Goal: Task Accomplishment & Management: Manage account settings

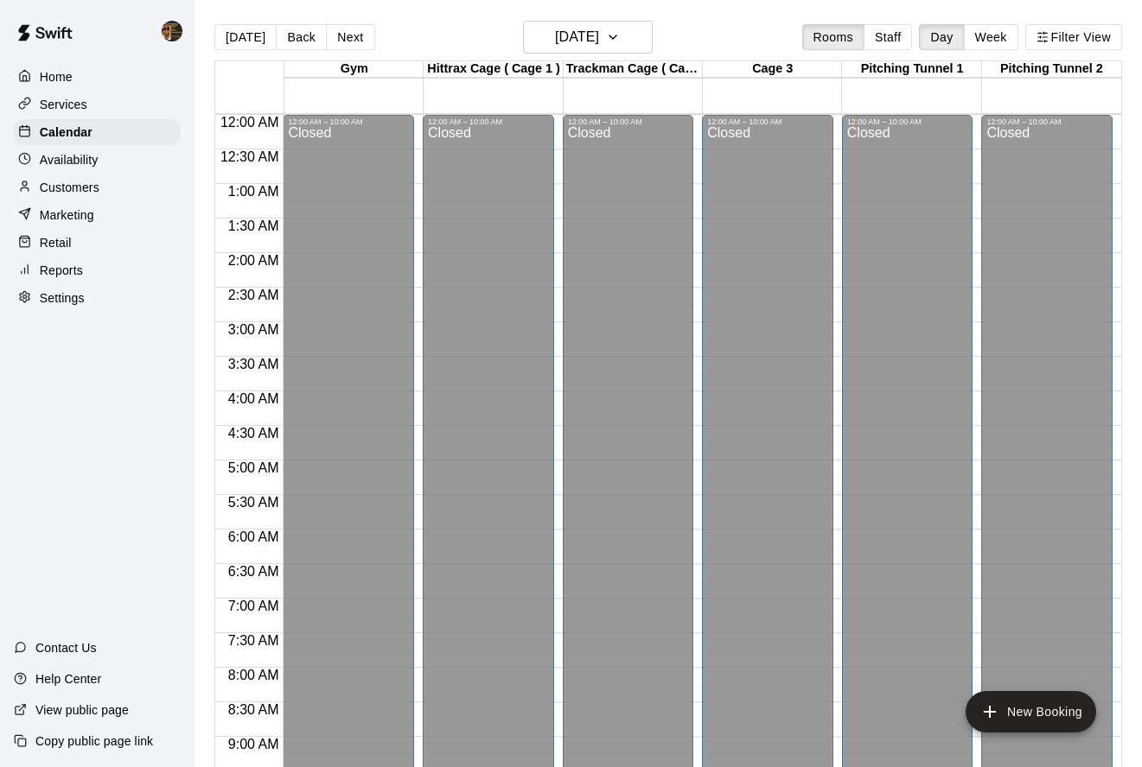
scroll to position [672, 0]
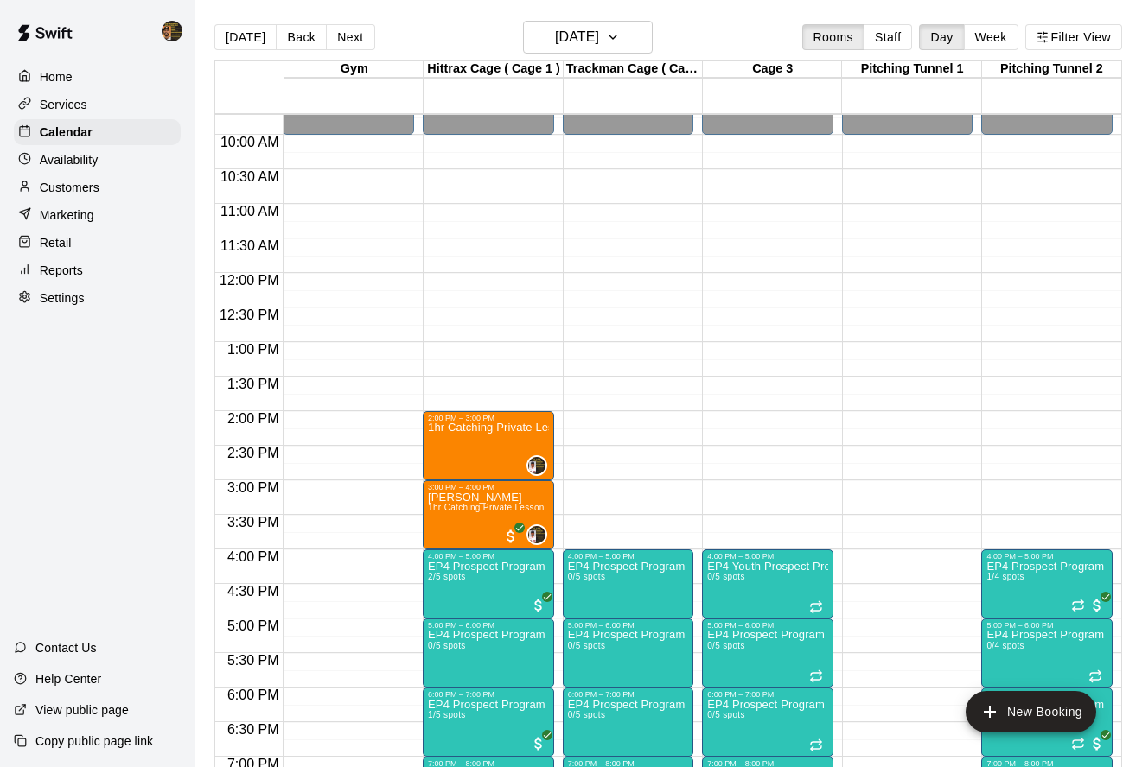
click at [132, 180] on div "Customers" at bounding box center [97, 188] width 167 height 26
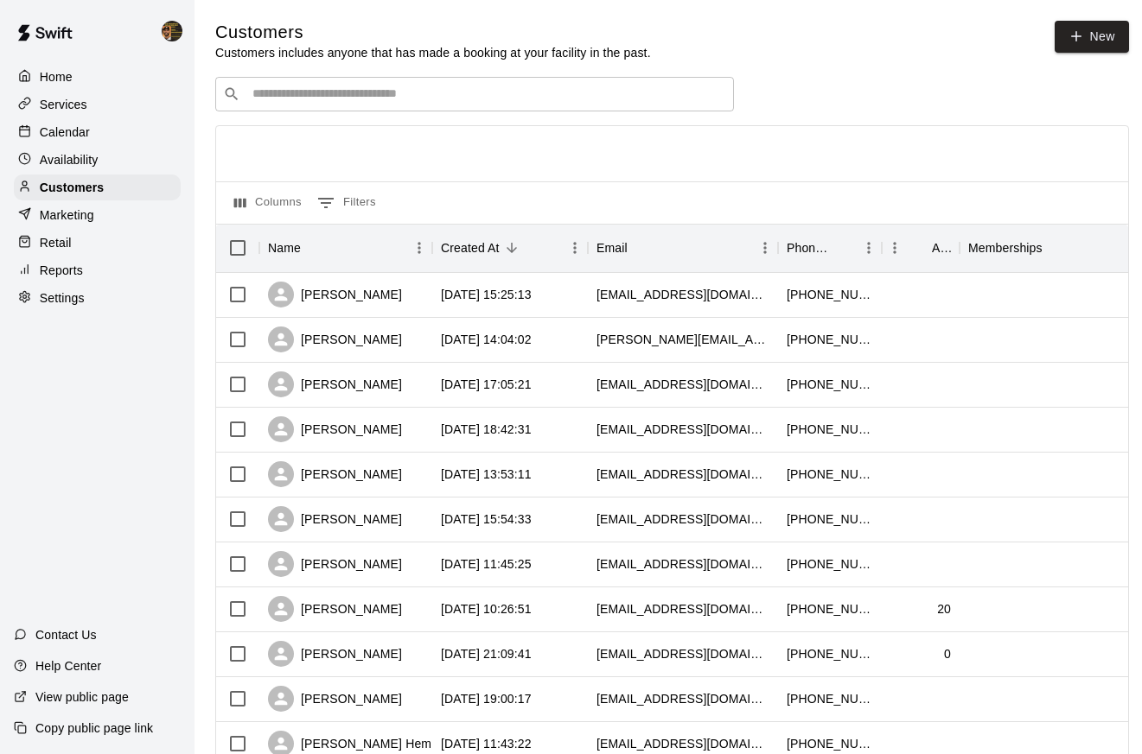
click at [81, 114] on div "Services" at bounding box center [97, 105] width 167 height 26
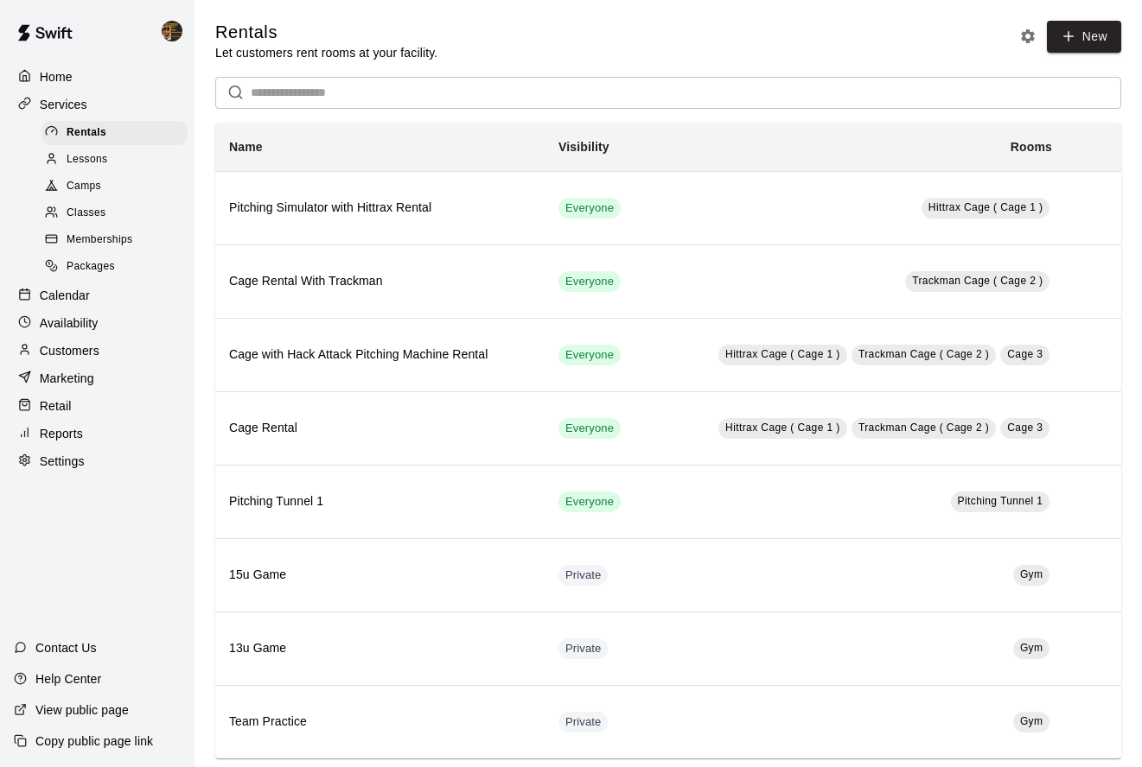
click at [115, 213] on div "Classes" at bounding box center [114, 213] width 146 height 24
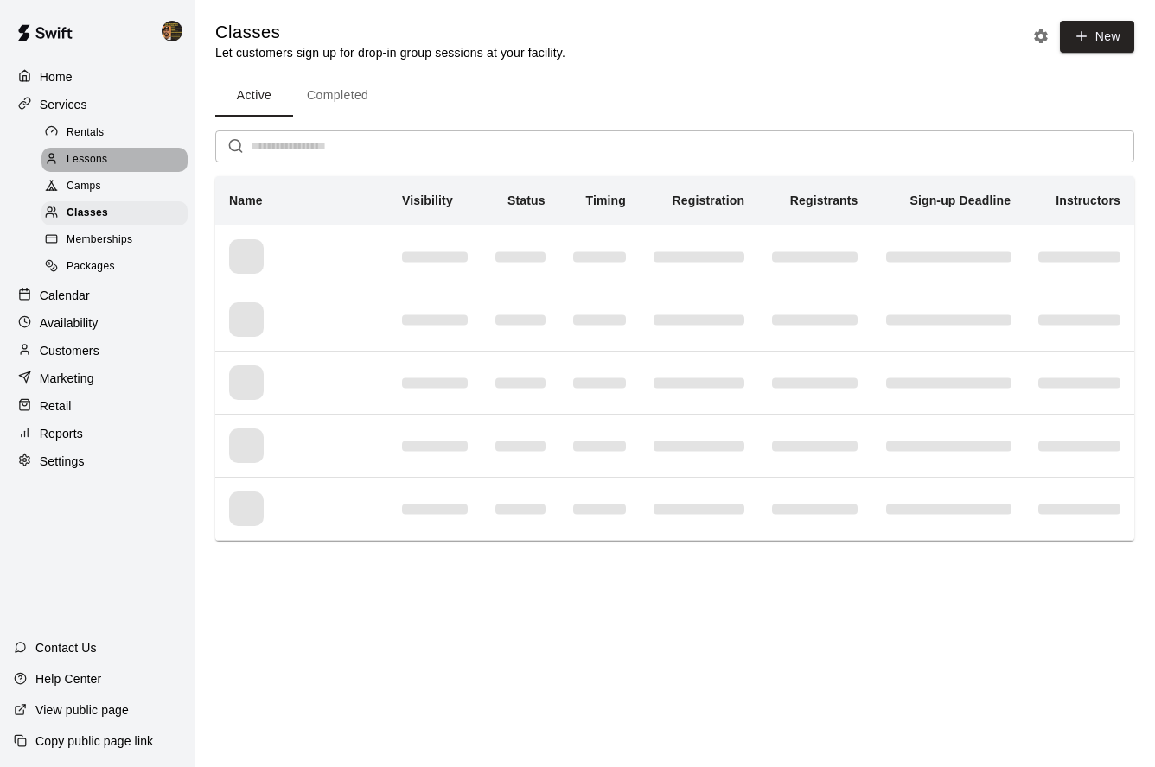
click at [117, 167] on div "Lessons" at bounding box center [114, 160] width 146 height 24
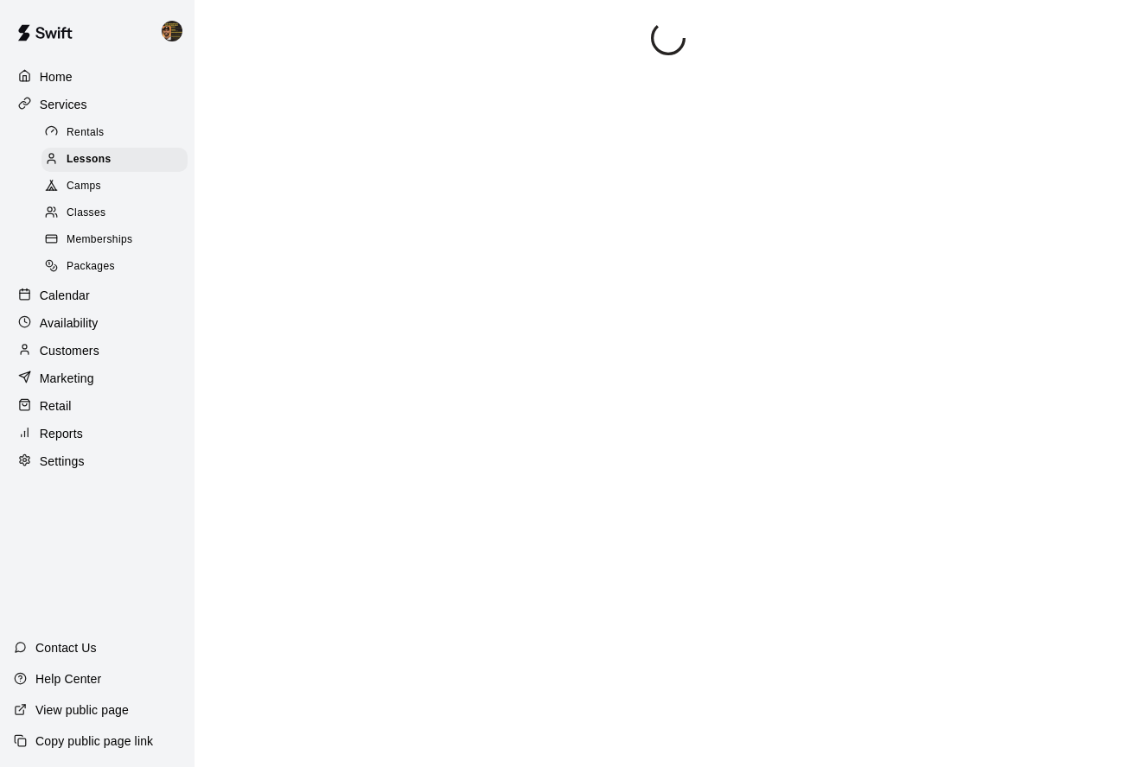
click at [116, 186] on div "Camps" at bounding box center [114, 187] width 146 height 24
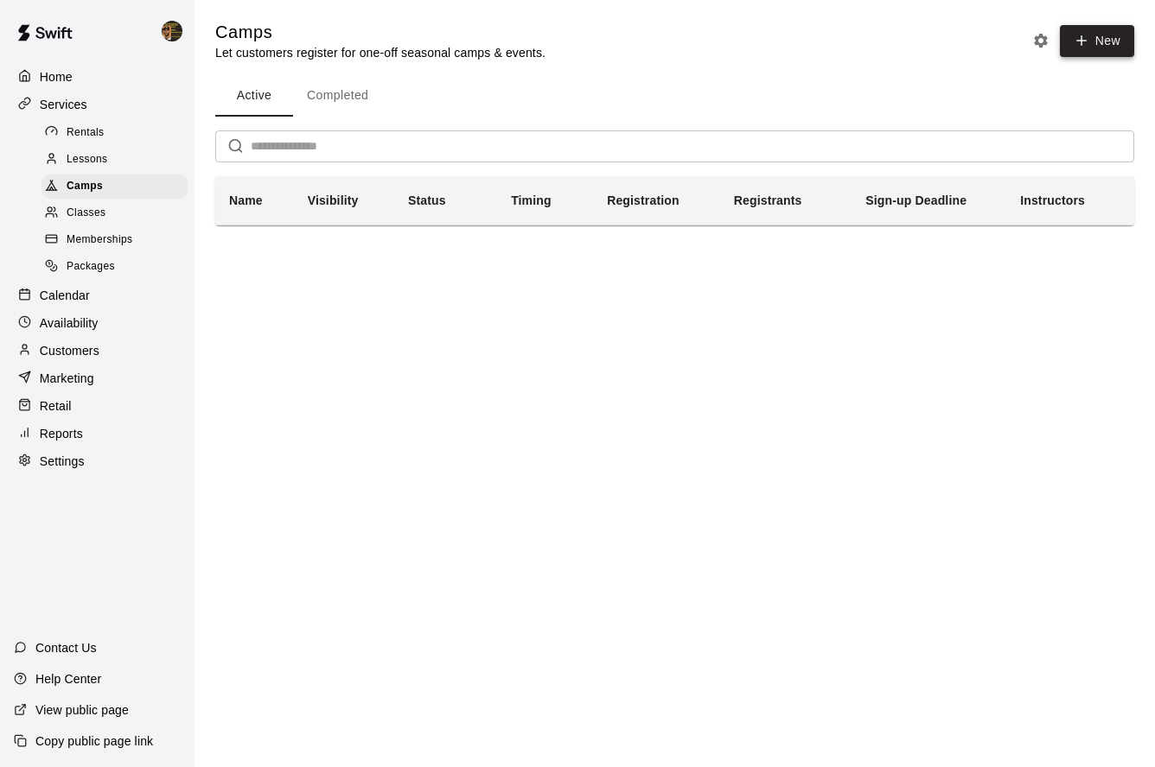
click at [1087, 53] on button "New" at bounding box center [1097, 41] width 74 height 32
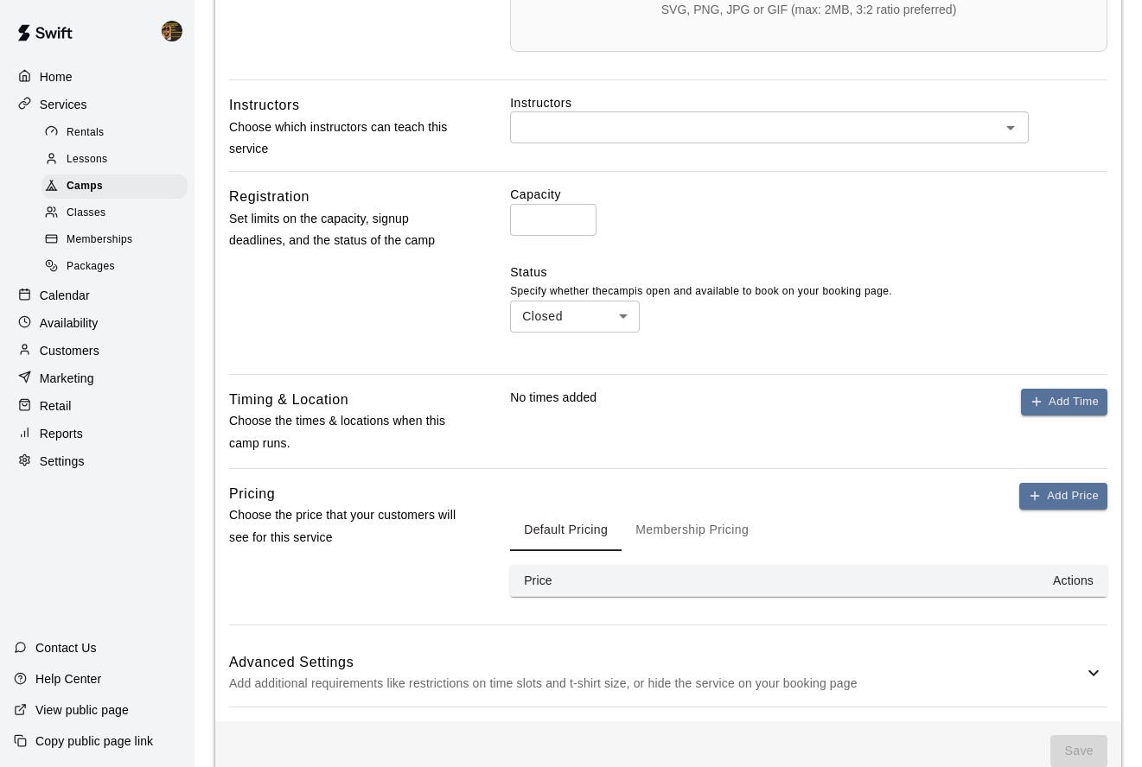
scroll to position [746, 0]
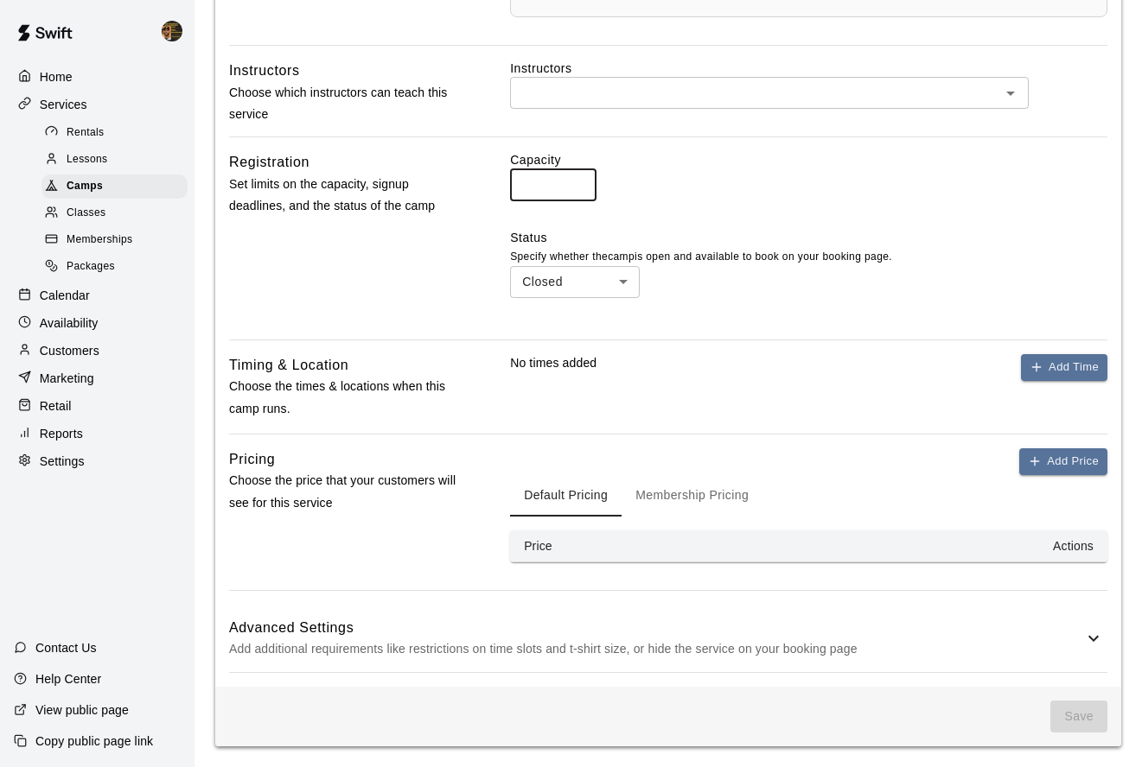
click at [541, 185] on input "*" at bounding box center [553, 185] width 86 height 32
click at [519, 362] on p "No times added" at bounding box center [553, 367] width 86 height 27
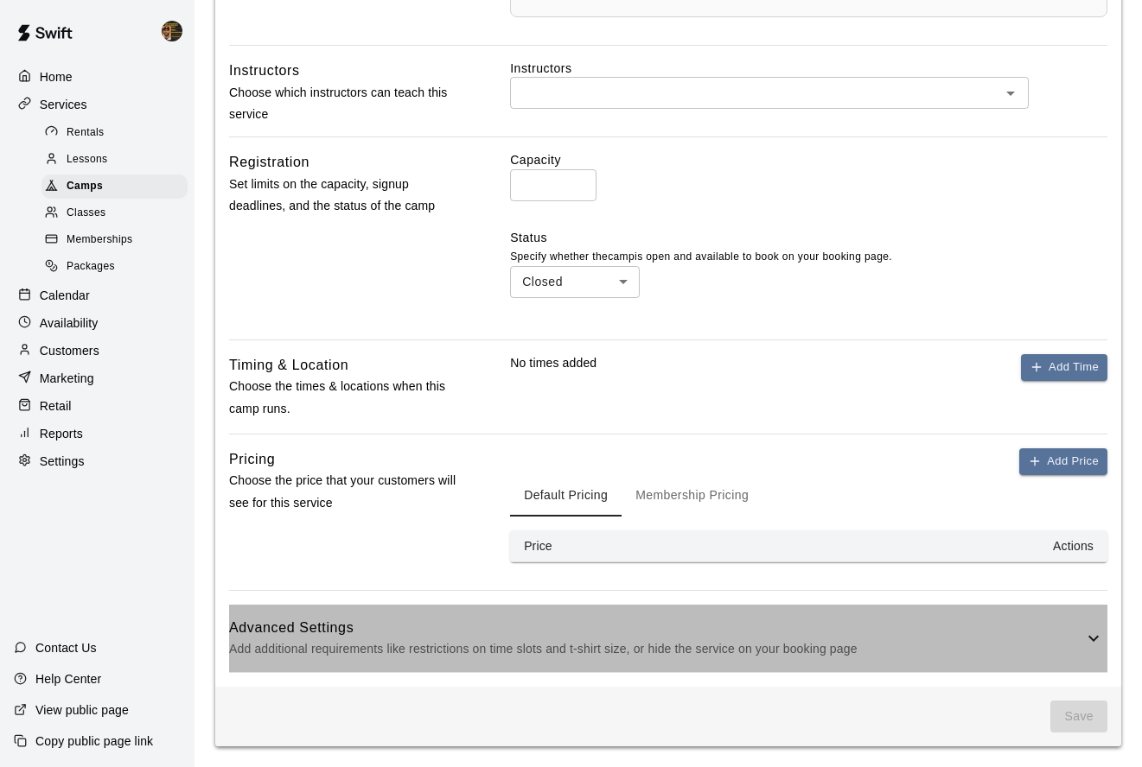
click at [353, 652] on p "Add additional requirements like restrictions on time slots and t-shirt size, o…" at bounding box center [656, 650] width 854 height 22
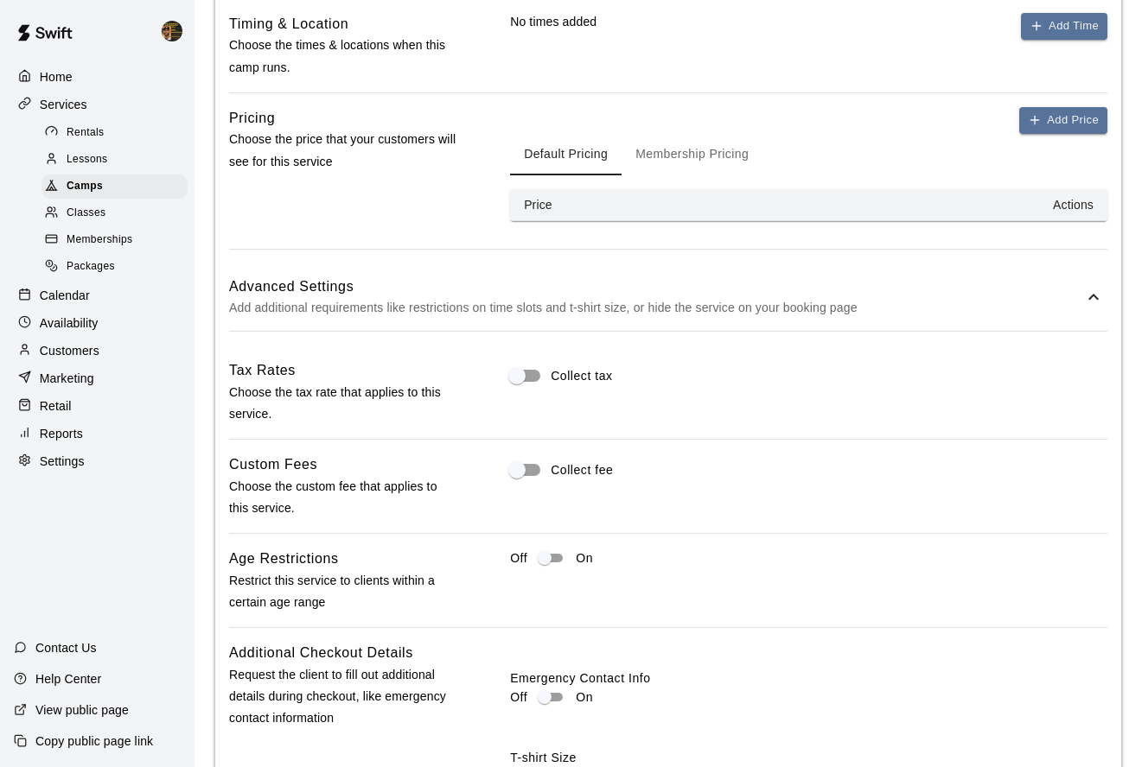
scroll to position [1089, 0]
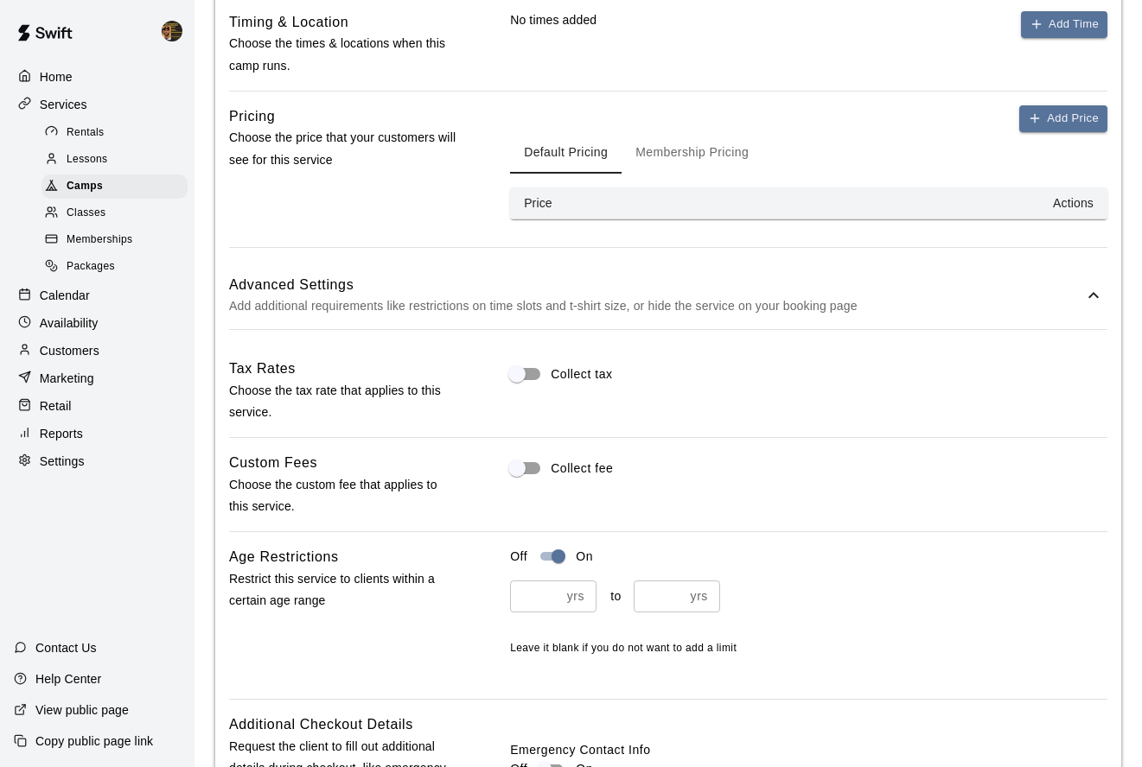
click at [553, 609] on input "number" at bounding box center [535, 597] width 50 height 32
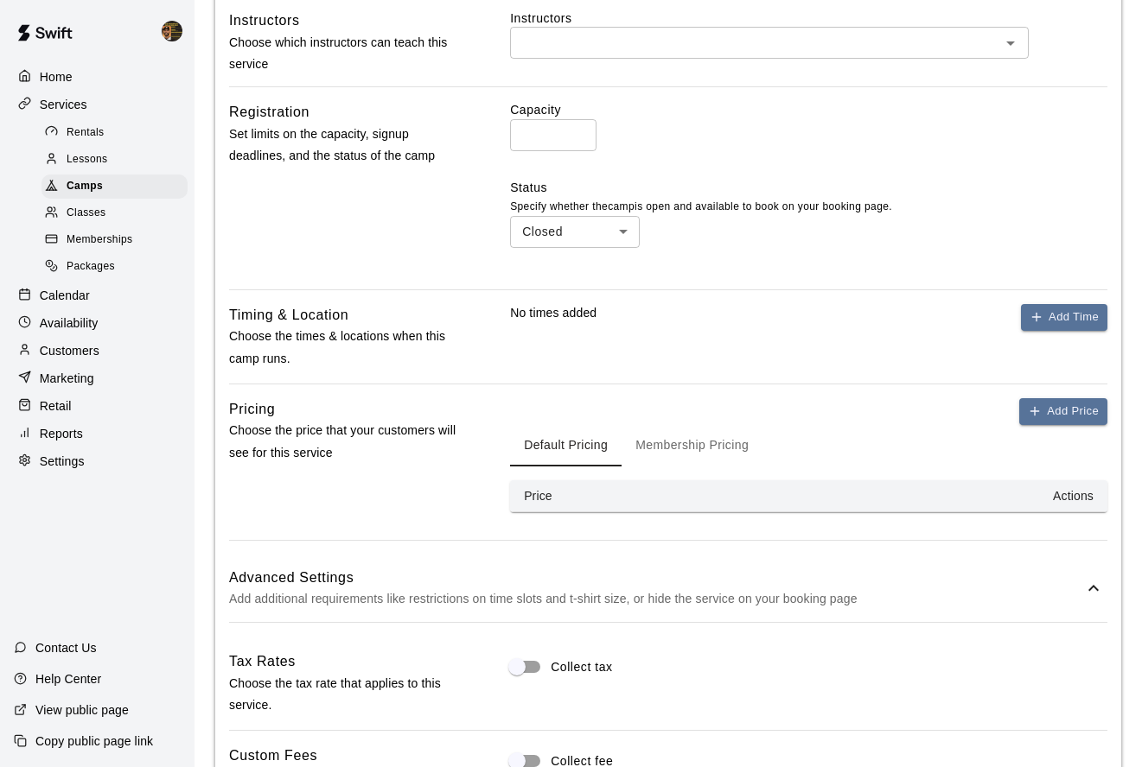
scroll to position [792, 0]
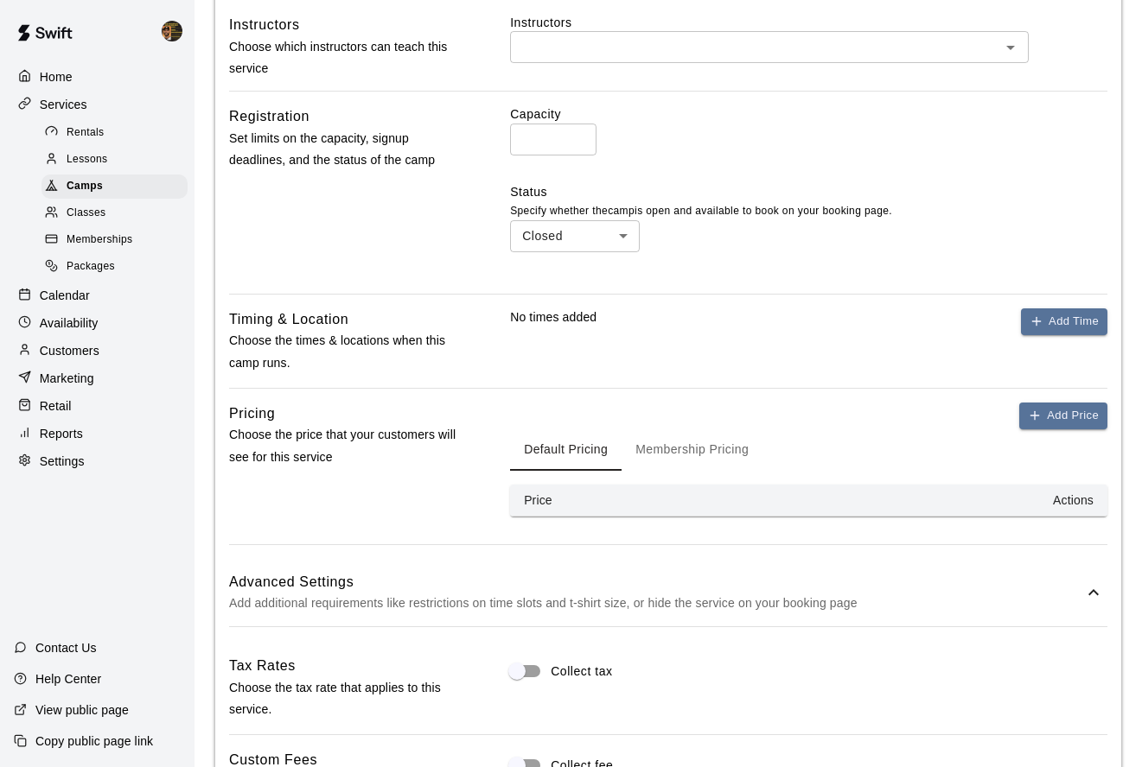
click at [368, 596] on p "Add additional requirements like restrictions on time slots and t-shirt size, o…" at bounding box center [656, 604] width 854 height 22
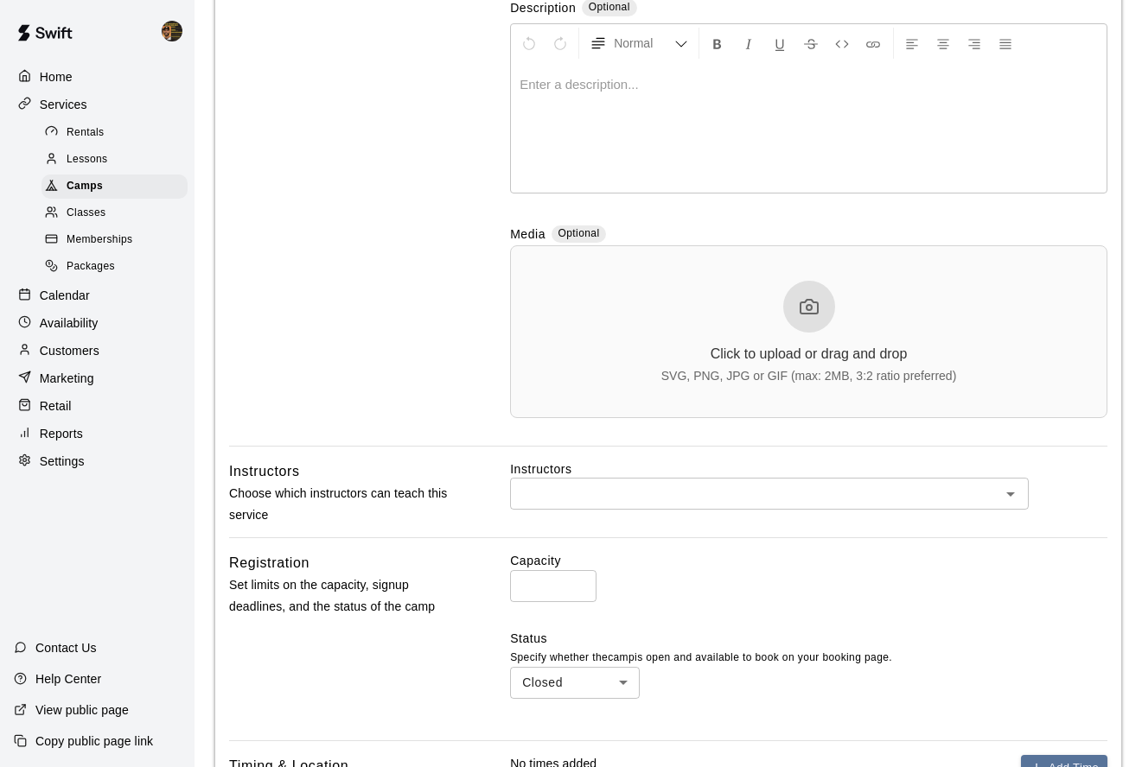
scroll to position [746, 0]
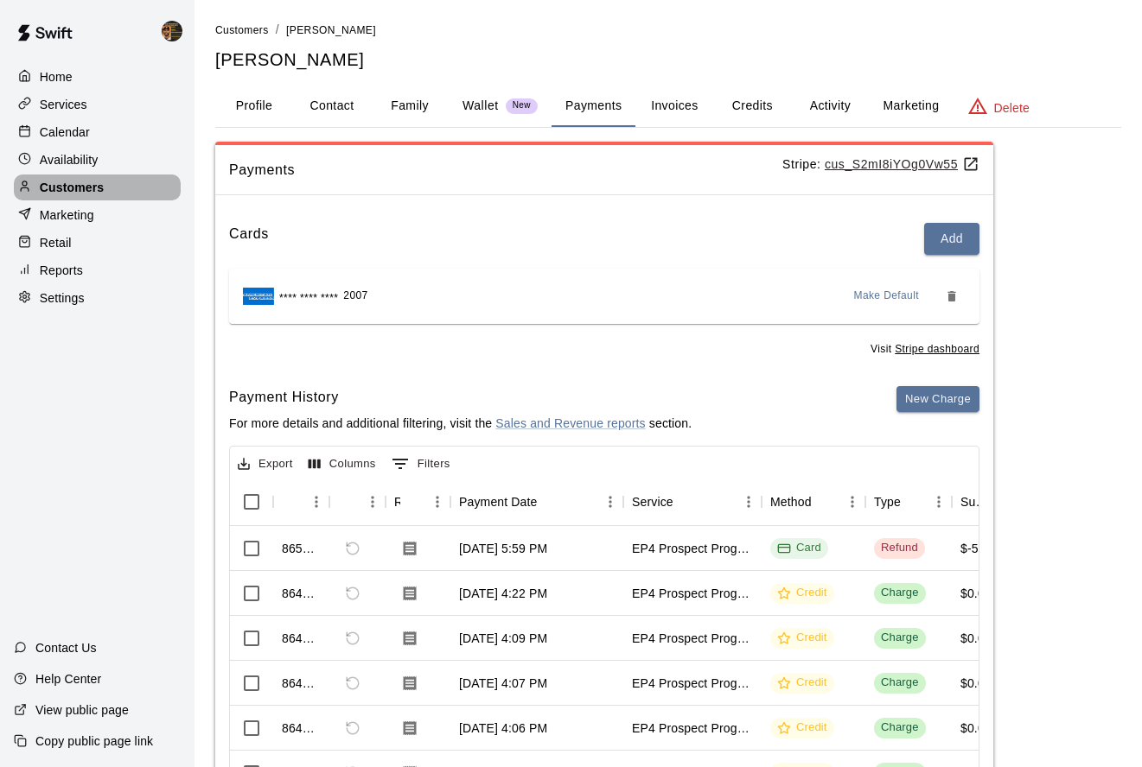
click at [111, 187] on div "Customers" at bounding box center [97, 188] width 167 height 26
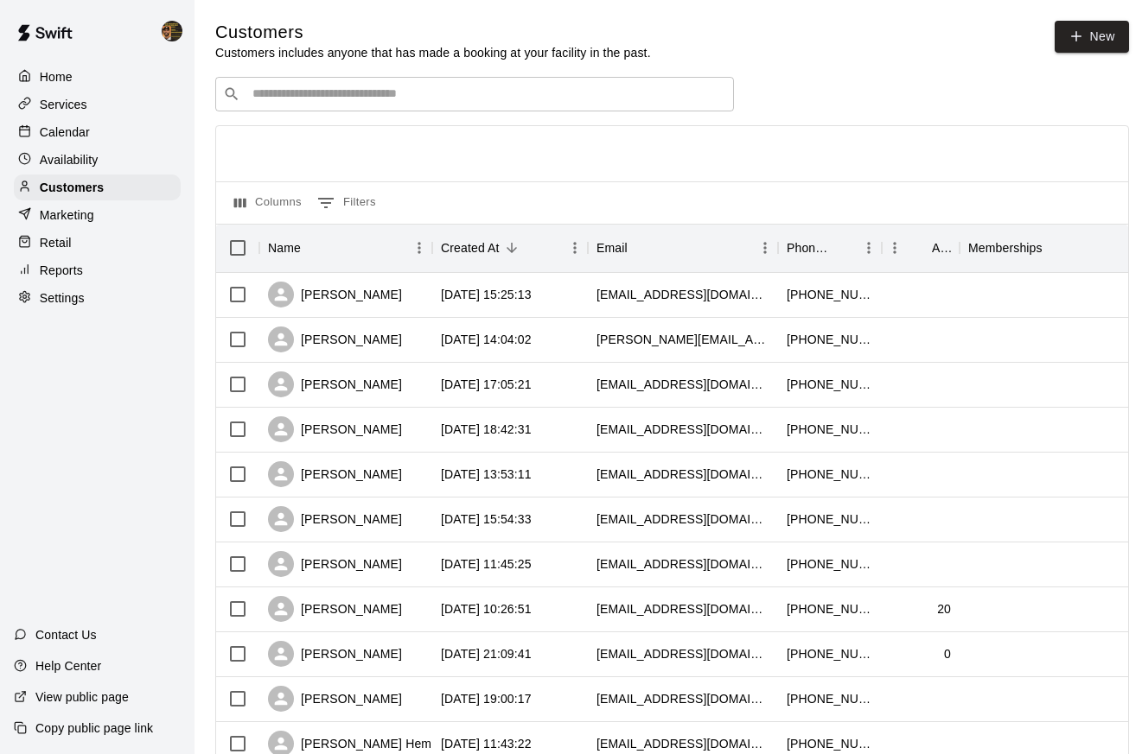
click at [382, 100] on input "Search customers by name or email" at bounding box center [486, 94] width 479 height 17
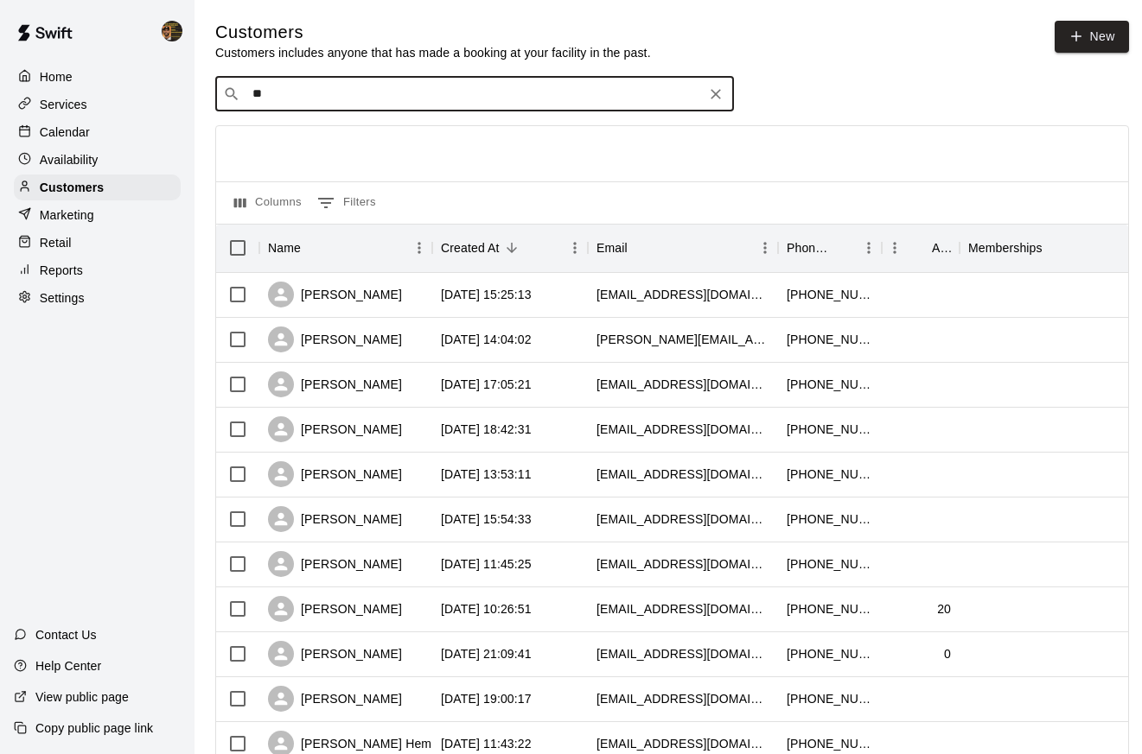
type input "***"
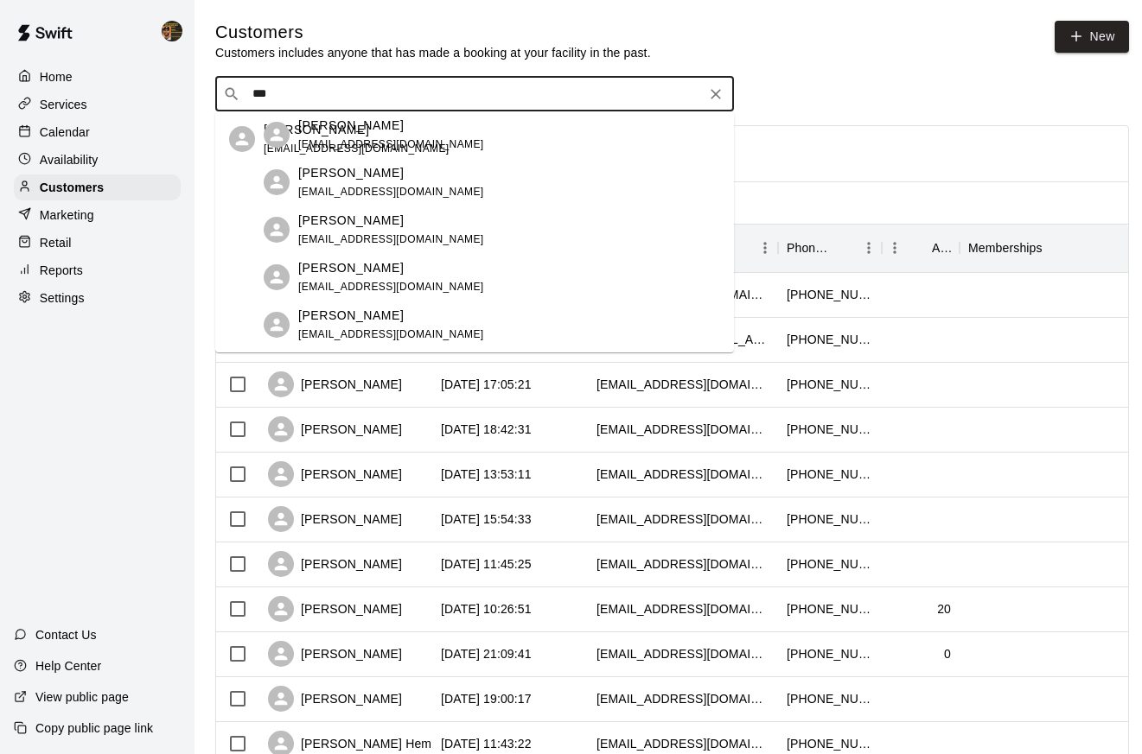
click at [360, 143] on span "[EMAIL_ADDRESS][DOMAIN_NAME]" at bounding box center [357, 149] width 186 height 12
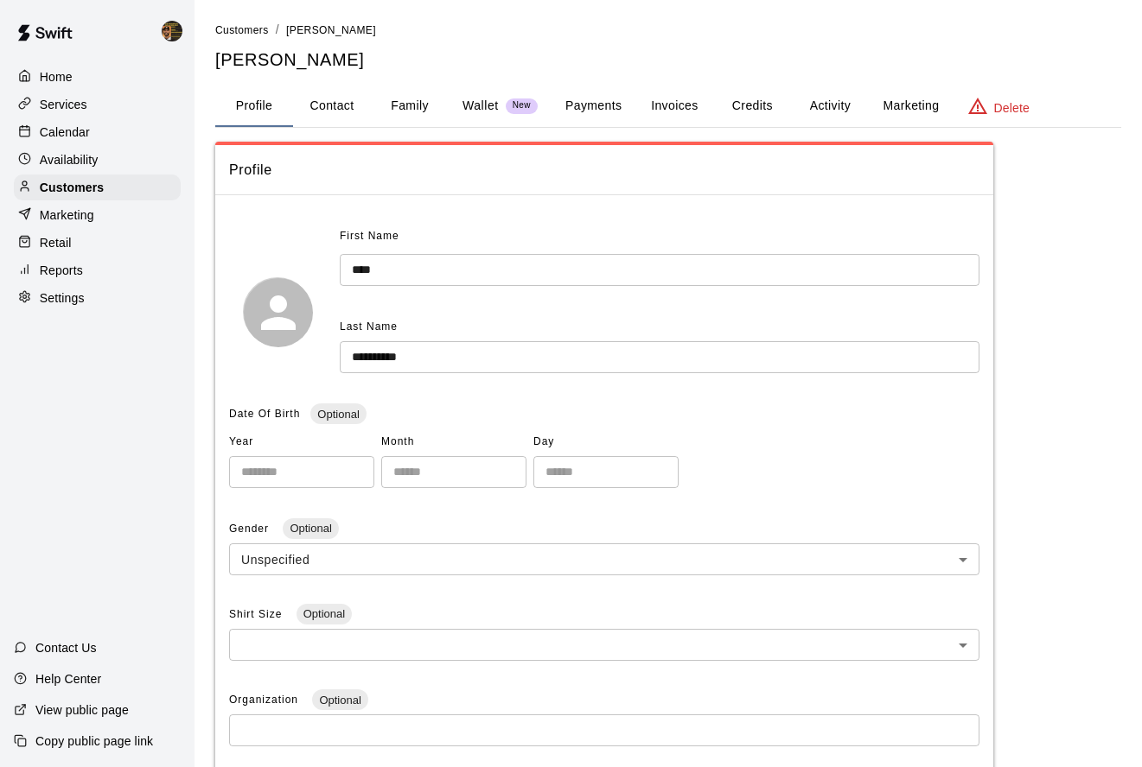
click at [738, 108] on button "Credits" at bounding box center [752, 106] width 78 height 41
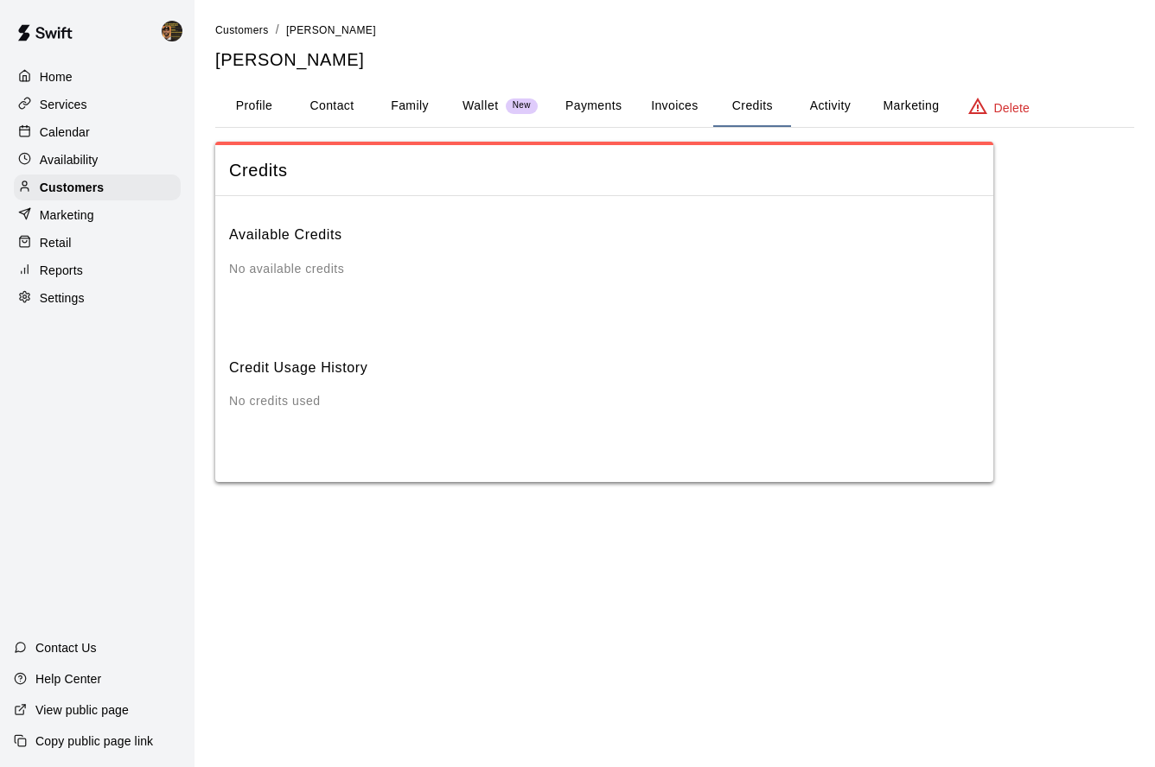
click at [670, 115] on button "Invoices" at bounding box center [674, 106] width 78 height 41
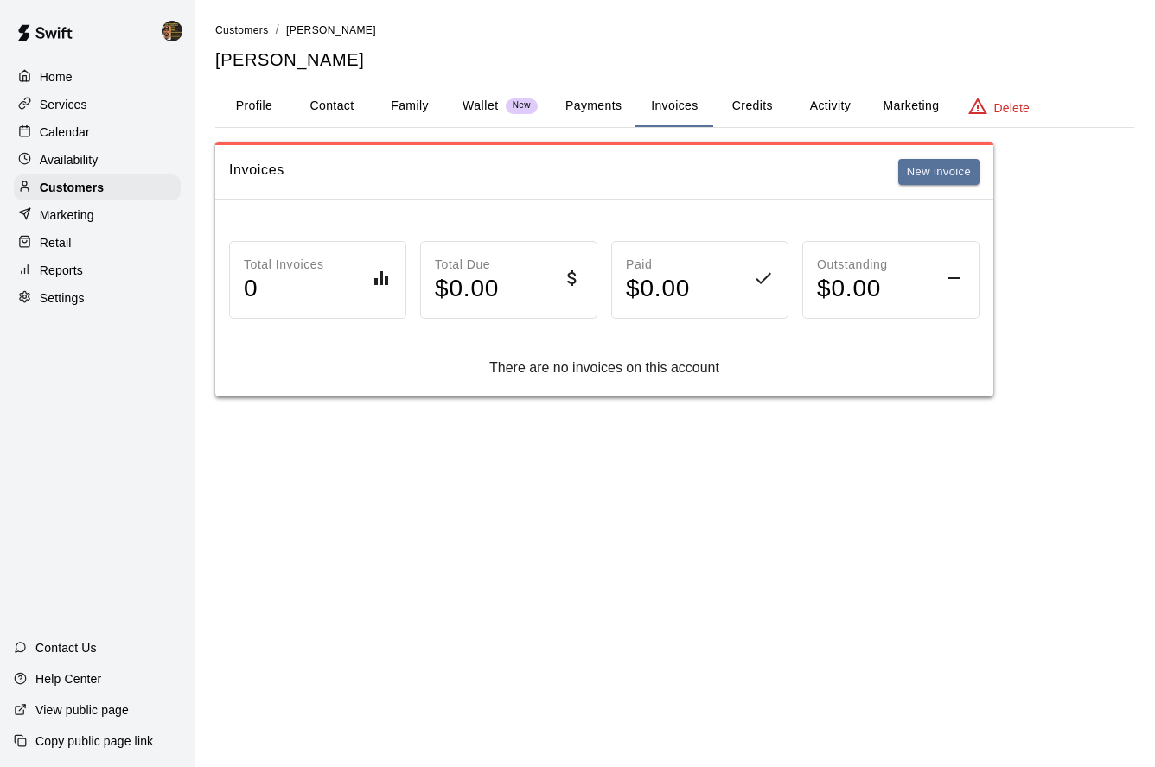
click at [842, 105] on button "Activity" at bounding box center [830, 106] width 78 height 41
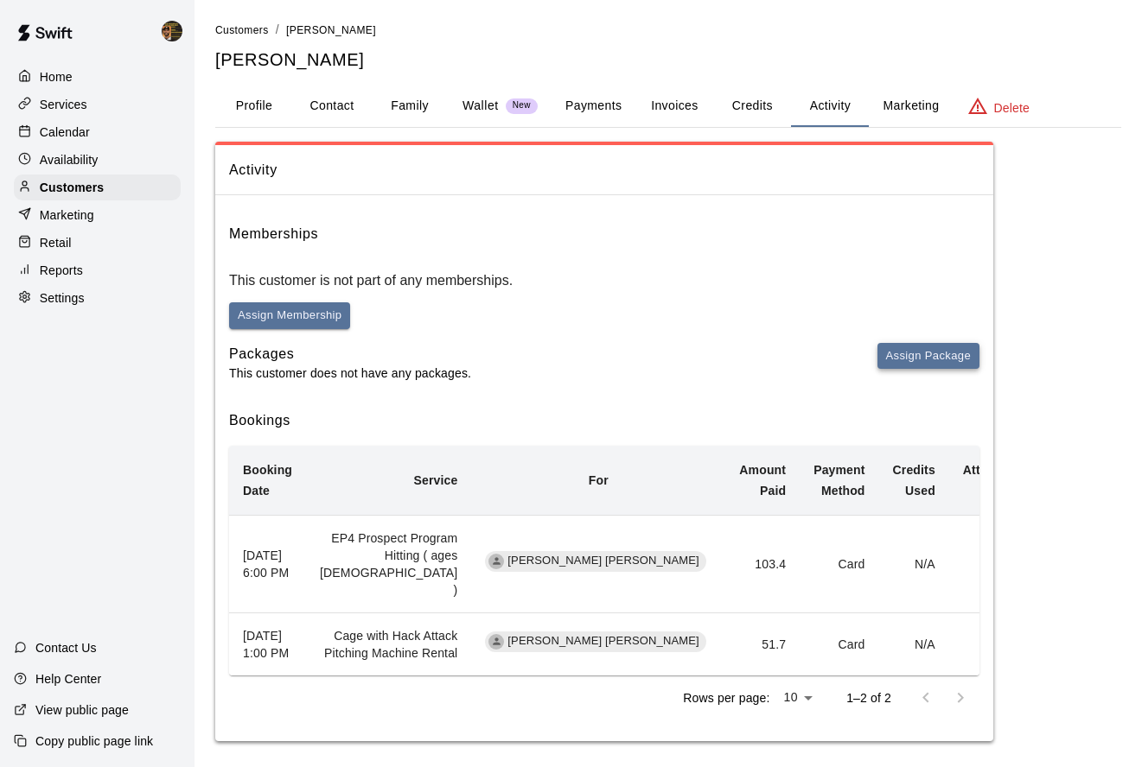
click at [946, 345] on button "Assign Package" at bounding box center [928, 356] width 102 height 27
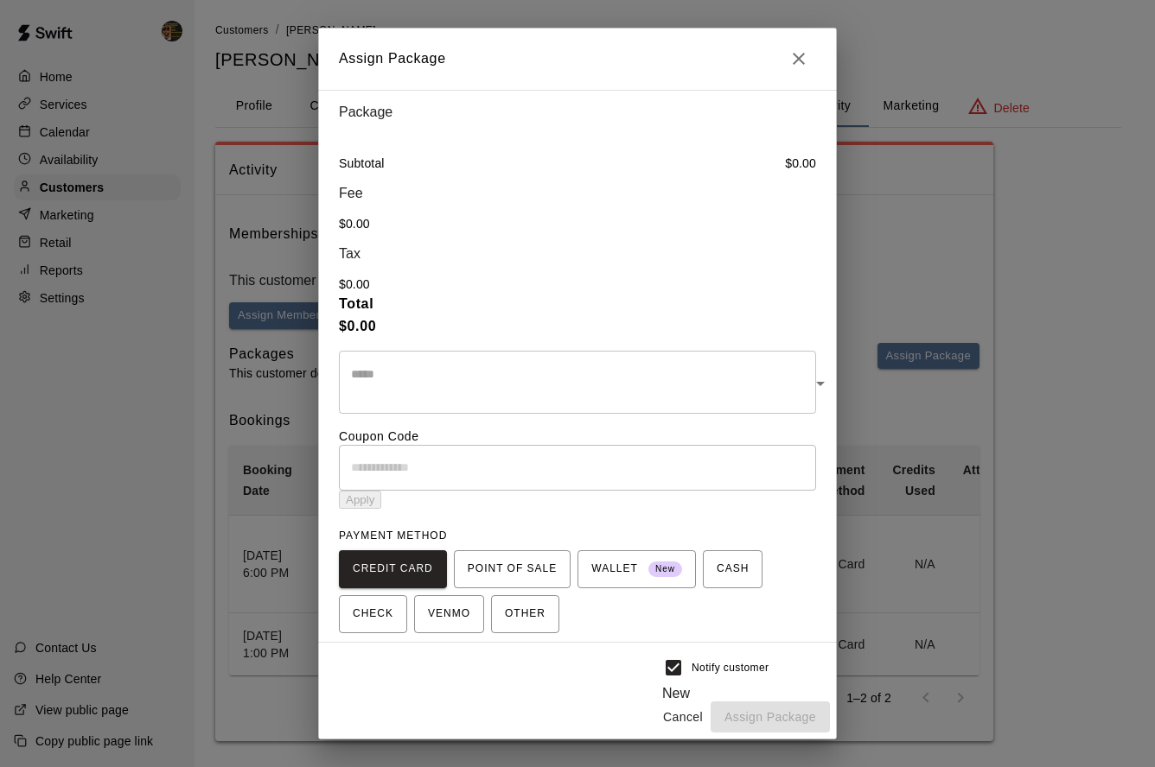
click at [716, 177] on body "Home Services Calendar Availability Customers Marketing Retail Reports Settings…" at bounding box center [577, 388] width 1155 height 776
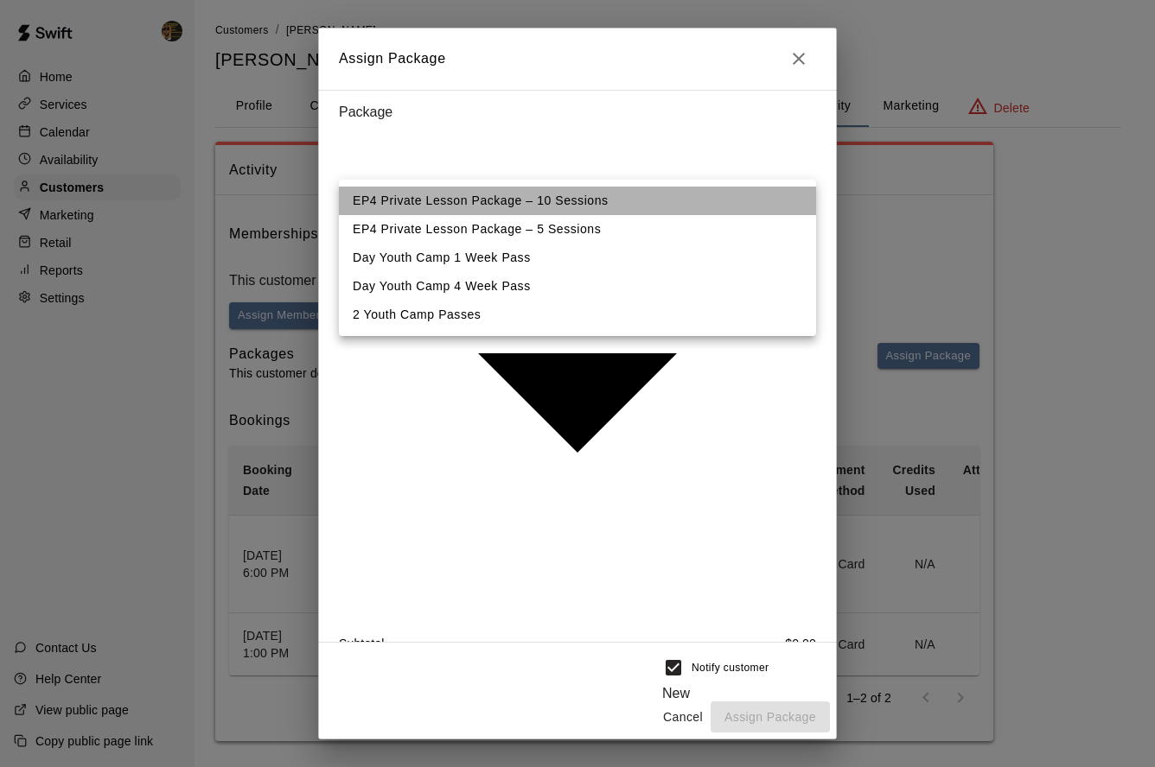
click at [610, 209] on li "EP4 Private Lesson Package – 10 Sessions" at bounding box center [577, 201] width 477 height 29
type input "**********"
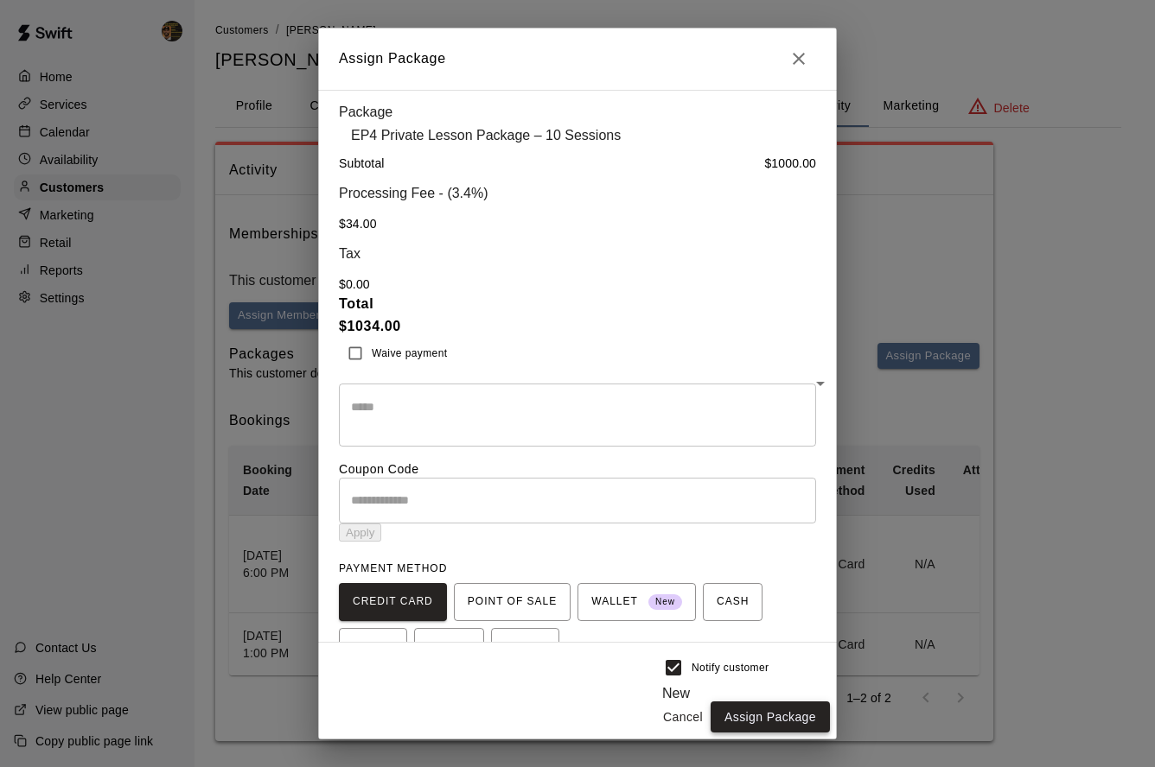
click at [767, 713] on button "Assign Package" at bounding box center [769, 718] width 119 height 32
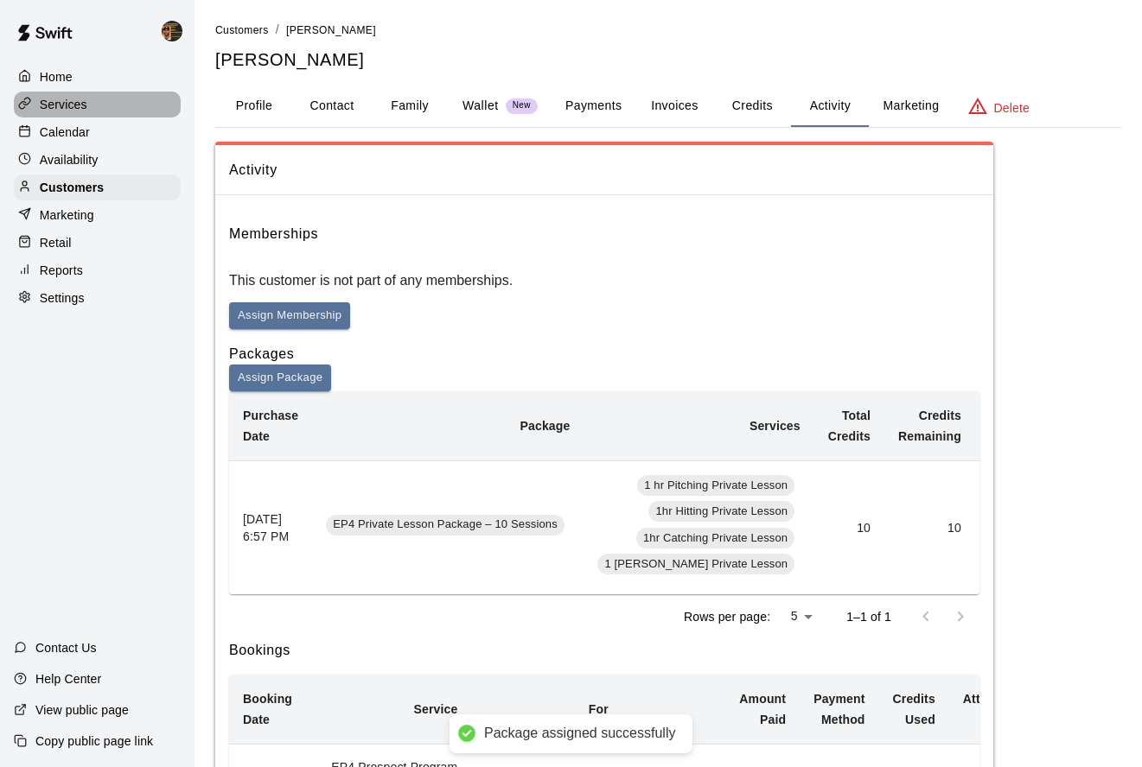
click at [44, 107] on p "Services" at bounding box center [64, 104] width 48 height 17
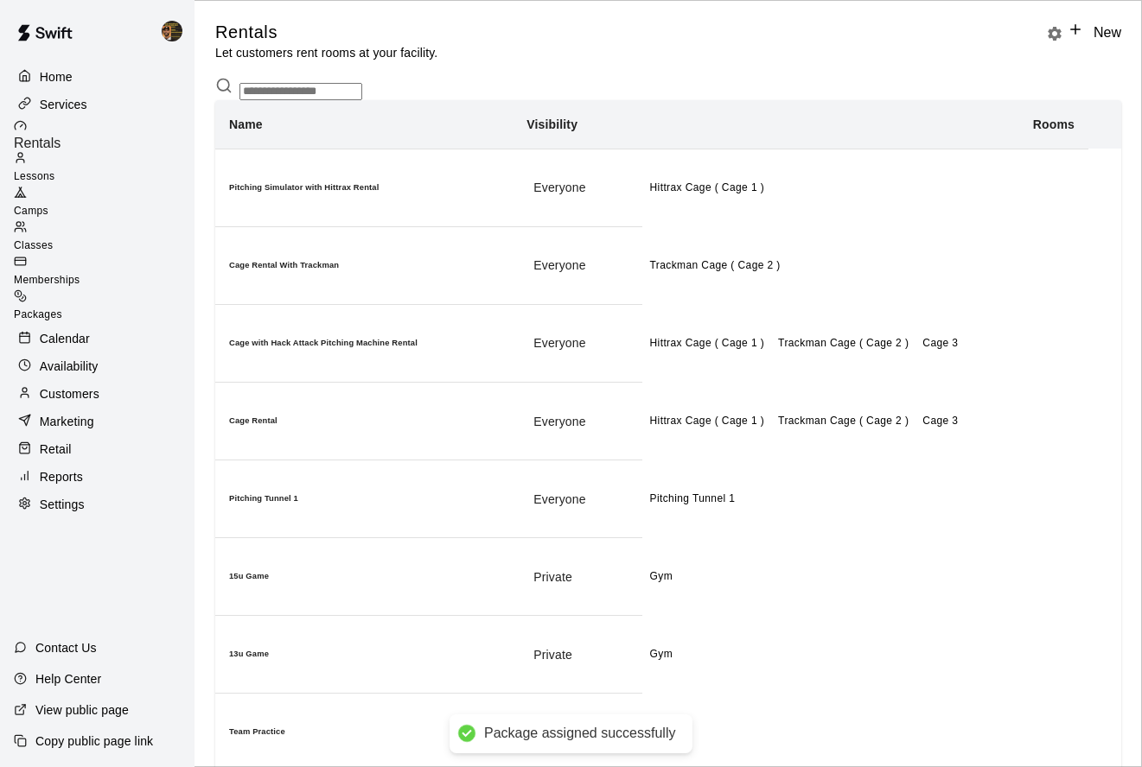
click at [74, 330] on p "Calendar" at bounding box center [65, 338] width 50 height 17
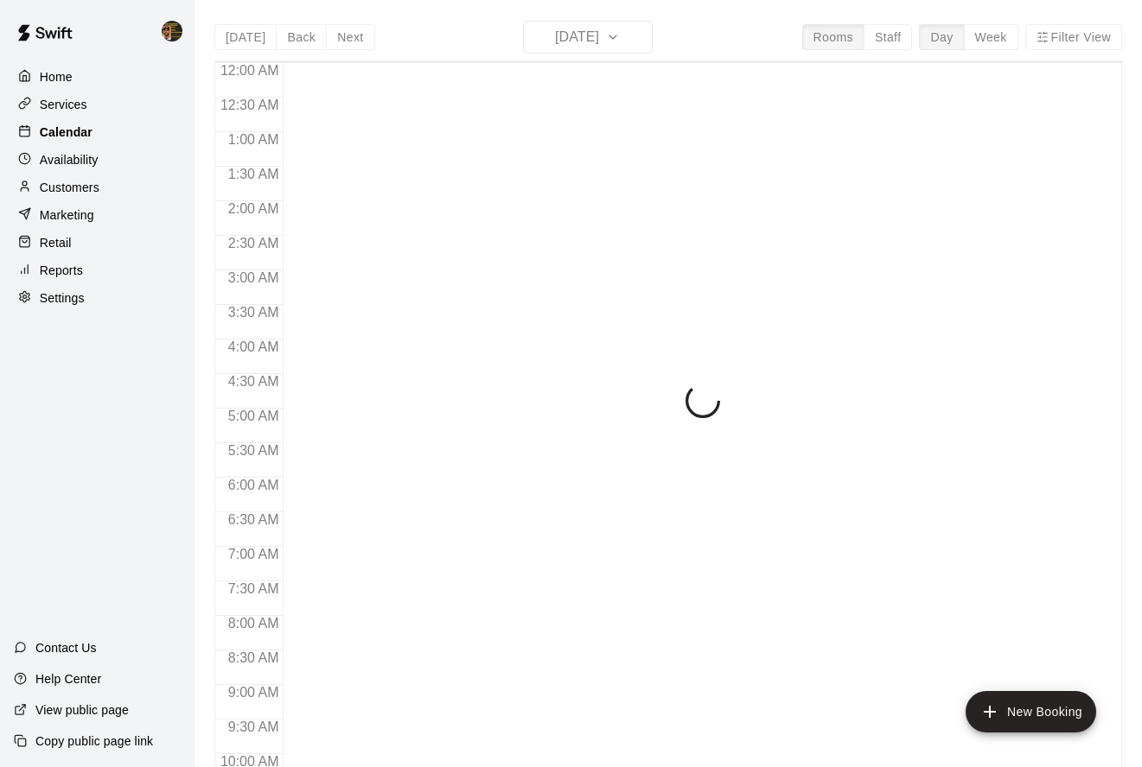
scroll to position [935, 0]
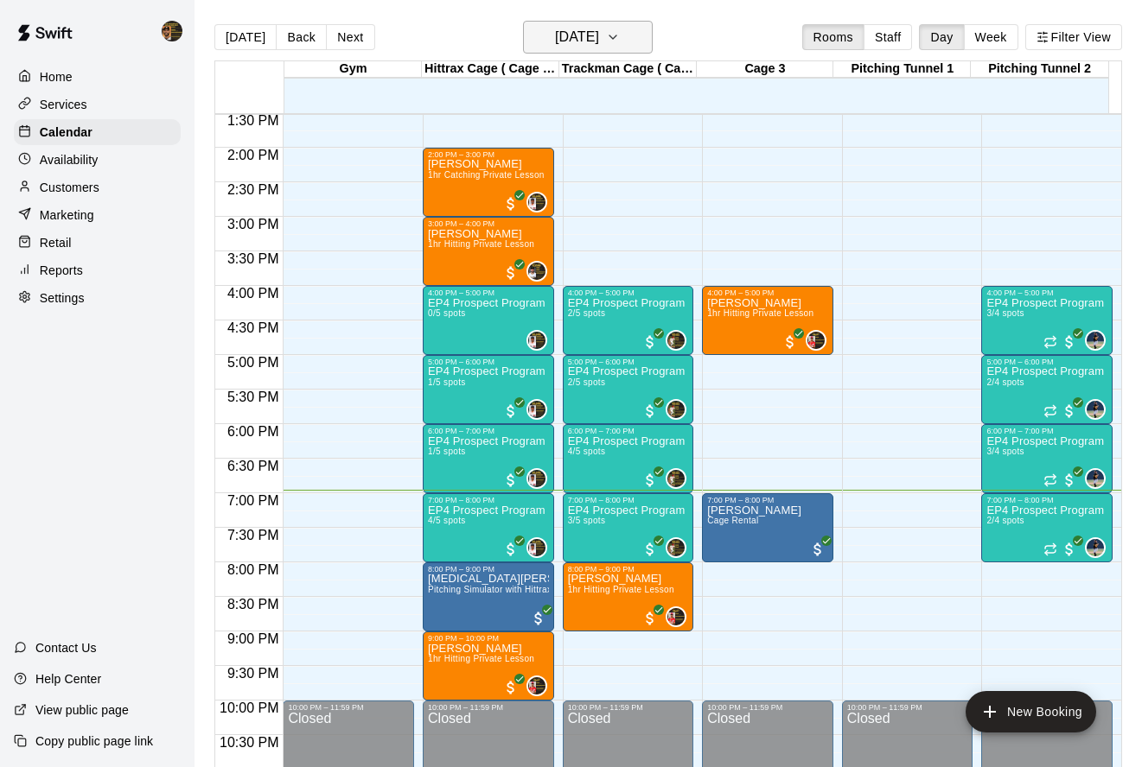
click at [557, 45] on h6 "Thursday Oct 09" at bounding box center [577, 37] width 44 height 24
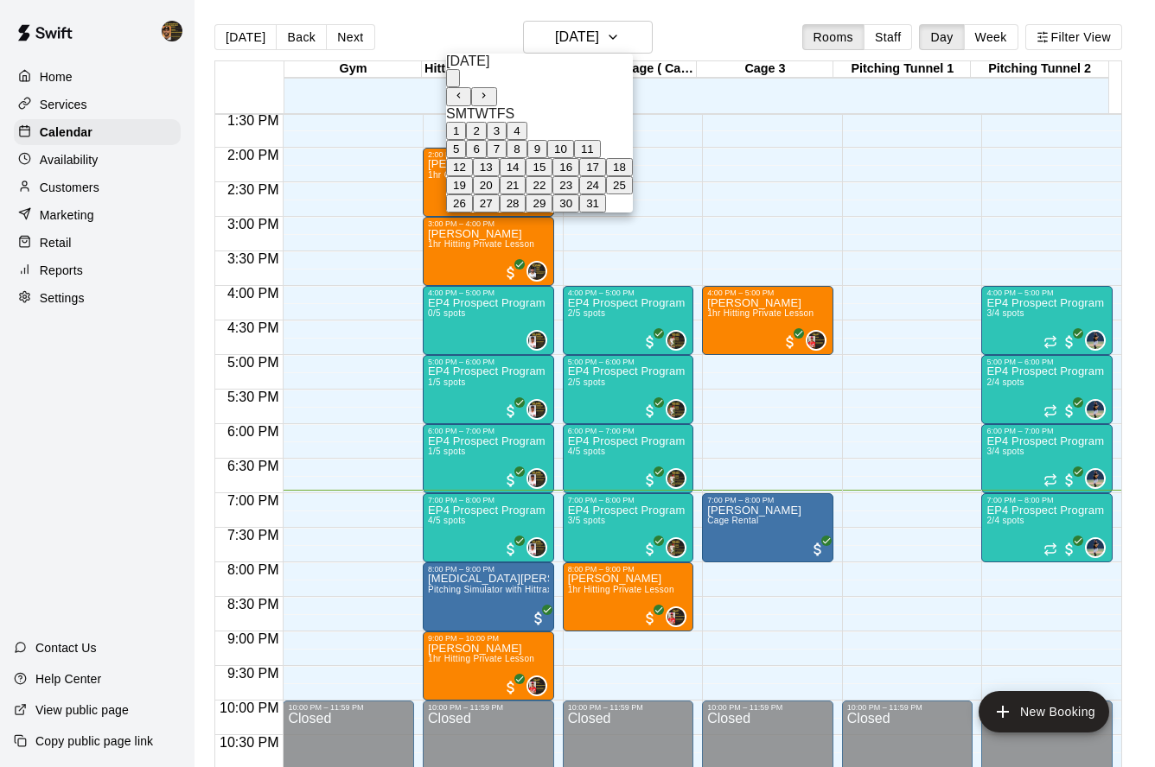
click at [500, 176] on button "13" at bounding box center [486, 167] width 27 height 18
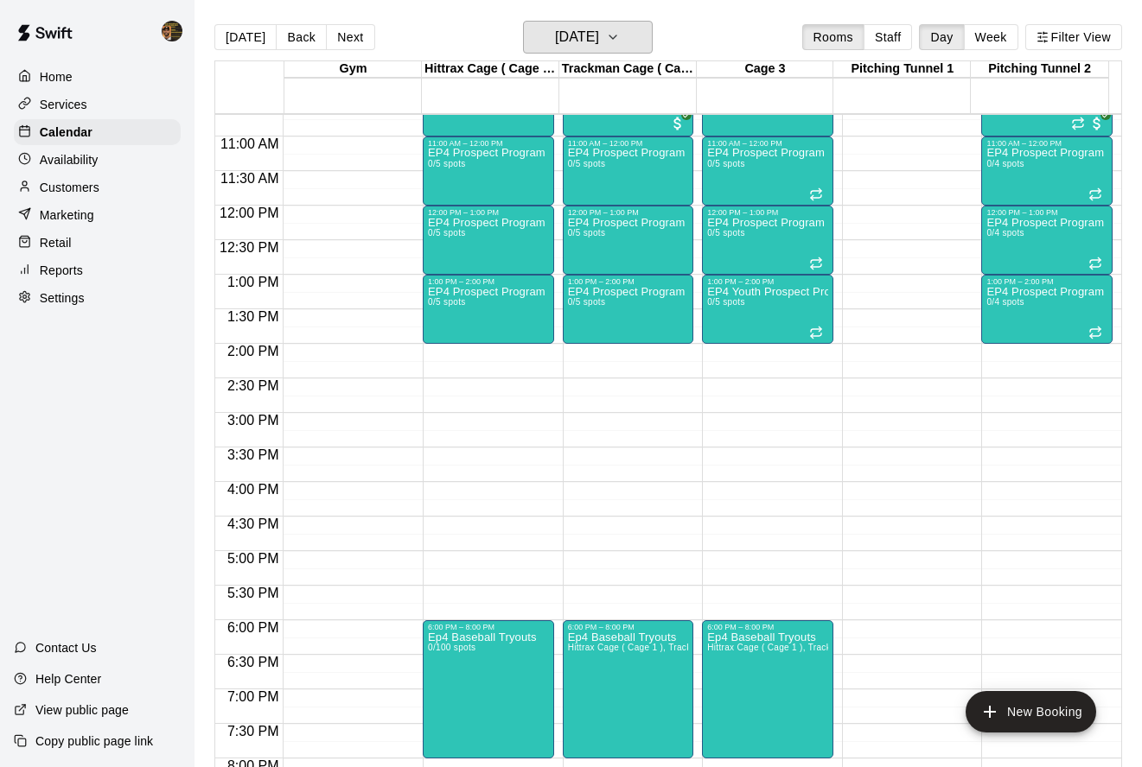
scroll to position [738, 0]
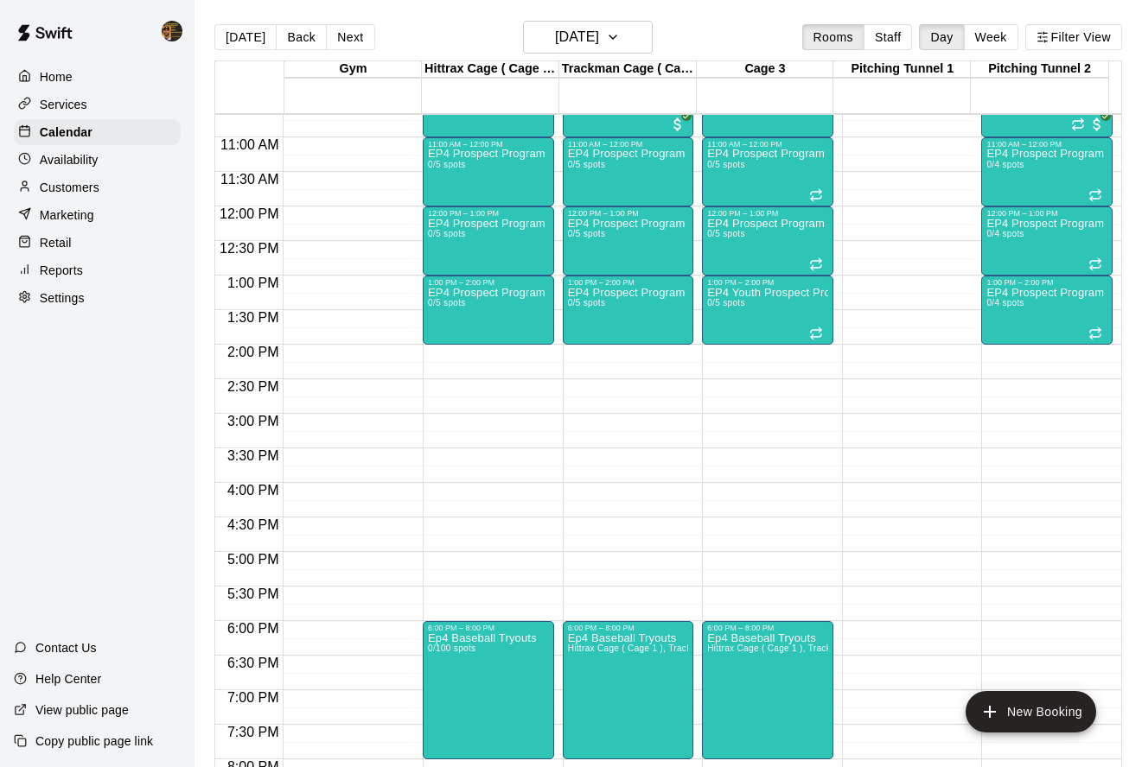
click at [474, 357] on div "12:00 AM – 10:00 AM Closed 10:00 AM – 11:00 AM EP4 Prospect Program Hitting ( 1…" at bounding box center [488, 206] width 131 height 1659
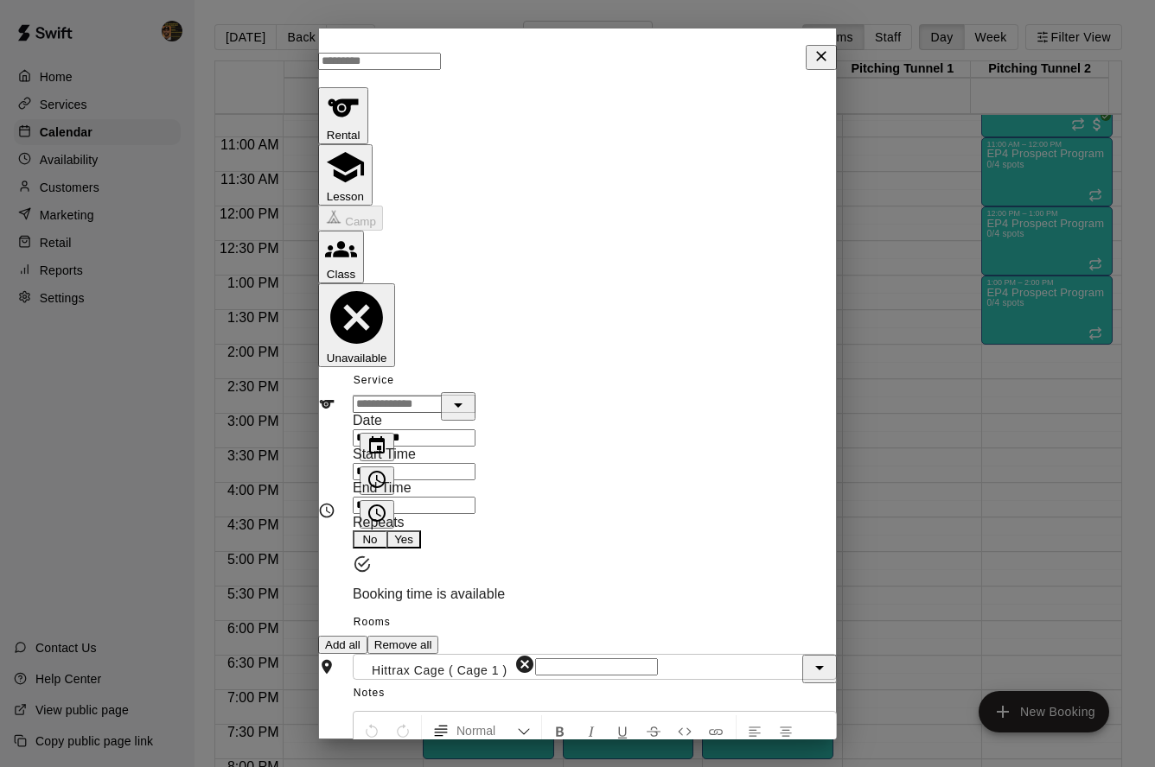
click at [372, 144] on button "Lesson" at bounding box center [345, 174] width 54 height 61
click at [466, 413] on div "**********" at bounding box center [577, 510] width 519 height 195
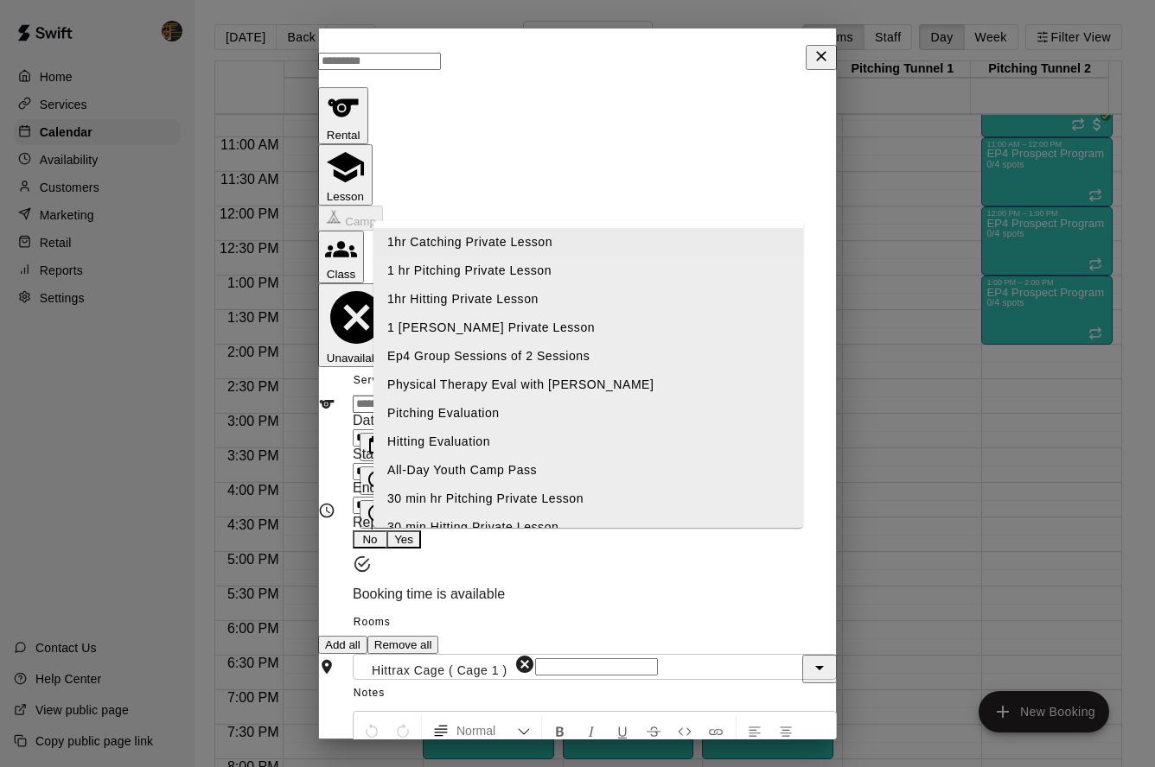
click at [475, 396] on input "text" at bounding box center [414, 404] width 123 height 17
click at [483, 301] on li "1hr Hitting Private Lesson" at bounding box center [588, 299] width 430 height 29
type input "**********"
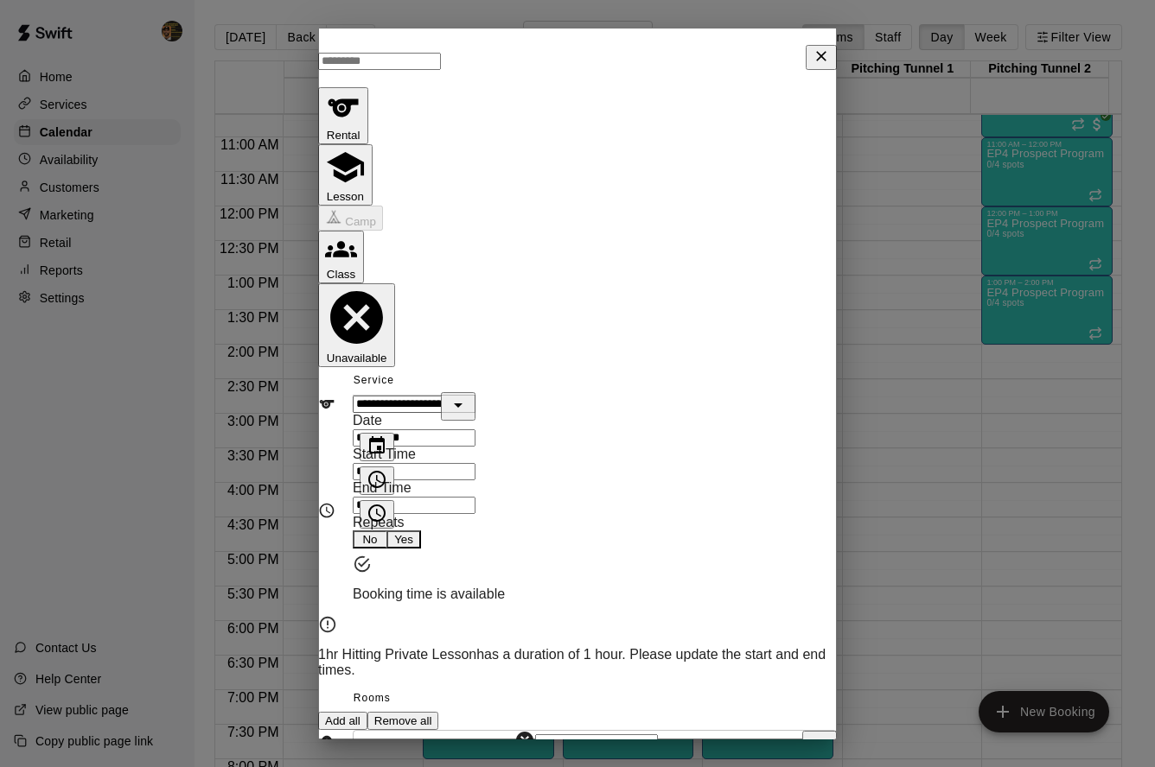
click at [396, 497] on input "********" at bounding box center [414, 505] width 123 height 17
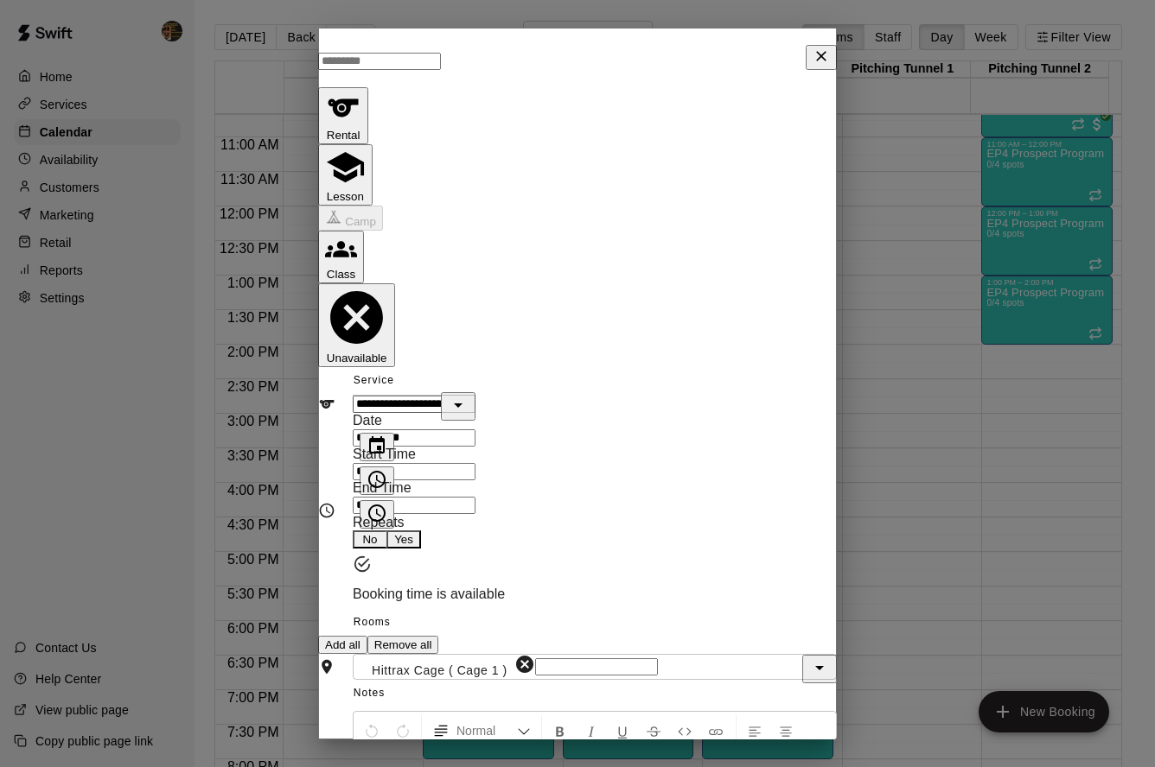
type input "********"
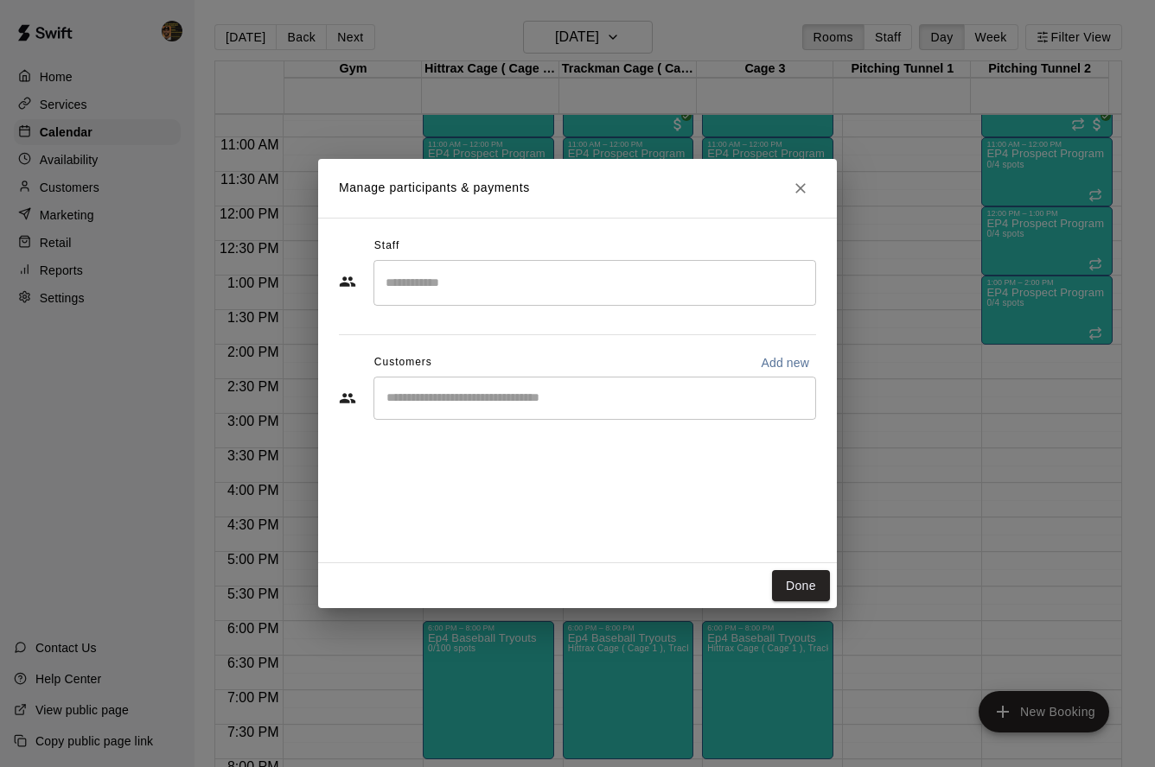
click at [586, 380] on div "​" at bounding box center [594, 398] width 442 height 43
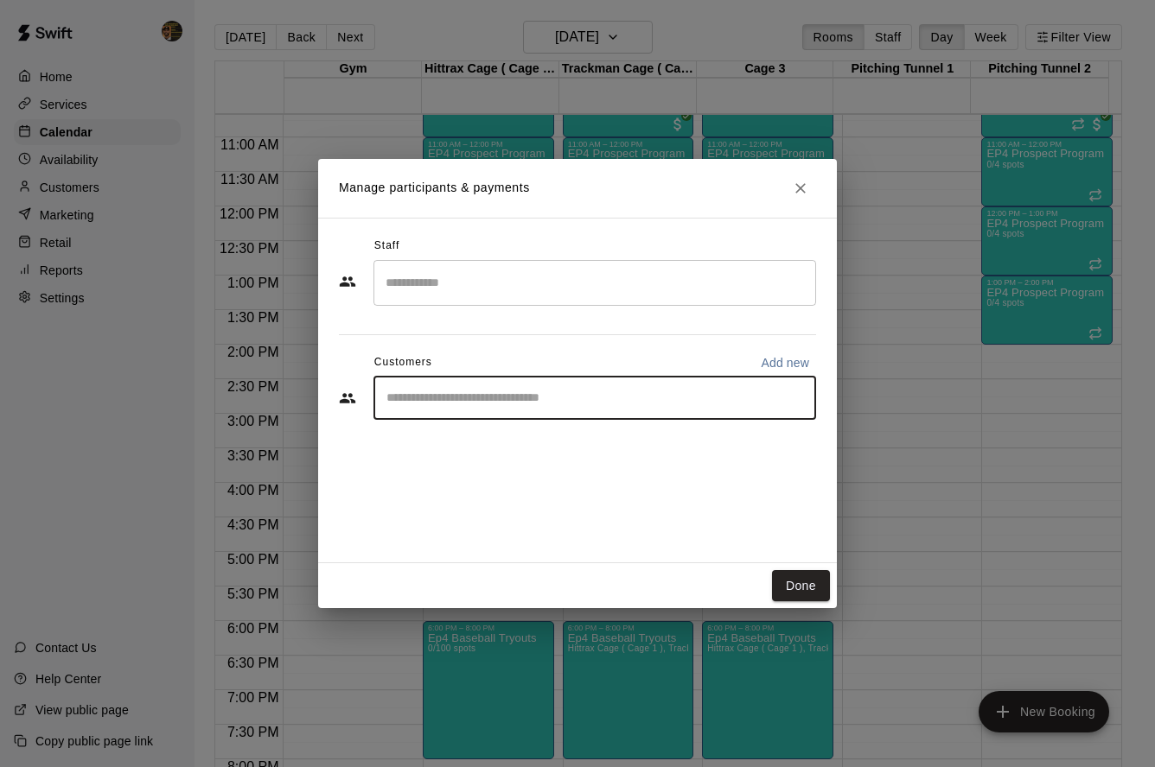
click at [682, 408] on div "​" at bounding box center [594, 398] width 442 height 43
type input "*"
type input "***"
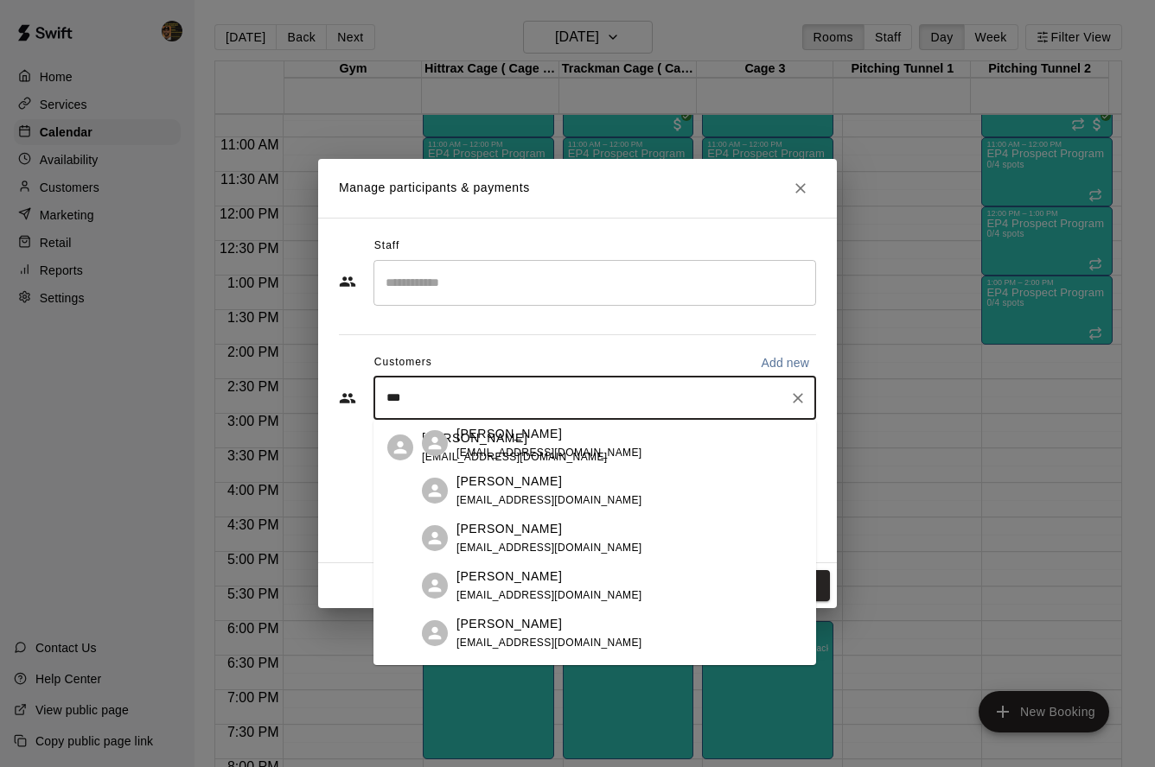
click at [659, 443] on div "Pete Rodriguez jusdis2000@yahoo.com" at bounding box center [612, 448] width 380 height 37
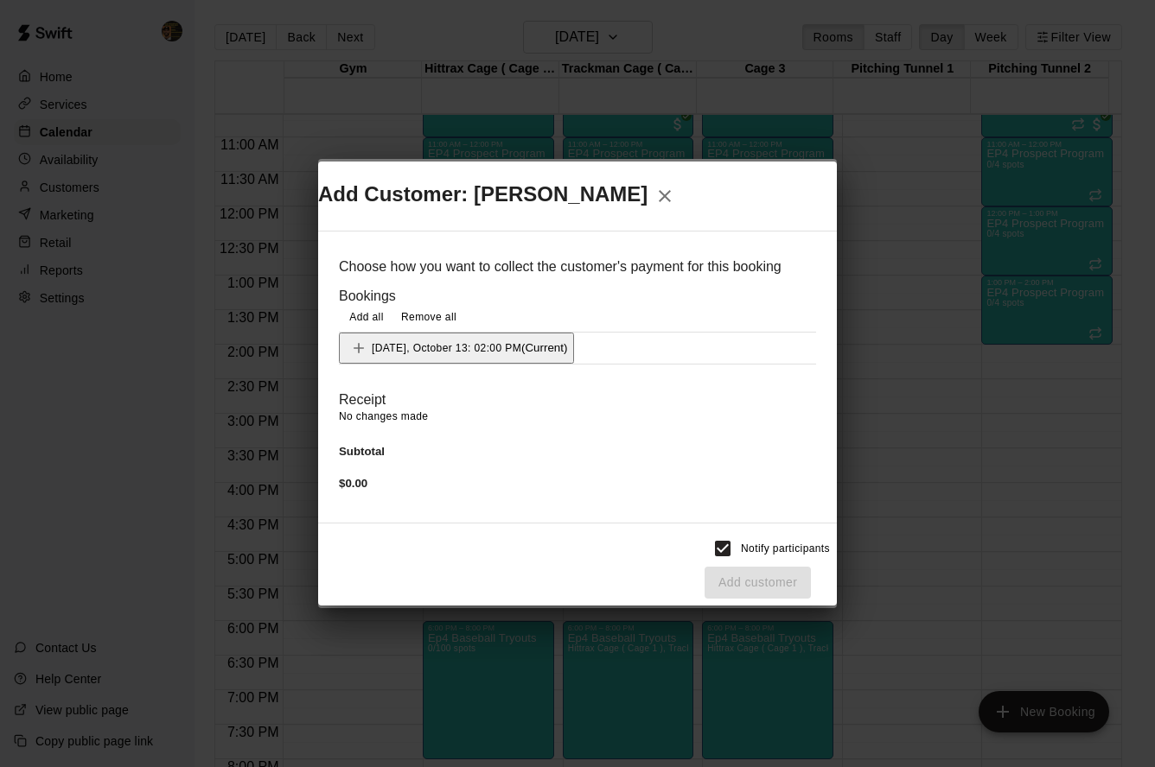
click at [443, 345] on span "Monday, October 13: 02:00 PM" at bounding box center [447, 347] width 150 height 12
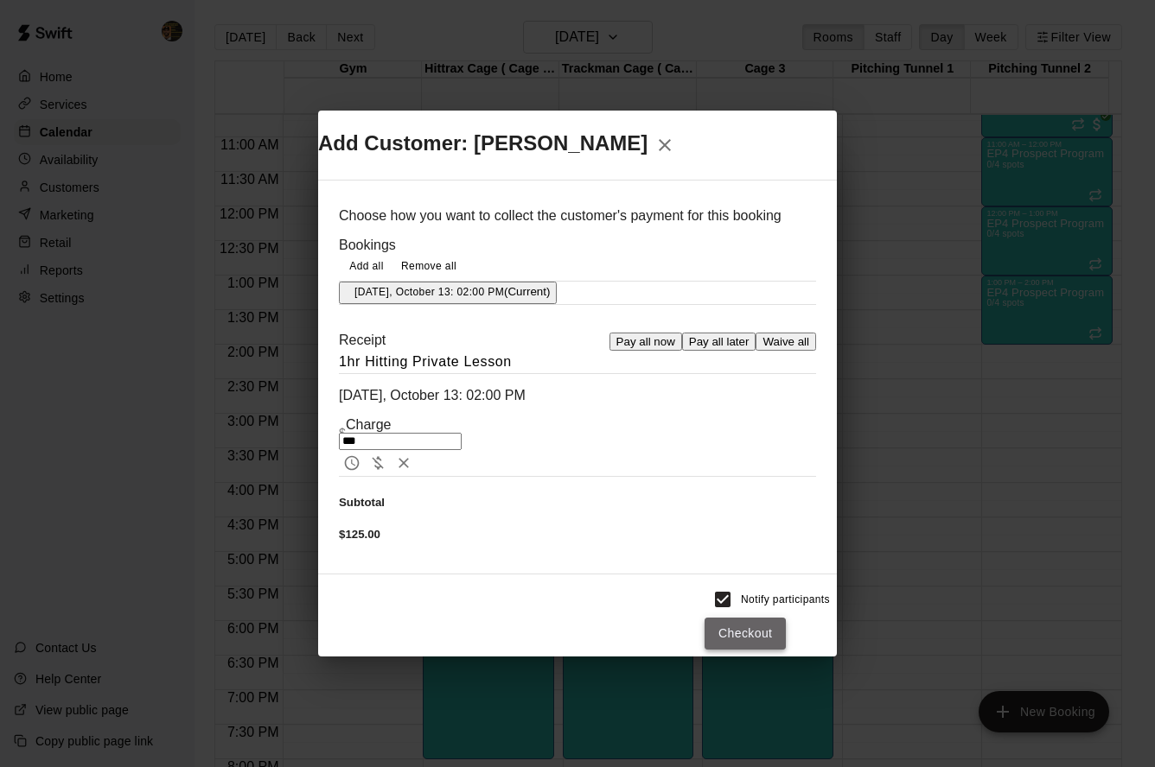
click at [771, 618] on button "Checkout" at bounding box center [744, 634] width 81 height 32
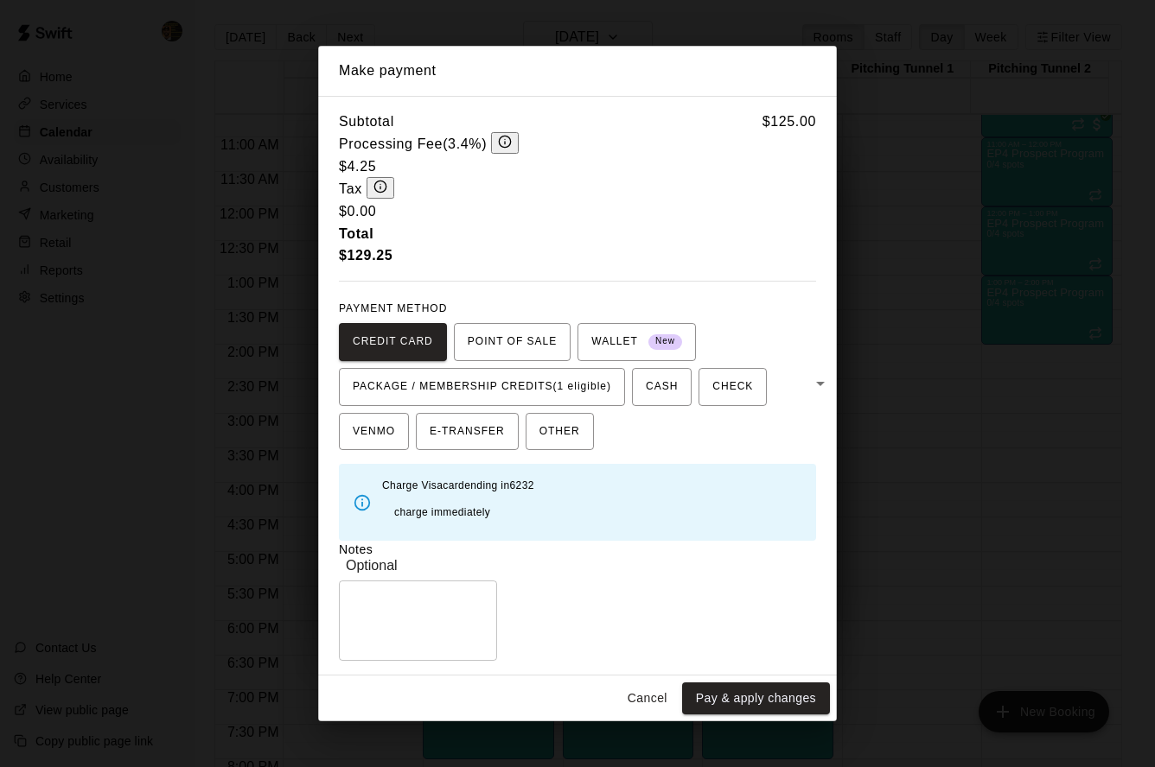
drag, startPoint x: 534, startPoint y: 368, endPoint x: 629, endPoint y: 493, distance: 156.6
click at [534, 373] on span "PACKAGE / MEMBERSHIP CREDITS (1 eligible)" at bounding box center [482, 387] width 258 height 28
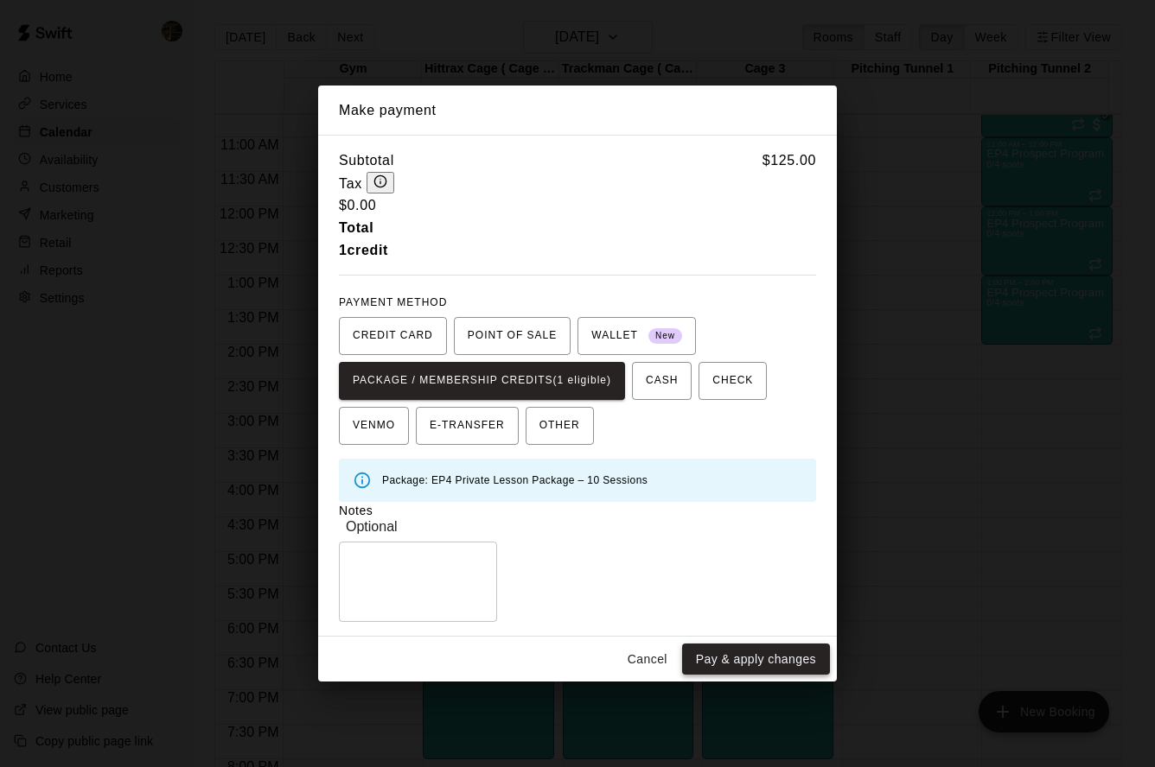
click at [714, 644] on button "Pay & apply changes" at bounding box center [756, 660] width 148 height 32
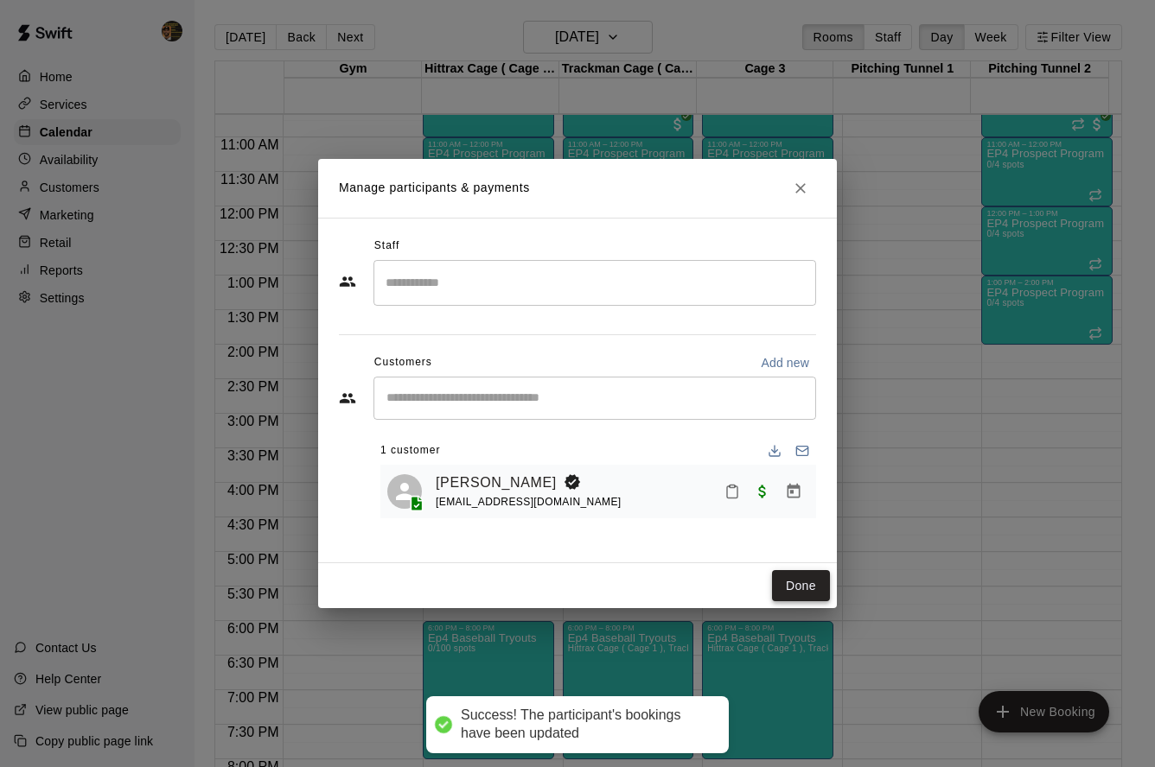
click at [815, 584] on button "Done" at bounding box center [801, 586] width 58 height 32
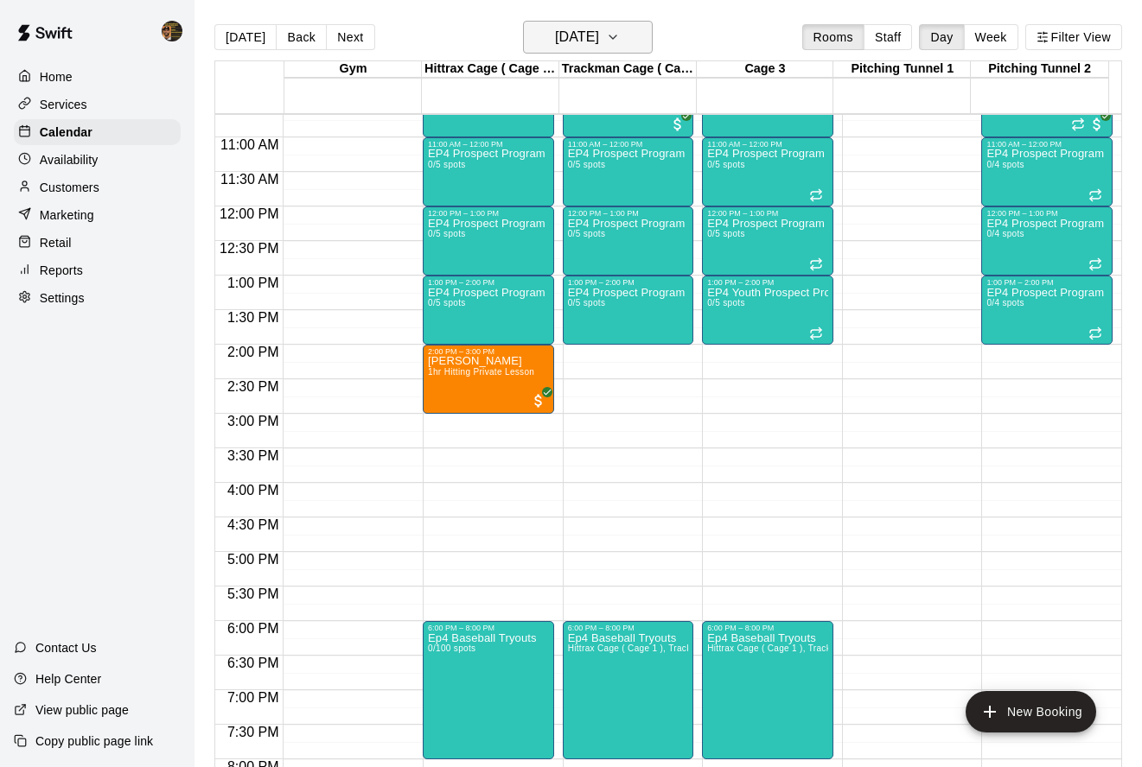
click at [555, 41] on h6 "Monday Oct 13" at bounding box center [577, 37] width 44 height 24
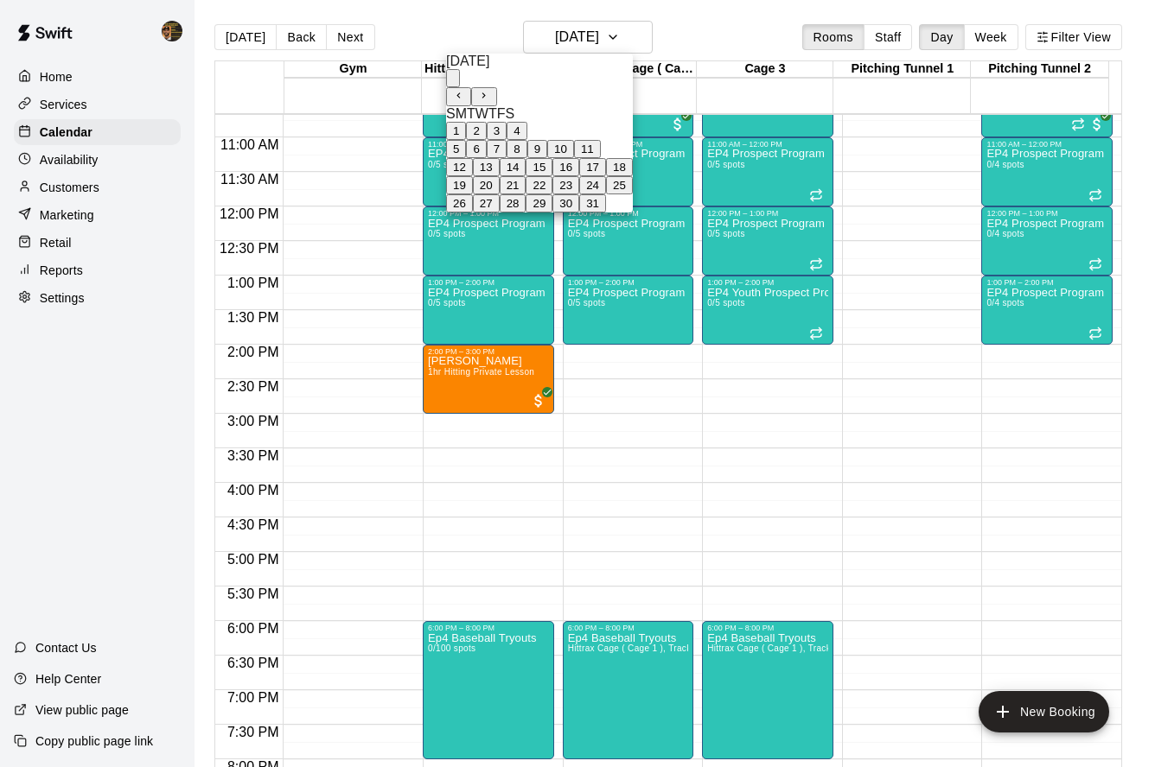
click at [500, 194] on button "20" at bounding box center [486, 185] width 27 height 18
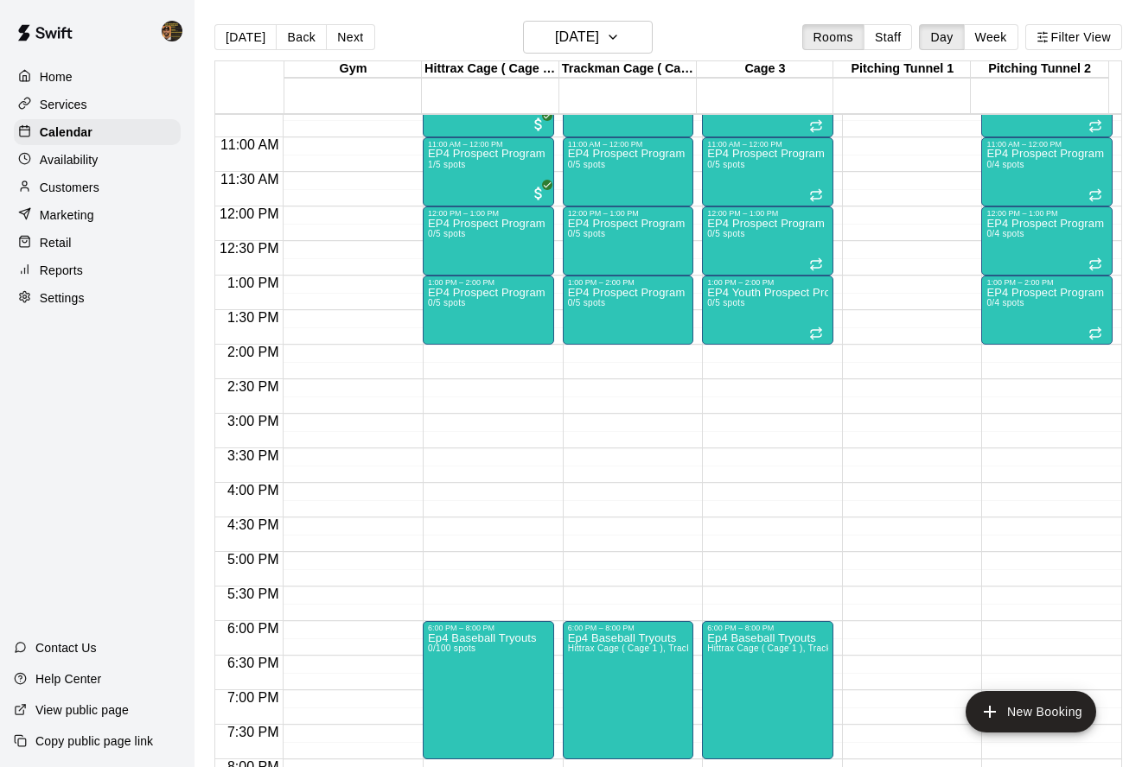
click at [485, 353] on div "12:00 AM – 10:00 AM Closed 10:00 AM – 11:00 AM EP4 Prospect Program Hitting ( a…" at bounding box center [488, 206] width 131 height 1659
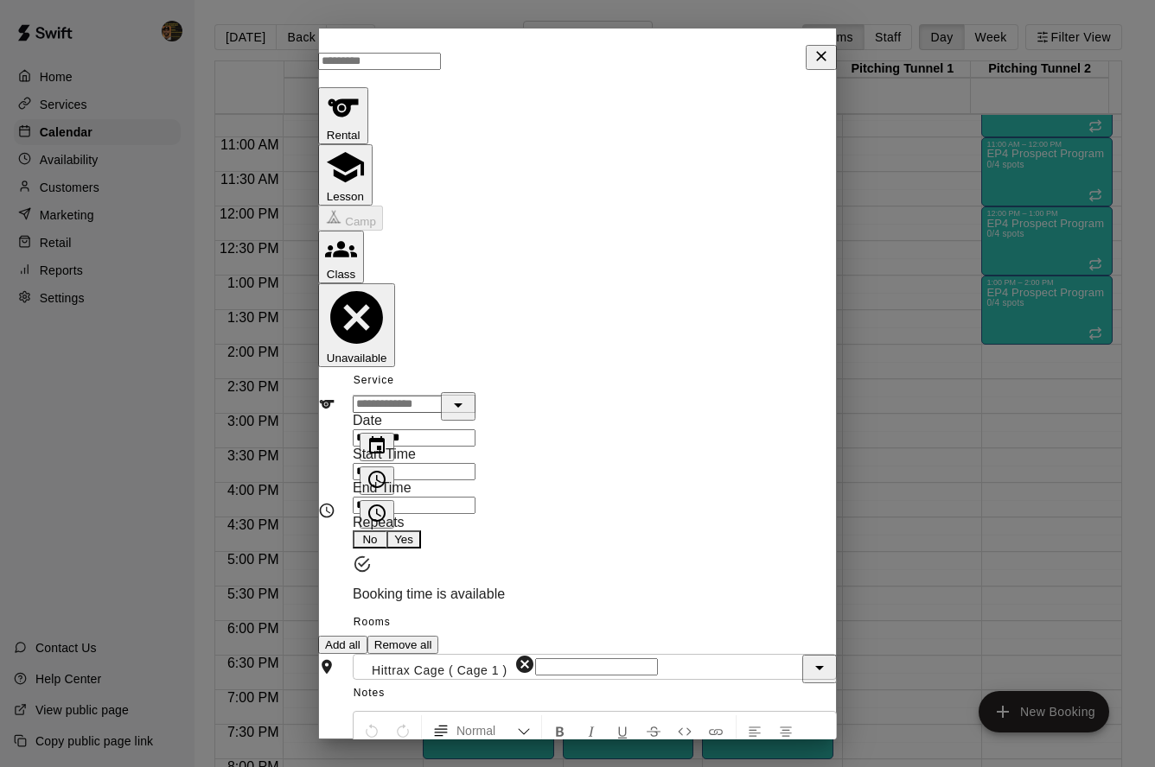
click at [475, 463] on input "********" at bounding box center [414, 471] width 123 height 17
click at [824, 59] on button "Close" at bounding box center [820, 57] width 31 height 25
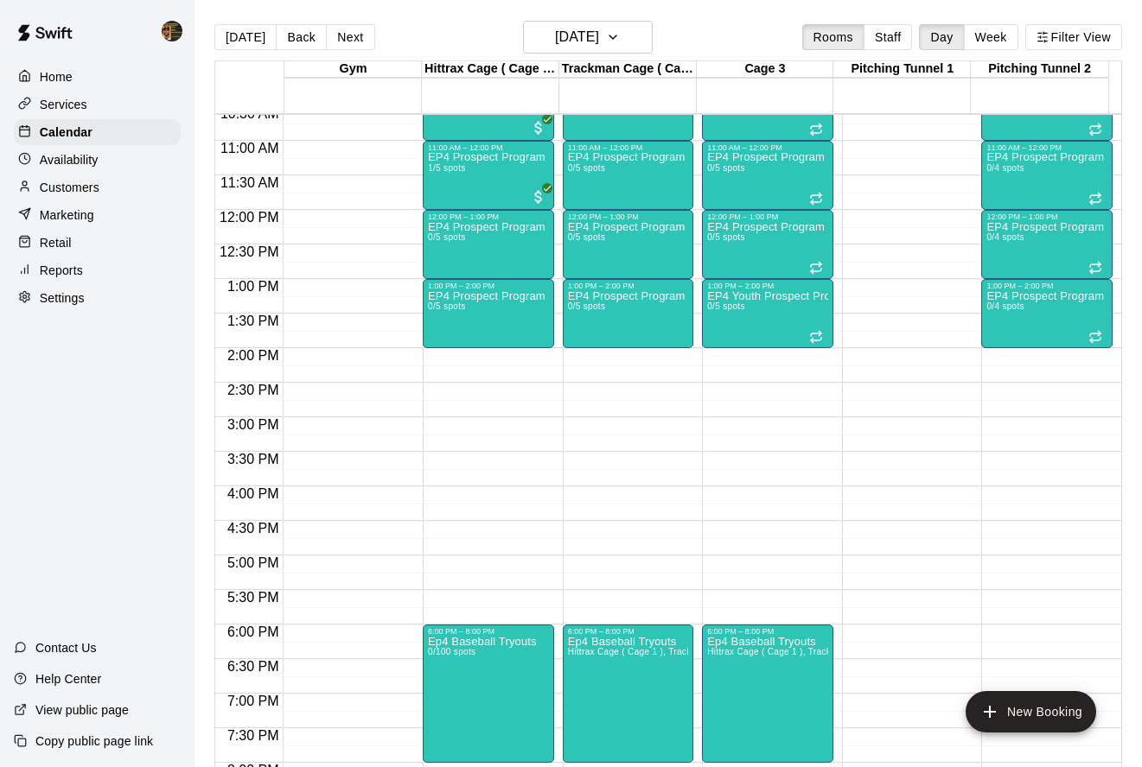
scroll to position [374, 0]
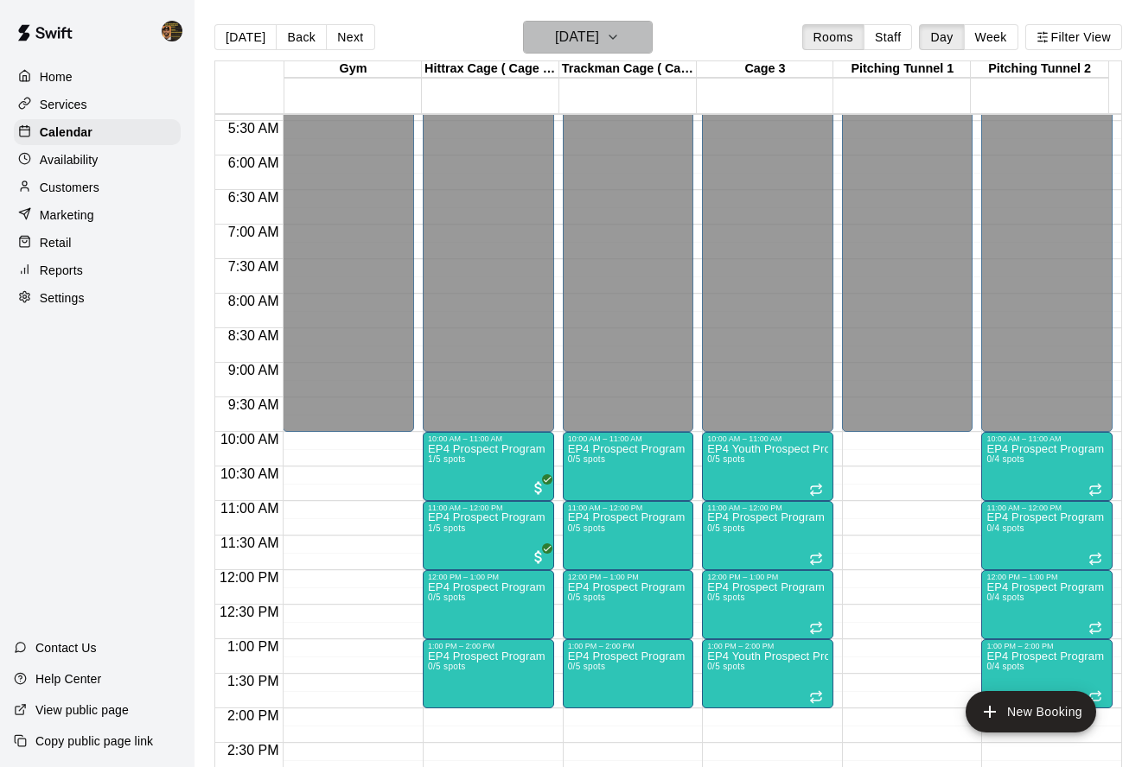
click at [579, 46] on h6 "Monday Oct 20" at bounding box center [577, 37] width 44 height 24
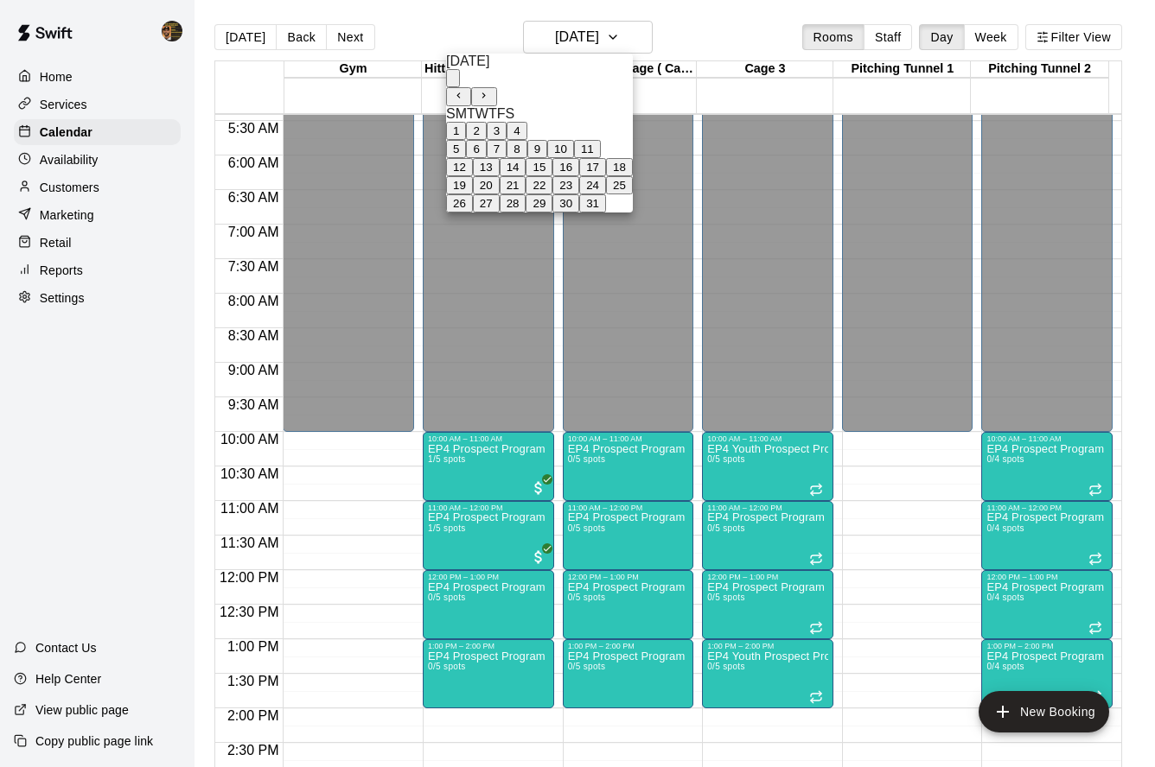
click at [500, 213] on button "27" at bounding box center [486, 203] width 27 height 18
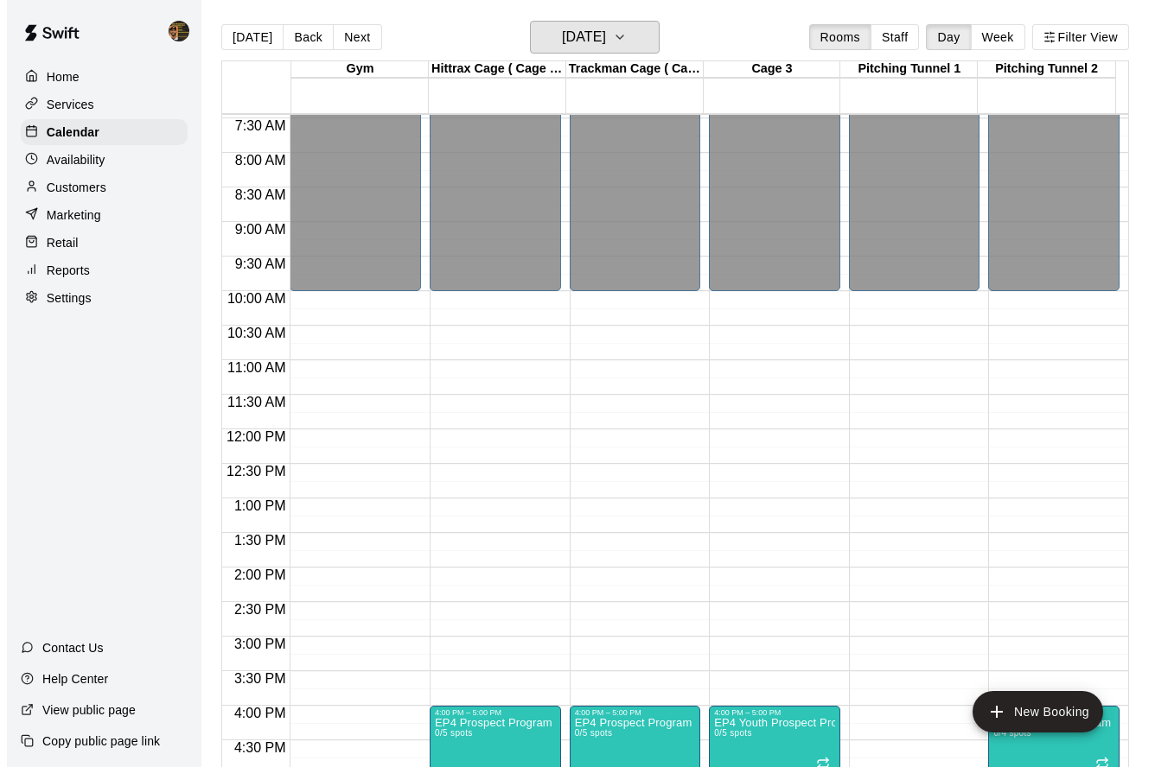
scroll to position [881, 0]
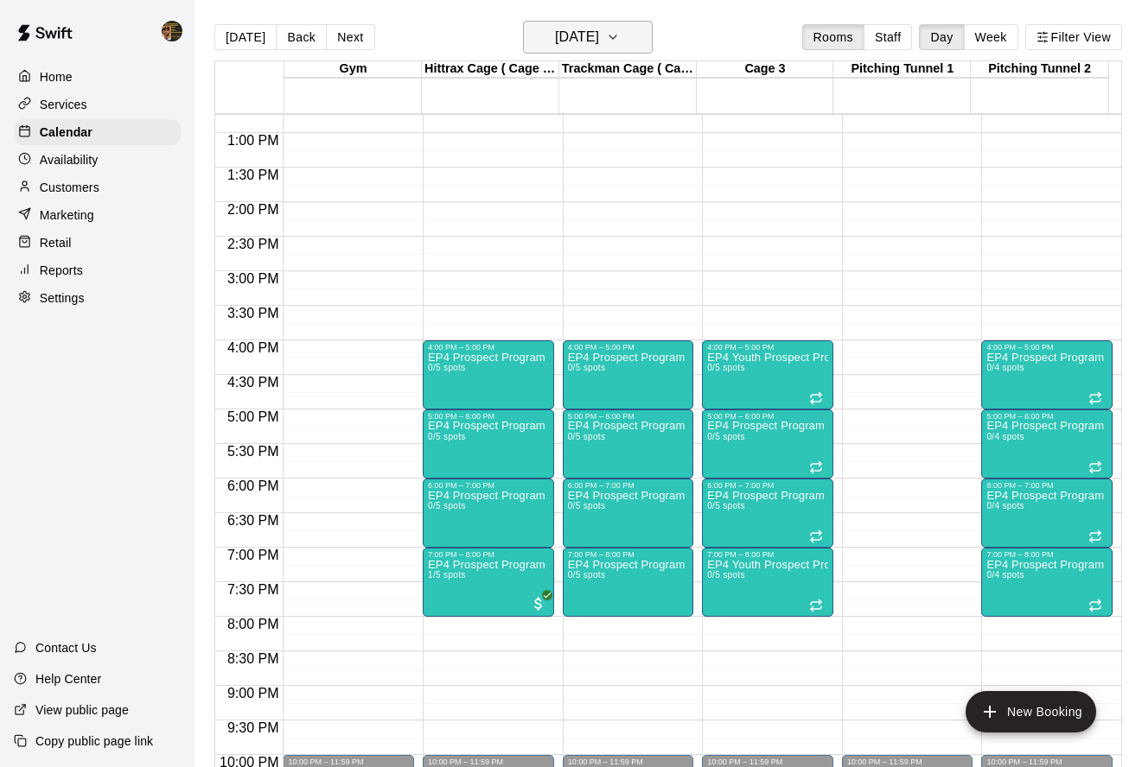
click at [594, 27] on h6 "Monday Oct 27" at bounding box center [577, 37] width 44 height 24
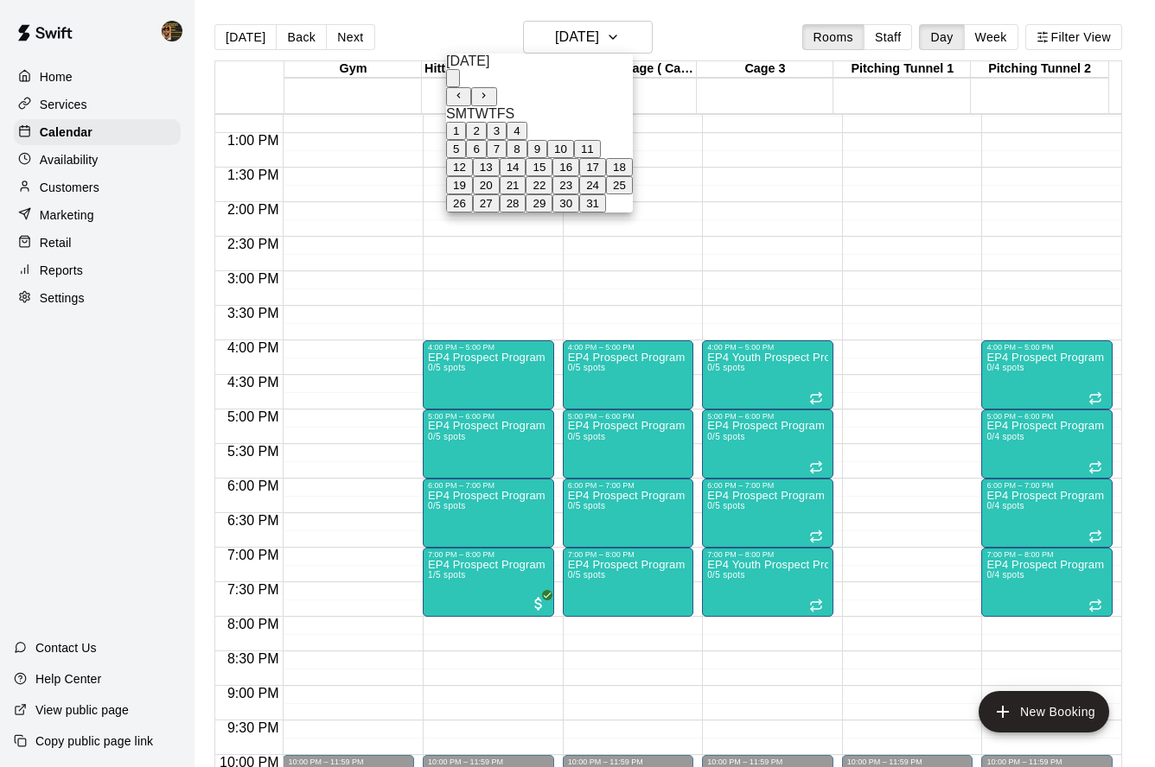
click at [500, 194] on button "20" at bounding box center [486, 185] width 27 height 18
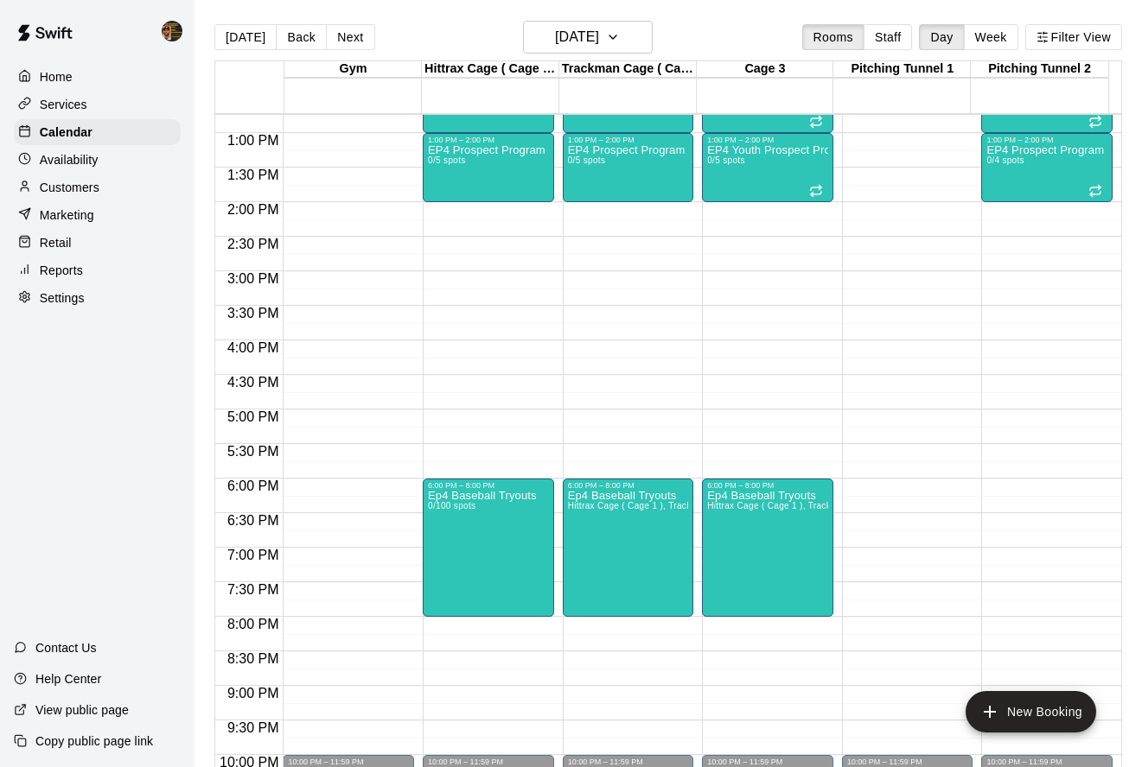
click at [461, 210] on div "12:00 AM – 10:00 AM Closed 10:00 AM – 11:00 AM EP4 Prospect Program Hitting ( a…" at bounding box center [488, 63] width 131 height 1659
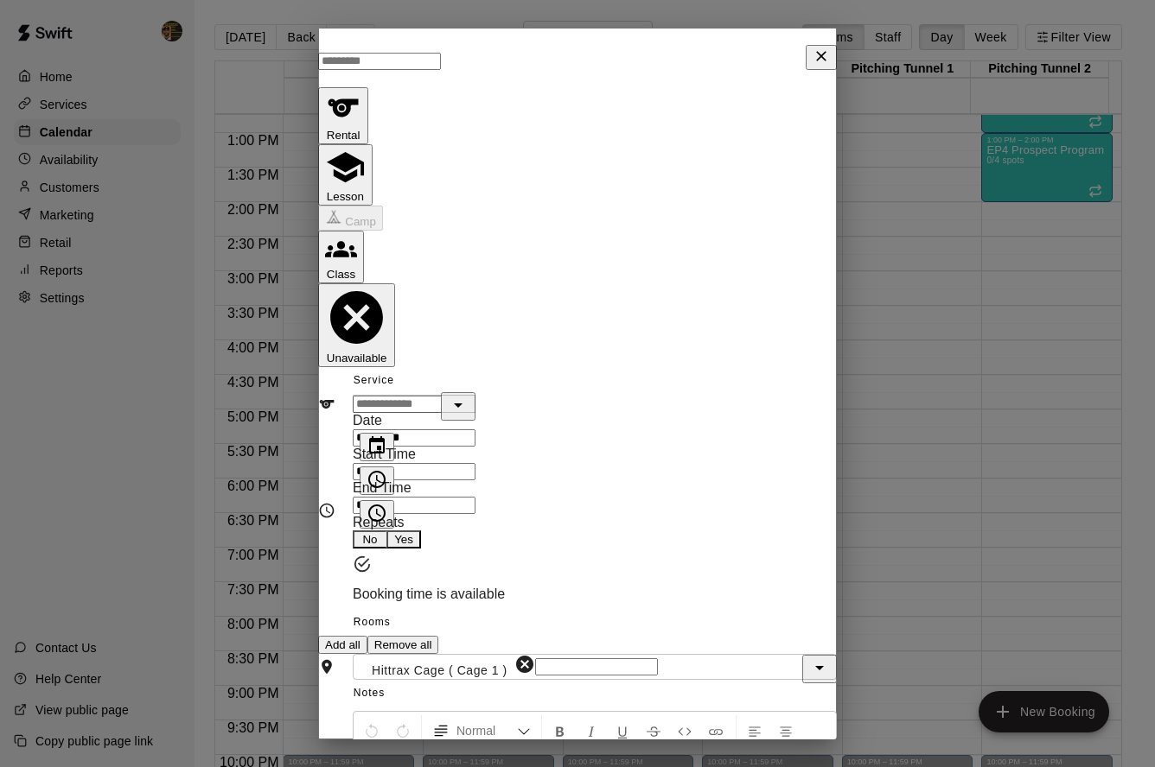
click at [383, 213] on span "Camp" at bounding box center [350, 220] width 65 height 15
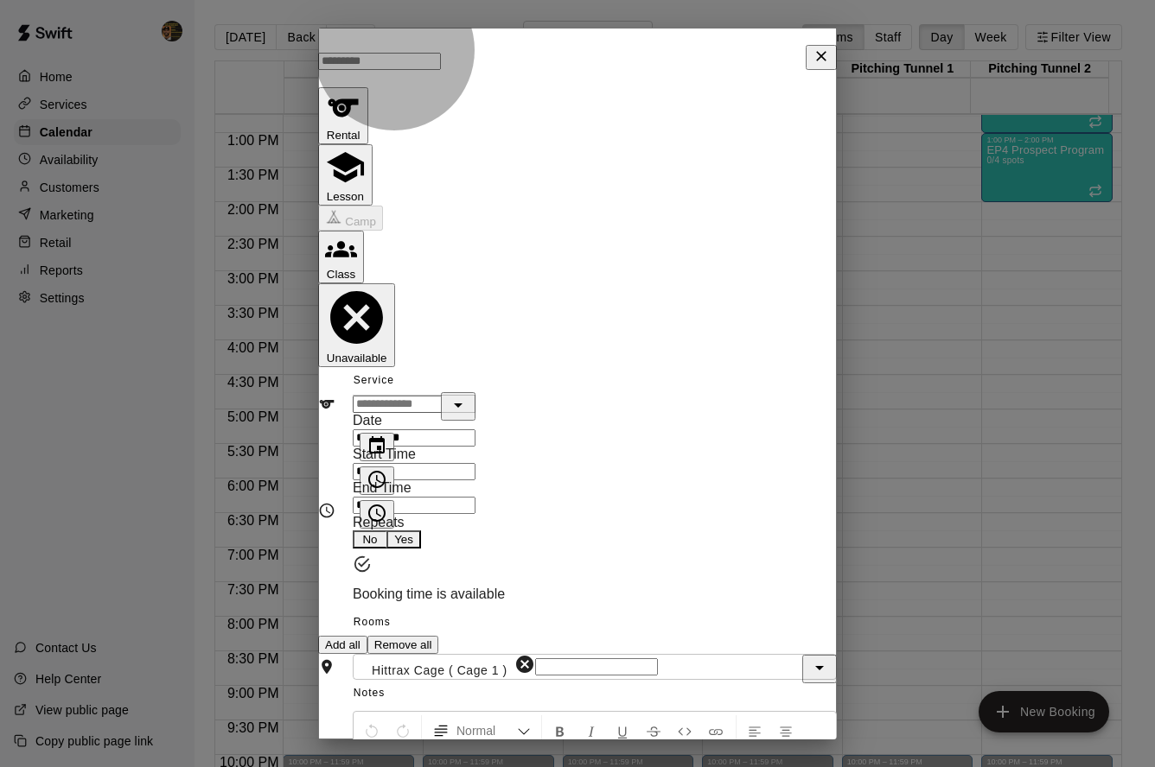
click at [372, 144] on button "Lesson" at bounding box center [345, 174] width 54 height 61
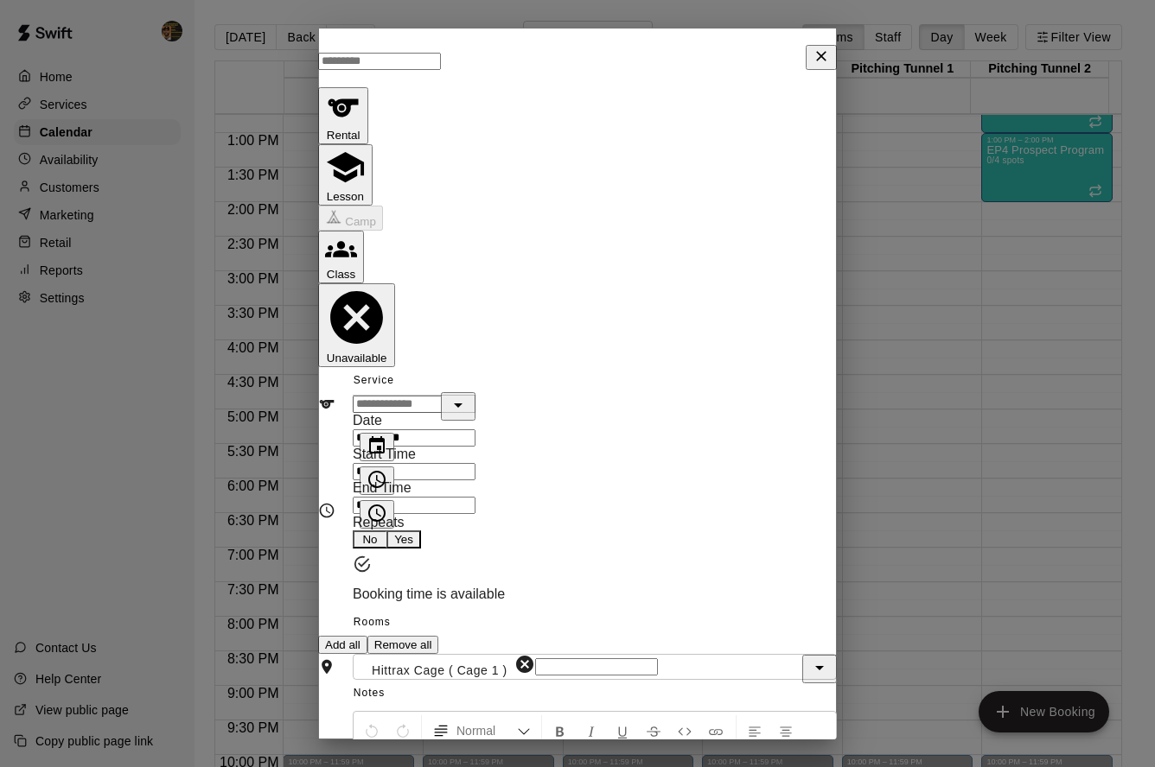
click at [475, 396] on input "text" at bounding box center [414, 404] width 123 height 17
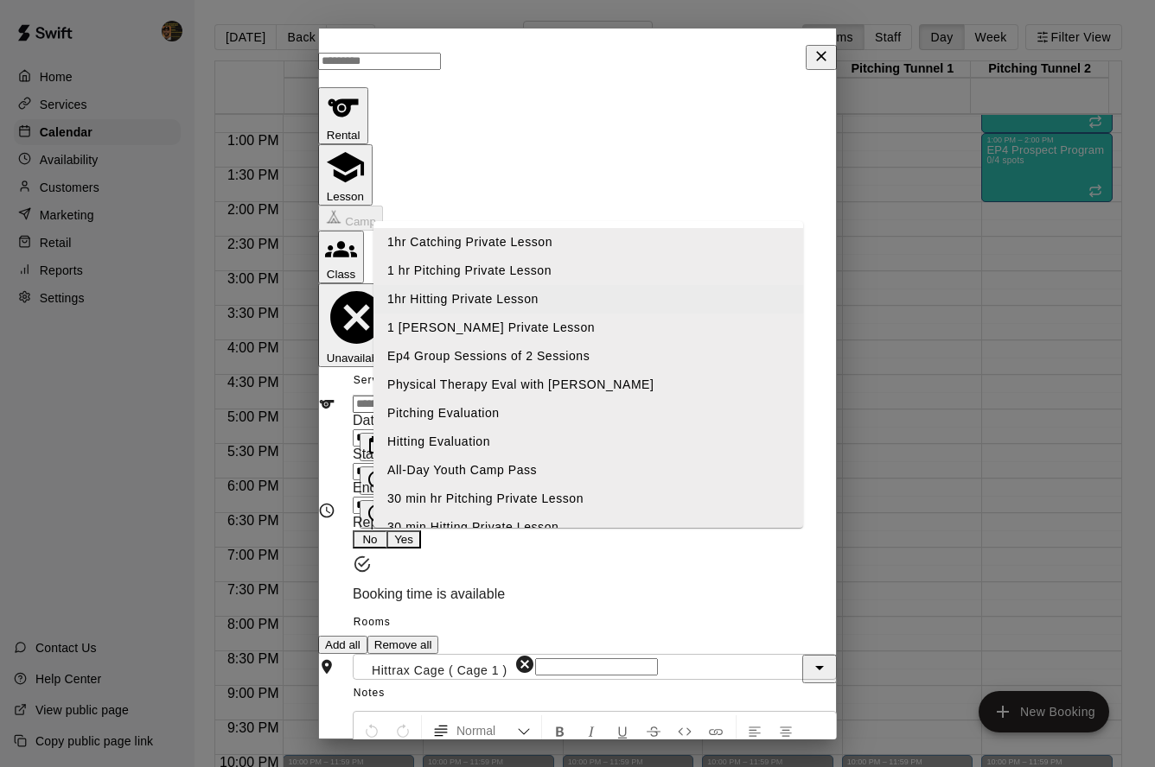
click at [518, 307] on li "1hr Hitting Private Lesson" at bounding box center [588, 299] width 430 height 29
type input "**********"
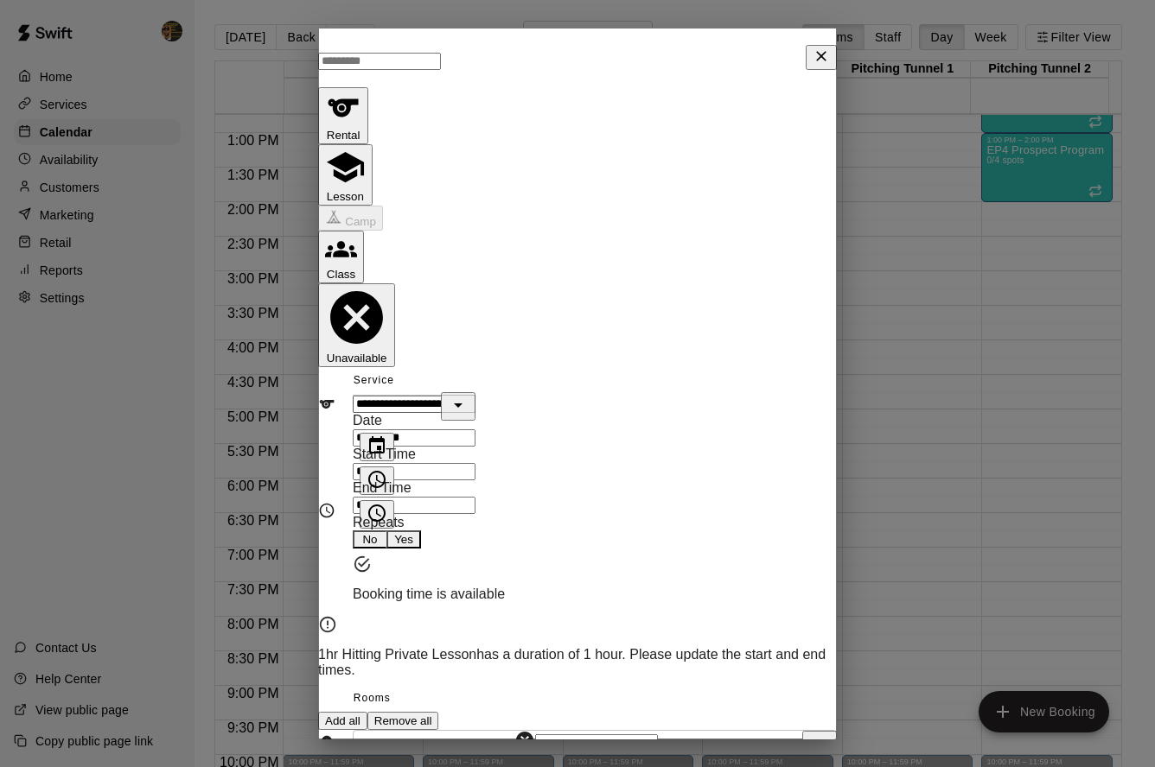
click at [387, 497] on input "********" at bounding box center [414, 505] width 123 height 17
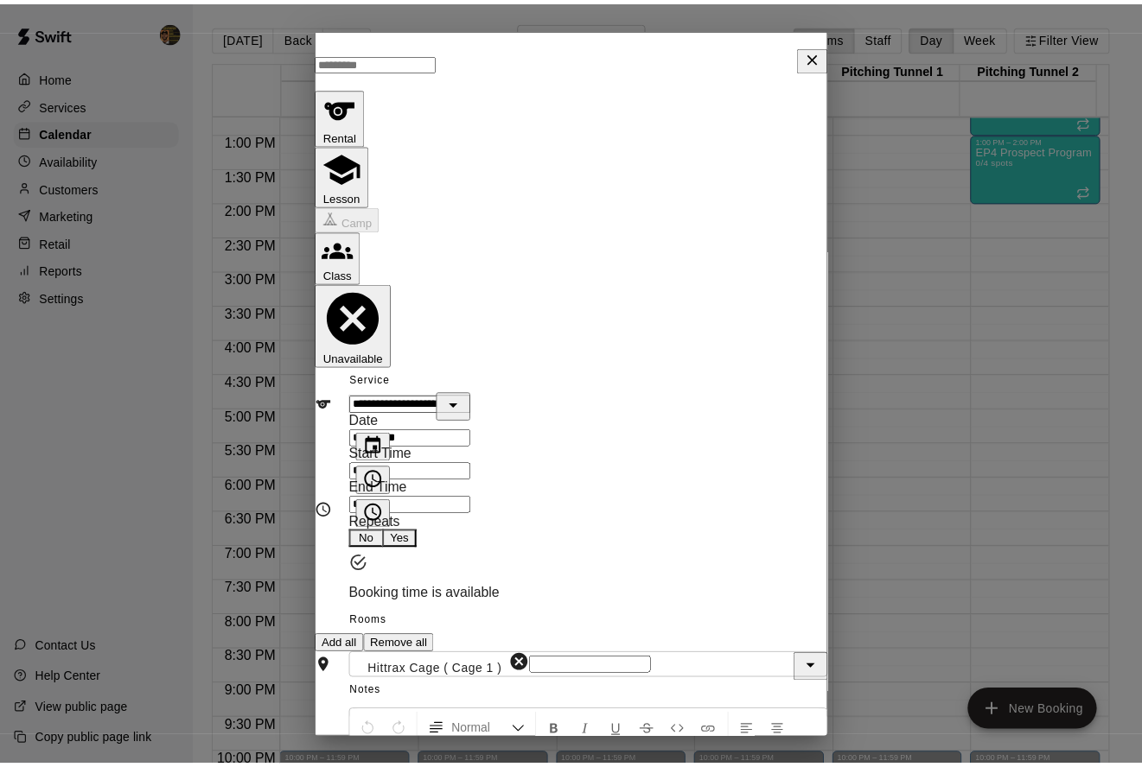
scroll to position [63, 0]
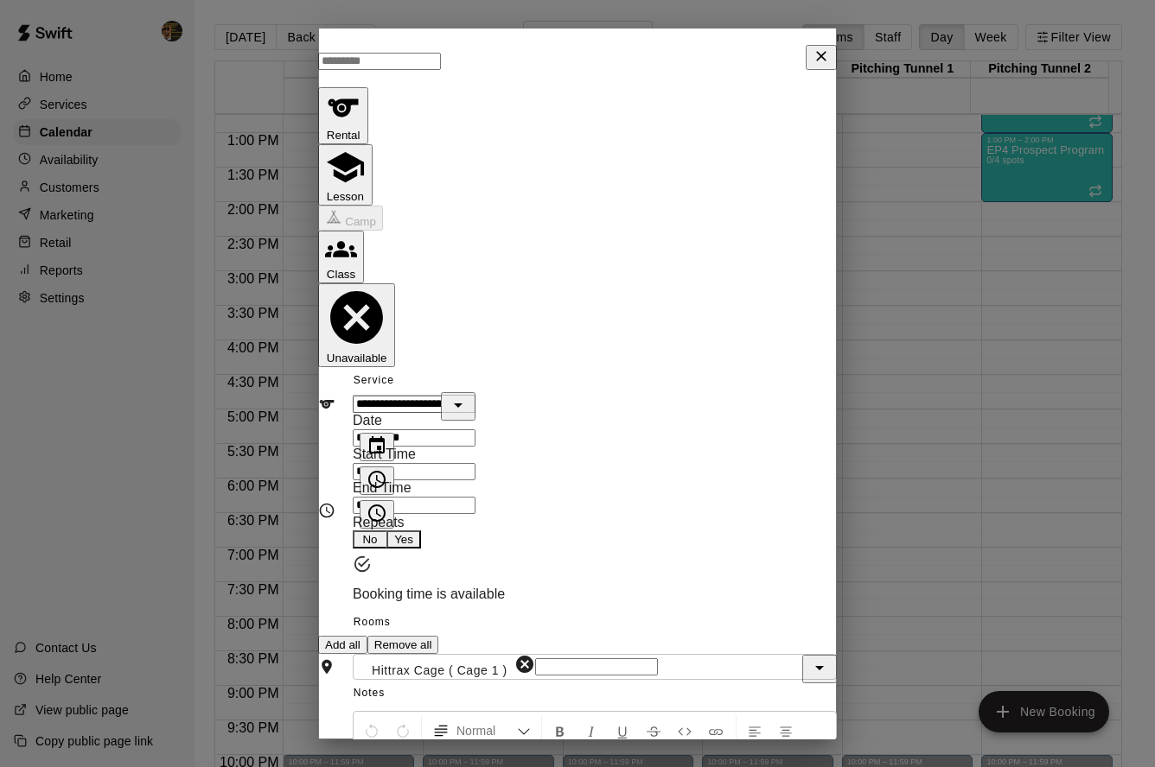
type input "********"
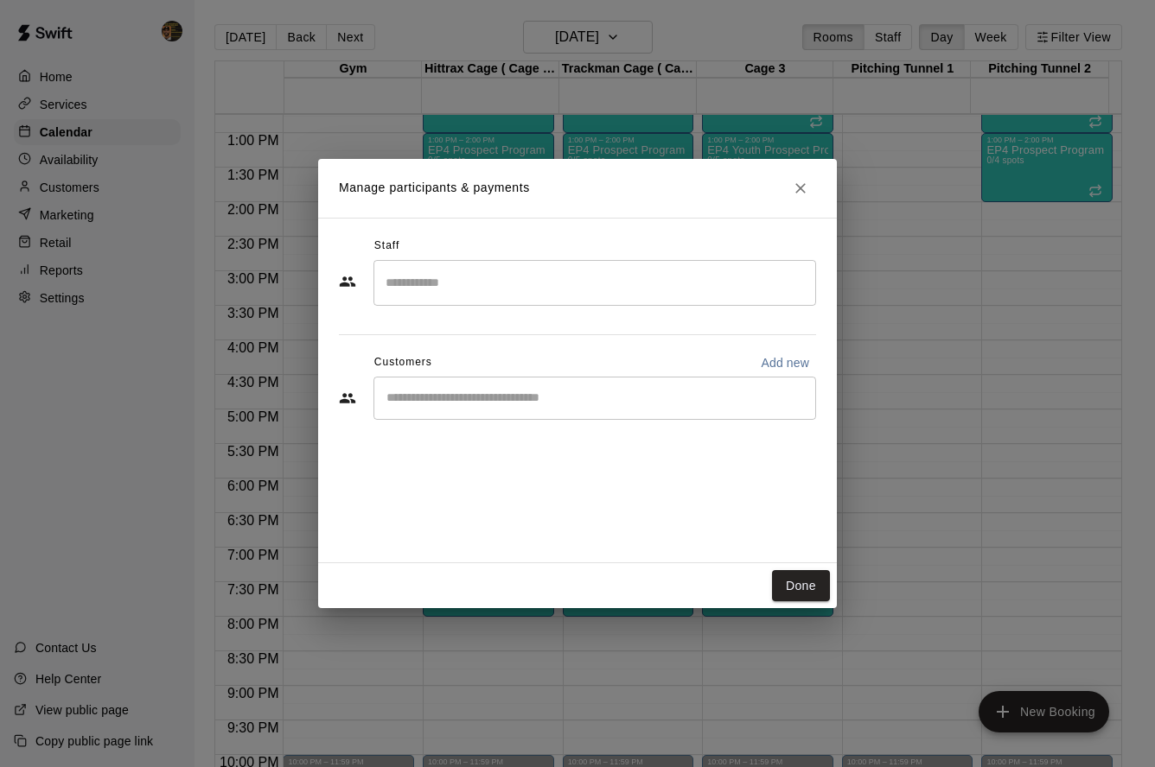
click at [519, 309] on div "Staff ​ Customers Add new ​" at bounding box center [577, 334] width 477 height 205
click at [516, 296] on input "Search staff" at bounding box center [594, 283] width 427 height 30
click at [487, 348] on div "Melvin Garcia Instructor" at bounding box center [504, 347] width 105 height 49
type input "***"
click at [491, 422] on div "​" at bounding box center [577, 400] width 477 height 47
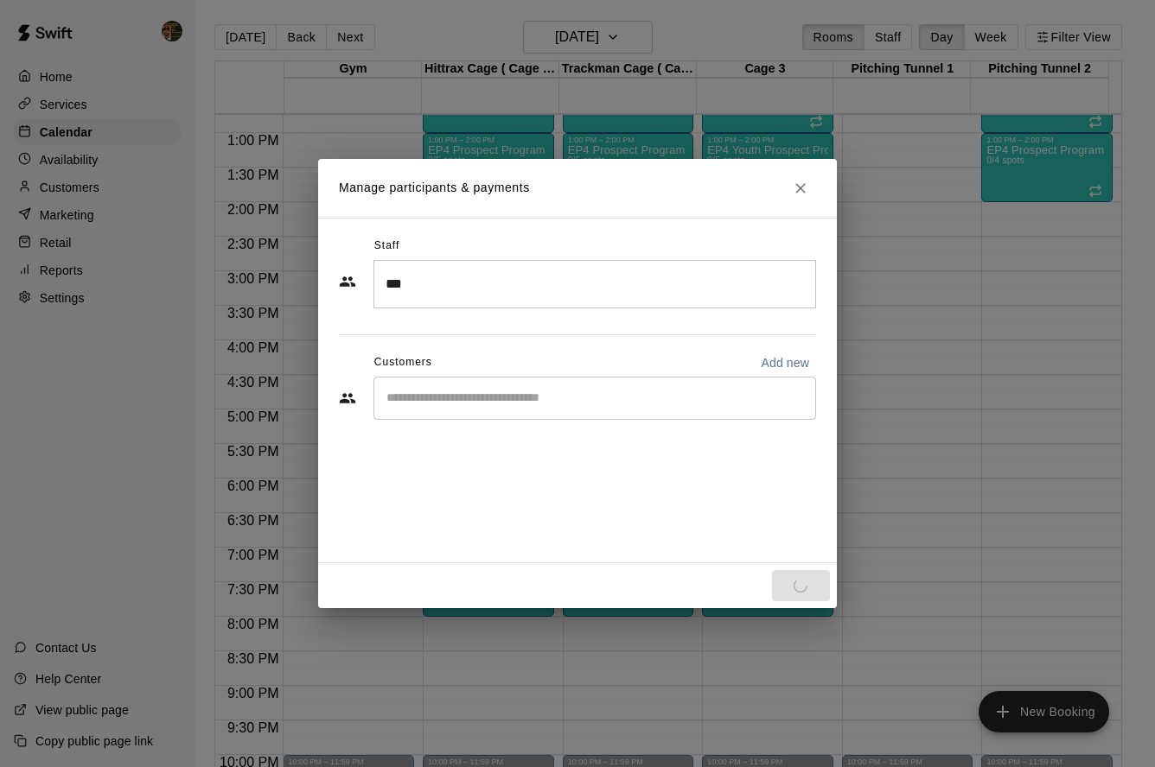
click at [488, 402] on input "Start typing to search customers..." at bounding box center [594, 398] width 427 height 17
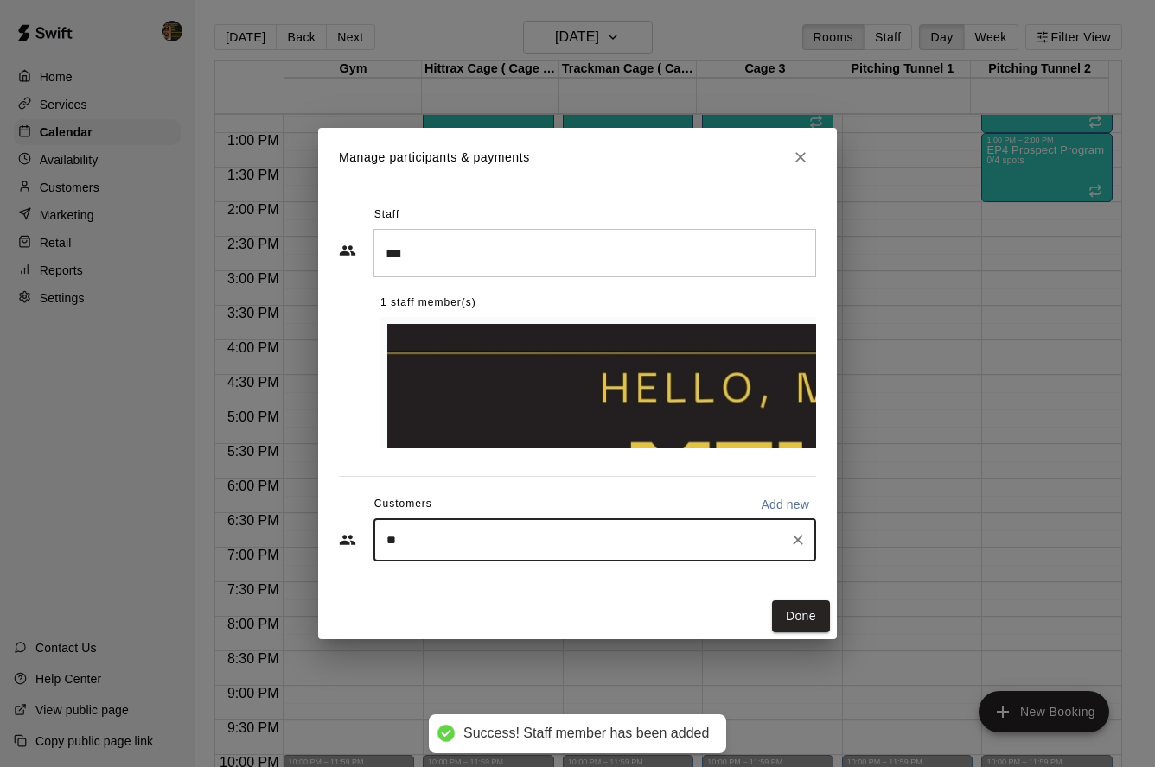
type input "***"
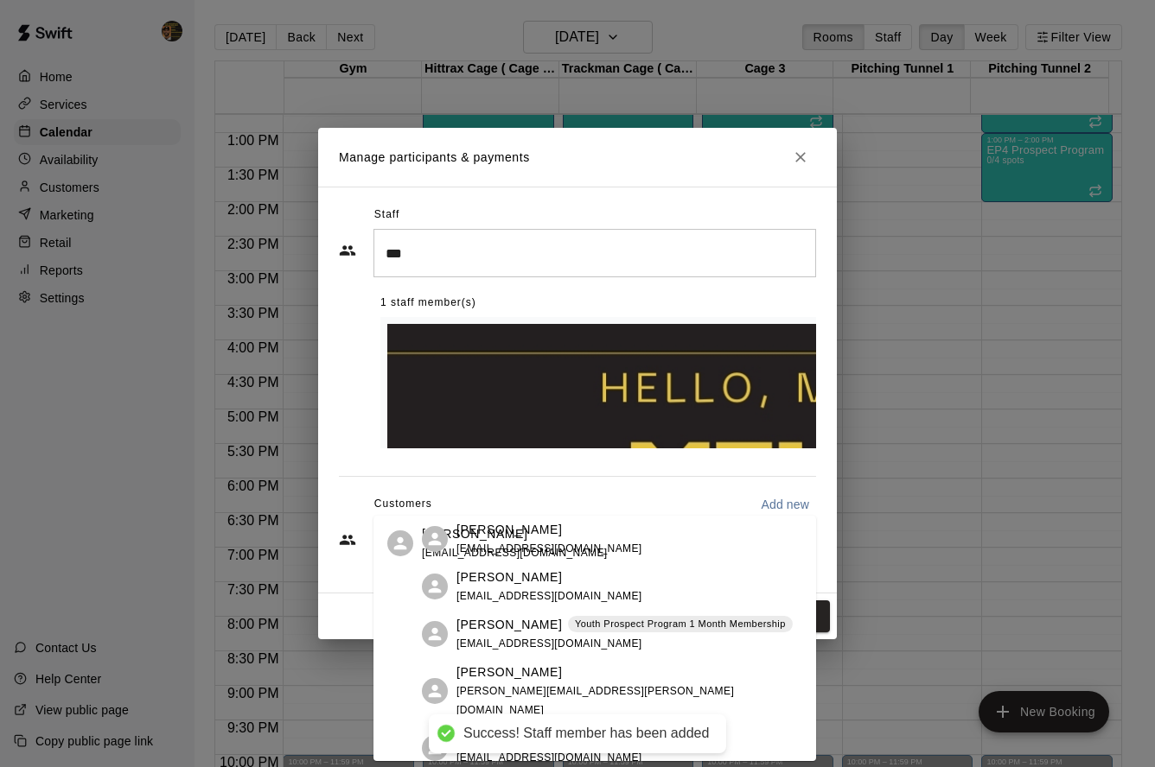
click at [509, 547] on span "[EMAIL_ADDRESS][DOMAIN_NAME]" at bounding box center [515, 553] width 186 height 12
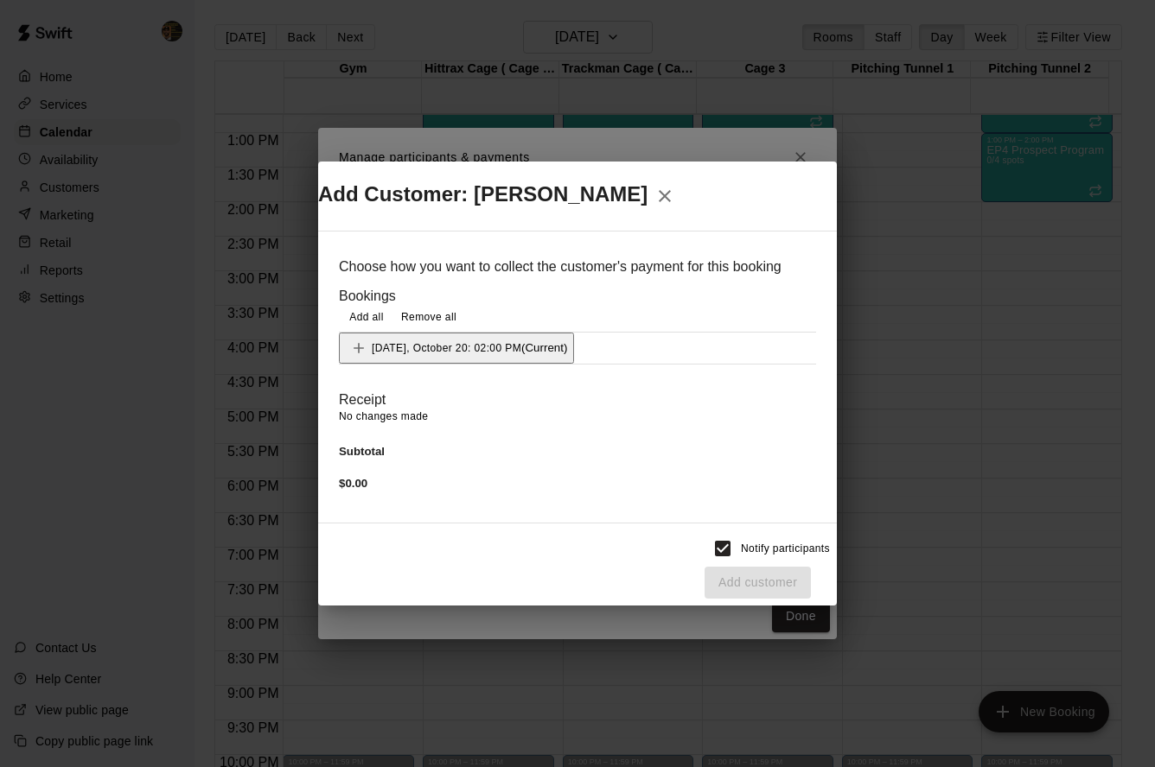
click at [460, 335] on div "Monday, October 20: 02:00 PM (Current)" at bounding box center [456, 348] width 221 height 26
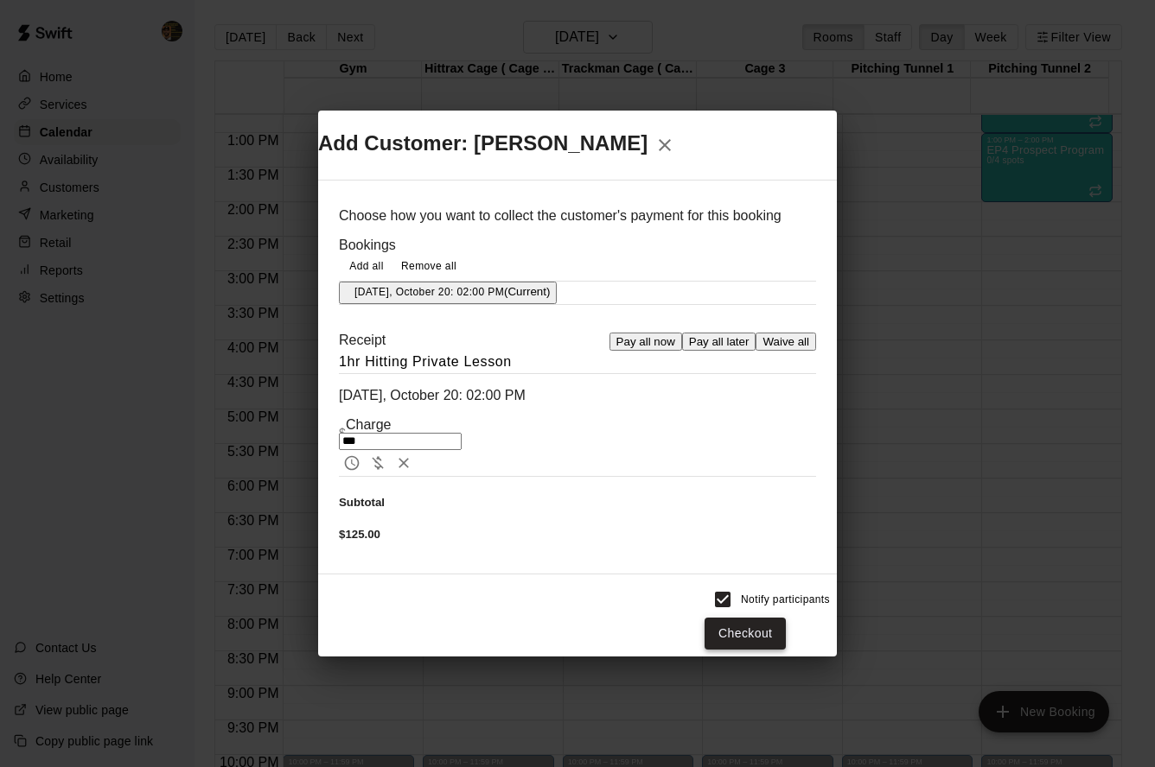
click at [764, 618] on button "Checkout" at bounding box center [744, 634] width 81 height 32
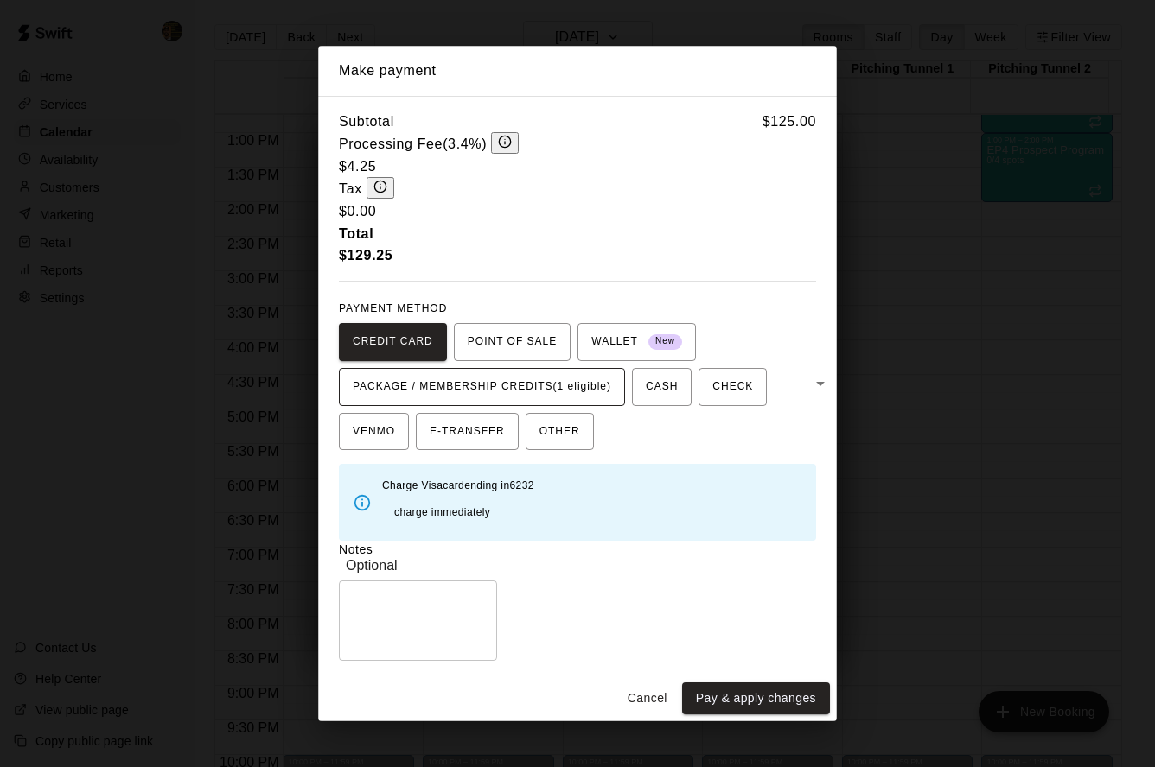
click at [508, 373] on span "PACKAGE / MEMBERSHIP CREDITS (1 eligible)" at bounding box center [482, 387] width 258 height 28
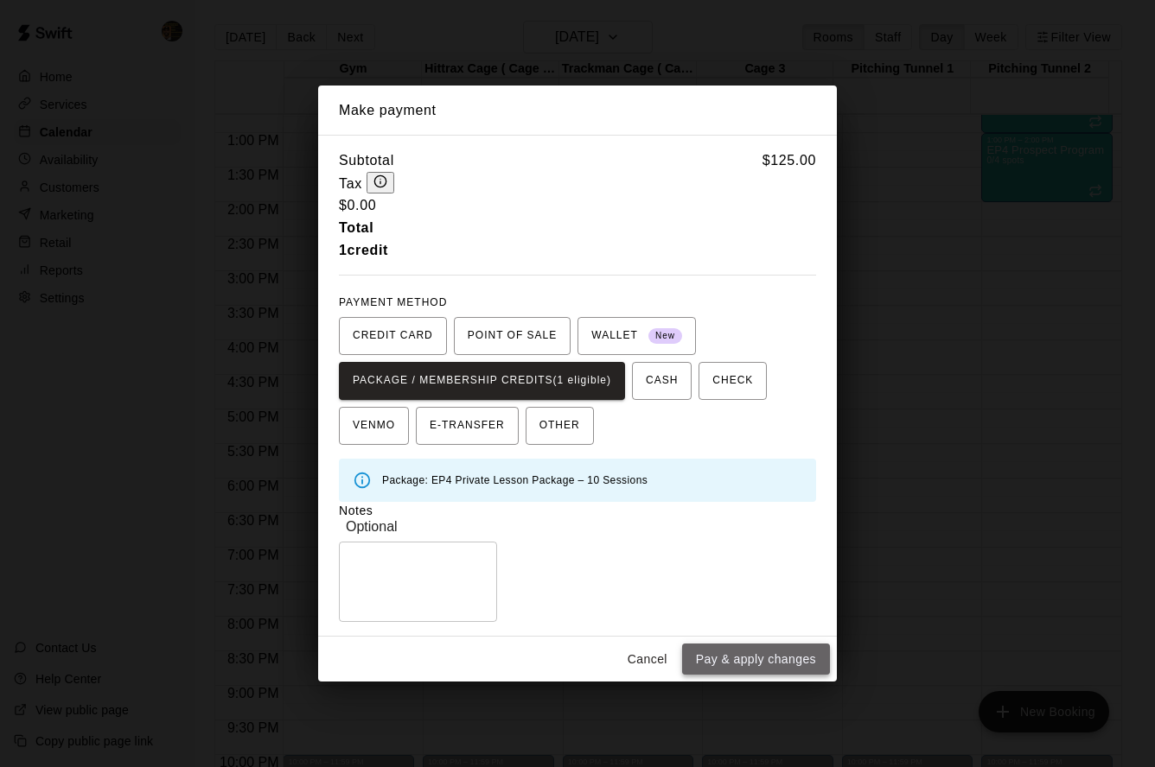
click at [743, 645] on button "Pay & apply changes" at bounding box center [756, 660] width 148 height 32
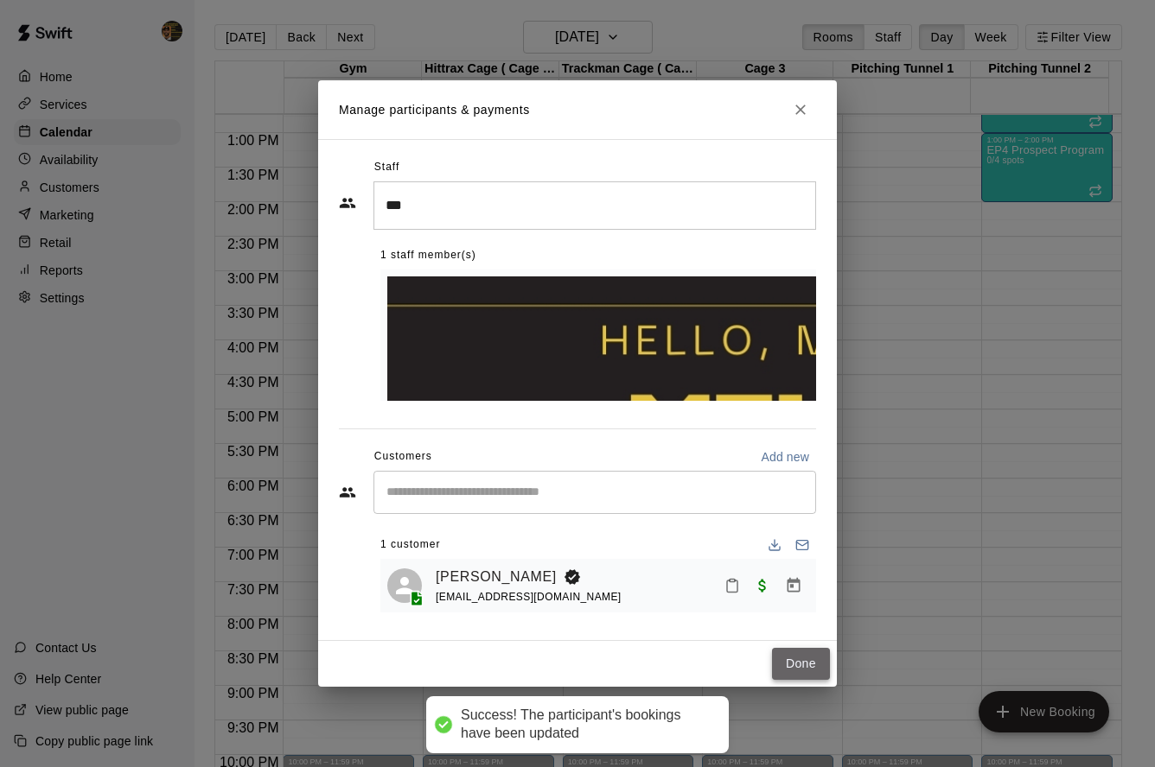
click at [803, 648] on button "Done" at bounding box center [801, 664] width 58 height 32
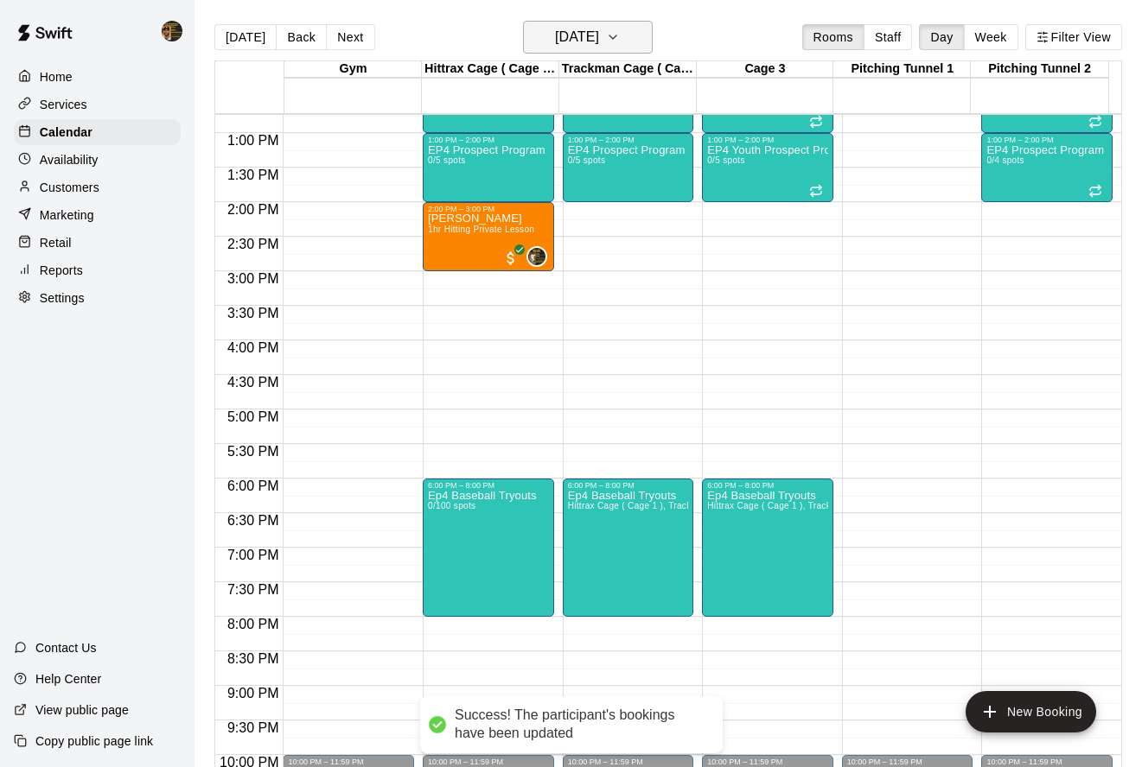
click at [593, 29] on h6 "Monday Oct 20" at bounding box center [577, 37] width 44 height 24
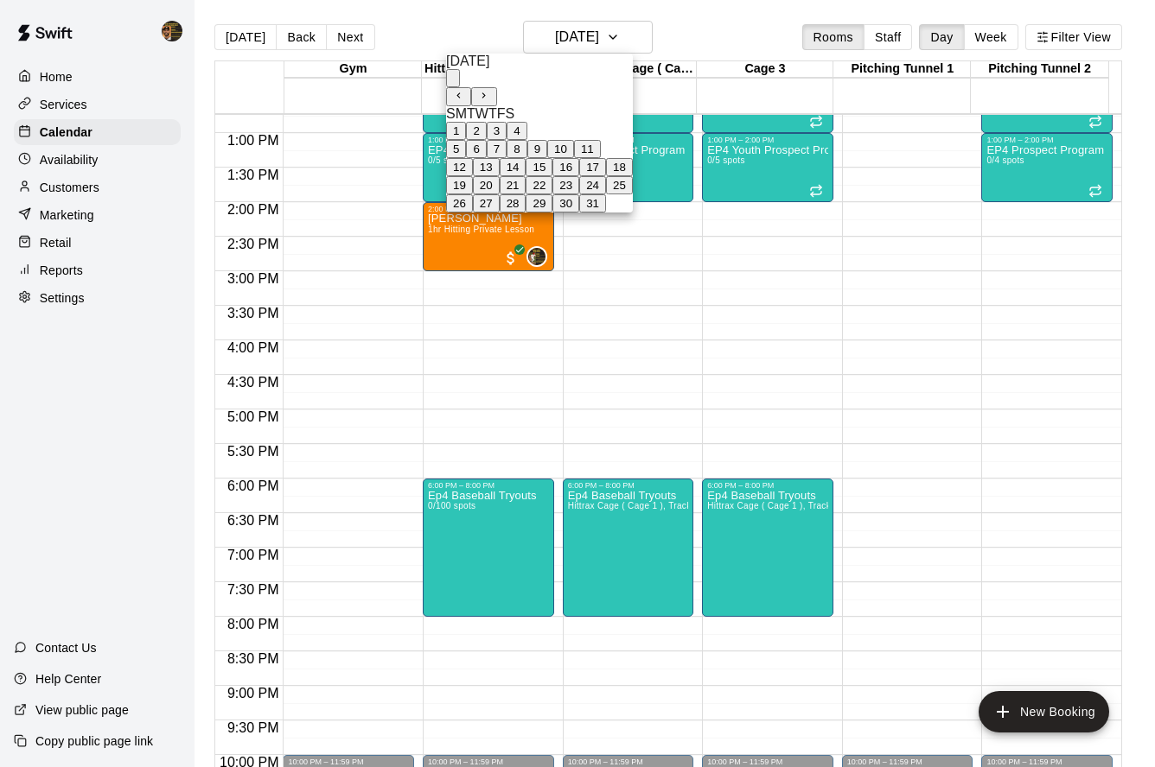
click at [500, 213] on button "27" at bounding box center [486, 203] width 27 height 18
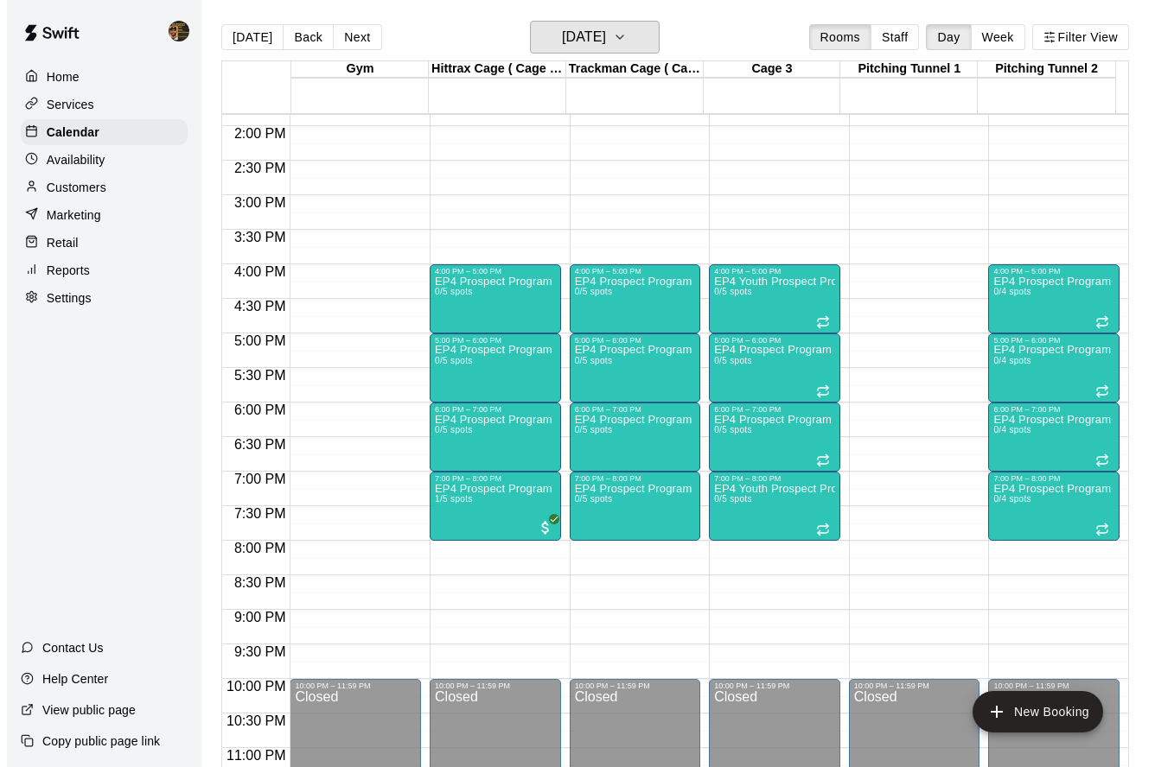
scroll to position [987, 0]
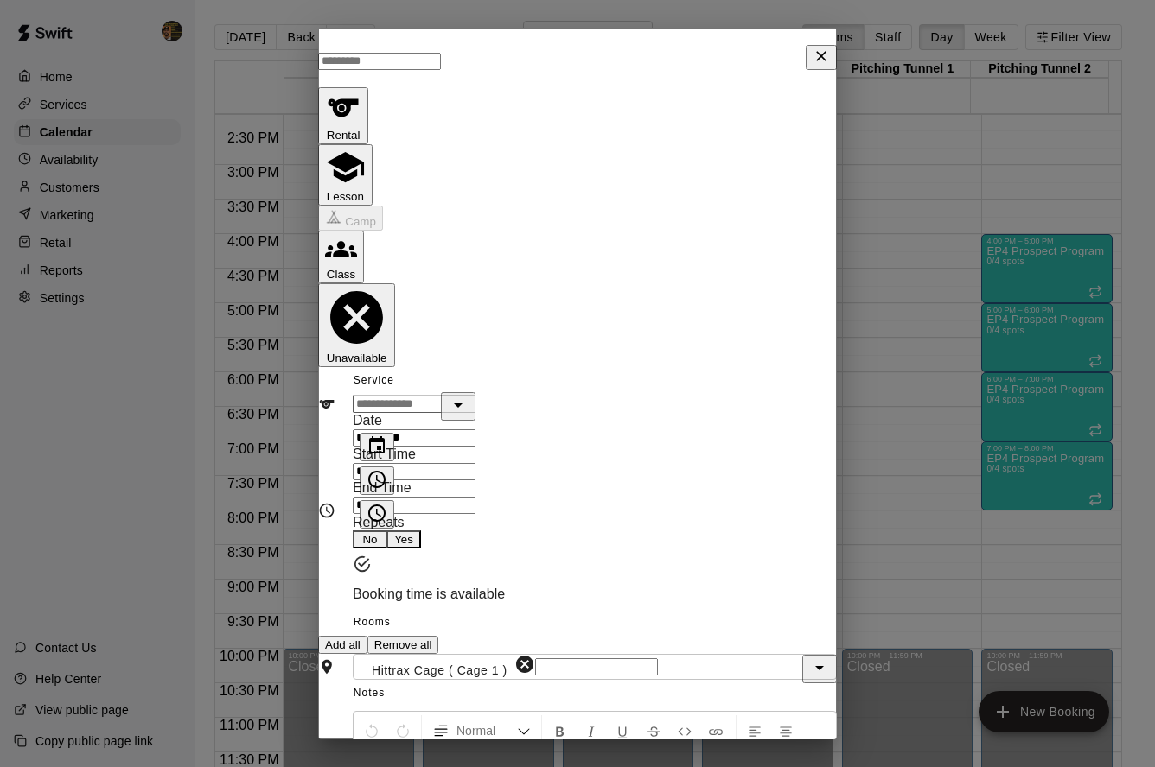
click at [421, 531] on button "Yes" at bounding box center [403, 540] width 35 height 18
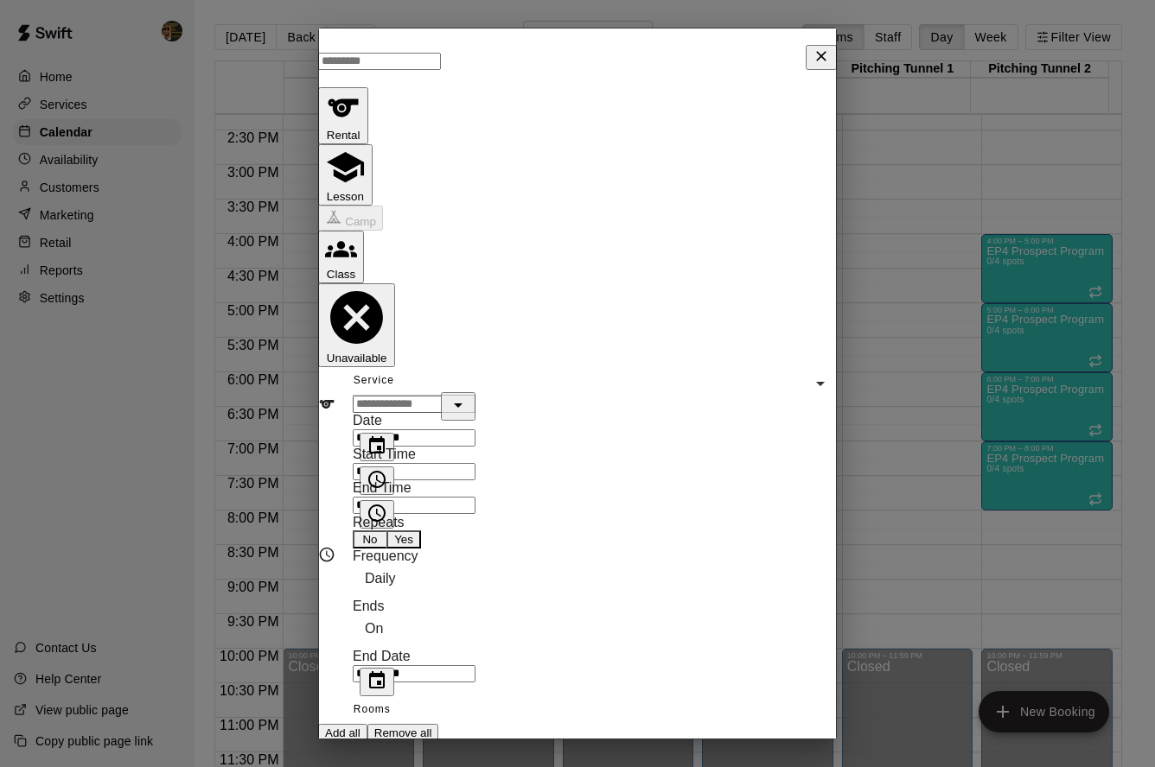
click at [529, 424] on body "Home Services Calendar Availability Customers Marketing Retail Reports Settings…" at bounding box center [577, 397] width 1155 height 795
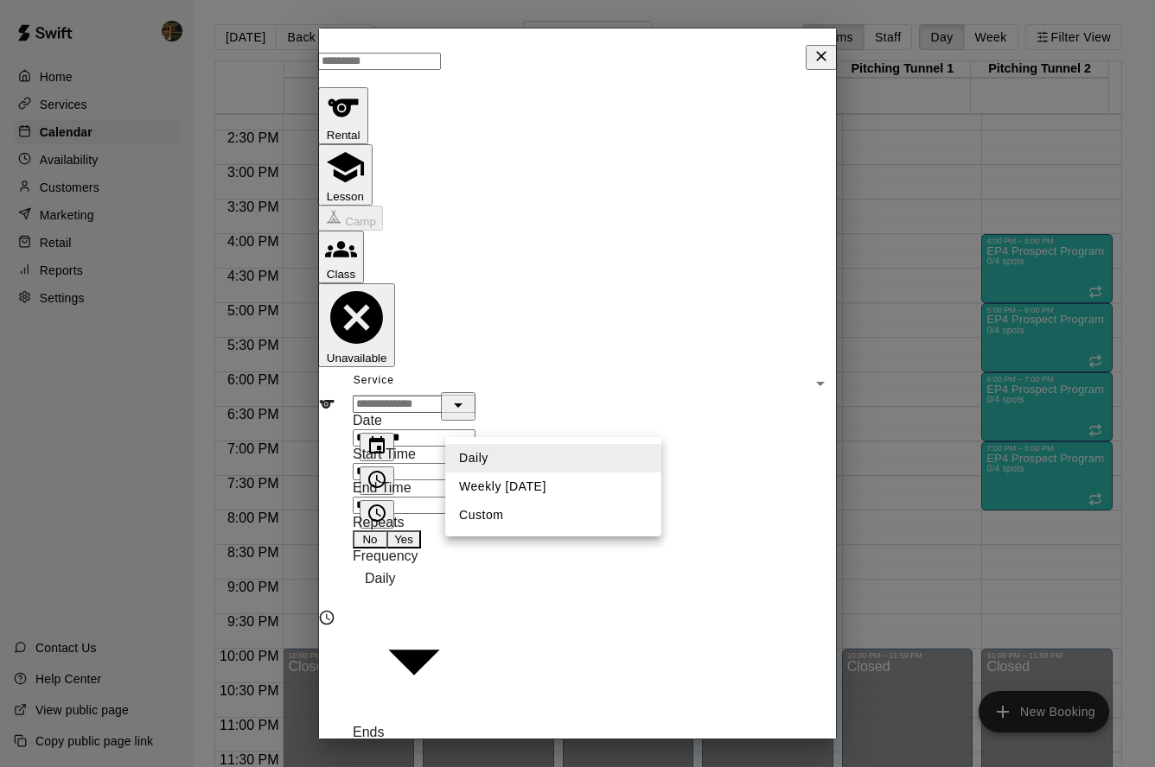
click at [544, 484] on li "Weekly on Monday" at bounding box center [553, 487] width 216 height 29
type input "******"
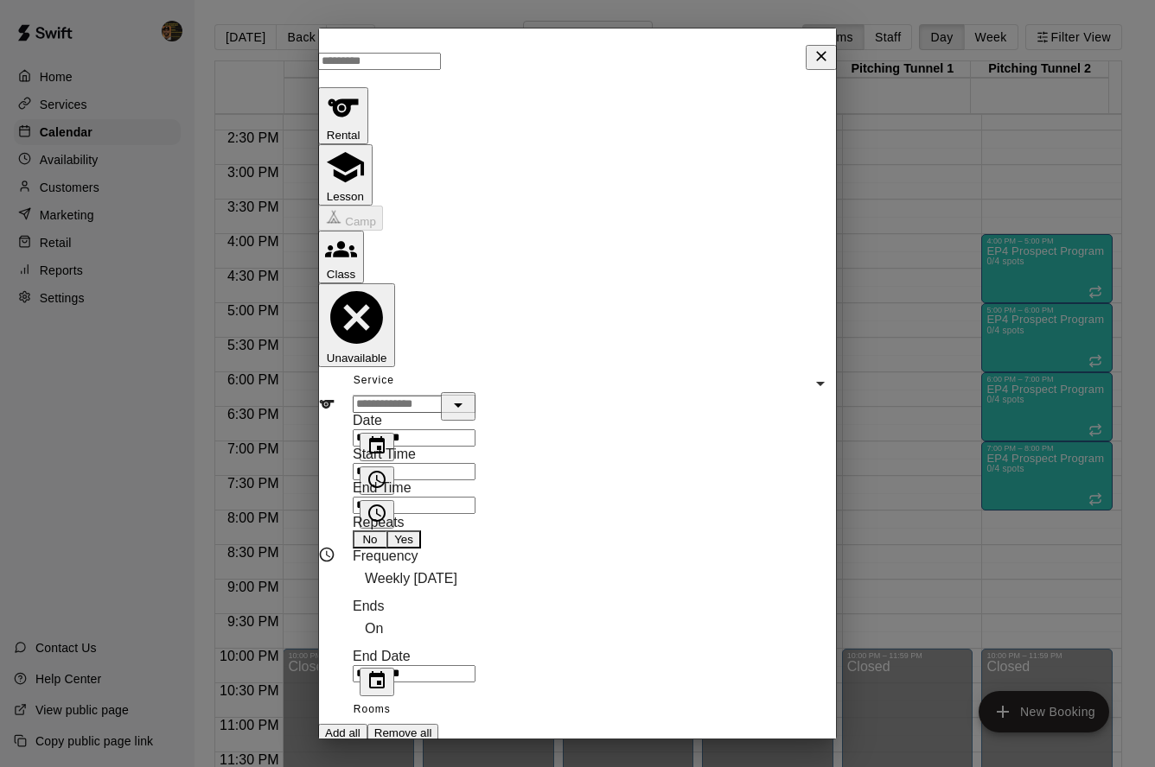
click at [385, 672] on icon "Choose date" at bounding box center [377, 680] width 16 height 17
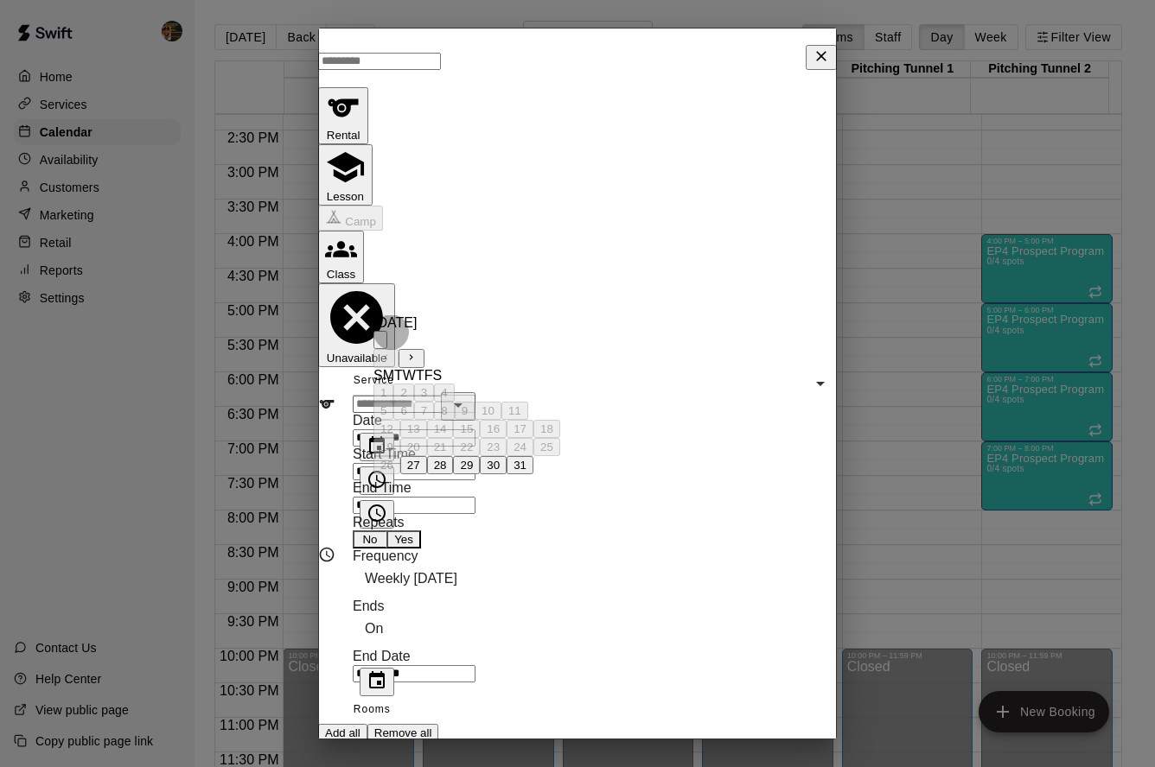
click at [417, 352] on icon "Next month" at bounding box center [410, 357] width 11 height 11
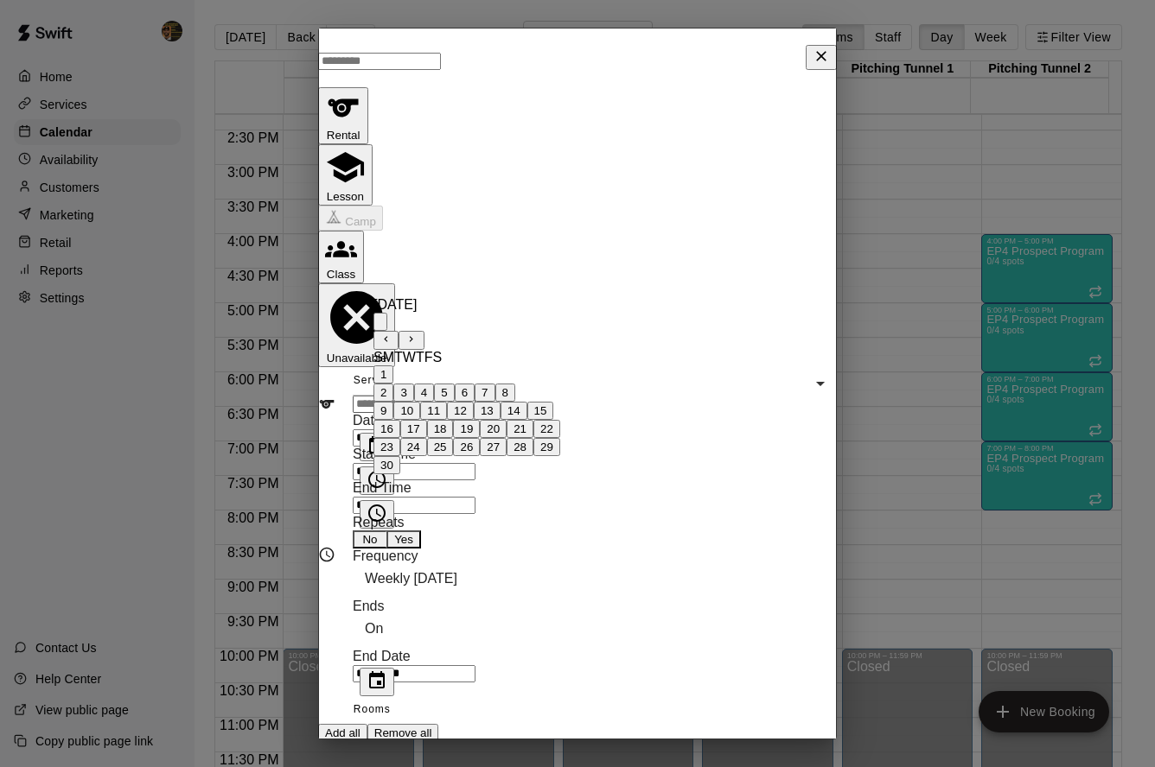
click at [713, 413] on div "**********" at bounding box center [577, 554] width 519 height 283
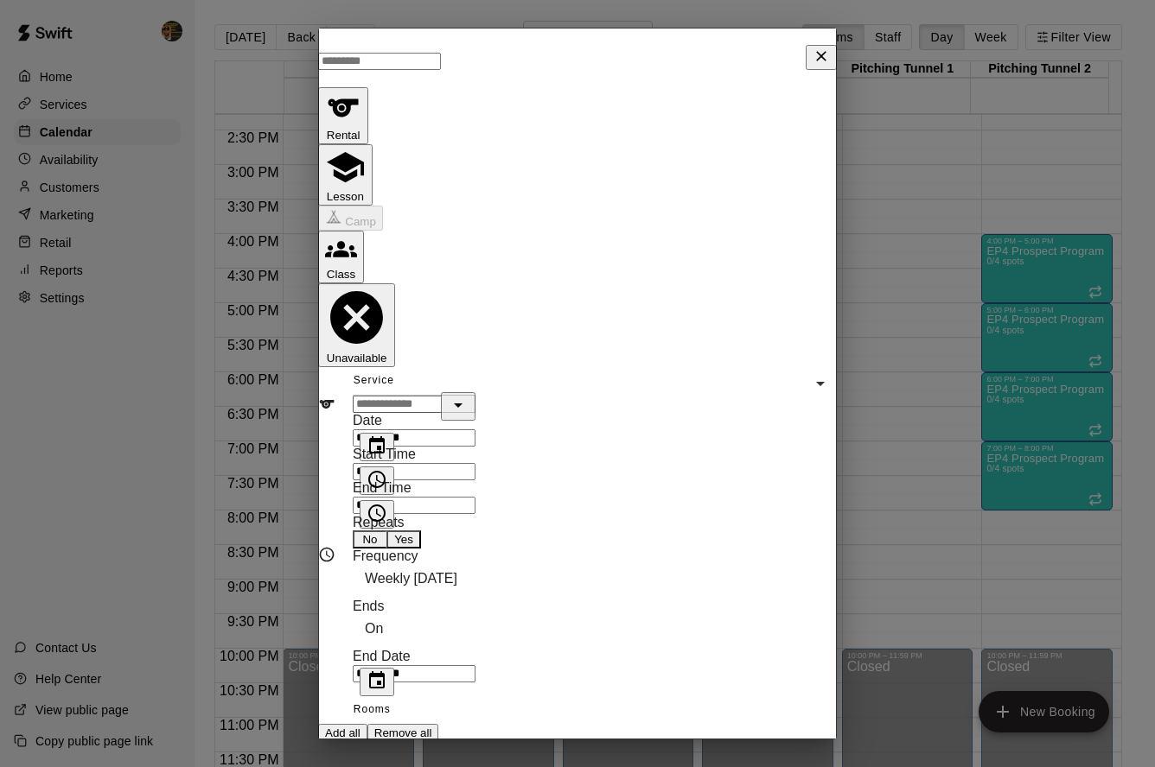
click at [385, 672] on icon "Choose date" at bounding box center [377, 680] width 16 height 17
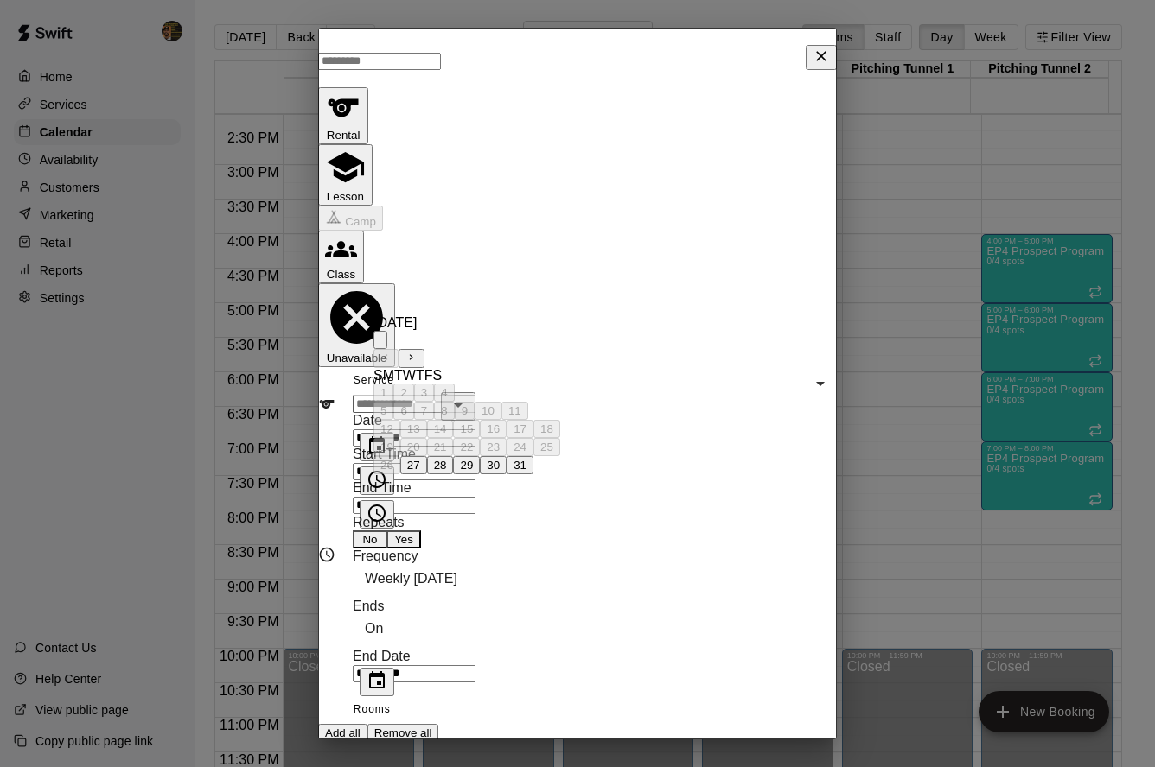
click at [417, 352] on icon "Next month" at bounding box center [410, 357] width 11 height 11
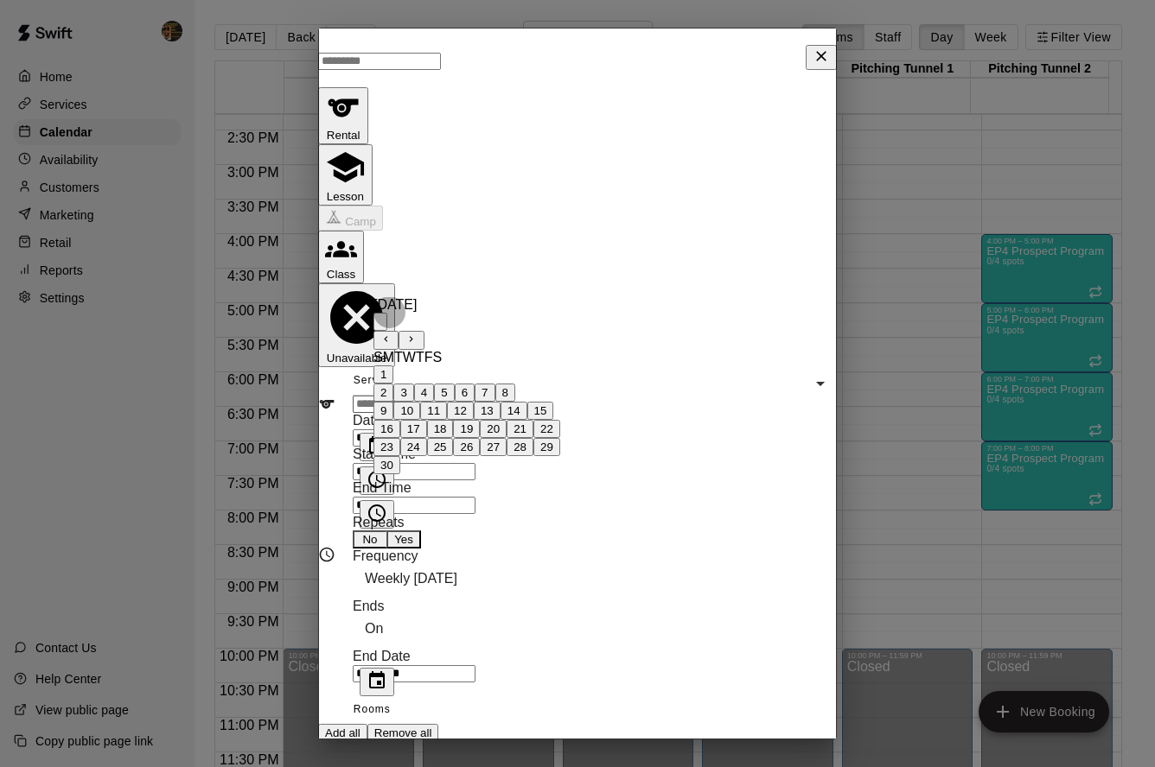
click at [427, 438] on button "24" at bounding box center [413, 447] width 27 height 18
type input "**********"
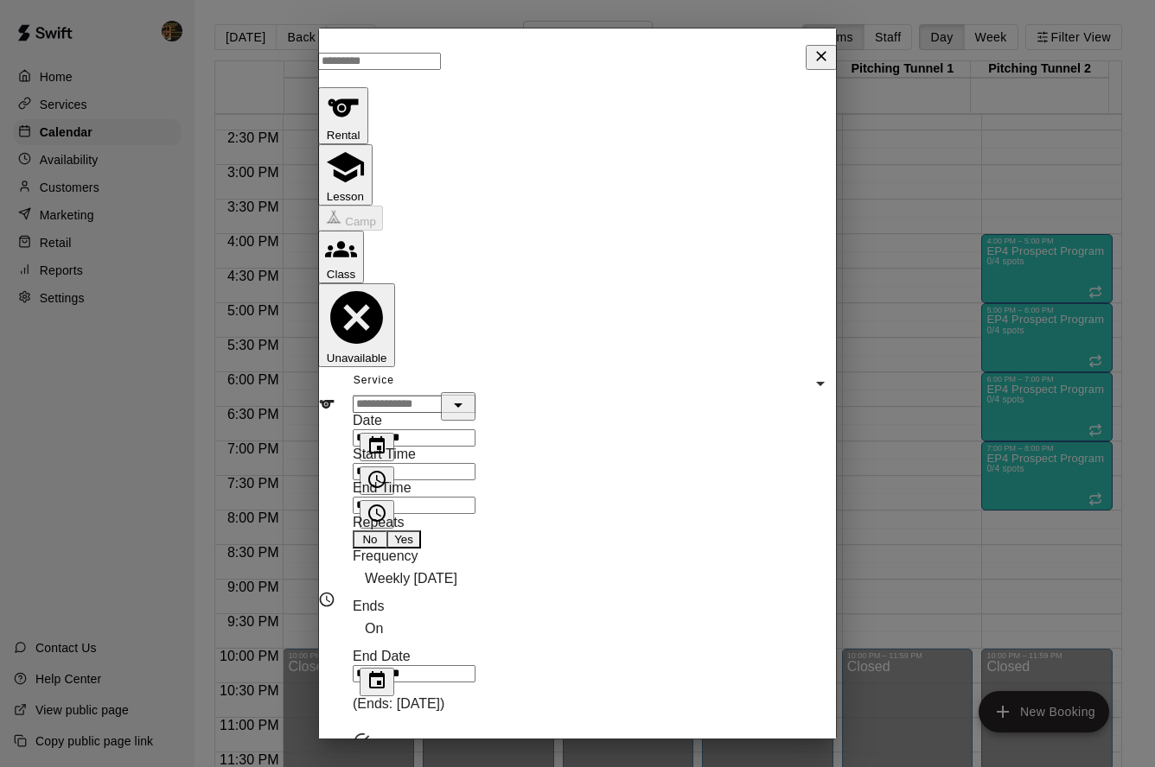
click at [393, 497] on input "********" at bounding box center [414, 505] width 123 height 17
type input "********"
click at [505, 413] on div "**********" at bounding box center [429, 463] width 152 height 101
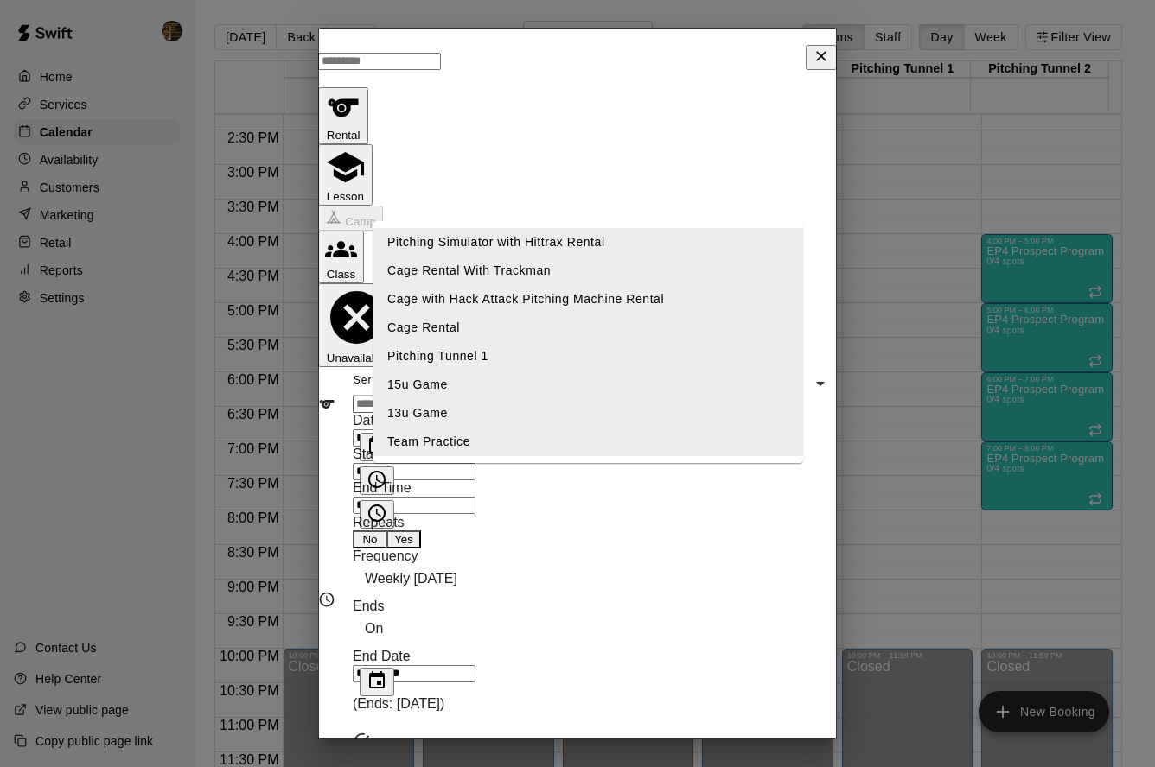
click at [475, 396] on input "text" at bounding box center [414, 404] width 123 height 17
click at [372, 144] on button "Lesson" at bounding box center [345, 174] width 54 height 61
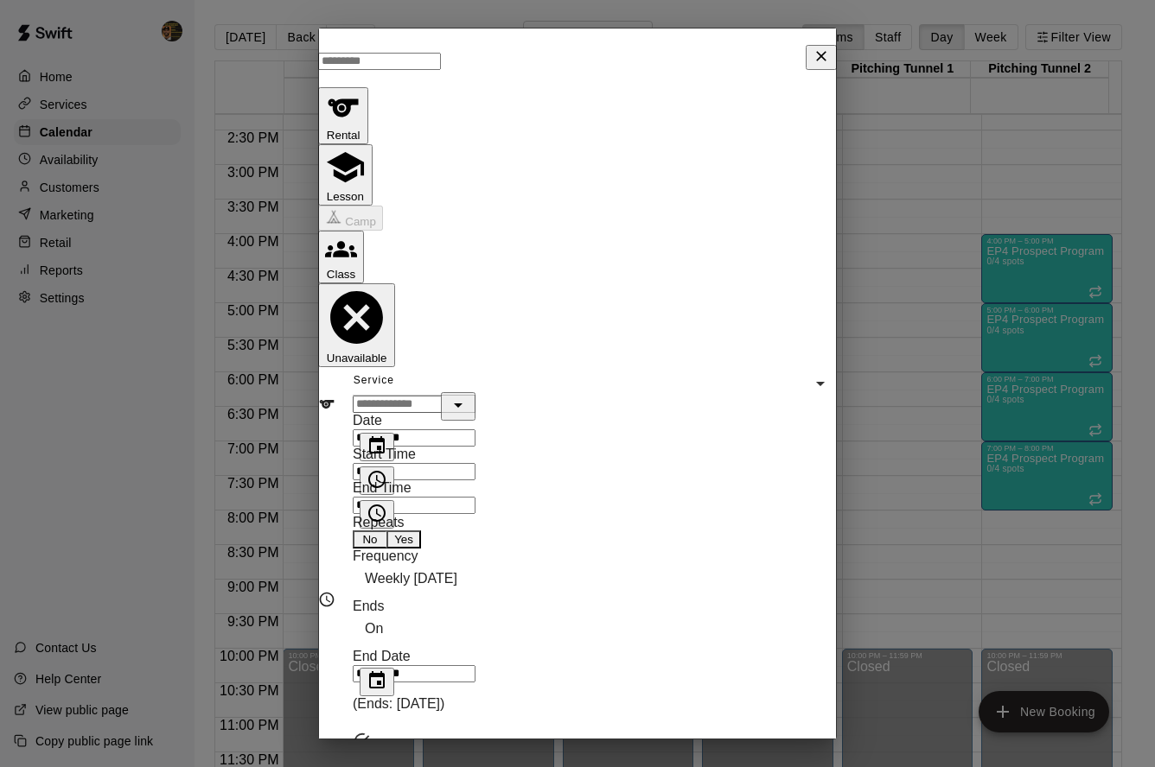
click at [474, 396] on input "text" at bounding box center [414, 404] width 123 height 17
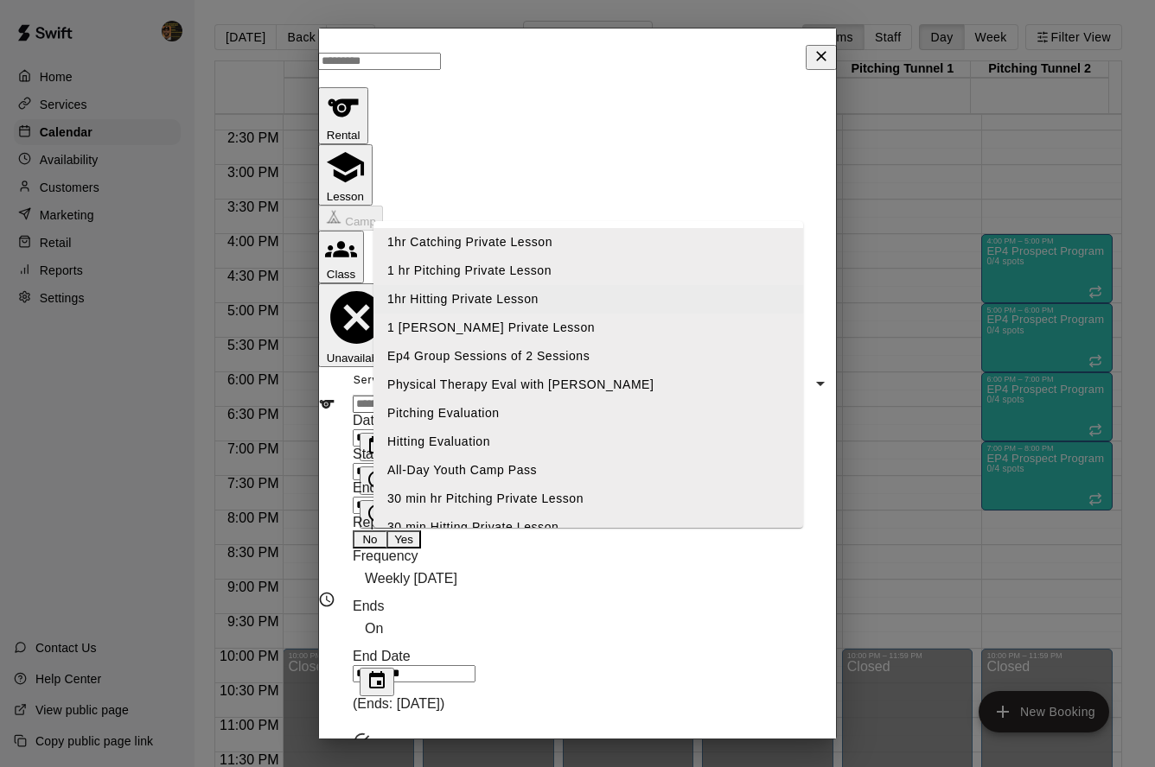
click at [494, 296] on li "1hr Hitting Private Lesson" at bounding box center [588, 299] width 430 height 29
type input "**********"
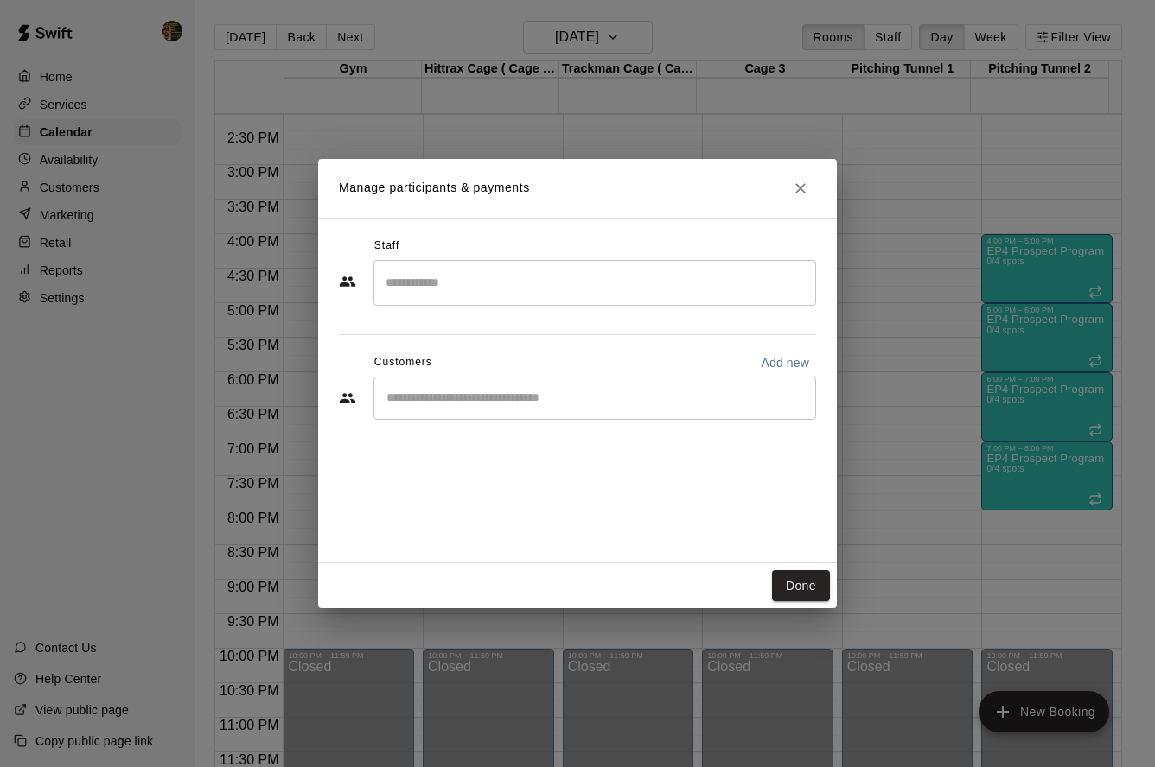
click at [445, 283] on input "Search staff" at bounding box center [594, 283] width 427 height 30
click at [460, 327] on p "Melvin Garcia" at bounding box center [504, 332] width 105 height 18
type input "***"
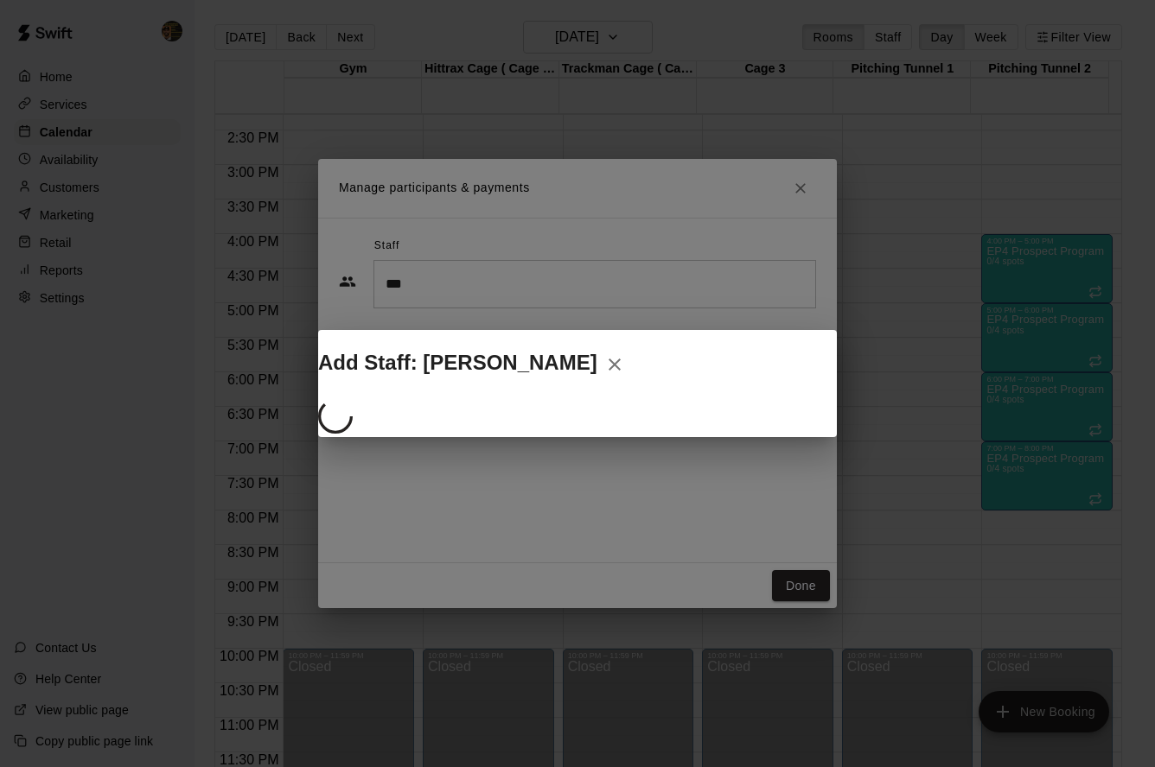
click at [489, 401] on div at bounding box center [577, 418] width 519 height 38
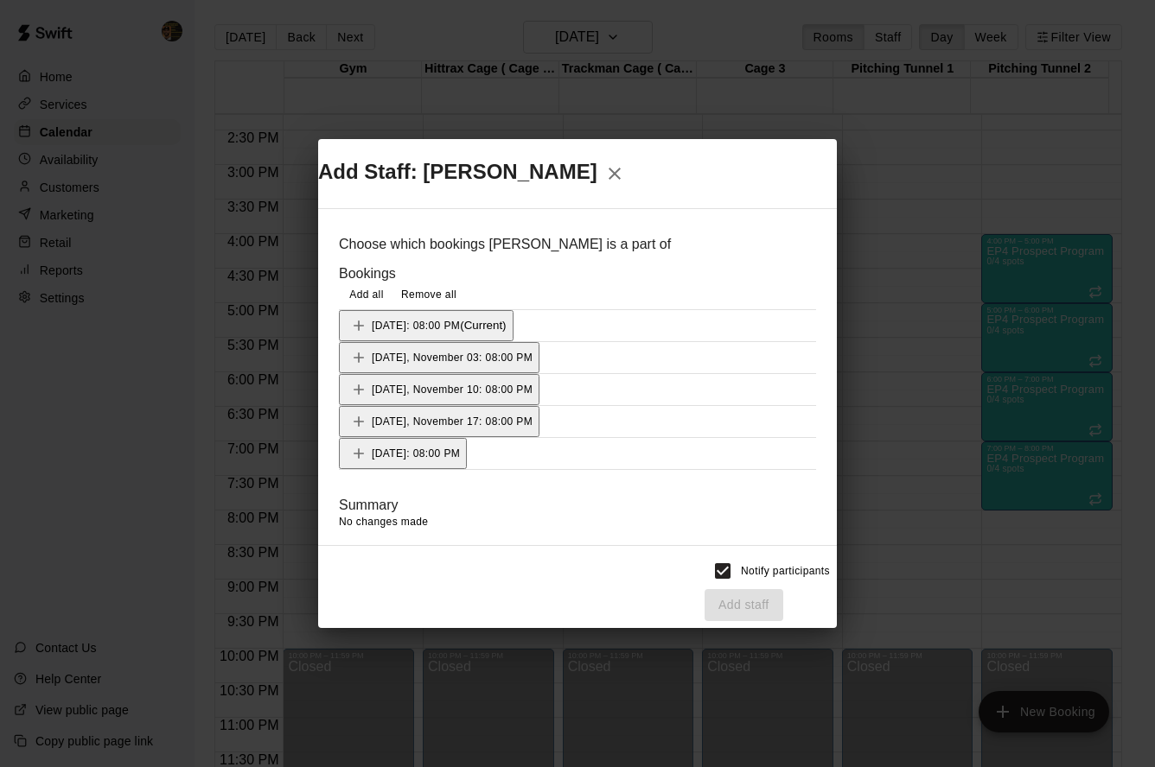
click at [474, 313] on div "Monday, October 27: 08:00 PM (Current)" at bounding box center [426, 326] width 161 height 26
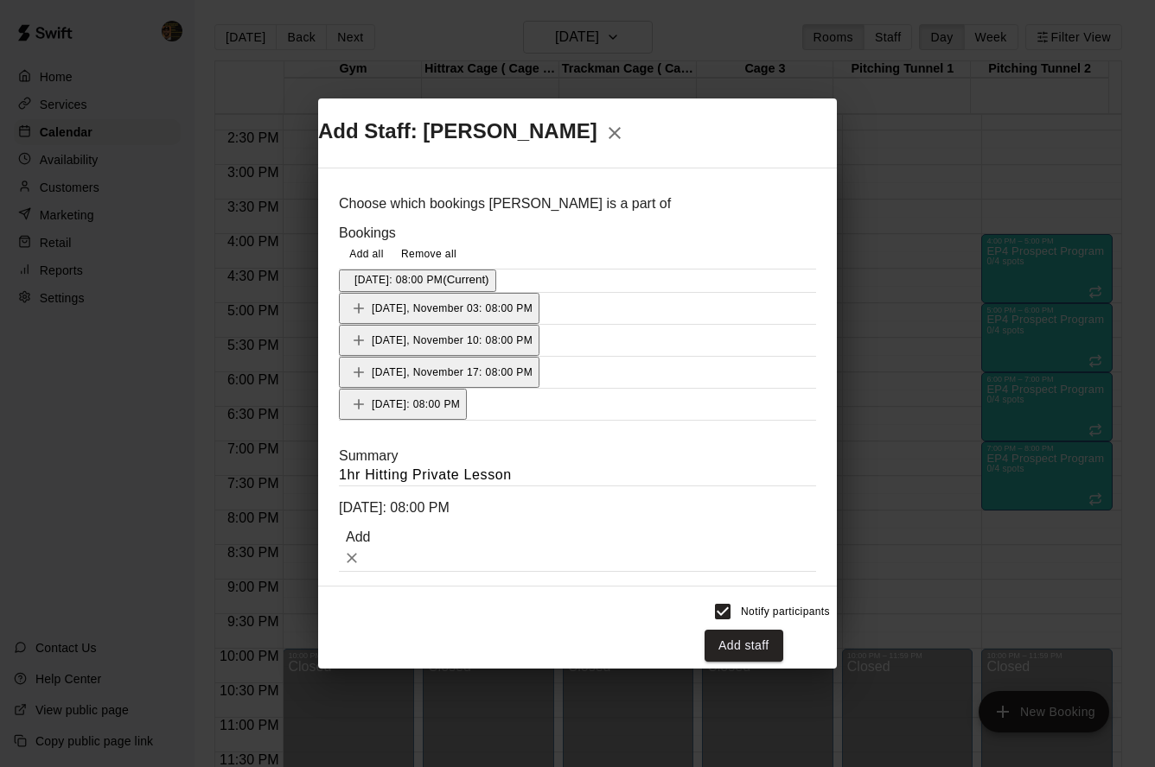
scroll to position [4, 0]
click at [350, 317] on icon "Add" at bounding box center [358, 308] width 17 height 17
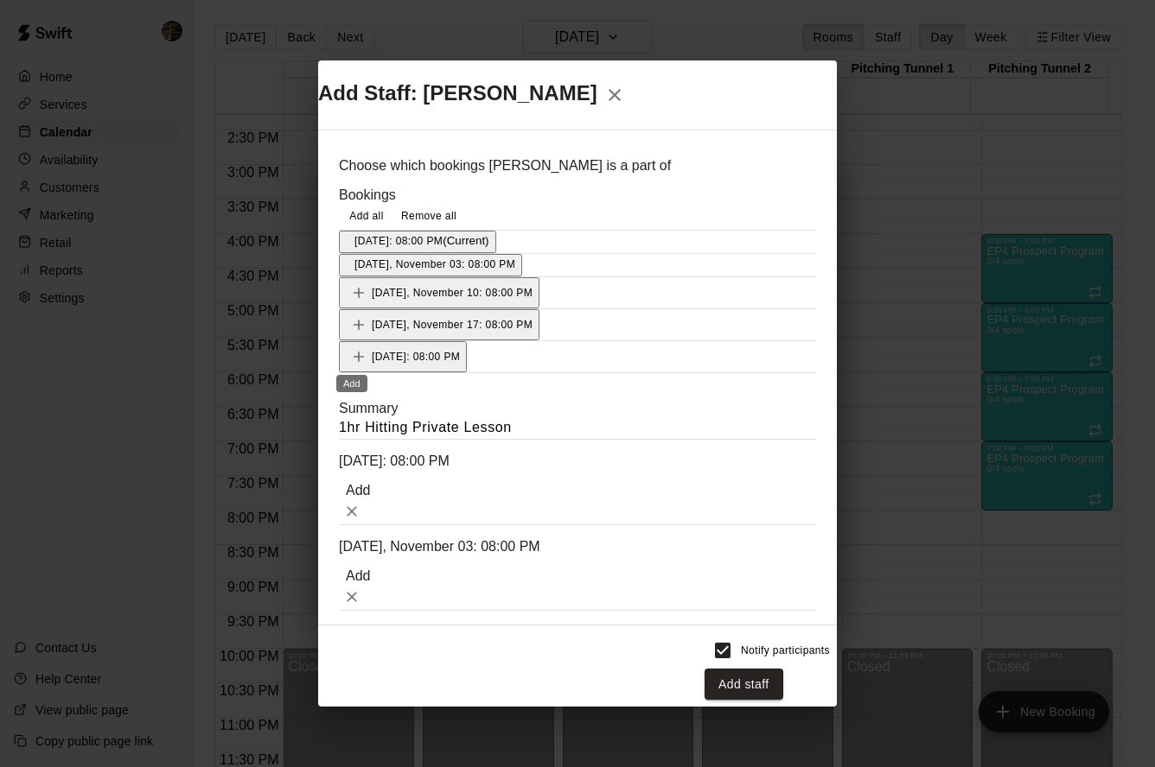
click at [356, 302] on icon "Add" at bounding box center [358, 292] width 17 height 17
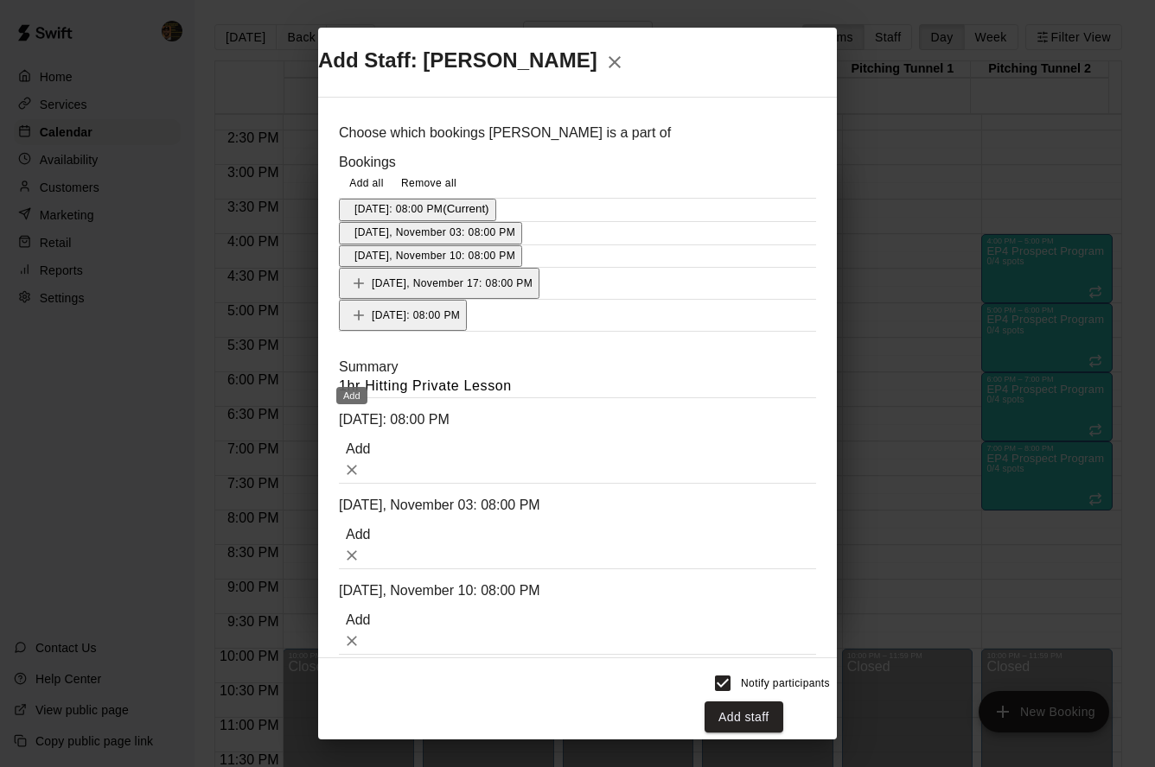
click at [350, 292] on icon "Add" at bounding box center [358, 283] width 17 height 17
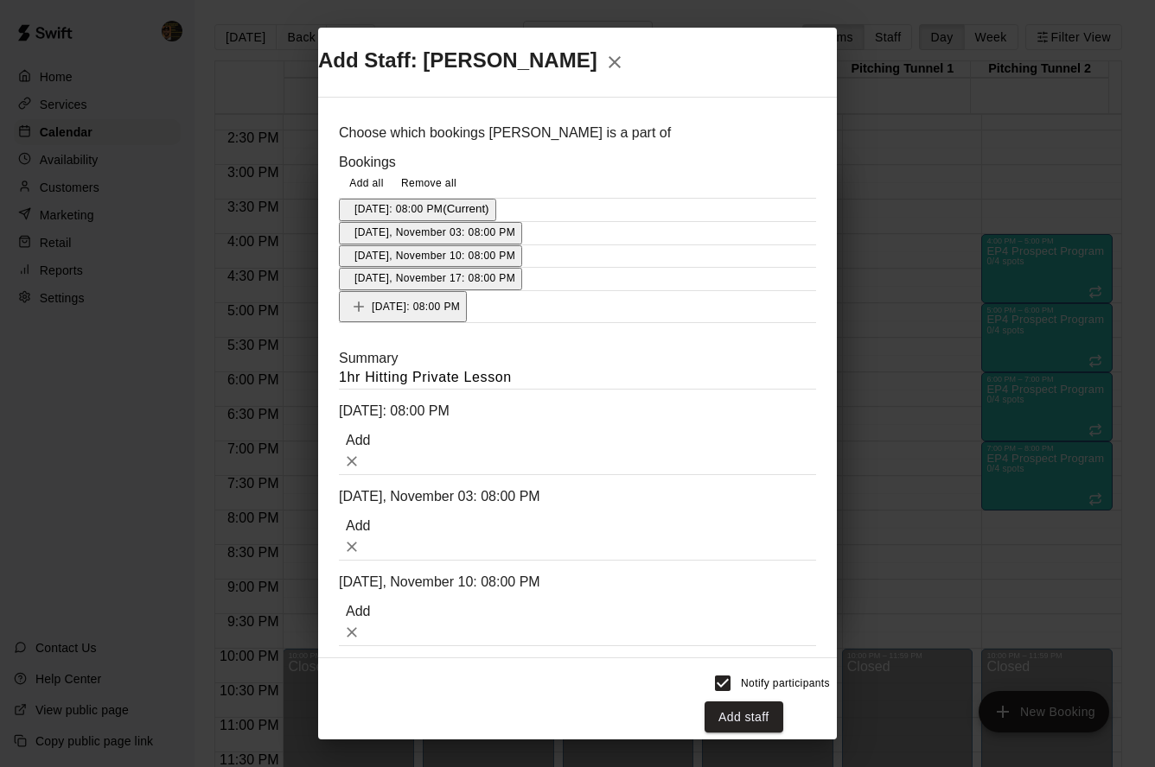
scroll to position [33, 0]
click at [353, 313] on icon "Add" at bounding box center [358, 307] width 10 height 10
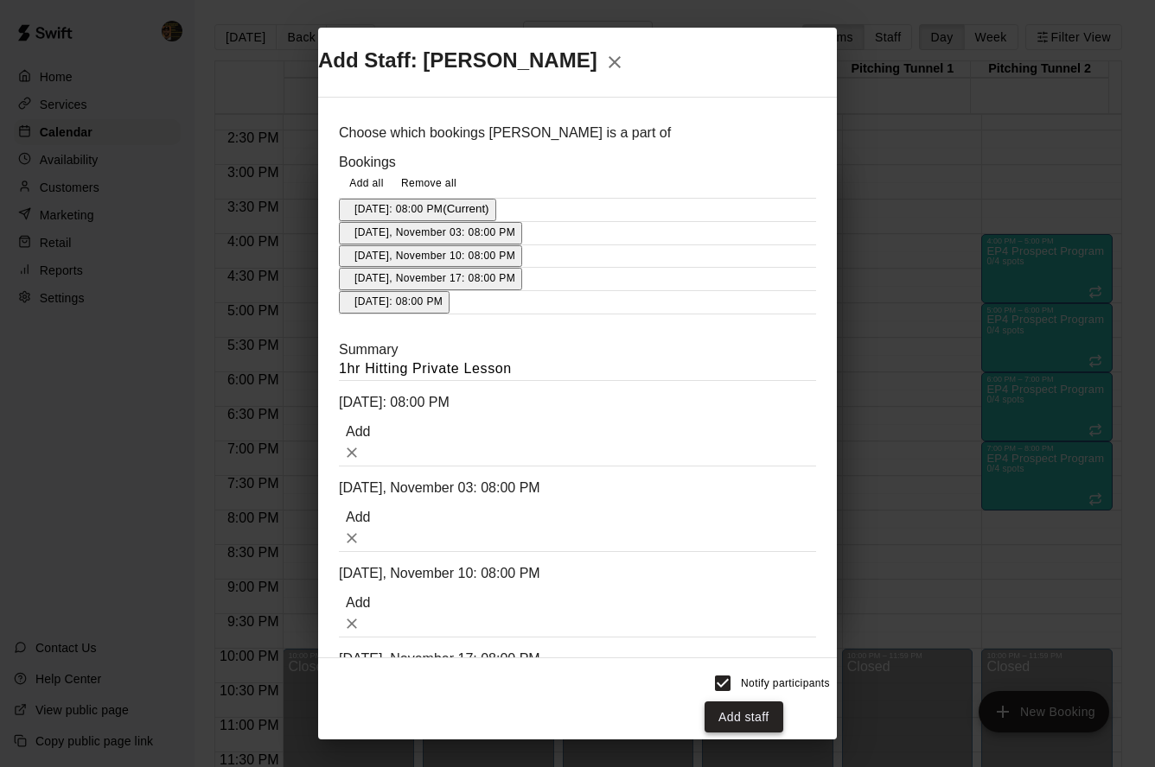
click at [783, 702] on button "Add staff" at bounding box center [743, 718] width 79 height 32
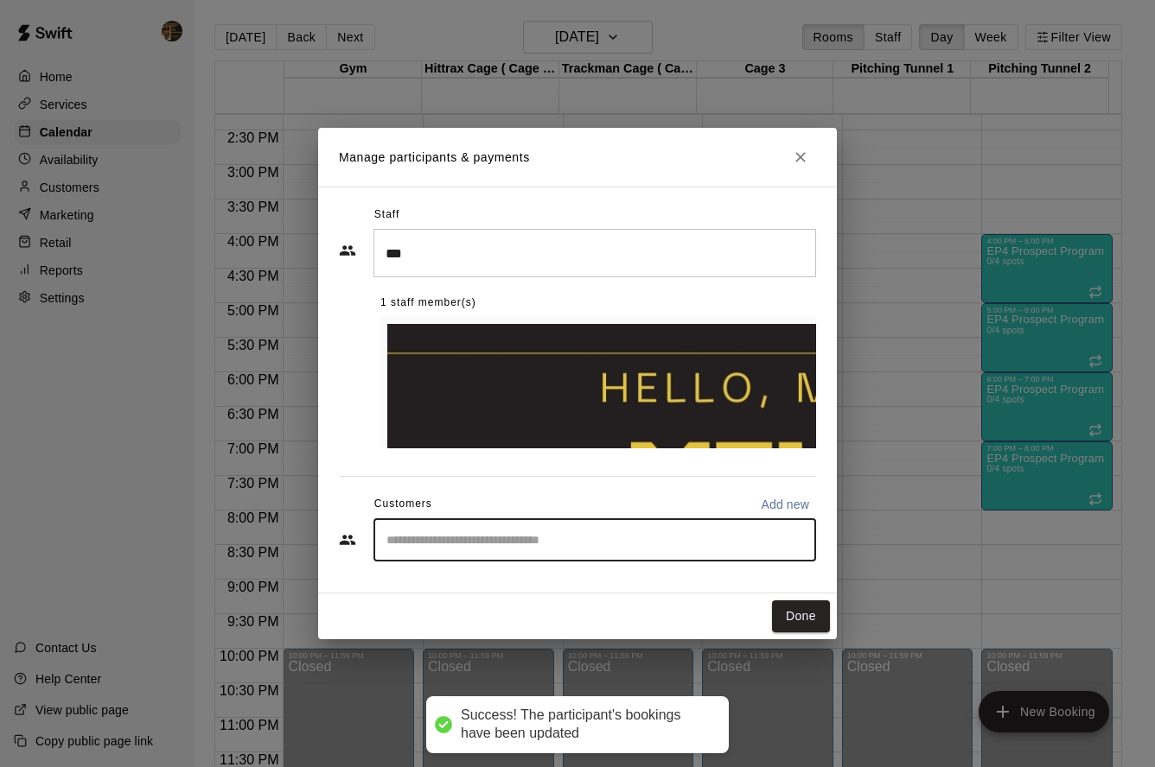
click at [443, 531] on input "Start typing to search customers..." at bounding box center [594, 539] width 427 height 17
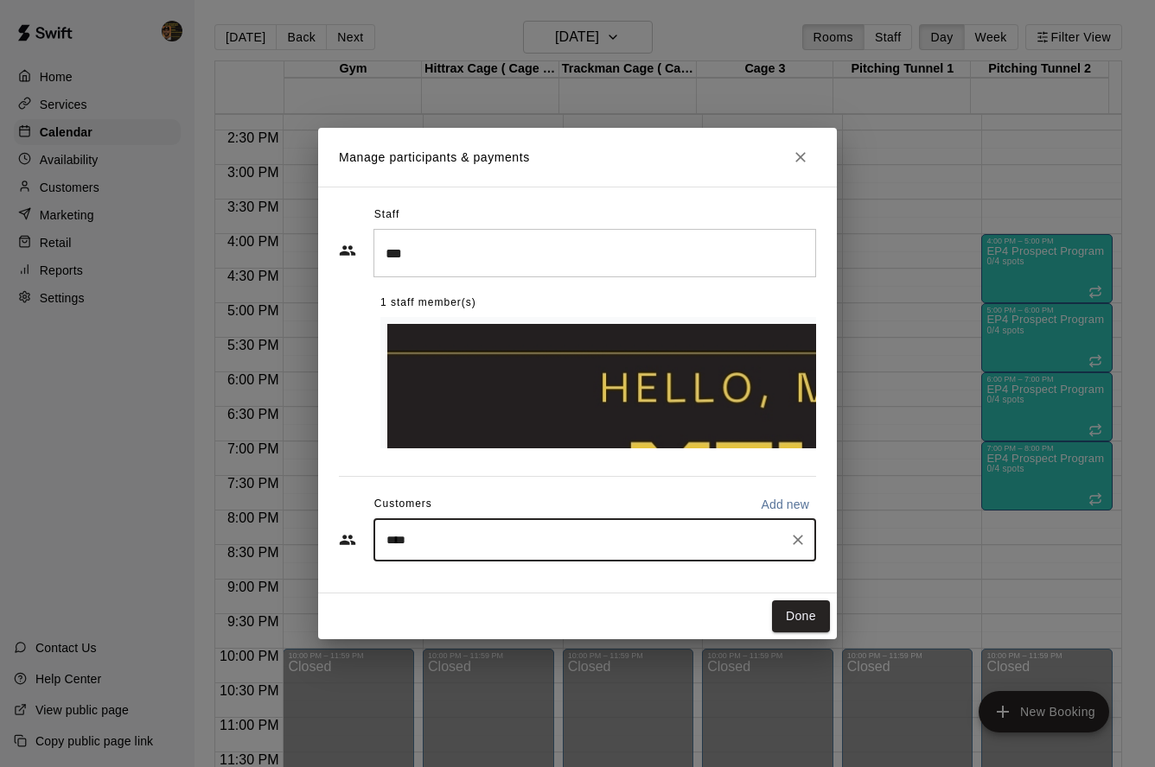
type input "***"
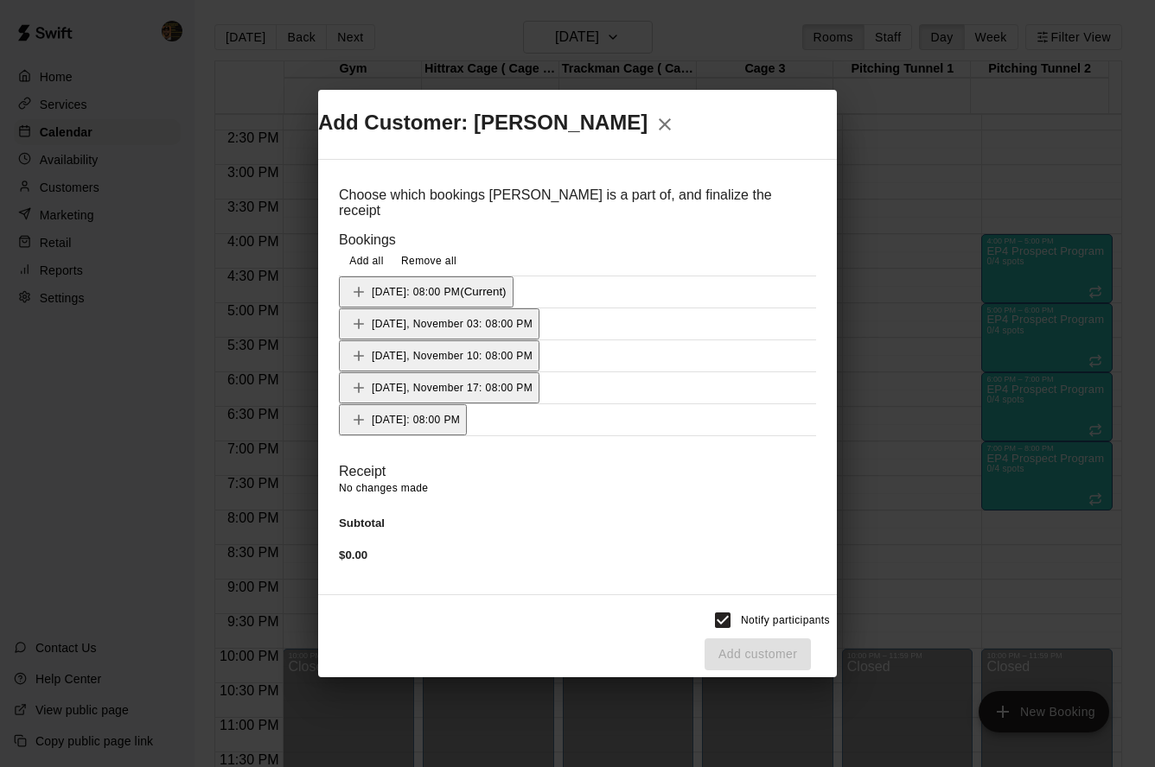
click at [430, 304] on div "Monday, October 27: 08:00 PM (Current)" at bounding box center [426, 292] width 161 height 26
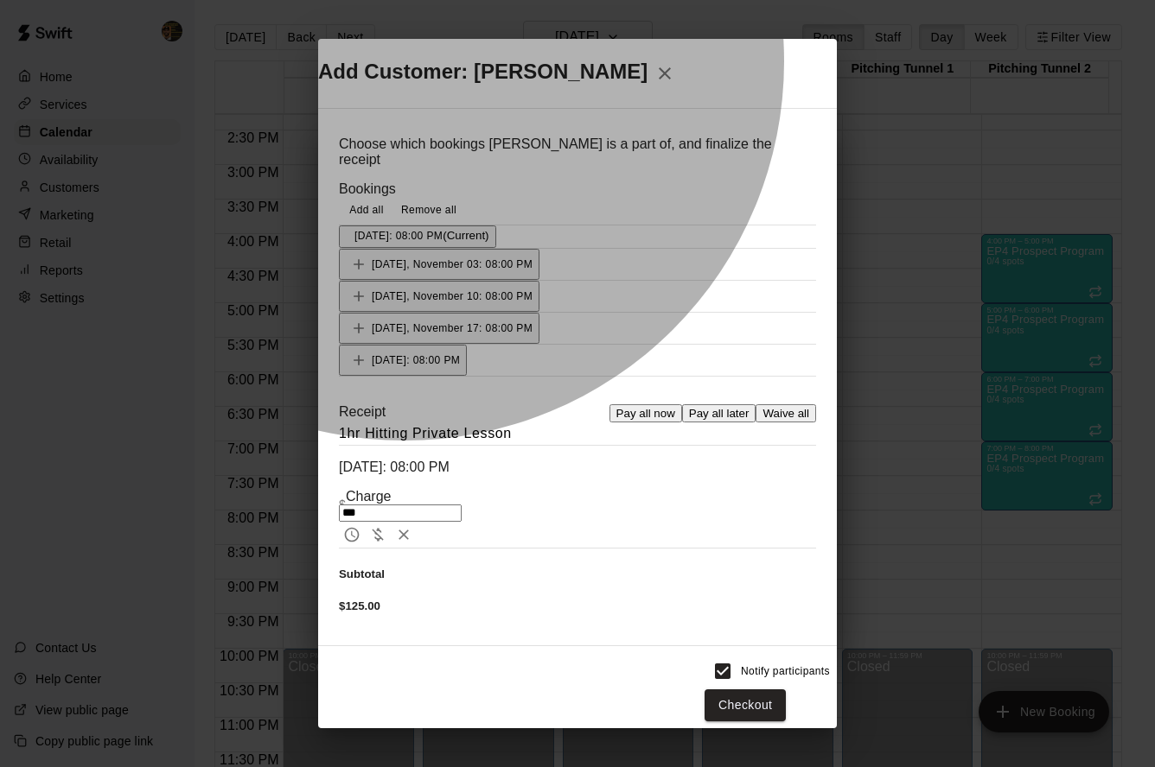
click at [425, 277] on div "Monday, November 03: 08:00 PM" at bounding box center [439, 264] width 187 height 26
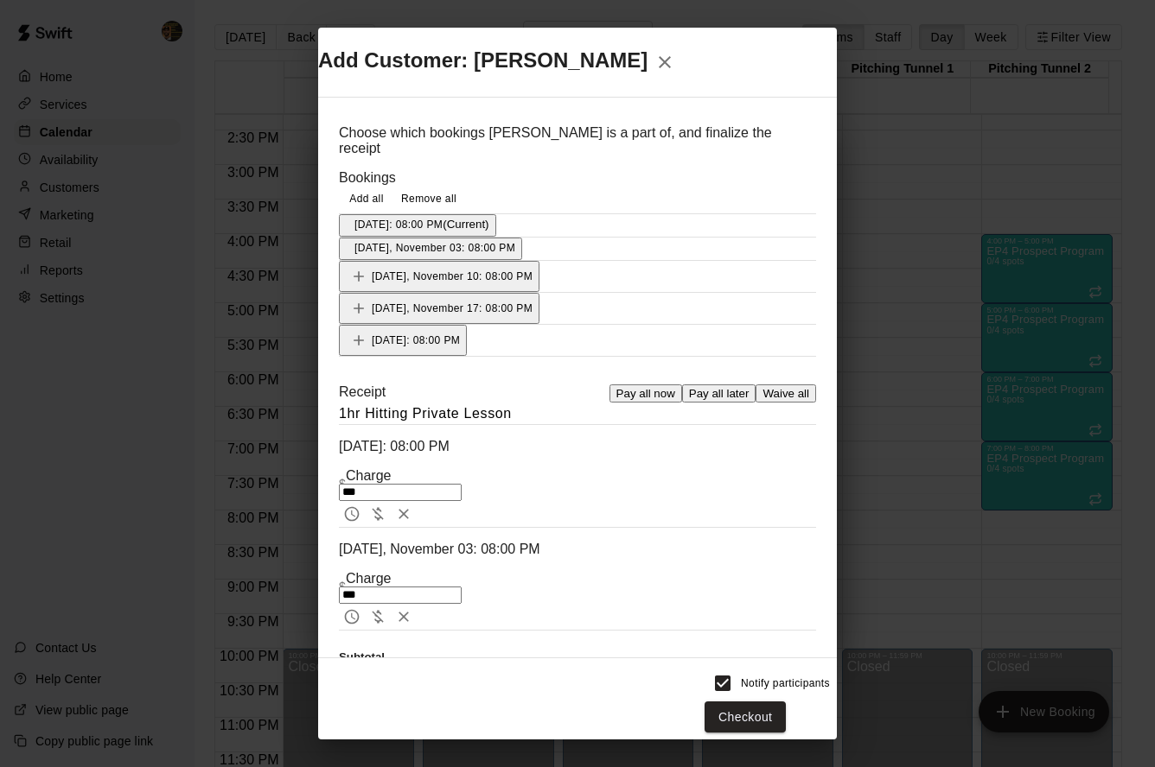
click at [426, 282] on span "Monday, November 10: 08:00 PM" at bounding box center [452, 276] width 161 height 12
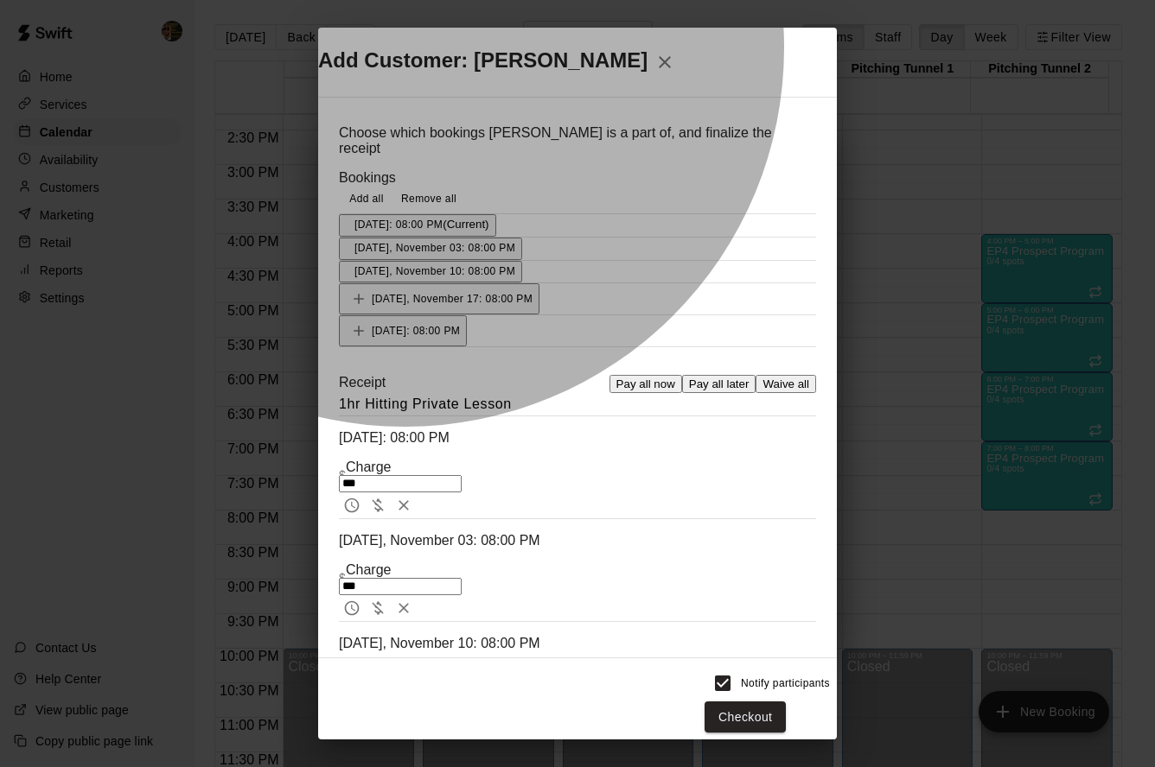
click at [425, 305] on span "Monday, November 17: 08:00 PM" at bounding box center [452, 299] width 161 height 12
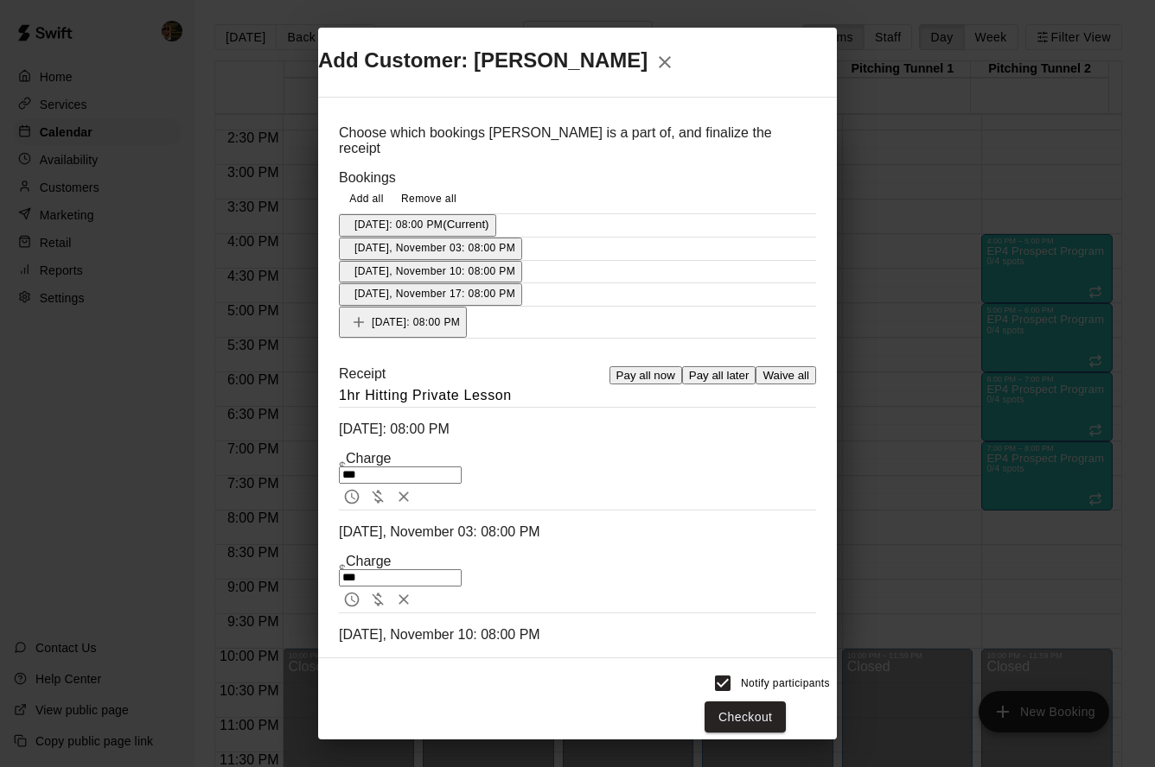
click at [447, 327] on span "Monday, November 24: 08:00 PM" at bounding box center [416, 322] width 88 height 12
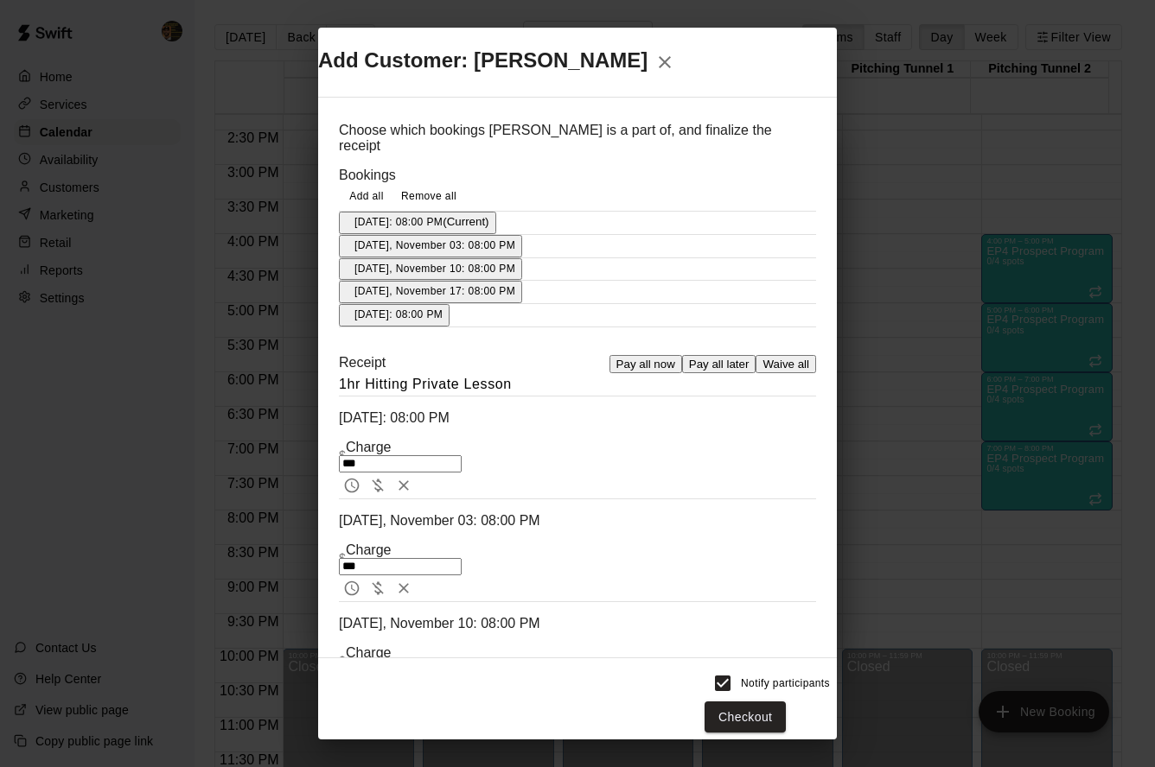
scroll to position [6, 0]
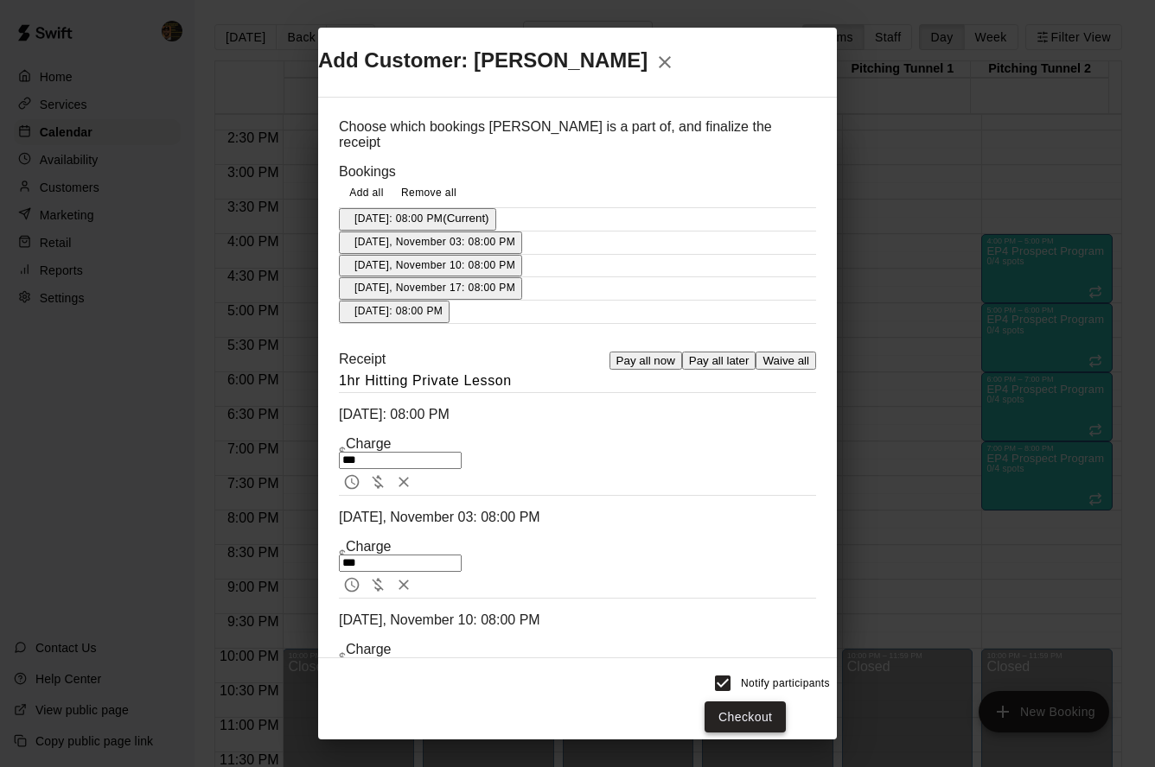
click at [786, 719] on button "Checkout" at bounding box center [744, 718] width 81 height 32
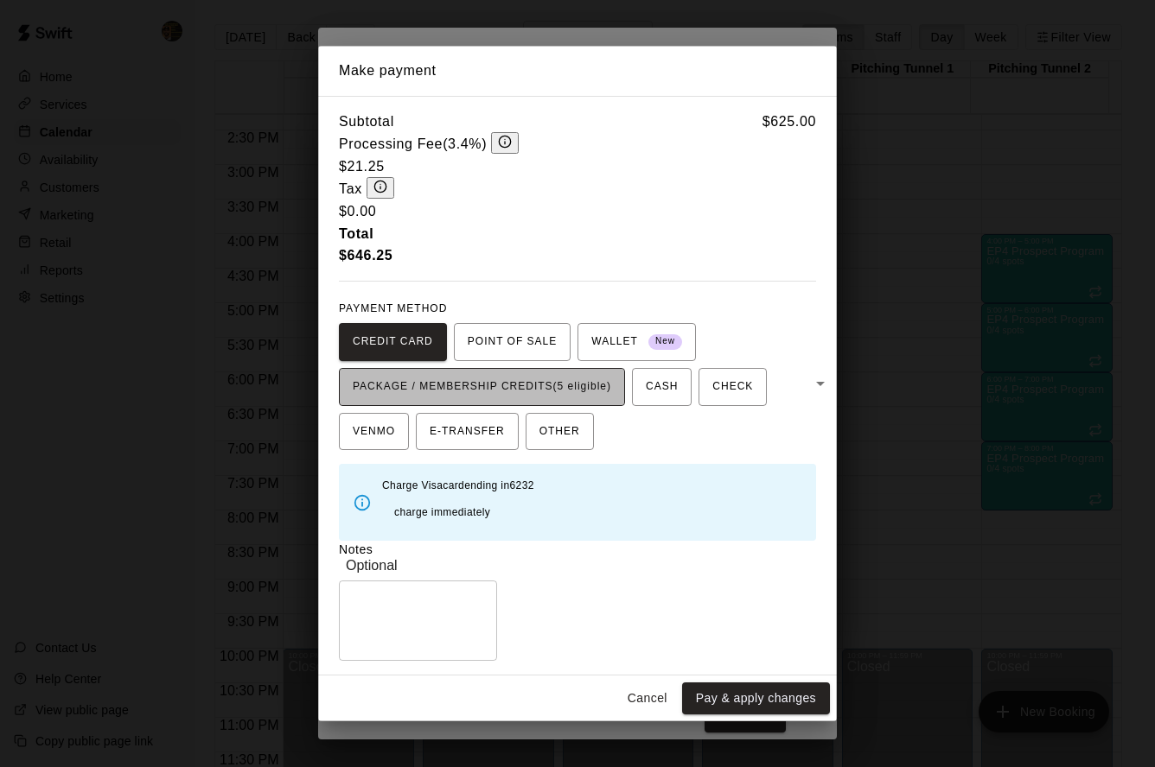
click at [597, 377] on span "PACKAGE / MEMBERSHIP CREDITS (5 eligible)" at bounding box center [482, 387] width 258 height 28
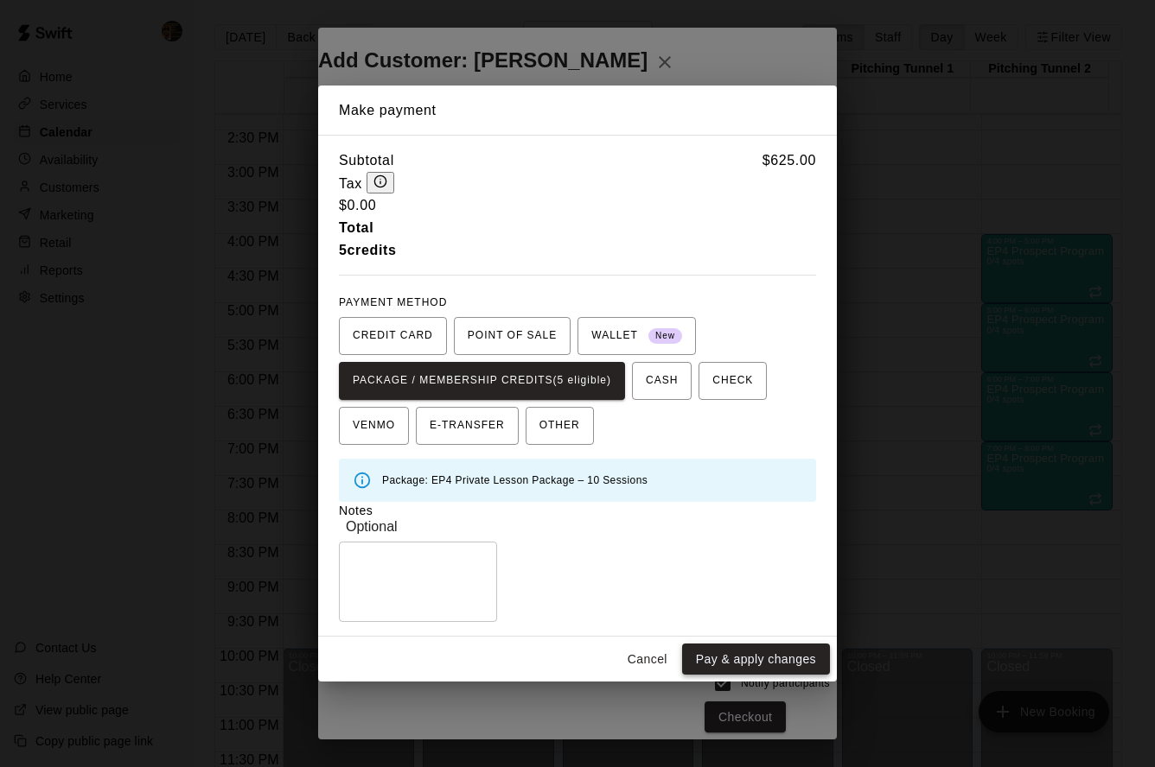
click at [754, 656] on button "Pay & apply changes" at bounding box center [756, 660] width 148 height 32
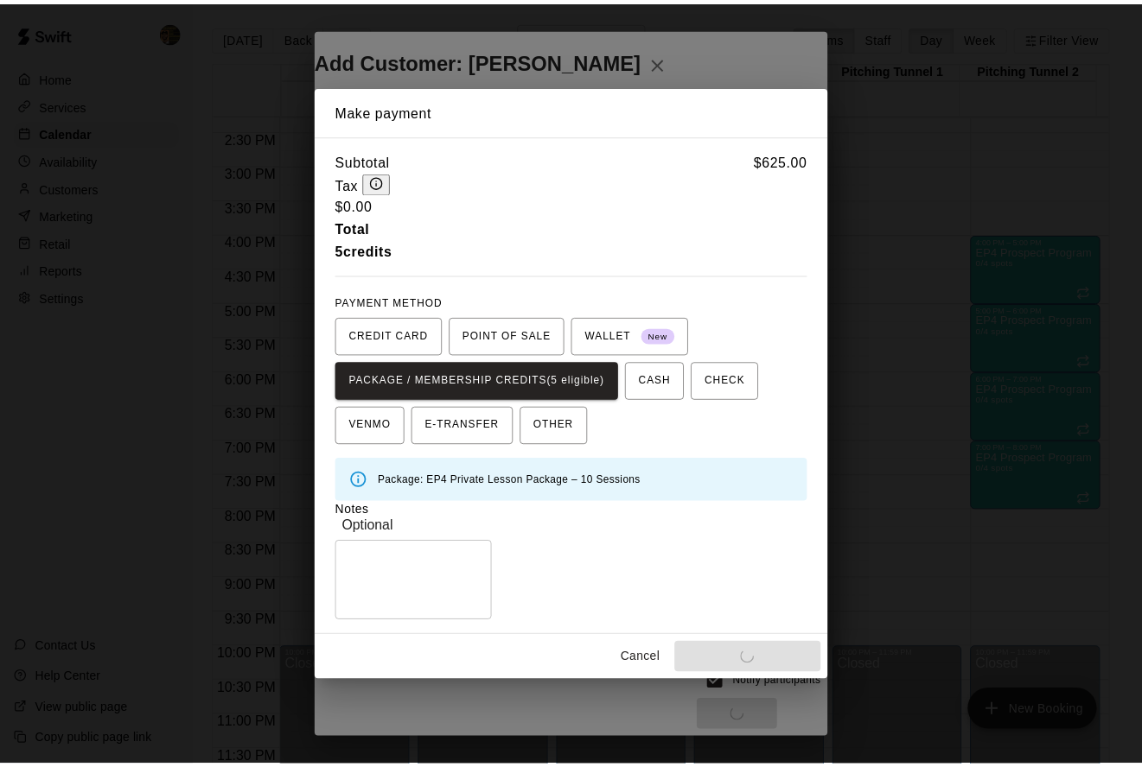
scroll to position [0, 0]
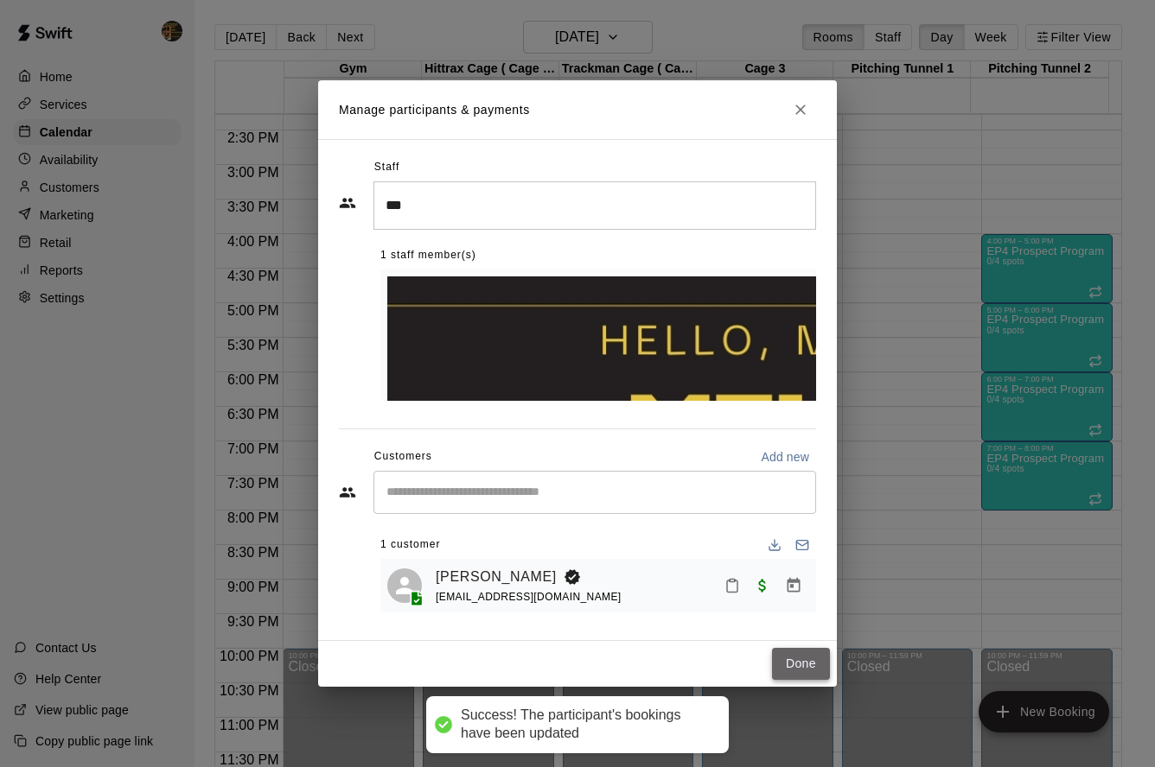
click at [810, 648] on button "Done" at bounding box center [801, 664] width 58 height 32
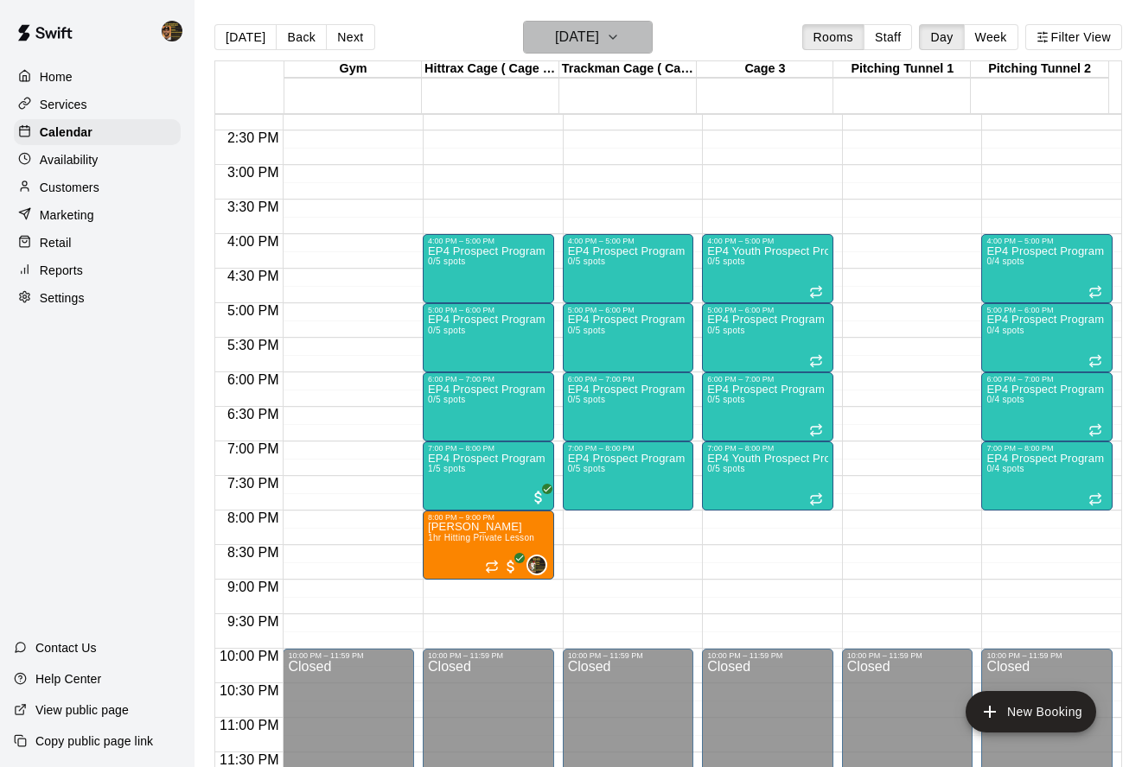
click at [555, 34] on h6 "Monday Oct 27" at bounding box center [577, 37] width 44 height 24
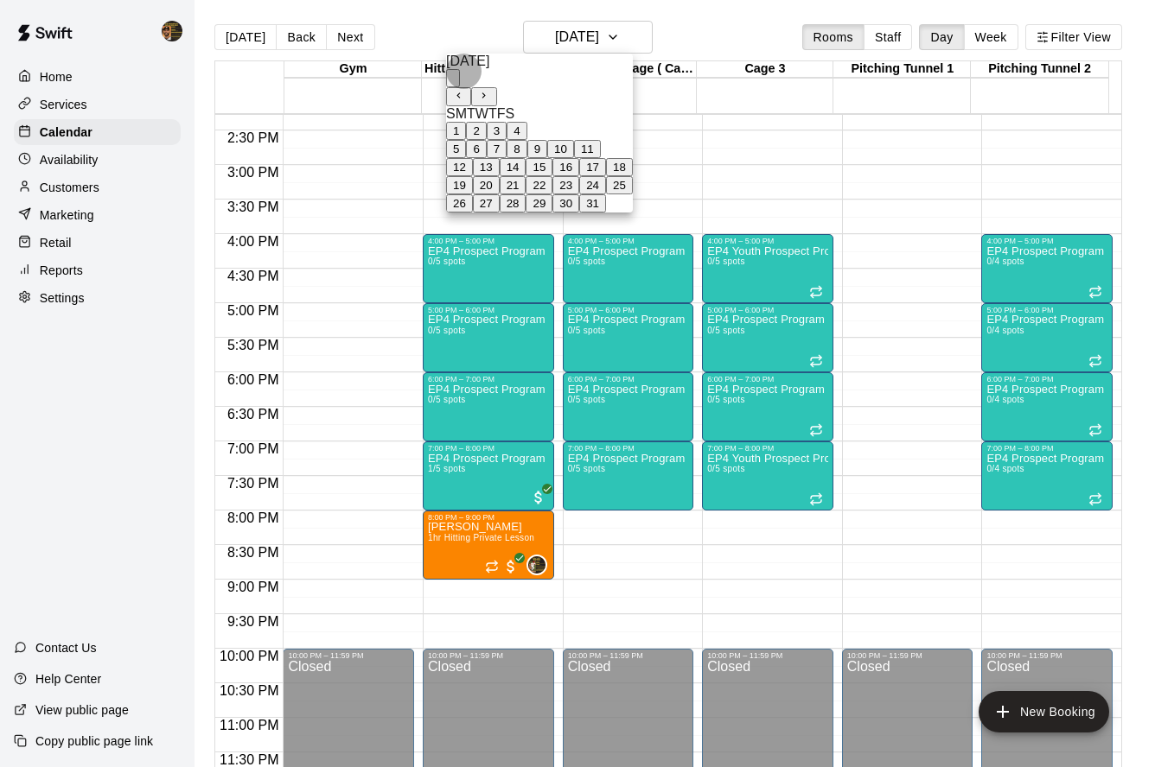
click at [496, 87] on button "Next month" at bounding box center [483, 96] width 25 height 19
click at [489, 90] on icon "Next month" at bounding box center [483, 95] width 11 height 11
click at [464, 90] on icon "Previous month" at bounding box center [458, 95] width 11 height 11
click at [500, 213] on button "24" at bounding box center [486, 203] width 27 height 18
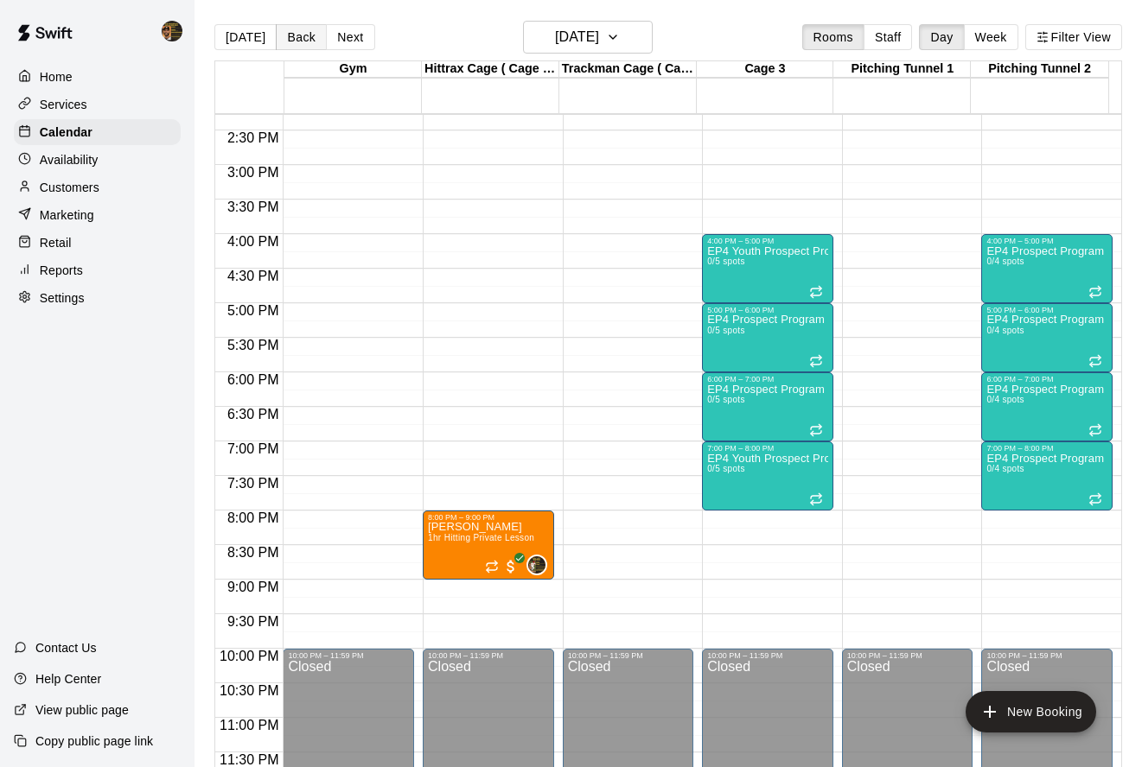
click at [290, 38] on button "Back" at bounding box center [301, 37] width 51 height 26
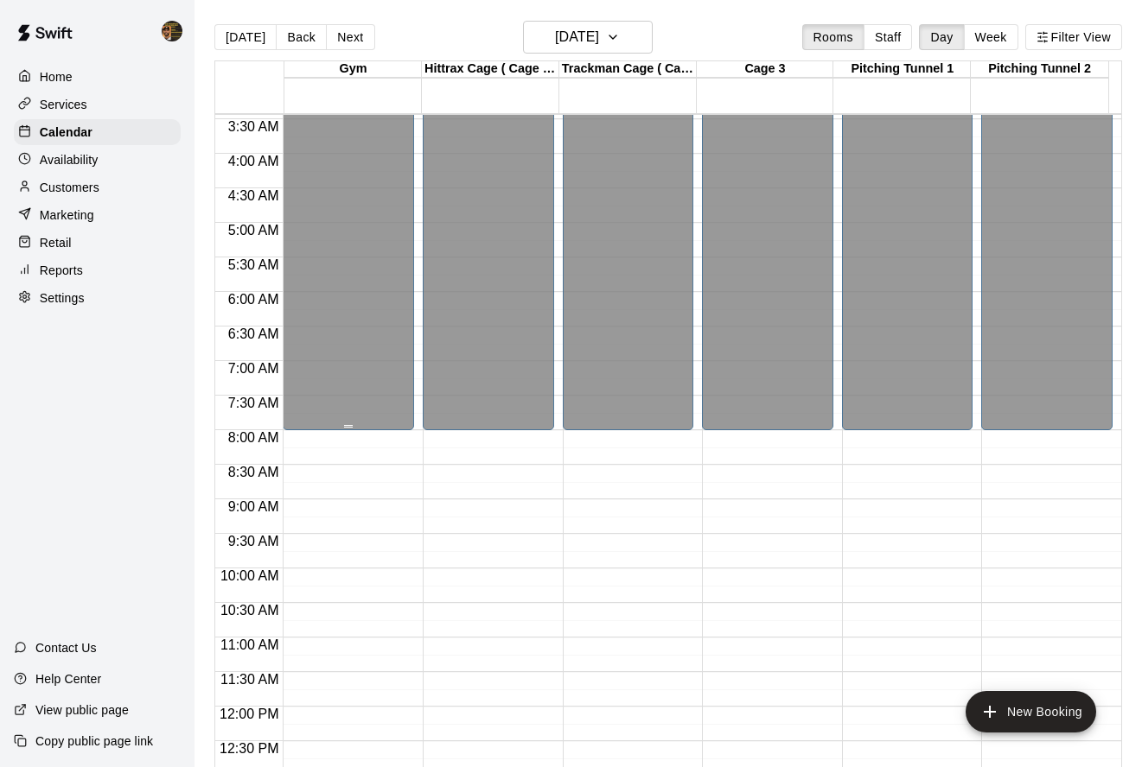
scroll to position [264, 0]
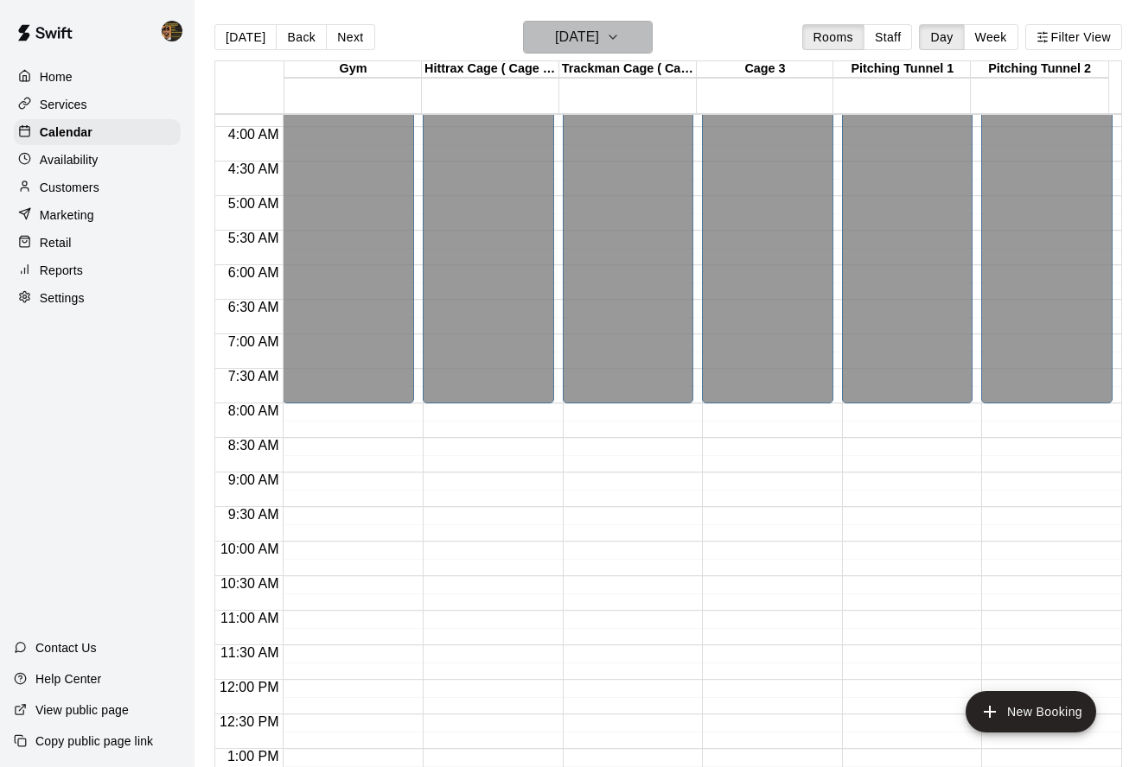
click at [574, 43] on h6 "Sunday Nov 23" at bounding box center [577, 37] width 44 height 24
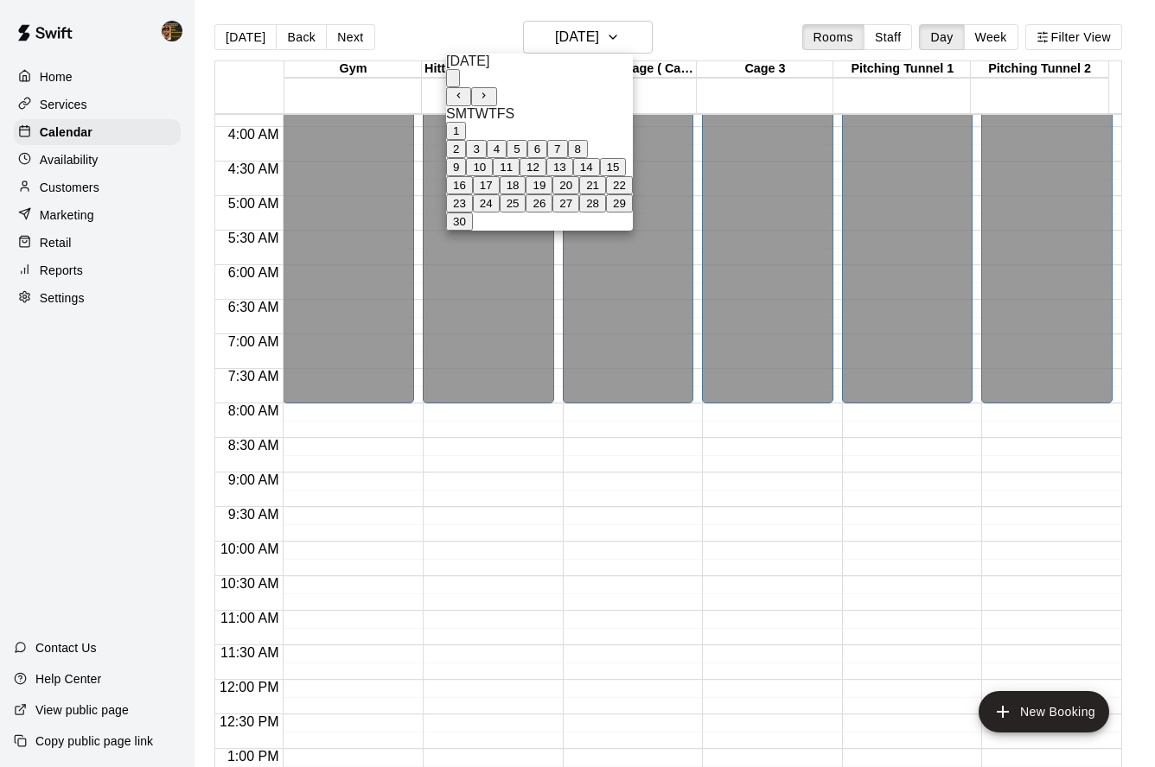
click at [489, 90] on icon "Next month" at bounding box center [483, 95] width 11 height 11
click at [466, 140] on button "1" at bounding box center [456, 131] width 20 height 18
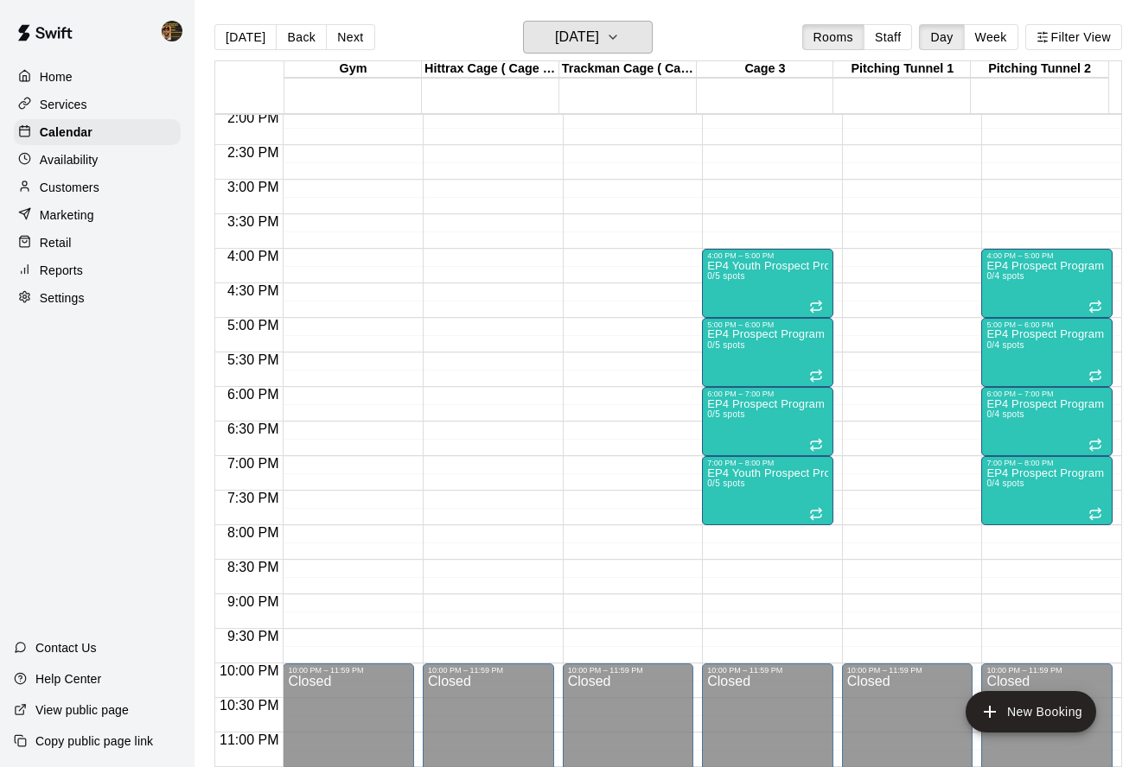
scroll to position [987, 0]
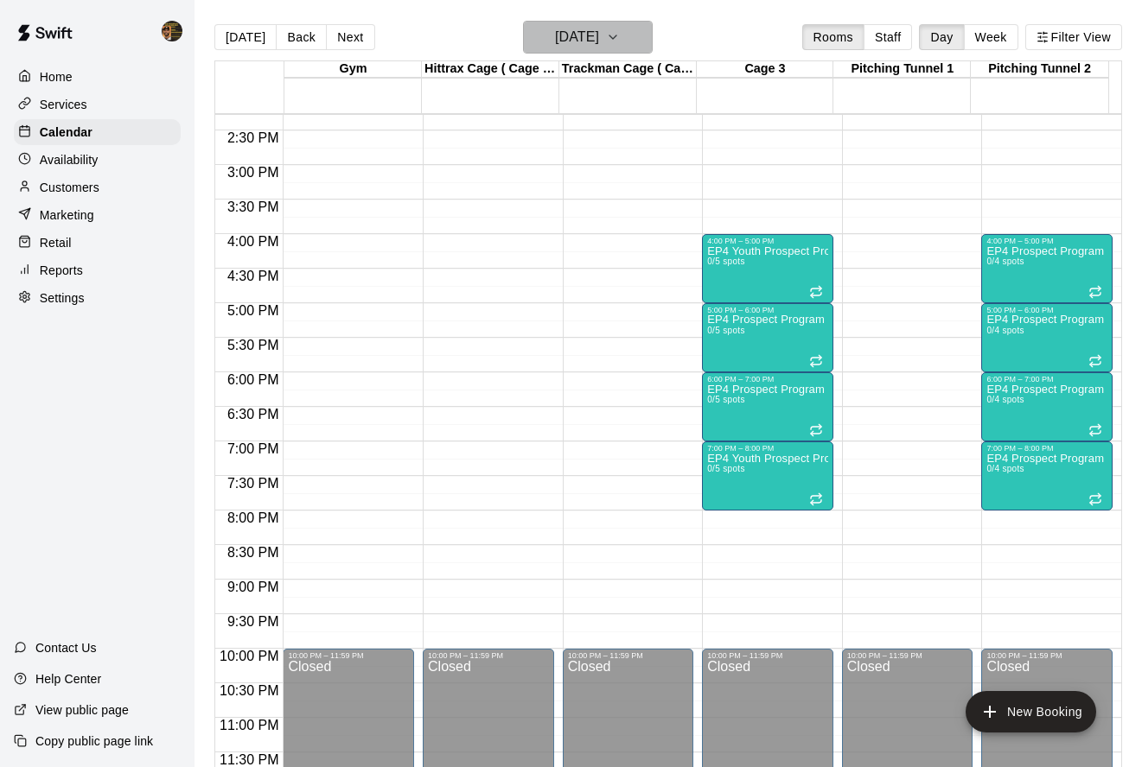
click at [579, 47] on h6 "Monday Dec 01" at bounding box center [577, 37] width 44 height 24
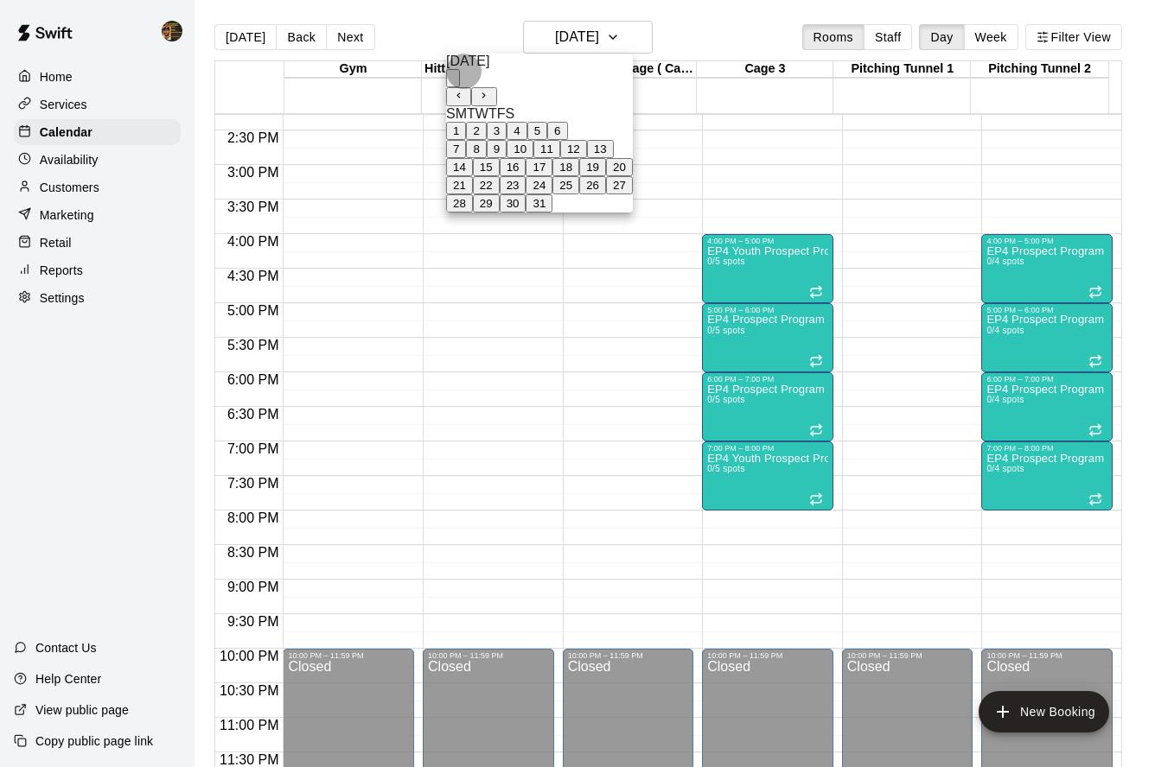
click at [464, 90] on icon "Previous month" at bounding box center [458, 95] width 11 height 11
click at [486, 158] on button "3" at bounding box center [476, 149] width 20 height 18
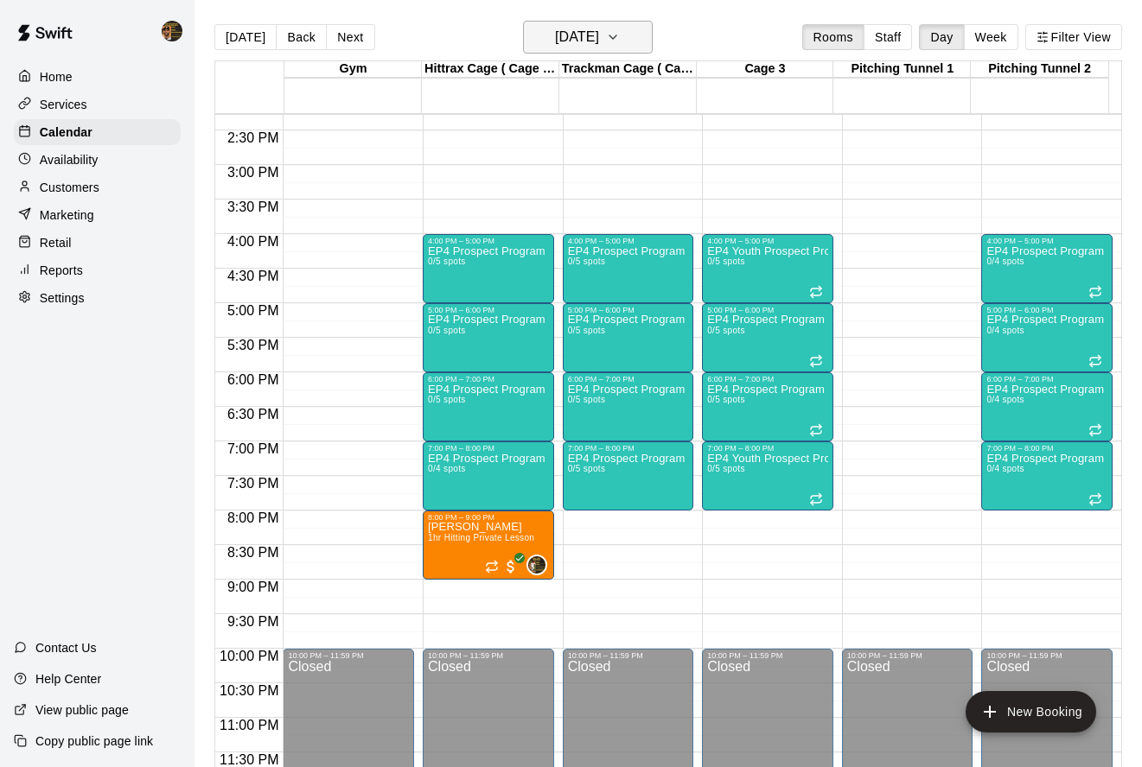
click at [620, 35] on icon "button" at bounding box center [613, 37] width 14 height 21
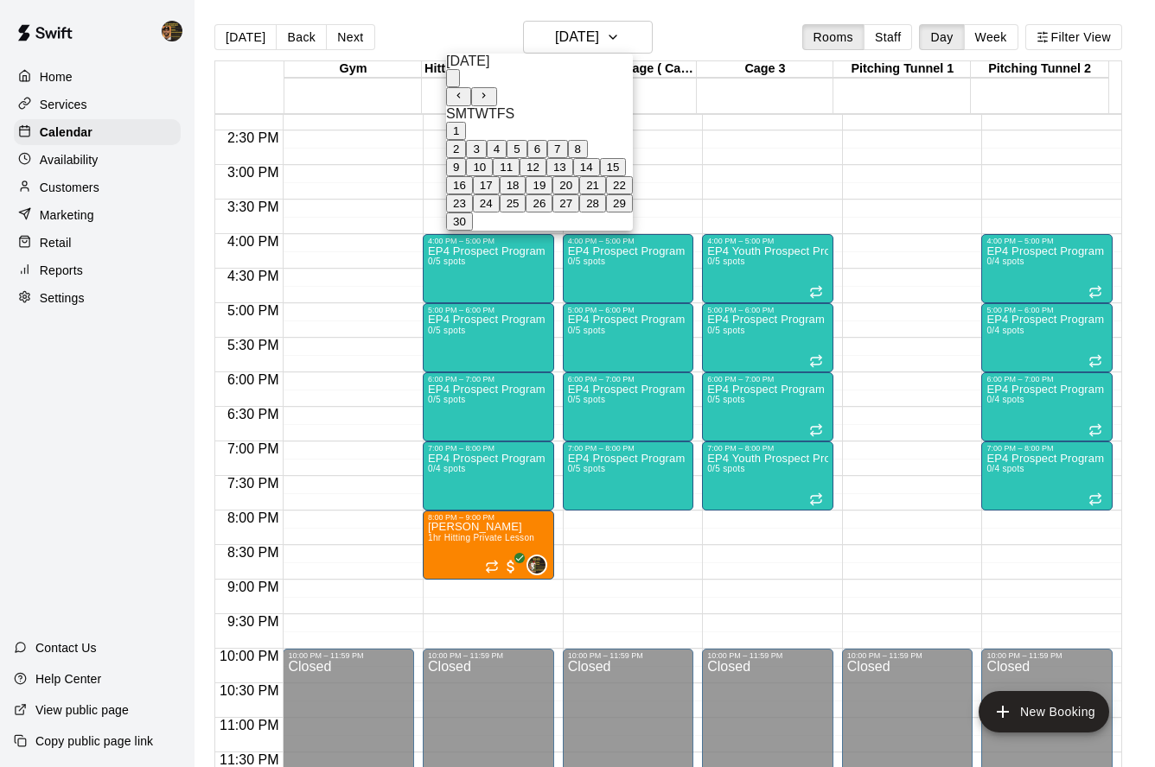
click at [496, 87] on button "Next month" at bounding box center [483, 96] width 25 height 19
click at [466, 140] on button "1" at bounding box center [456, 131] width 20 height 18
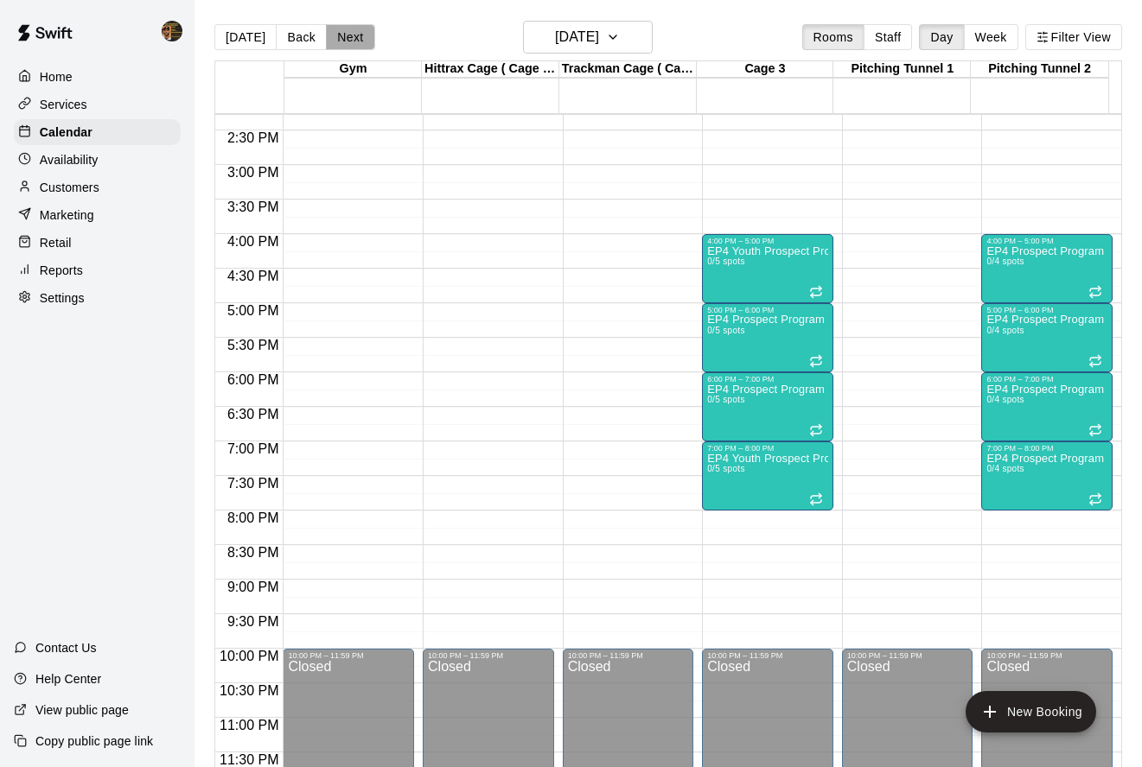
click at [330, 34] on button "Next" at bounding box center [350, 37] width 48 height 26
click at [326, 35] on button "Next" at bounding box center [350, 37] width 48 height 26
click at [308, 37] on button "Back" at bounding box center [301, 37] width 51 height 26
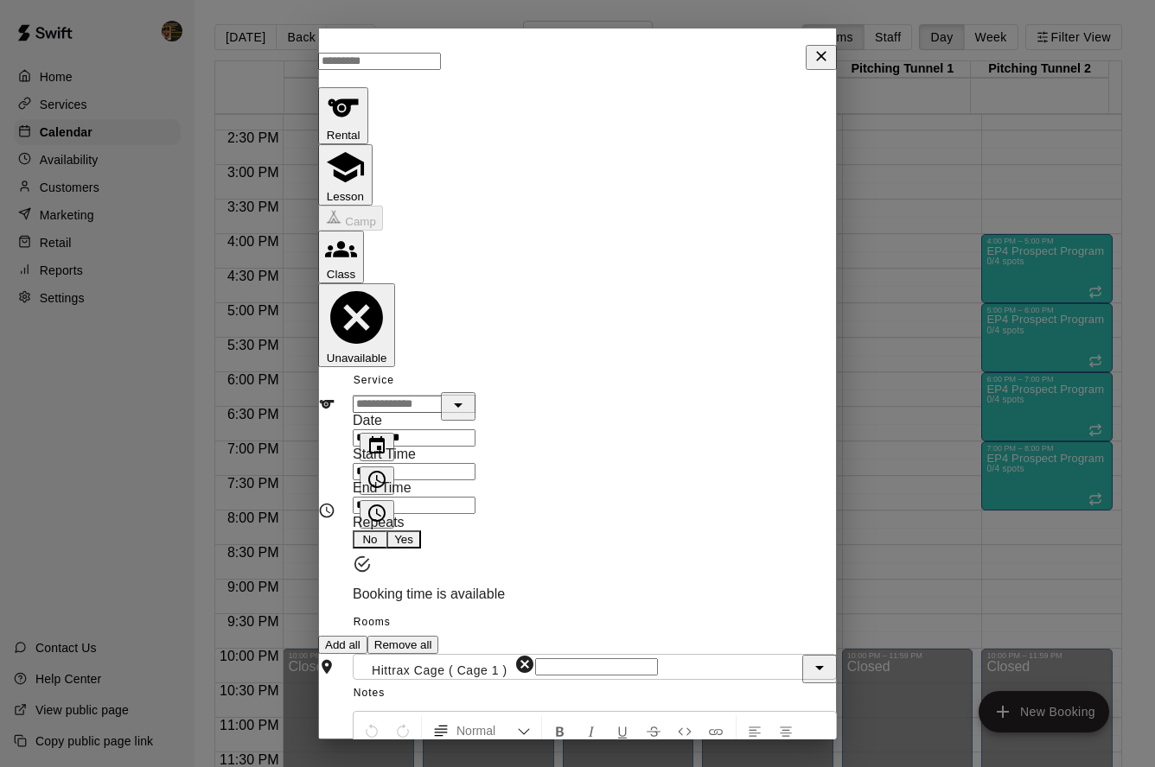
click at [475, 395] on div "​" at bounding box center [414, 404] width 123 height 18
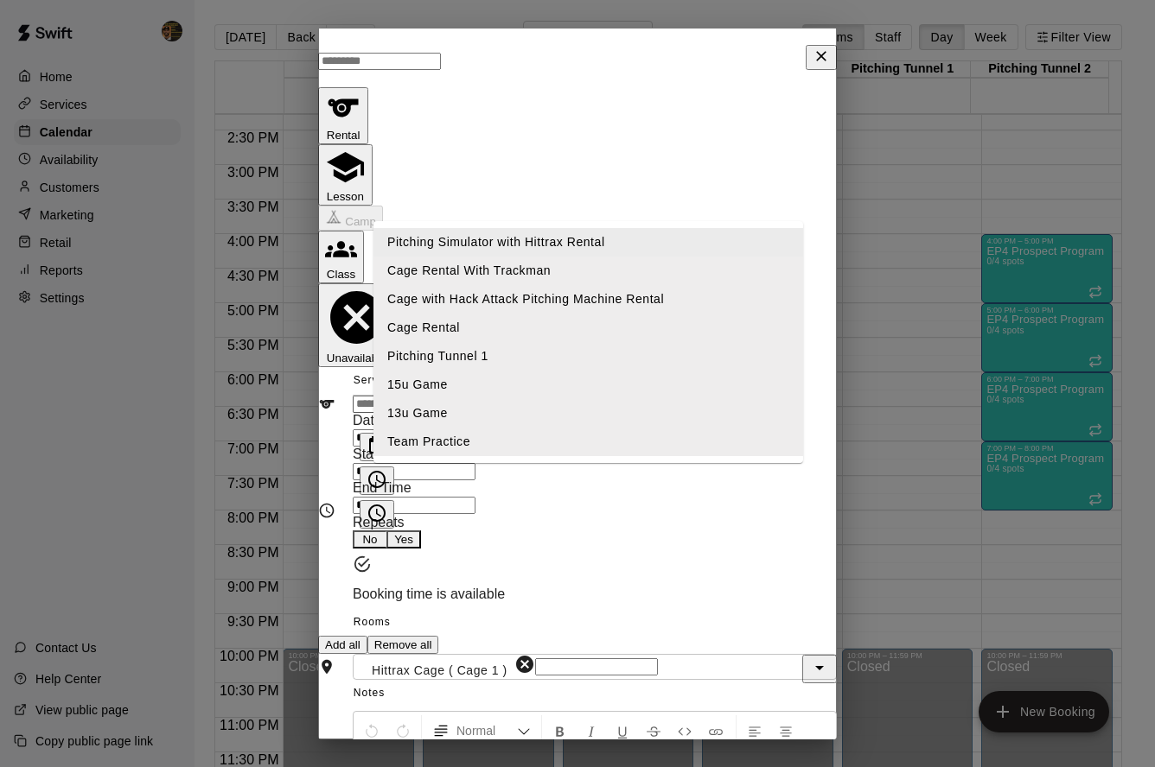
click at [372, 144] on button "Lesson" at bounding box center [345, 174] width 54 height 61
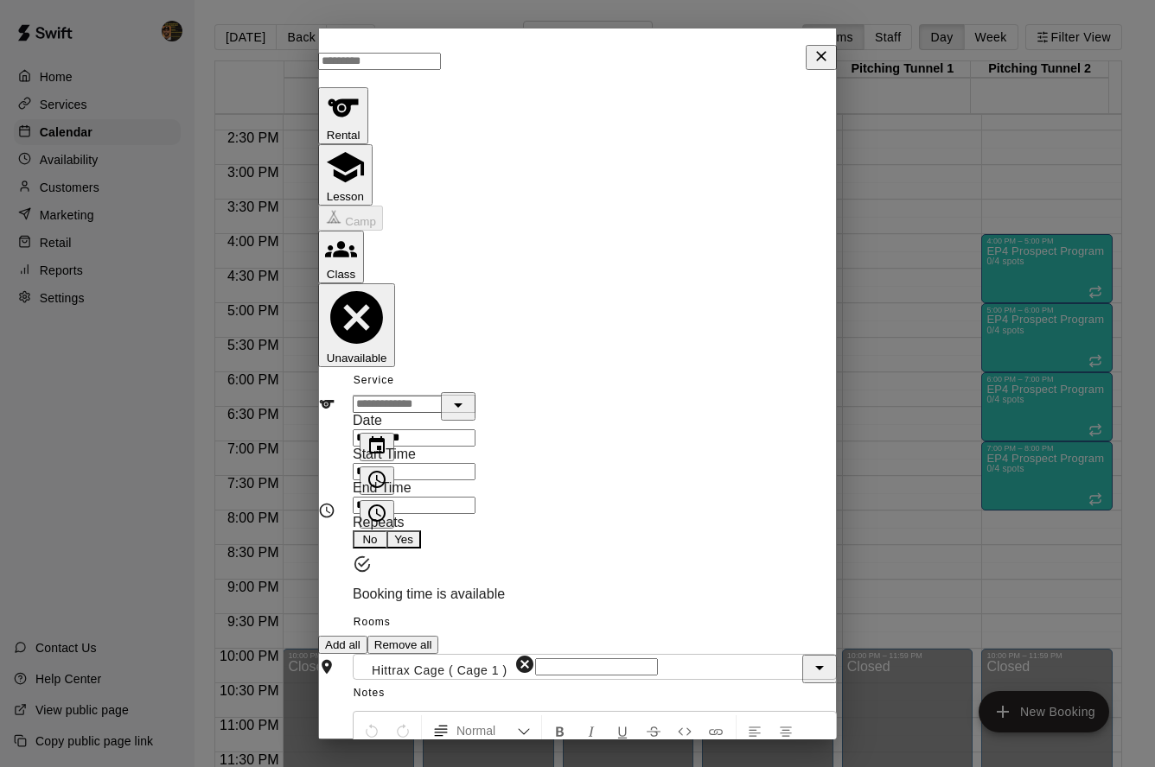
click at [475, 396] on input "text" at bounding box center [414, 404] width 123 height 17
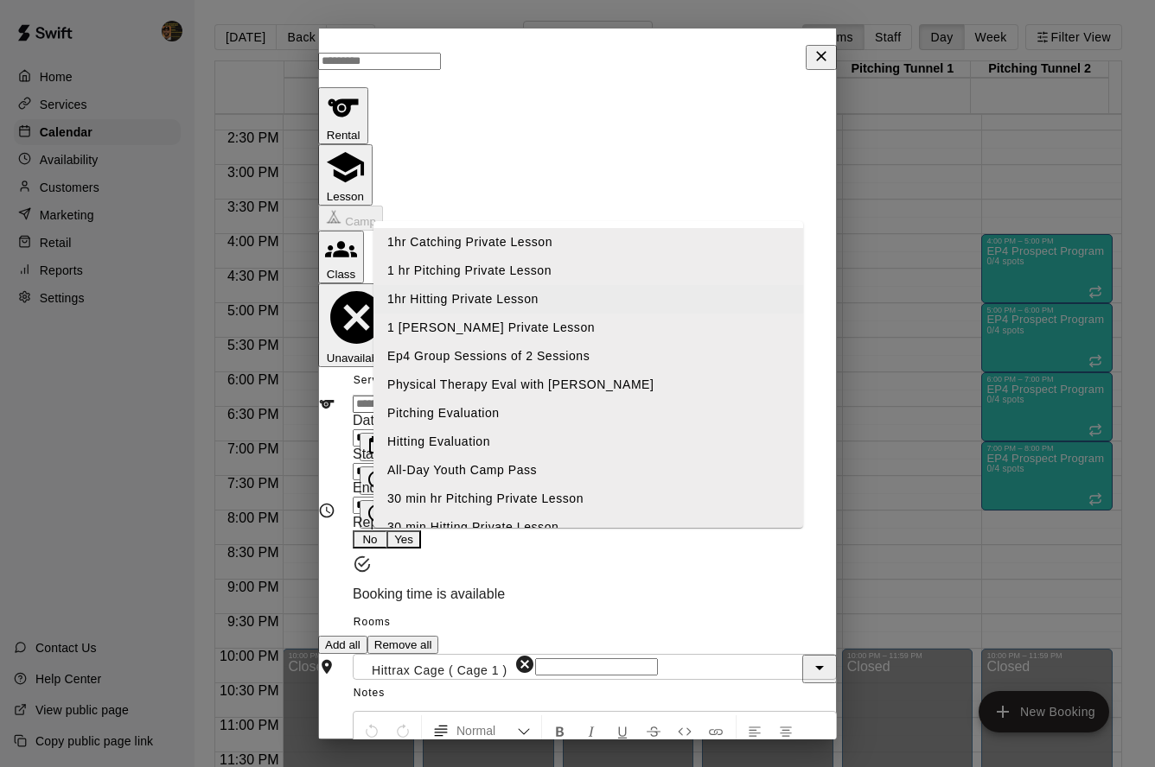
click at [511, 300] on li "1hr Hitting Private Lesson" at bounding box center [588, 299] width 430 height 29
type input "**********"
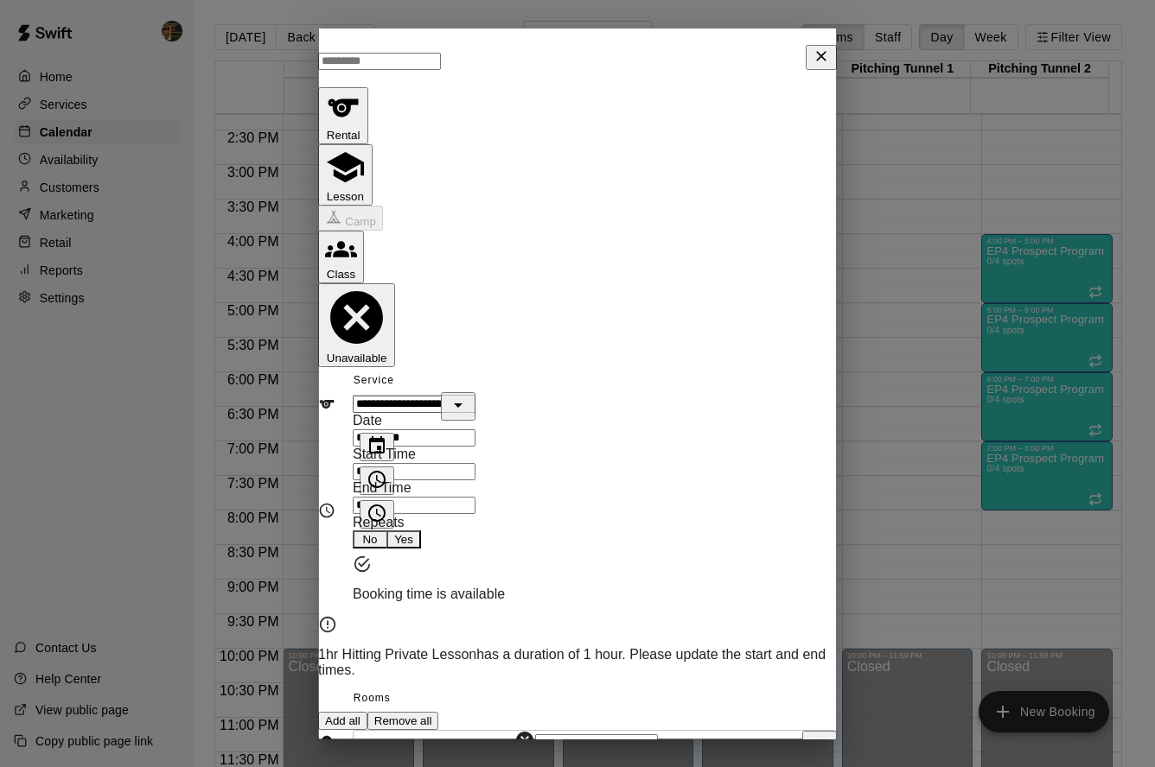
click at [394, 497] on input "********" at bounding box center [414, 505] width 123 height 17
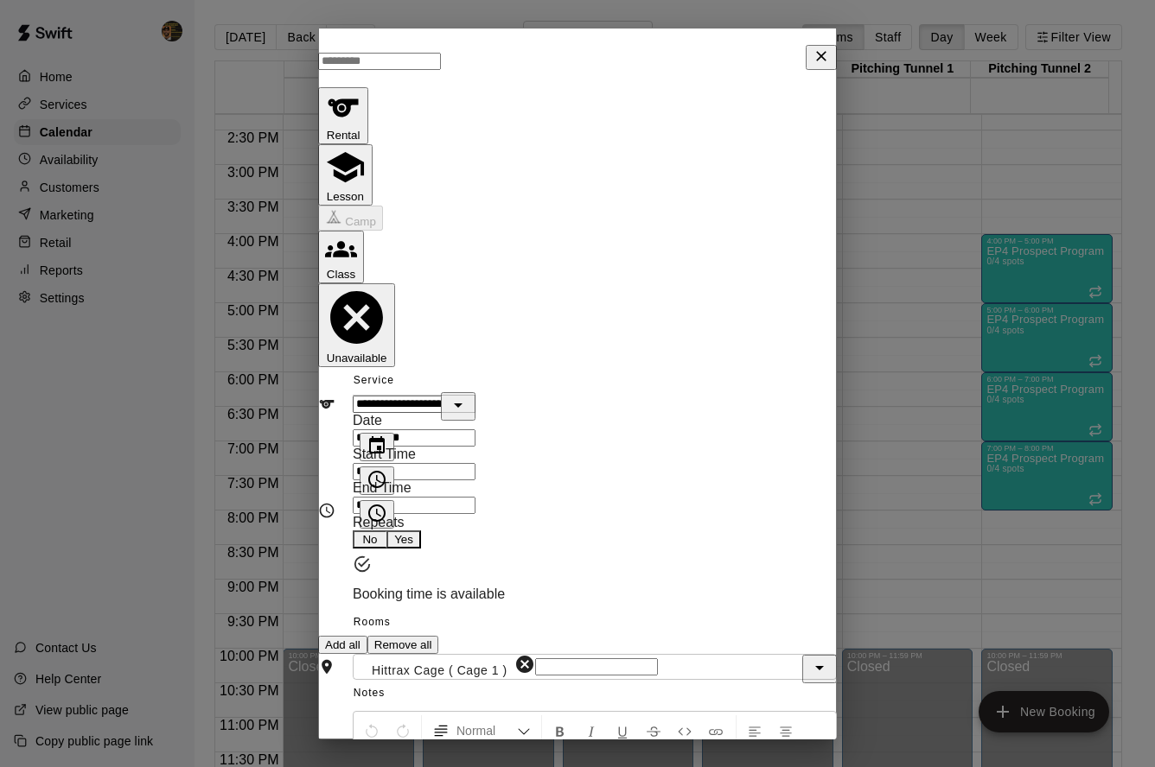
type input "********"
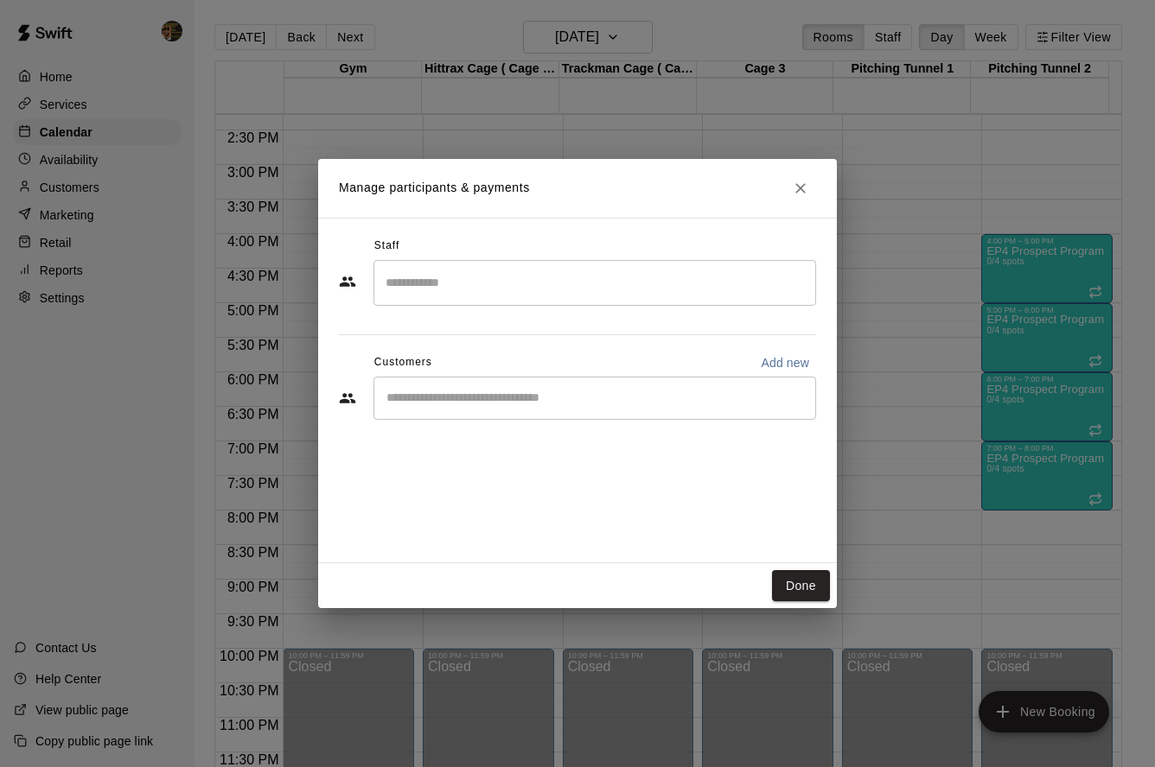
click at [455, 279] on input "Search staff" at bounding box center [594, 283] width 427 height 30
click at [486, 321] on li "Melvin Garcia Instructor" at bounding box center [612, 342] width 408 height 72
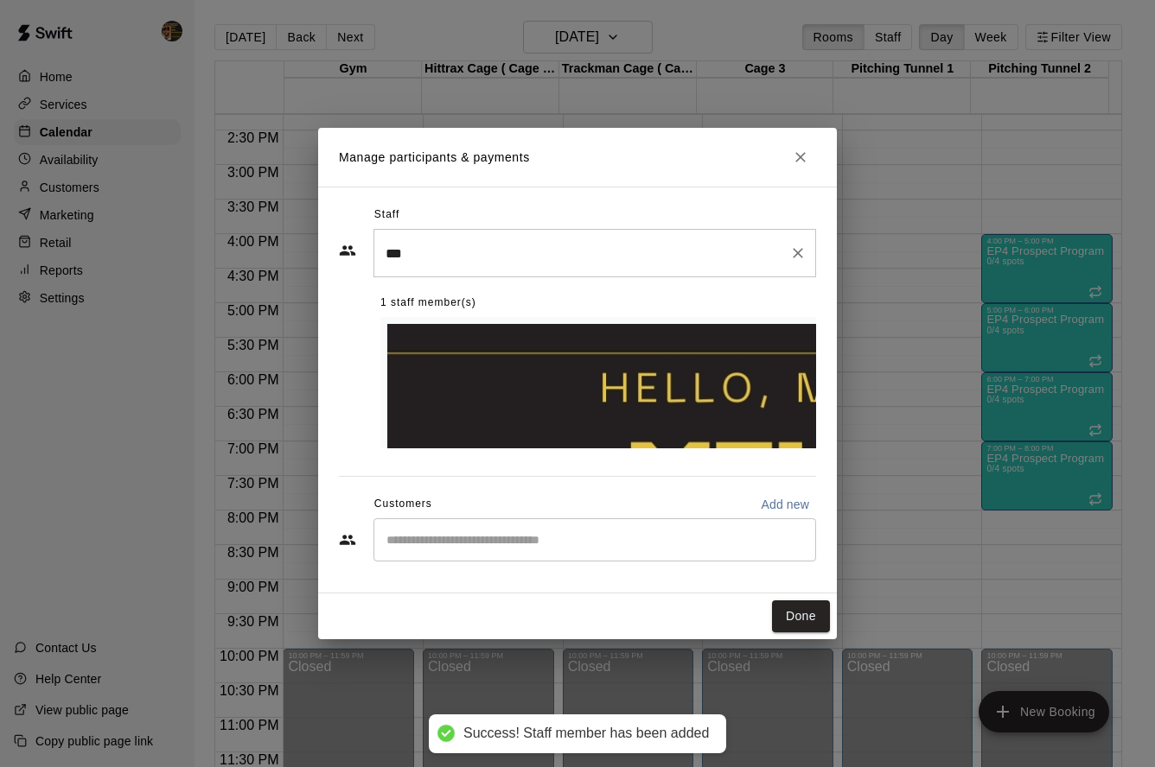
type input "***"
click at [506, 531] on input "Start typing to search customers..." at bounding box center [594, 539] width 427 height 17
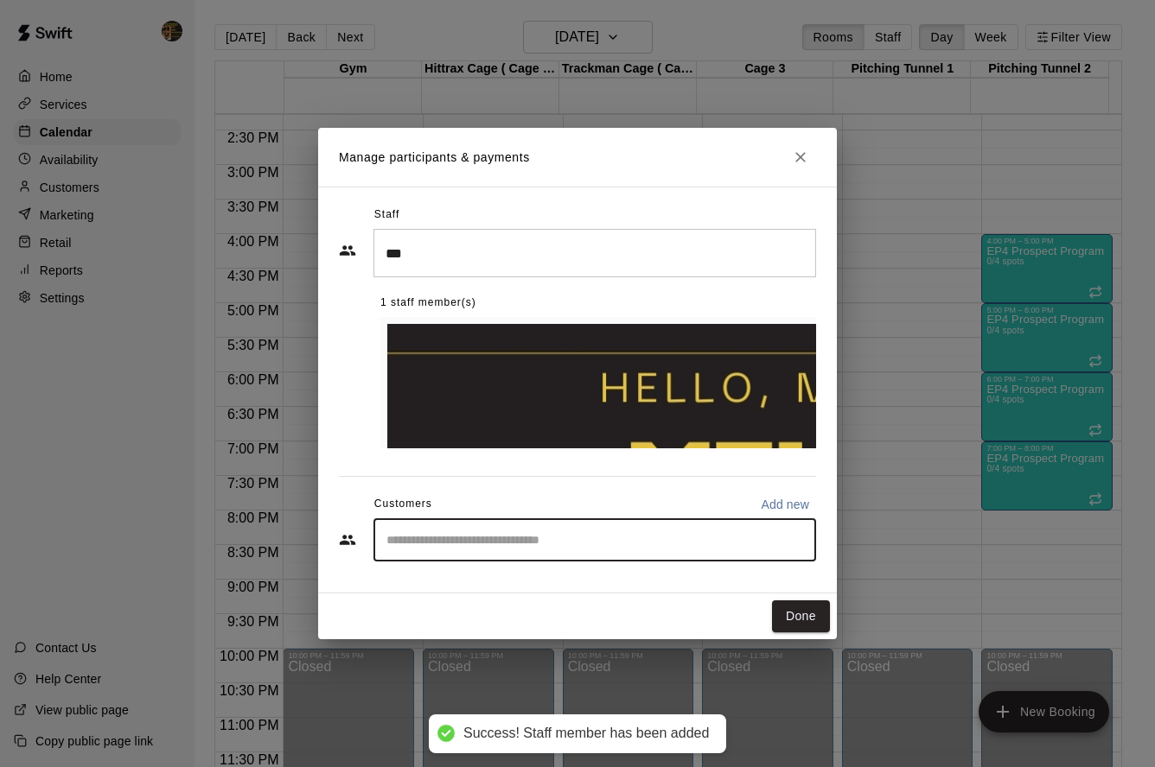
type input "*"
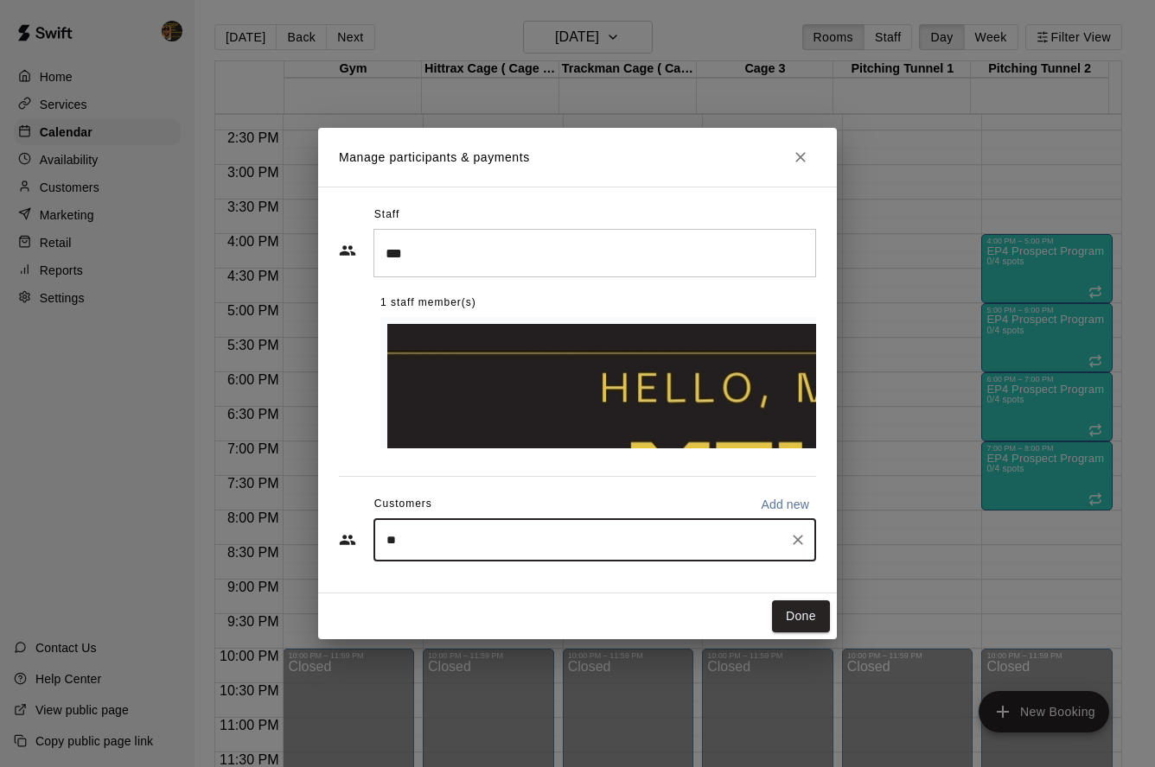
type input "***"
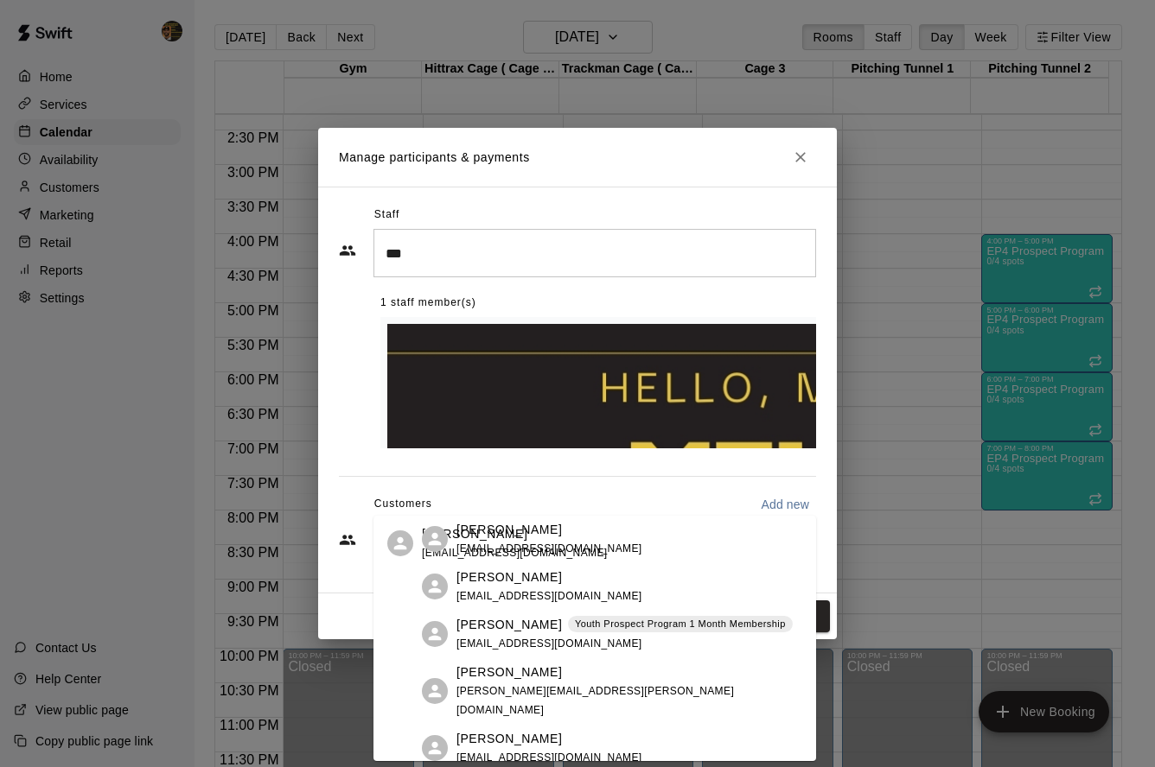
click at [508, 529] on p "[PERSON_NAME]" at bounding box center [474, 534] width 105 height 18
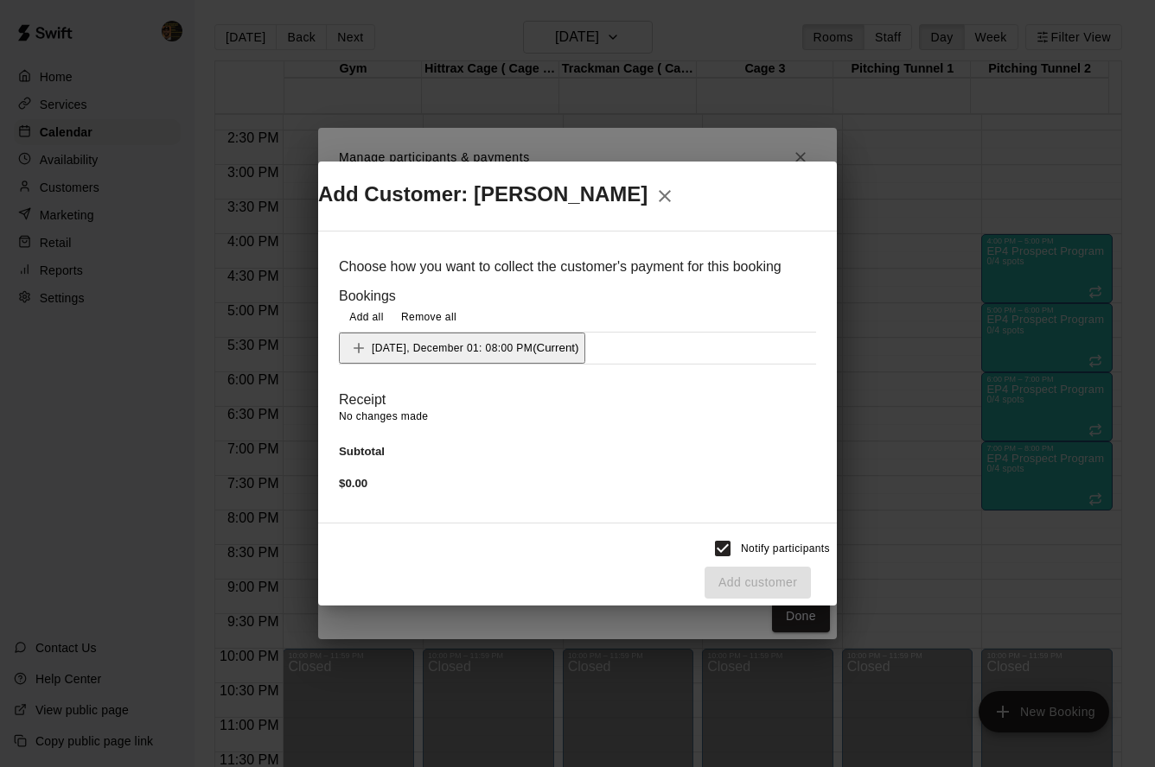
click at [449, 343] on span "Monday, December 01: 08:00 PM" at bounding box center [452, 347] width 161 height 12
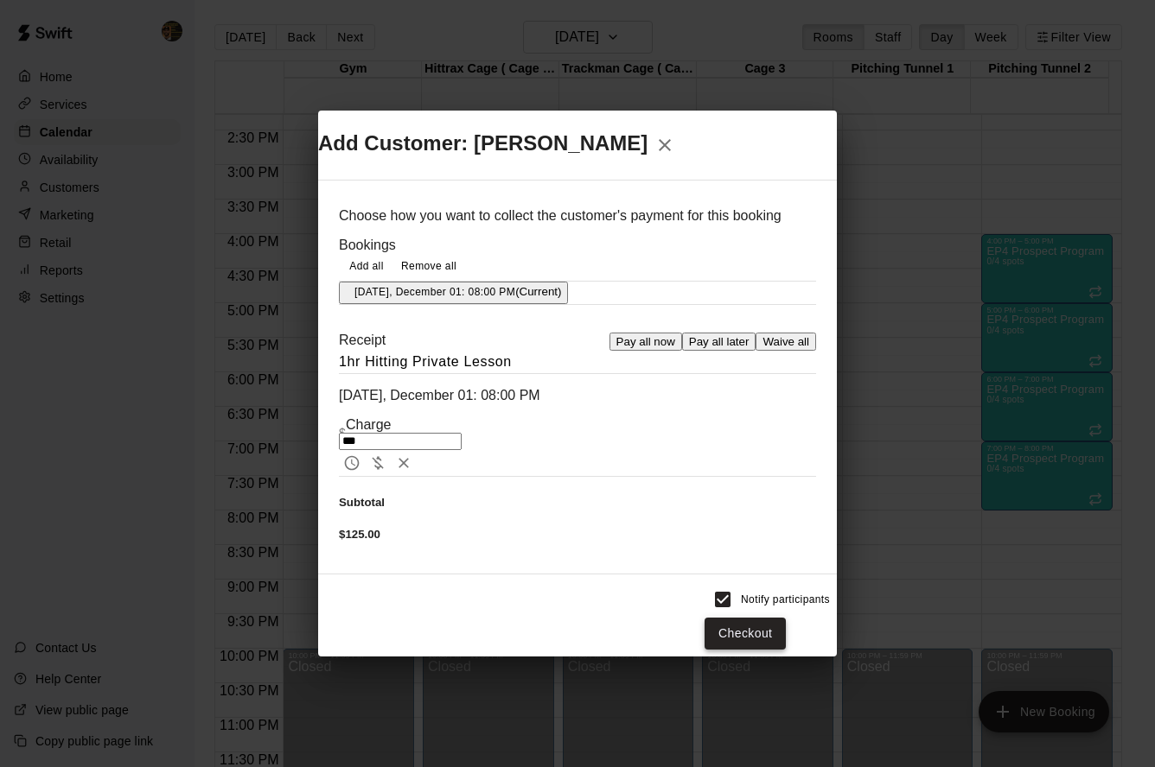
click at [778, 618] on button "Checkout" at bounding box center [744, 634] width 81 height 32
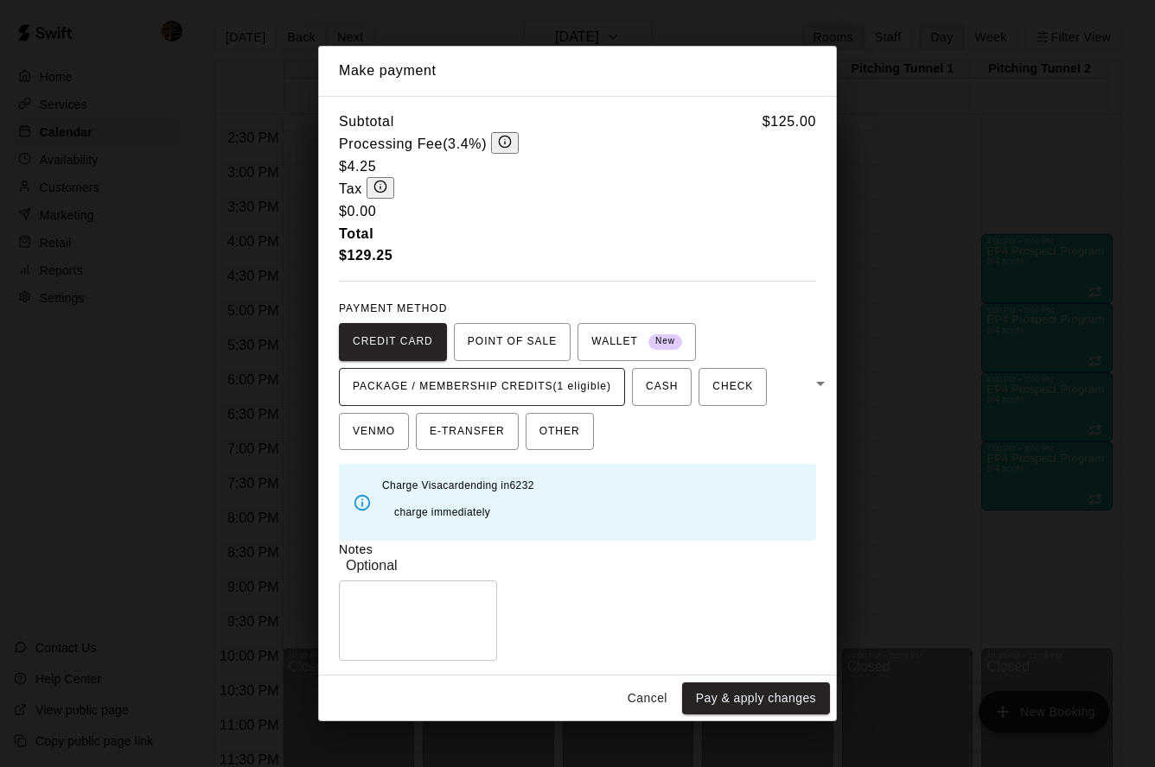
click at [493, 379] on span "PACKAGE / MEMBERSHIP CREDITS (1 eligible)" at bounding box center [482, 387] width 258 height 28
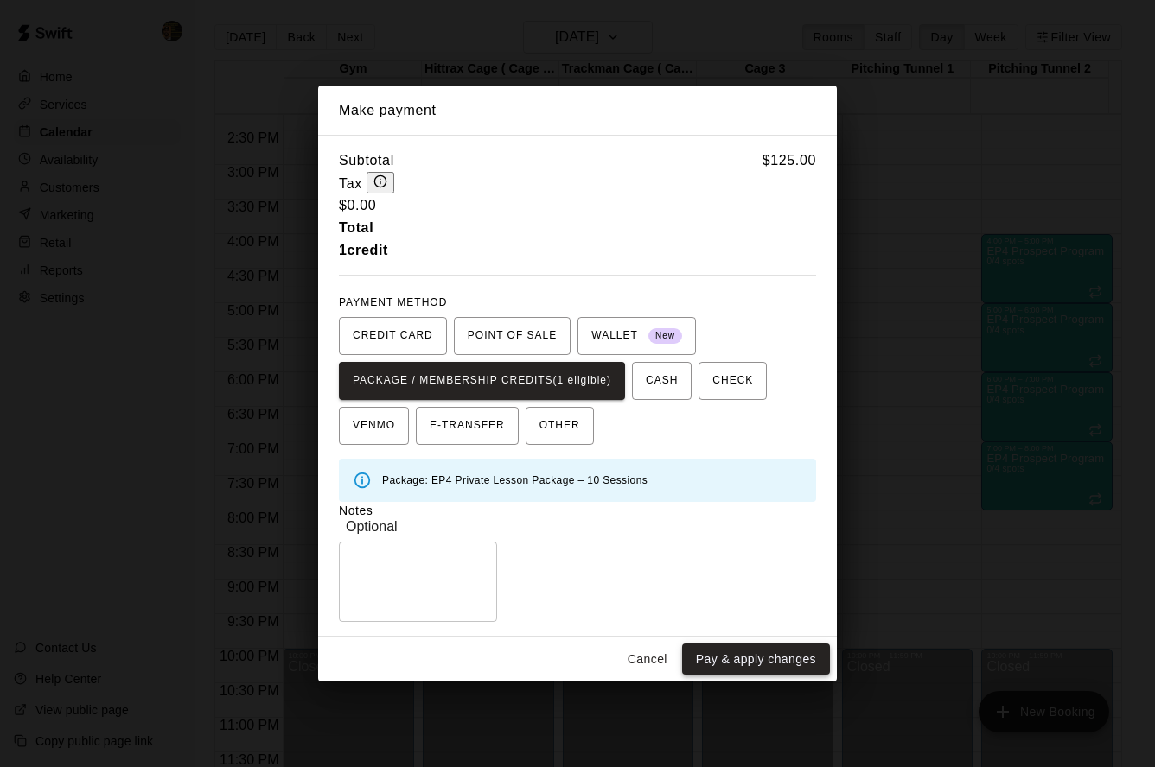
click at [741, 656] on button "Pay & apply changes" at bounding box center [756, 660] width 148 height 32
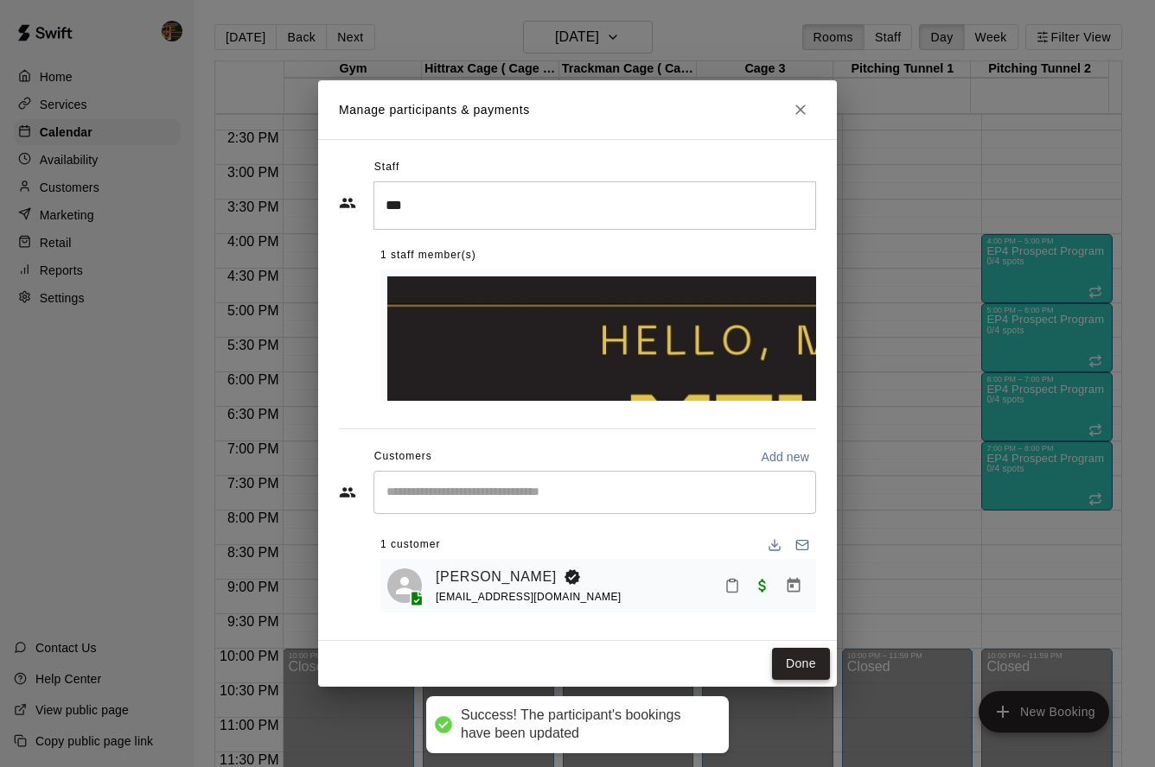
click at [784, 648] on button "Done" at bounding box center [801, 664] width 58 height 32
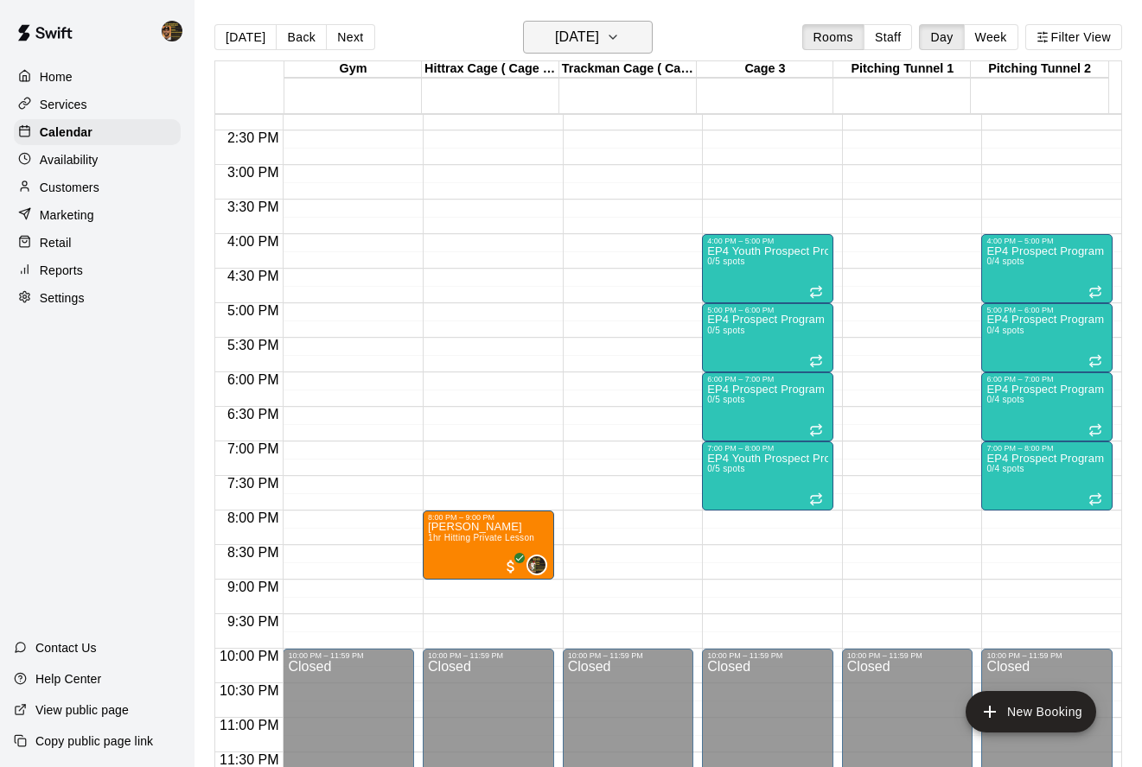
click at [570, 33] on h6 "Monday Dec 01" at bounding box center [577, 37] width 44 height 24
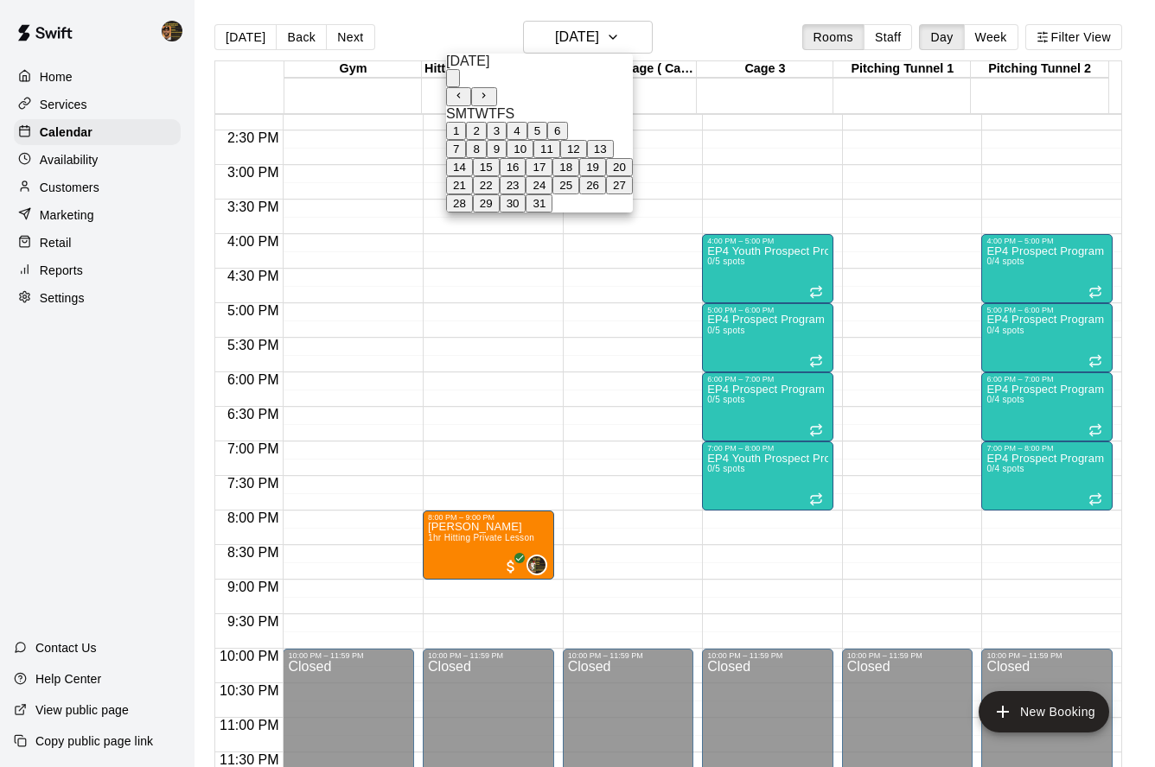
click at [486, 158] on button "8" at bounding box center [476, 149] width 20 height 18
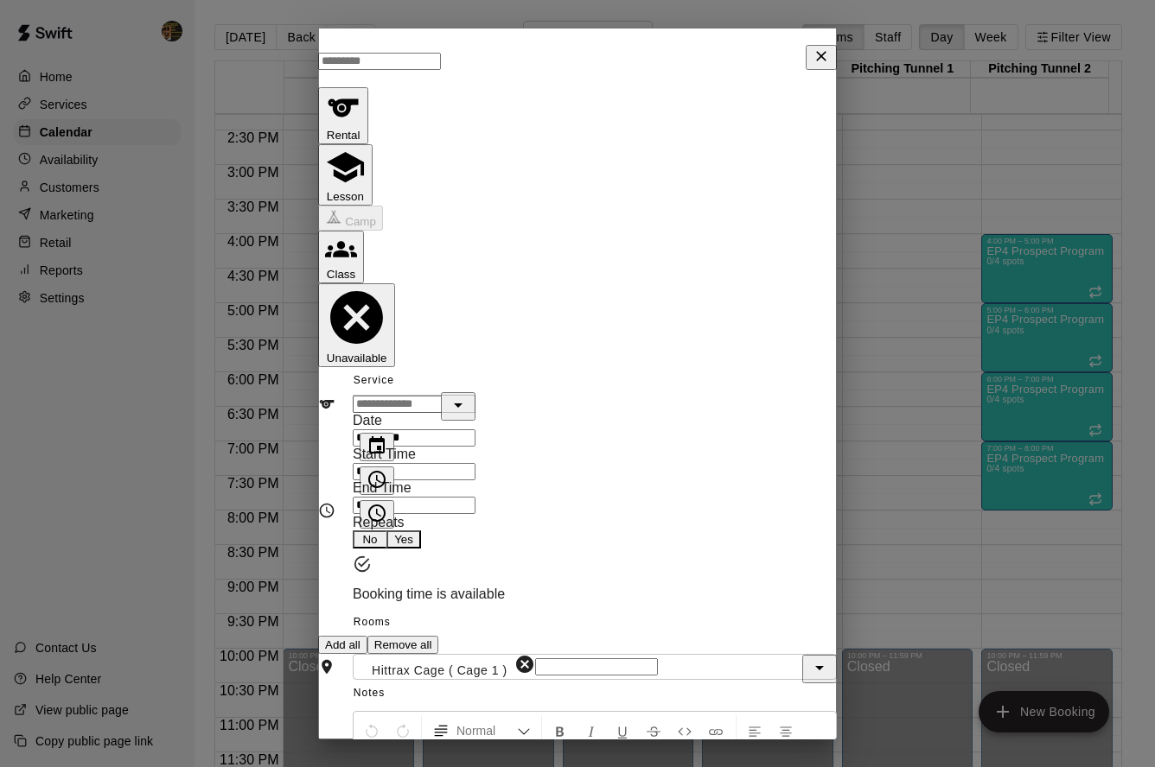
click at [475, 463] on input "********" at bounding box center [414, 471] width 123 height 17
type input "********"
click at [392, 497] on input "********" at bounding box center [414, 505] width 123 height 17
type input "********"
click at [421, 531] on button "Yes" at bounding box center [403, 540] width 35 height 18
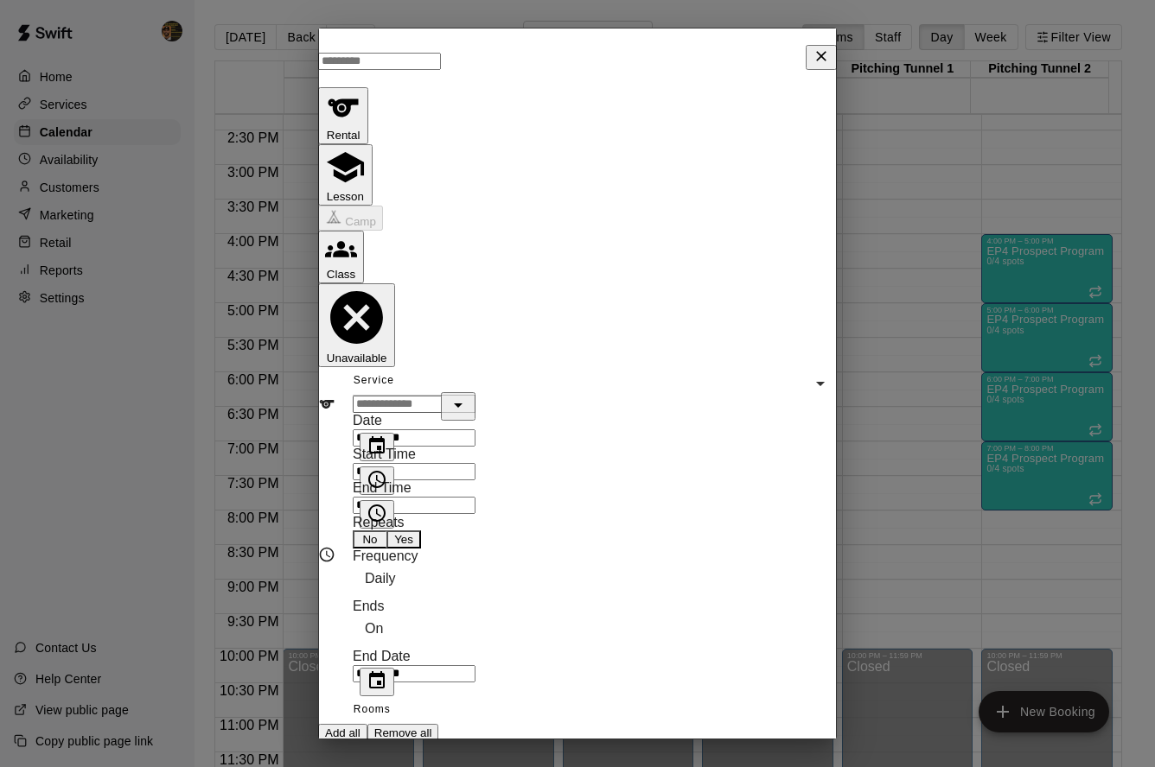
click at [458, 665] on input "**********" at bounding box center [414, 673] width 123 height 17
click at [475, 515] on div "**********" at bounding box center [414, 599] width 123 height 168
click at [385, 672] on icon "Choose date" at bounding box center [377, 680] width 16 height 17
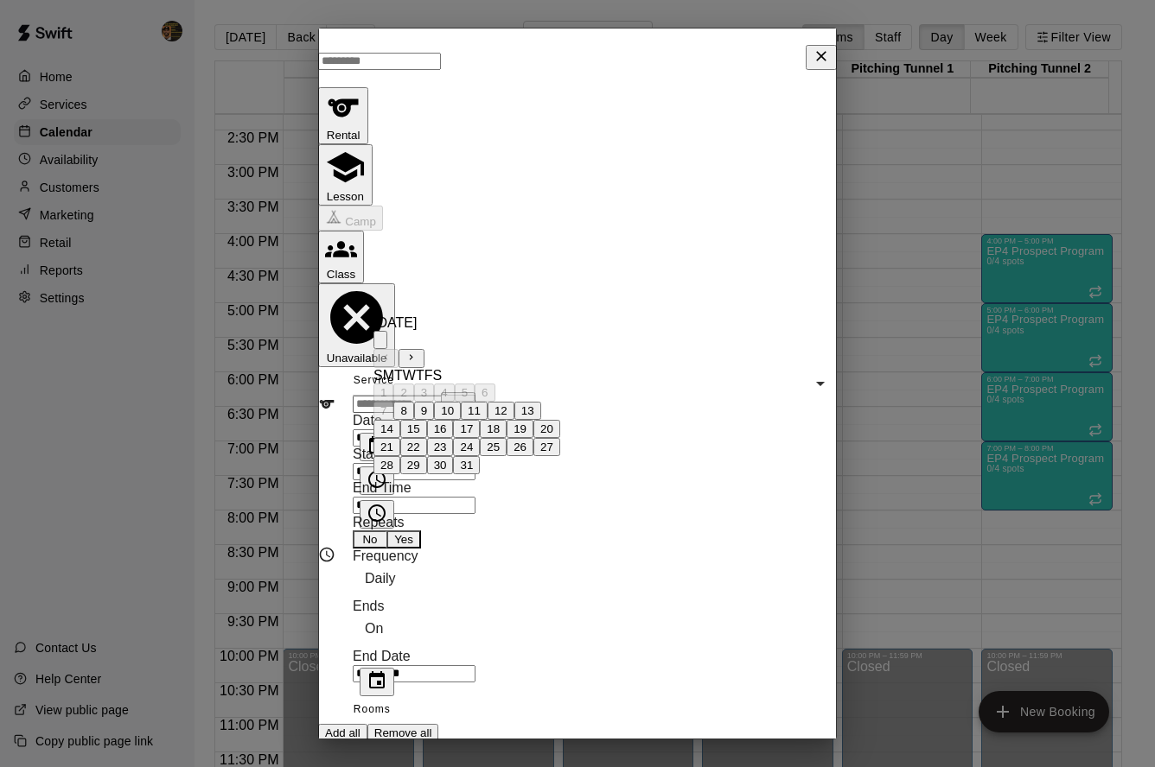
click at [812, 64] on icon "Close" at bounding box center [820, 56] width 17 height 17
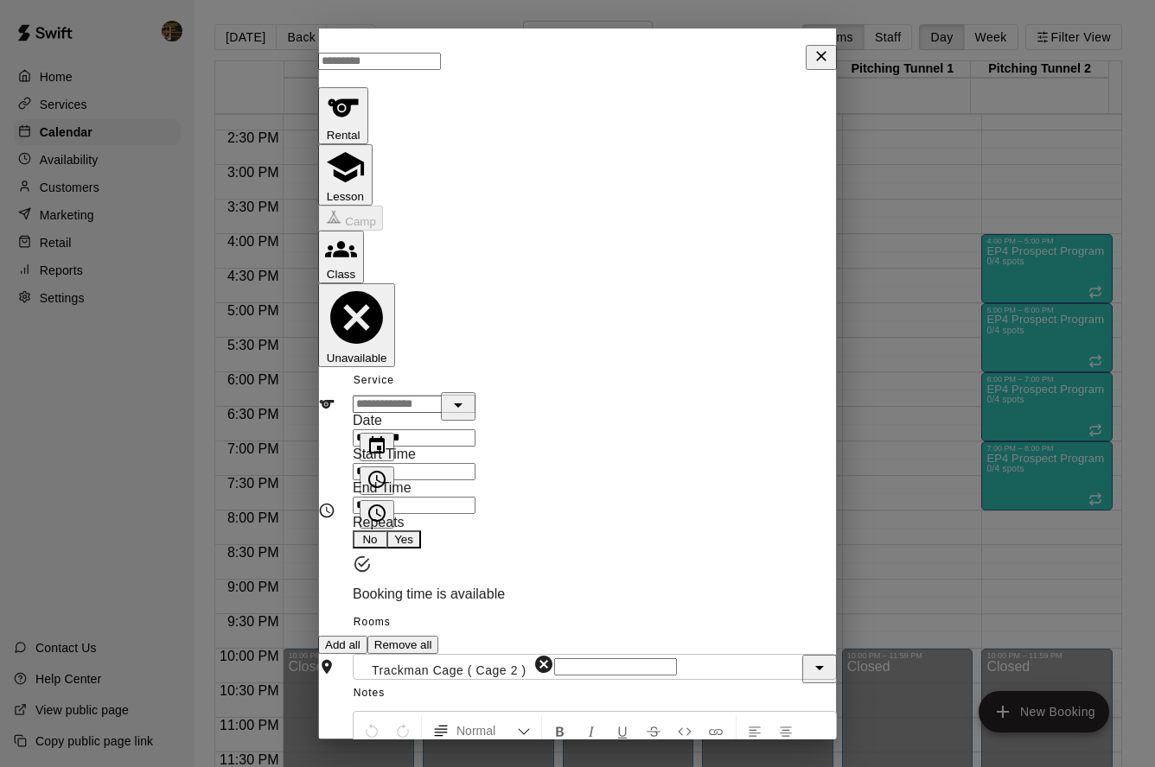
click at [391, 497] on input "********" at bounding box center [414, 505] width 123 height 17
type input "********"
click at [372, 144] on button "Lesson" at bounding box center [345, 174] width 54 height 61
click at [475, 396] on input "text" at bounding box center [414, 404] width 123 height 17
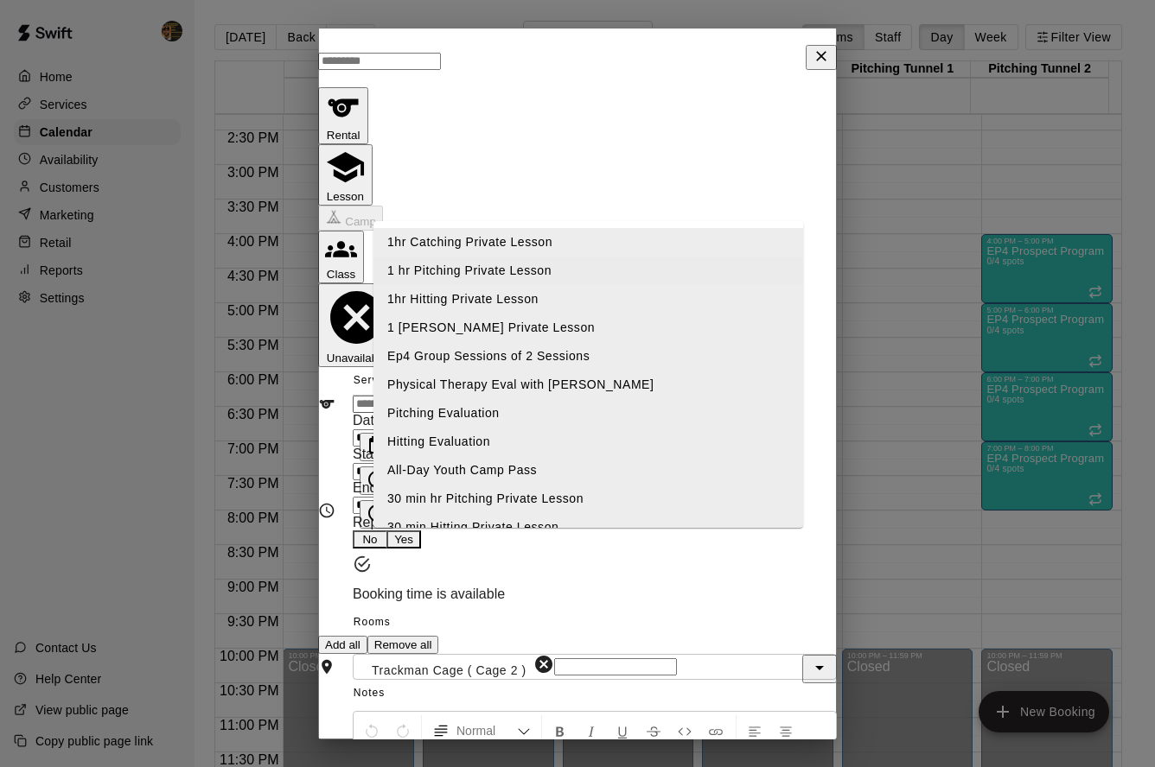
click at [519, 273] on li "1 hr Pitching Private Lesson" at bounding box center [588, 271] width 430 height 29
type input "**********"
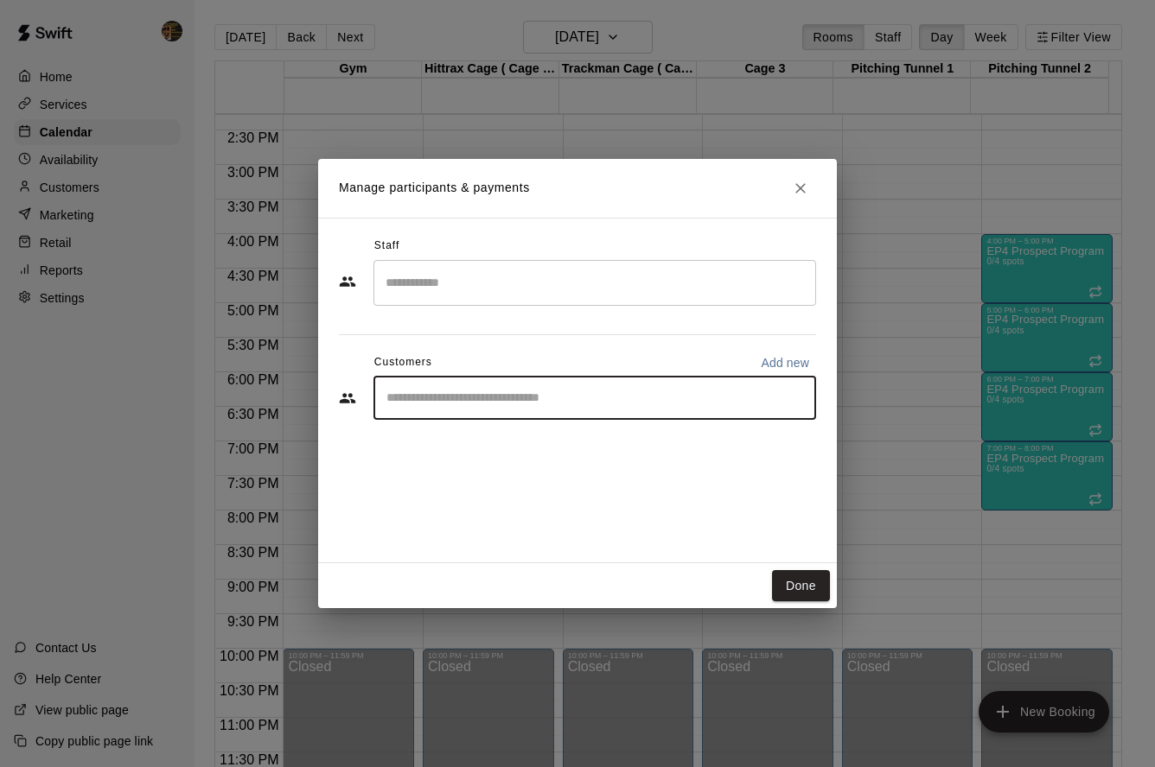
click at [594, 404] on input "Start typing to search customers..." at bounding box center [594, 398] width 427 height 17
type input "***"
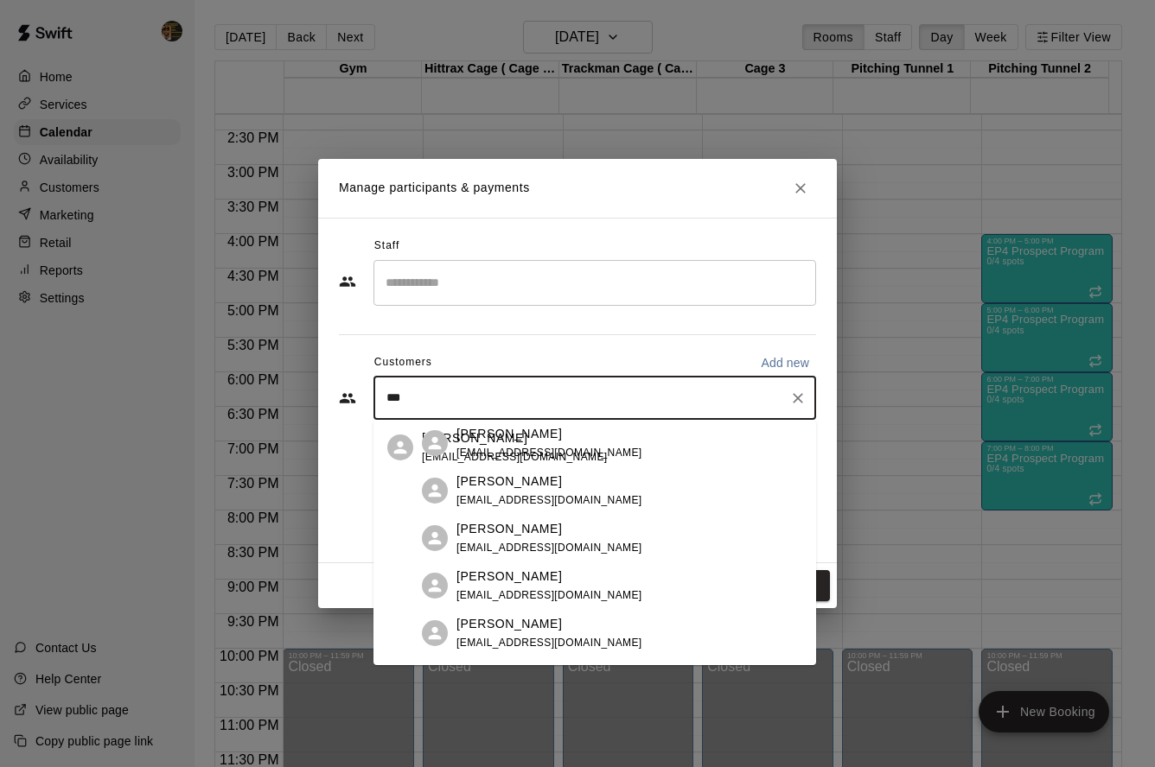
drag, startPoint x: 584, startPoint y: 450, endPoint x: 584, endPoint y: 438, distance: 12.1
click at [584, 450] on div "Pete Rodriguez jusdis2000@yahoo.com" at bounding box center [612, 448] width 380 height 37
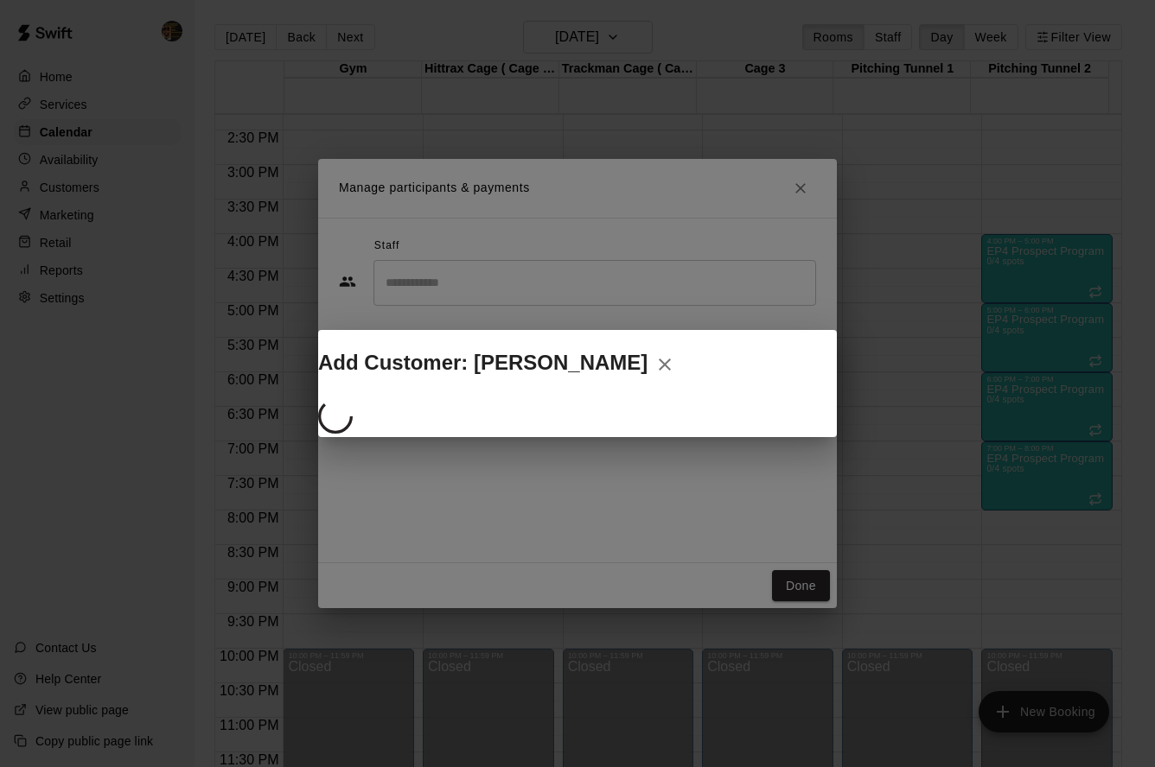
click at [585, 399] on div at bounding box center [577, 418] width 519 height 38
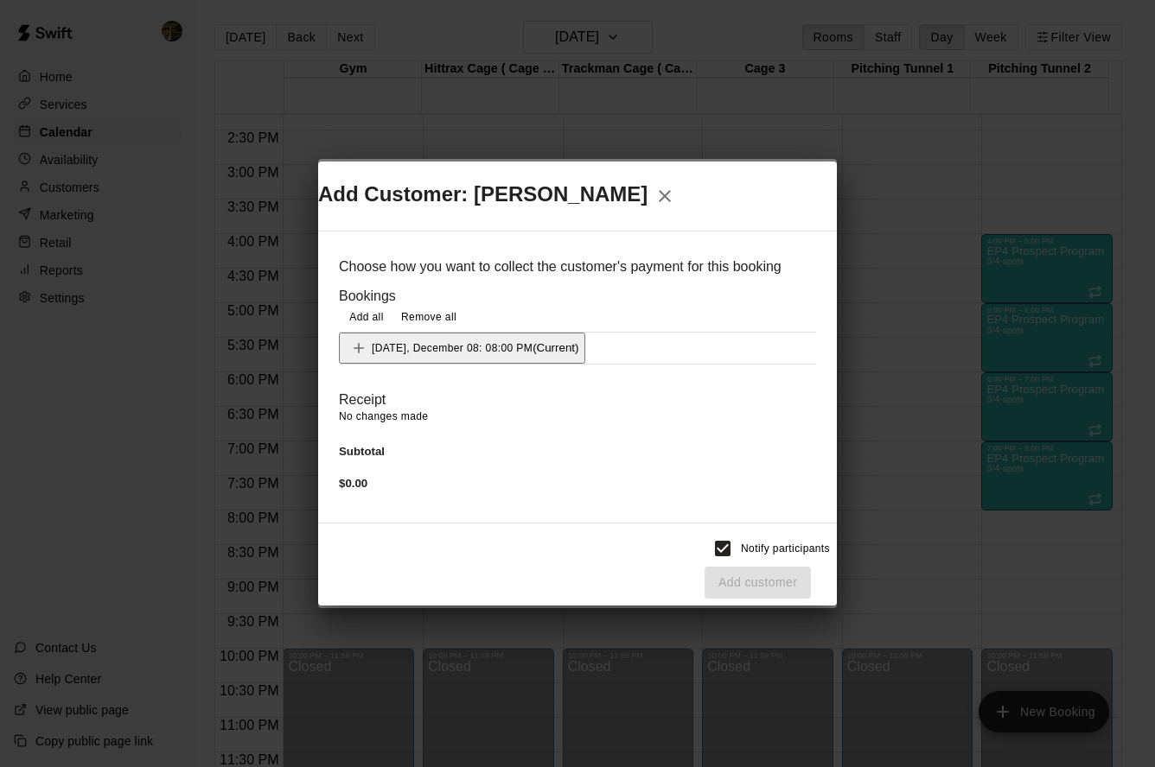
click at [486, 341] on span "Monday, December 08: 08:00 PM" at bounding box center [452, 347] width 161 height 12
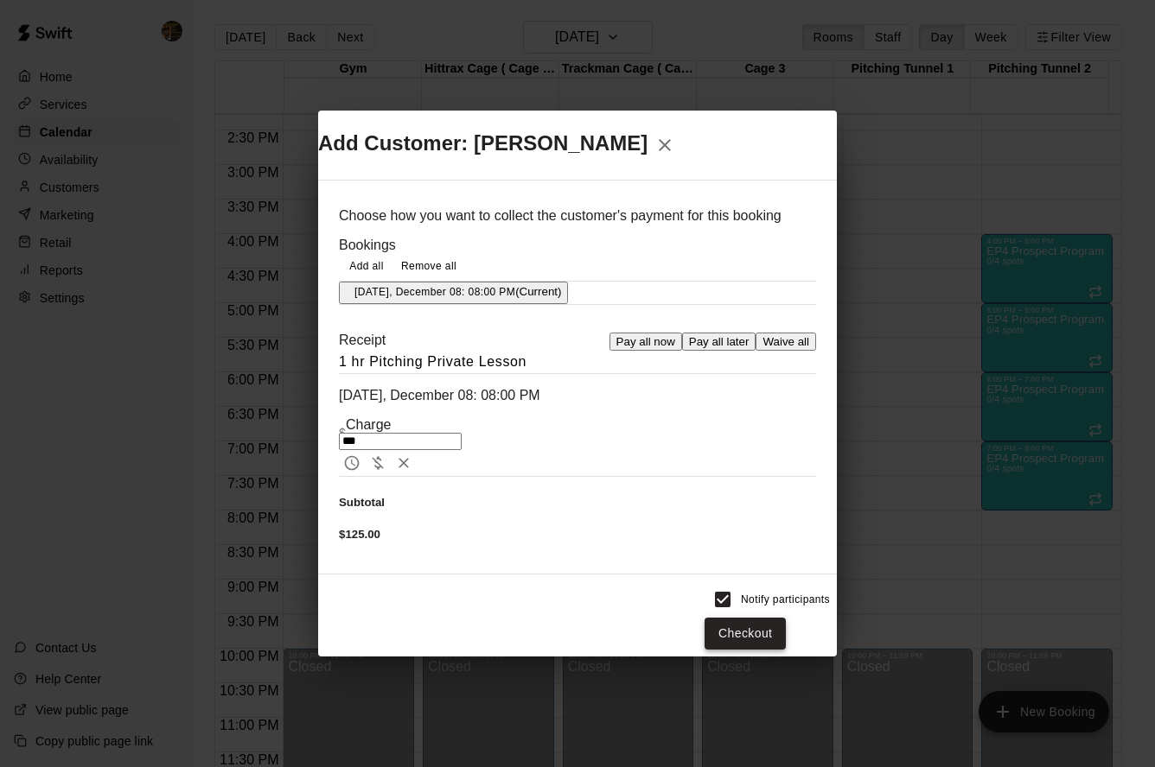
click at [786, 618] on button "Checkout" at bounding box center [744, 634] width 81 height 32
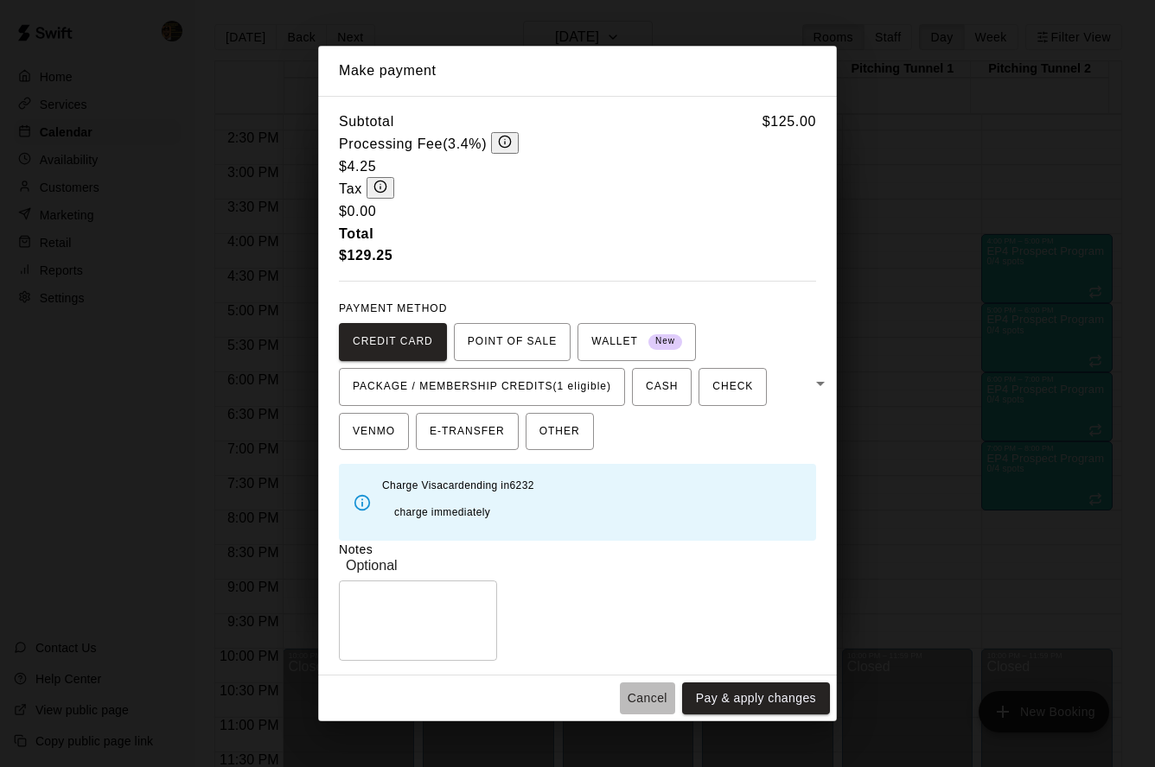
click at [658, 683] on button "Cancel" at bounding box center [647, 699] width 55 height 32
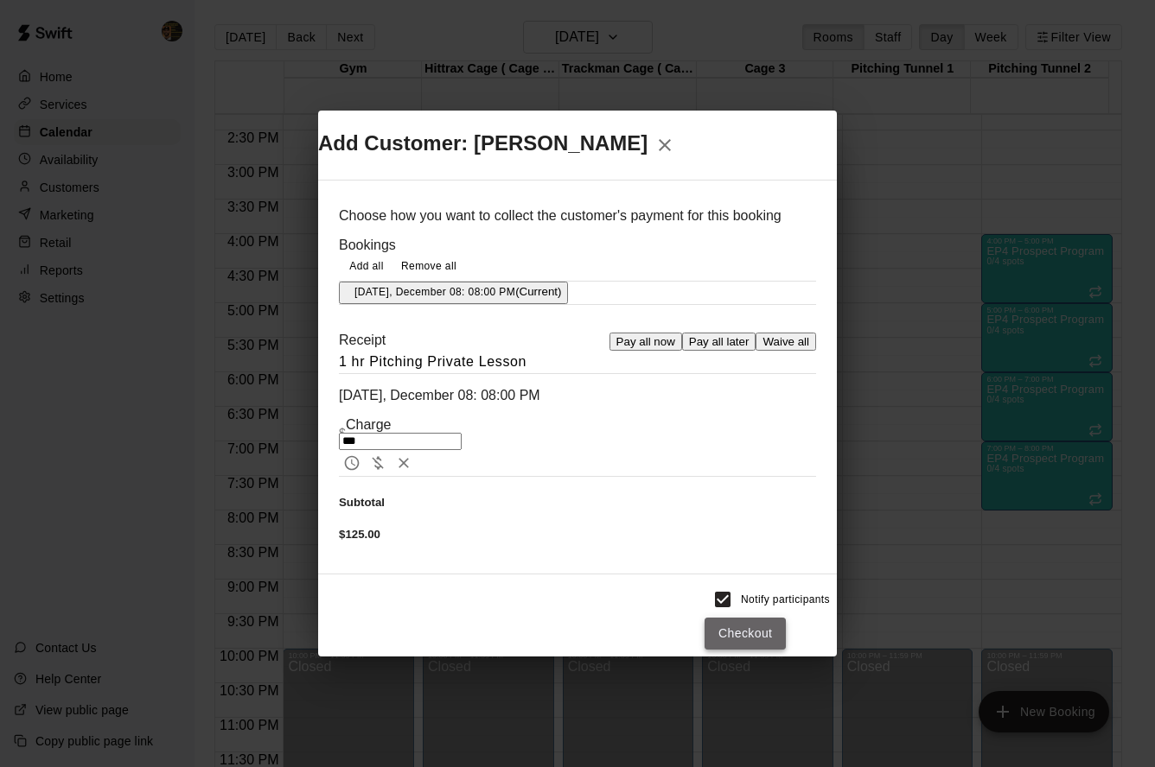
click at [773, 618] on button "Checkout" at bounding box center [744, 634] width 81 height 32
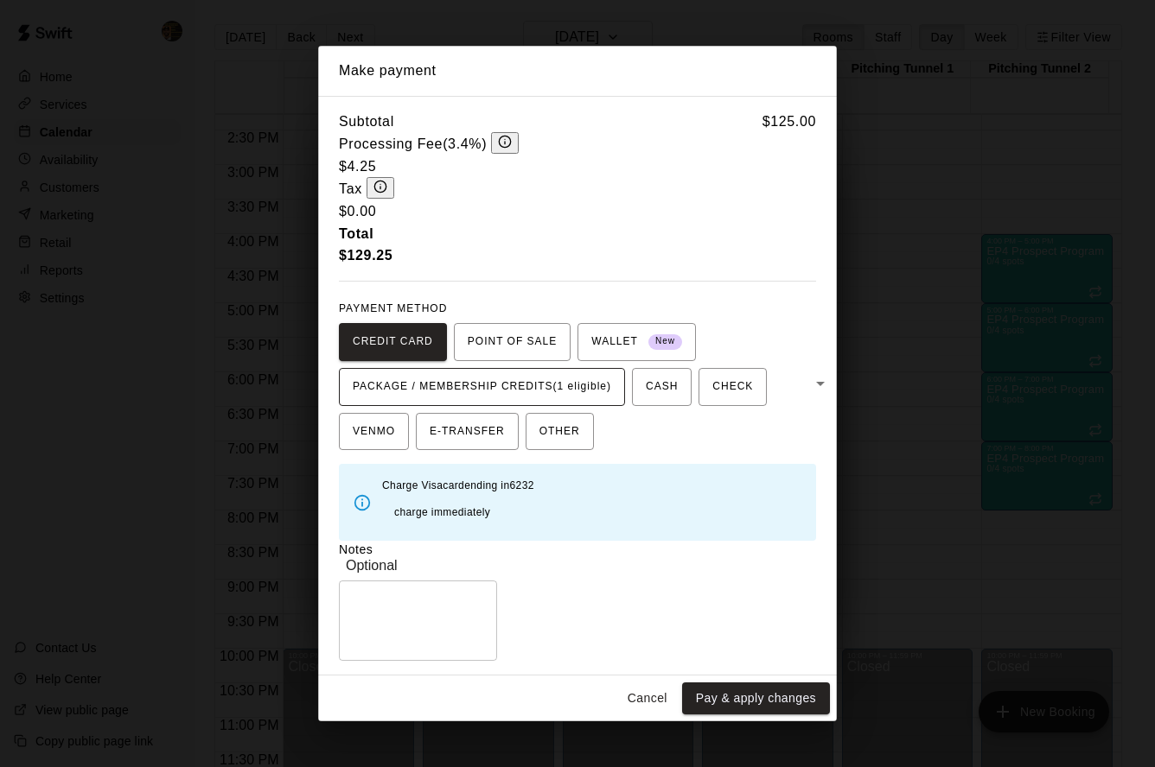
click at [588, 373] on span "PACKAGE / MEMBERSHIP CREDITS (1 eligible)" at bounding box center [482, 387] width 258 height 28
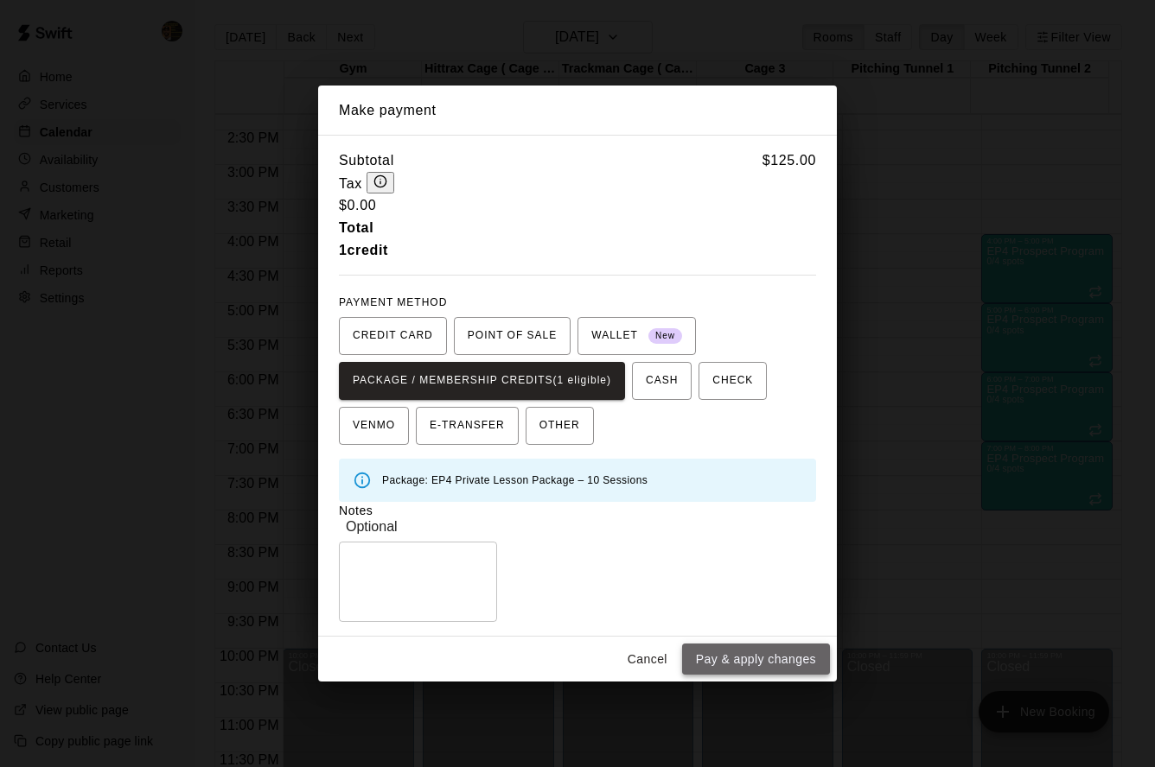
click at [755, 651] on button "Pay & apply changes" at bounding box center [756, 660] width 148 height 32
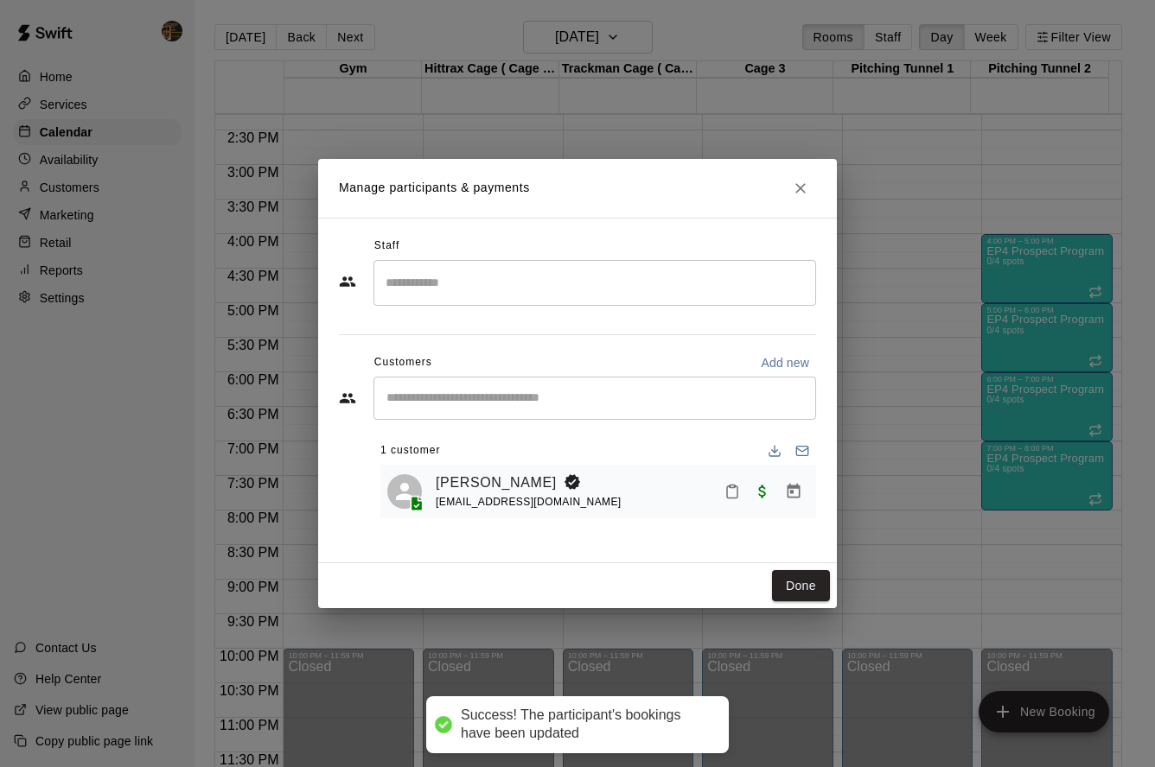
click at [504, 281] on input "Search staff" at bounding box center [594, 283] width 427 height 30
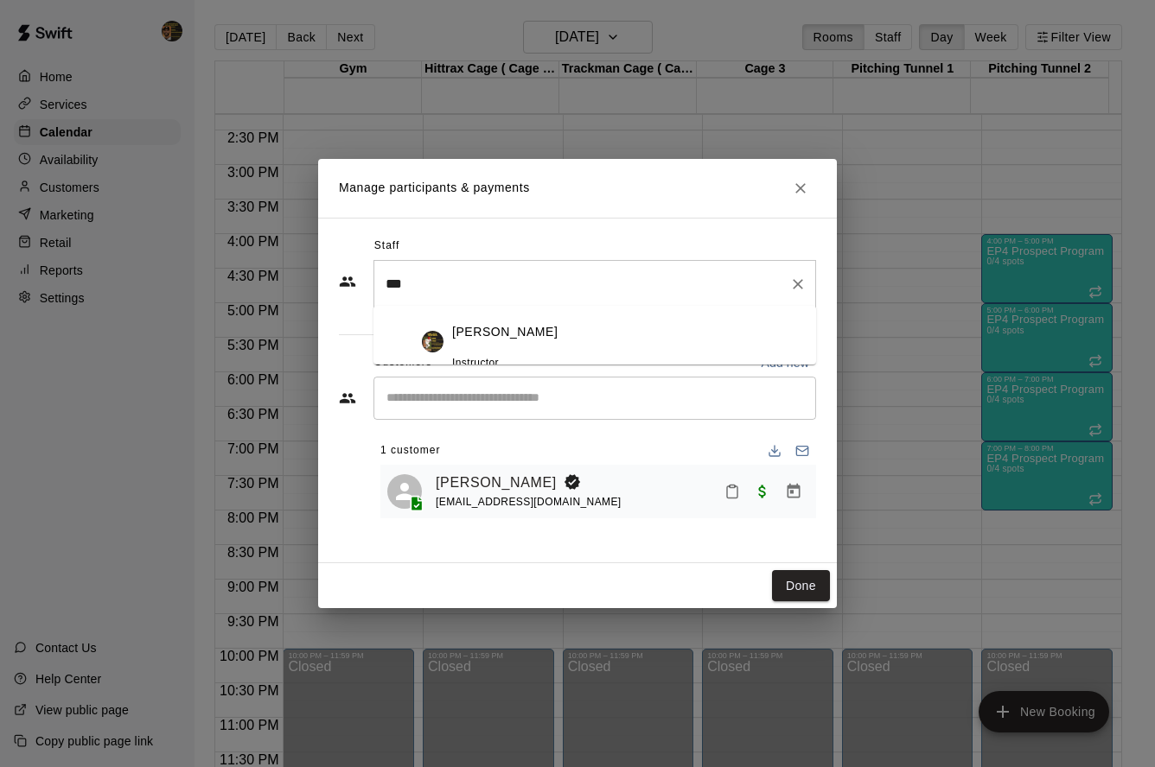
click at [547, 345] on div "Melvin Garcia Instructor" at bounding box center [504, 341] width 105 height 61
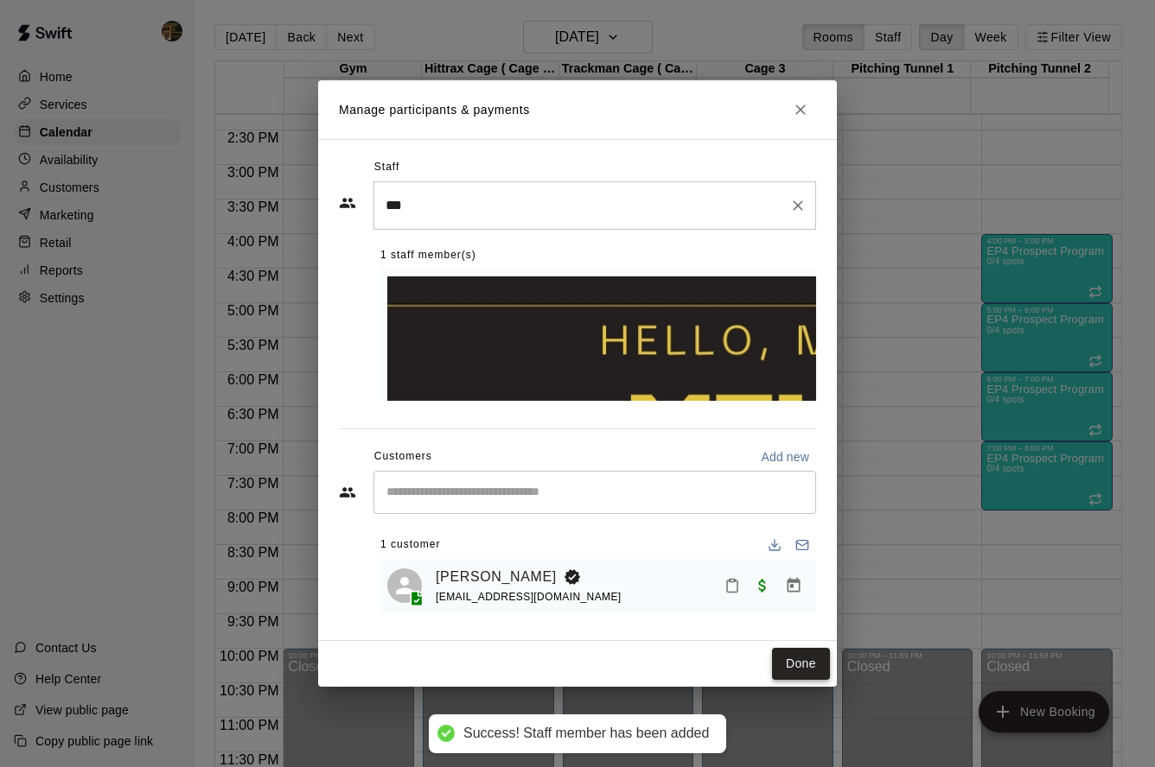
type input "***"
click at [786, 648] on button "Done" at bounding box center [801, 664] width 58 height 32
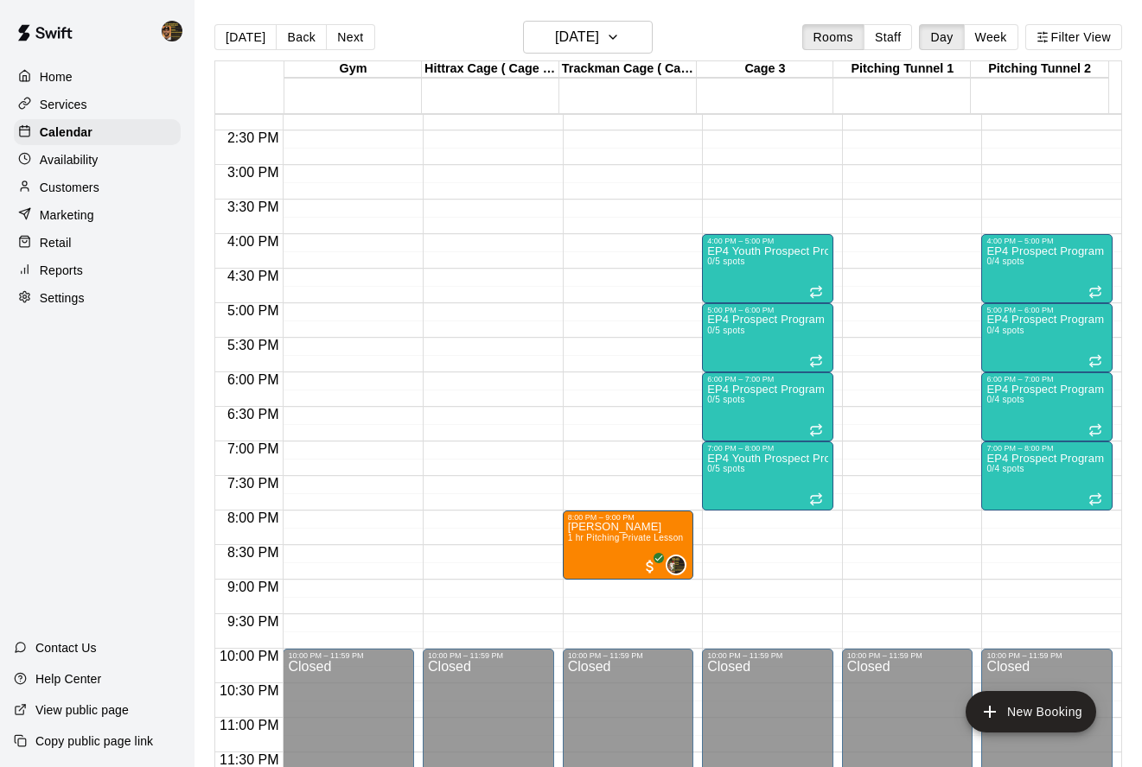
click at [114, 308] on div "Settings" at bounding box center [97, 298] width 167 height 26
select select "**"
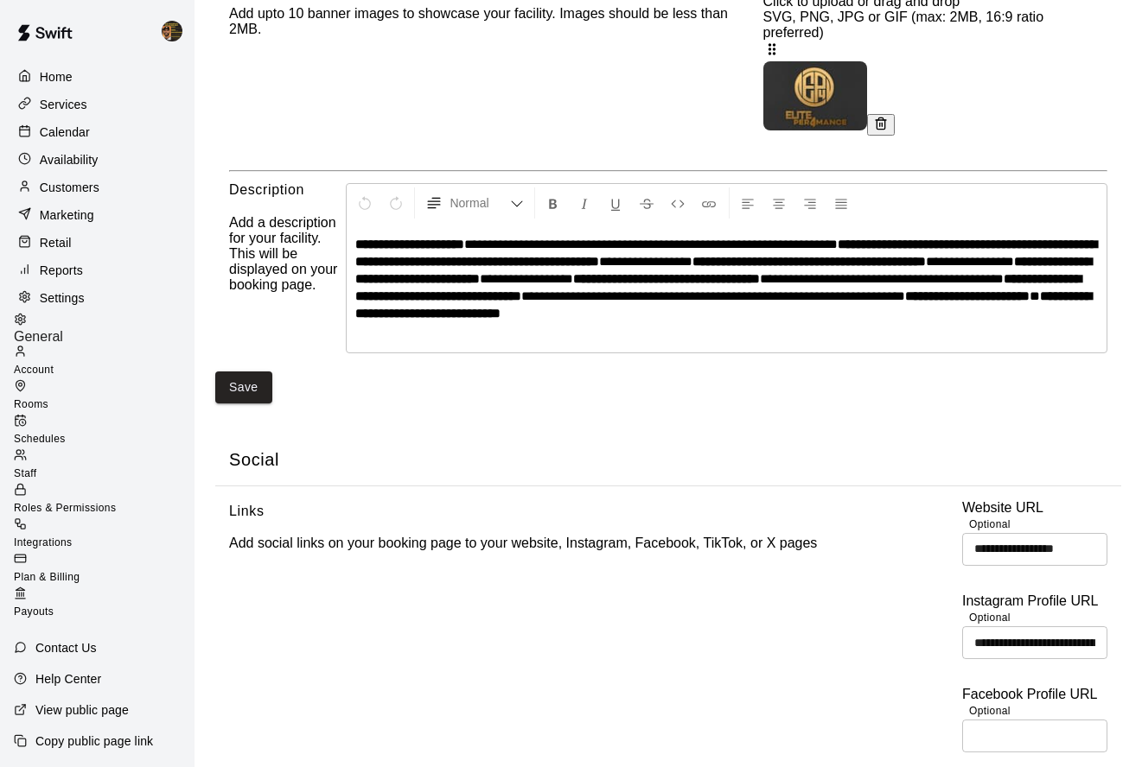
scroll to position [3790, 0]
click at [36, 468] on span "Staff" at bounding box center [25, 474] width 22 height 12
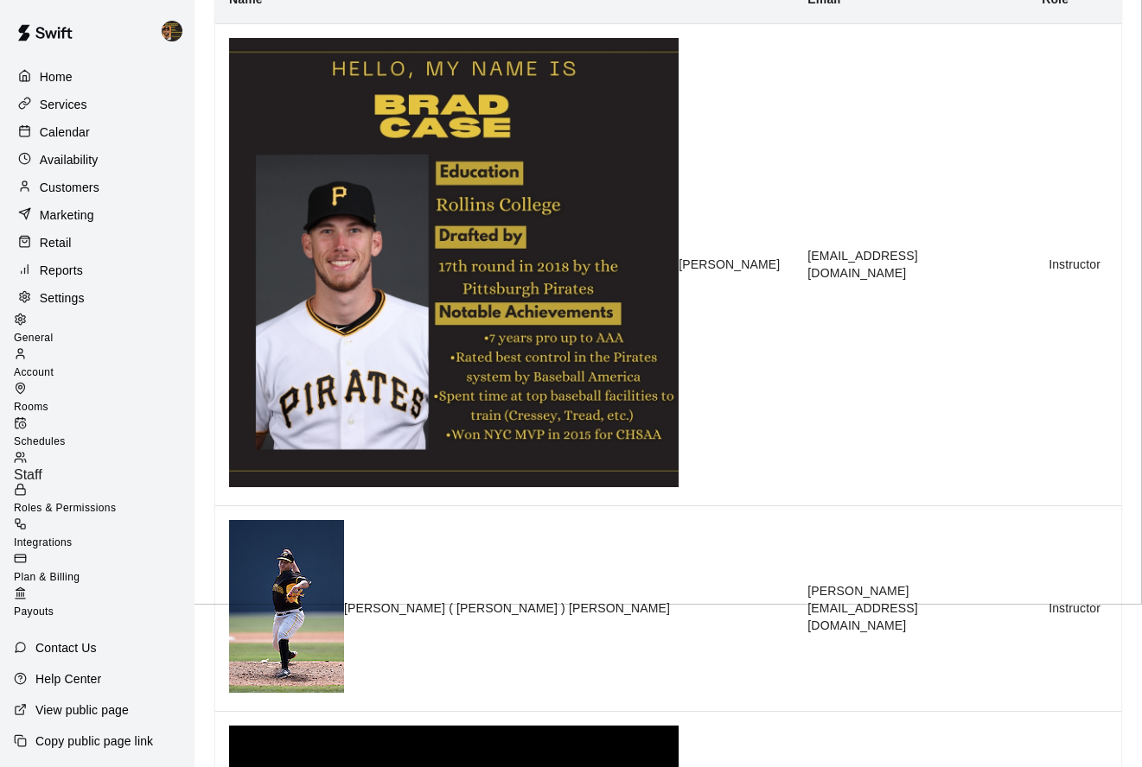
scroll to position [163, 0]
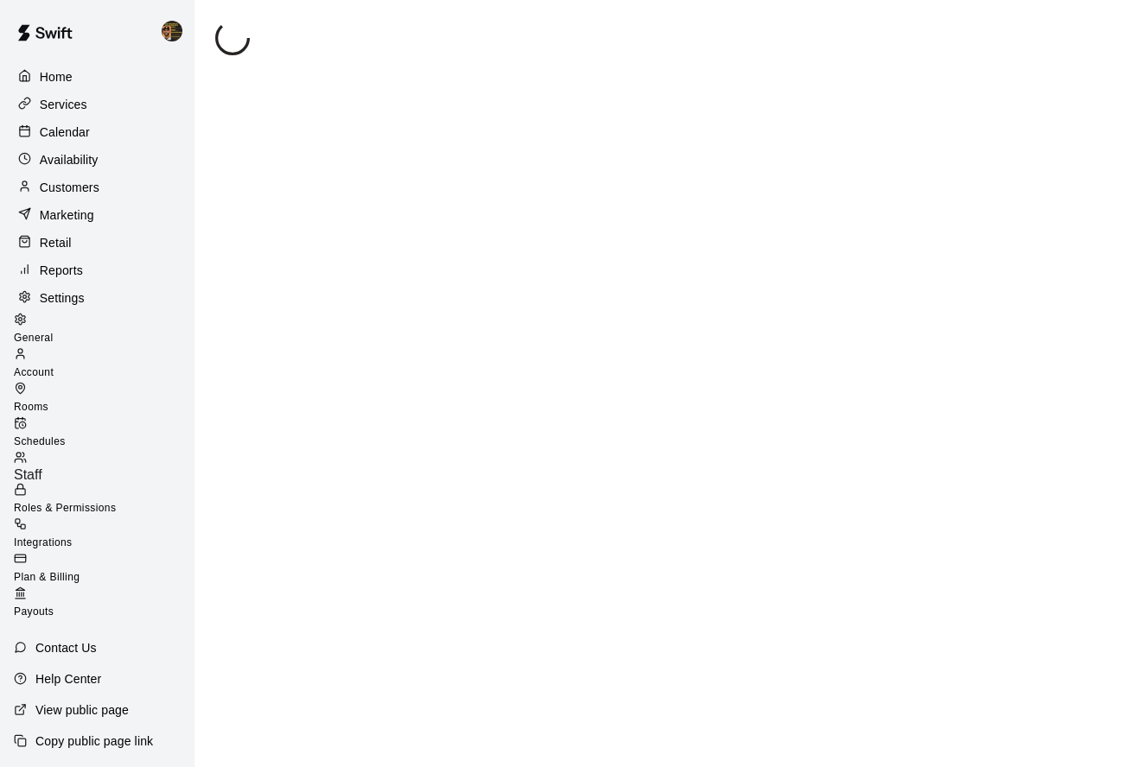
scroll to position [164, 0]
select select "**"
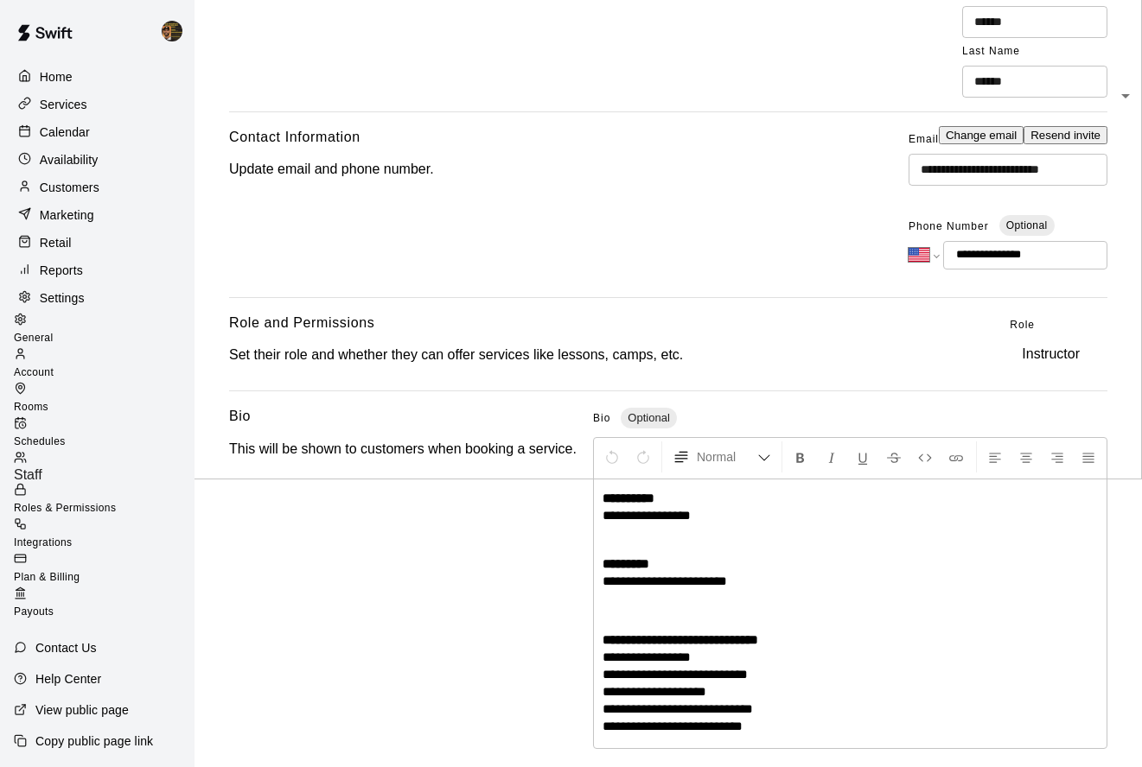
scroll to position [0, 0]
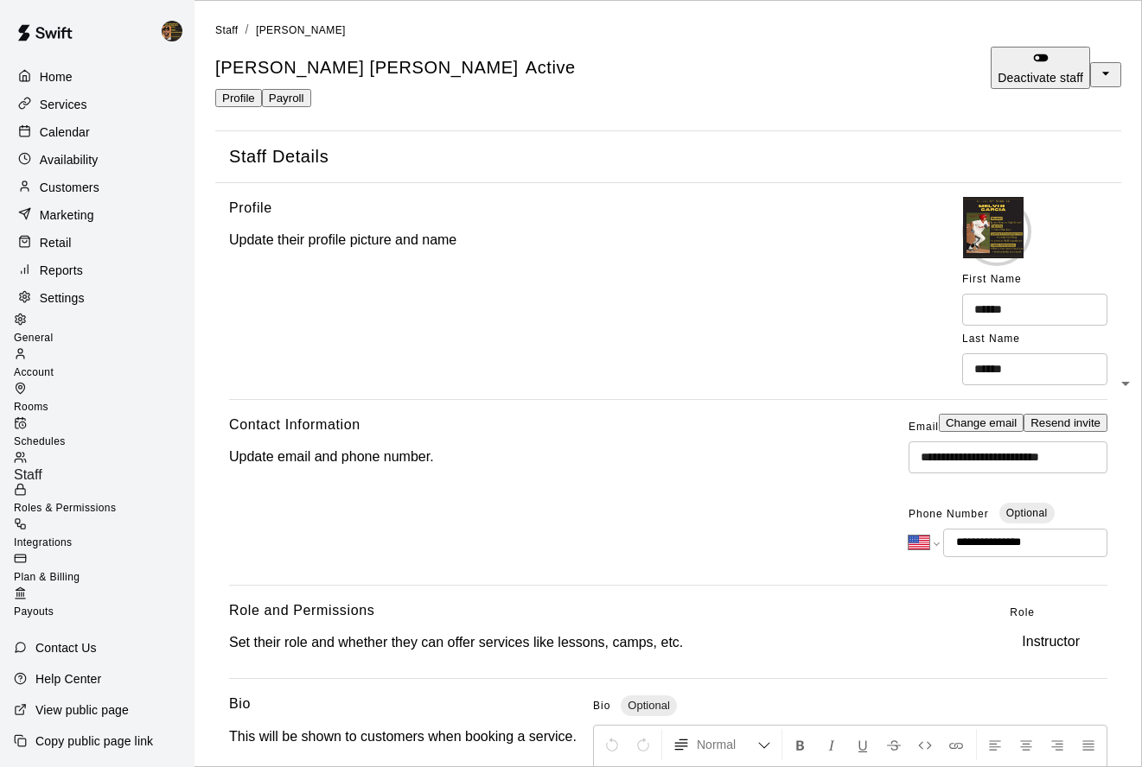
click at [943, 529] on input "**********" at bounding box center [1025, 543] width 164 height 29
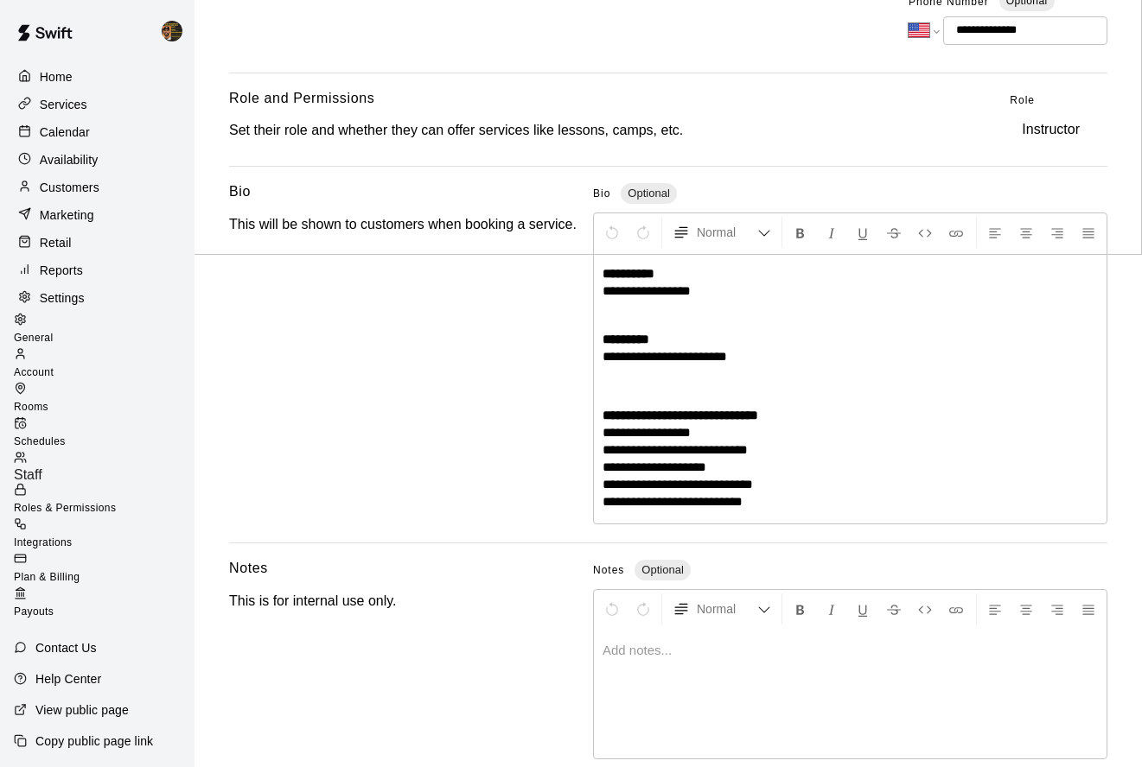
type input "**********"
